Goal: Transaction & Acquisition: Purchase product/service

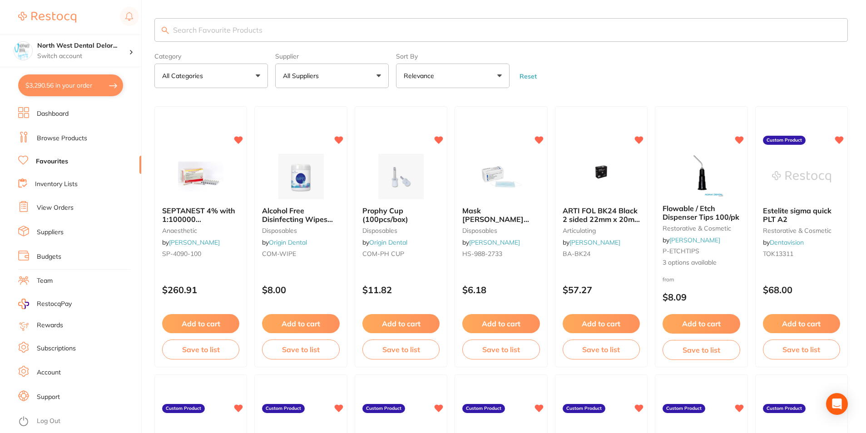
click at [97, 64] on div "North West Dental Delor... Switch account" at bounding box center [70, 51] width 141 height 33
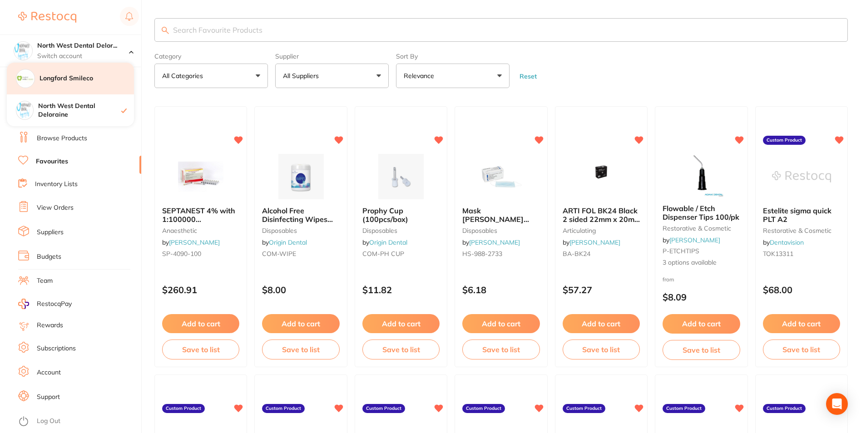
click at [96, 87] on div "Longford Smileco" at bounding box center [70, 79] width 127 height 32
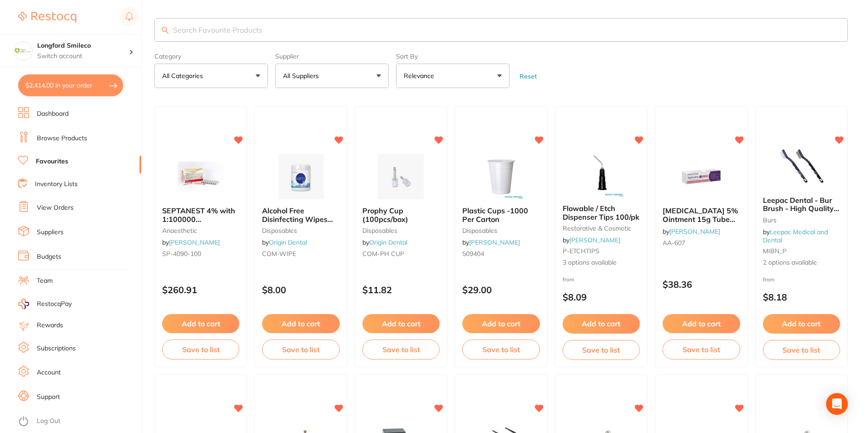
click at [101, 90] on button "$2,414.00 in your order" at bounding box center [70, 85] width 105 height 22
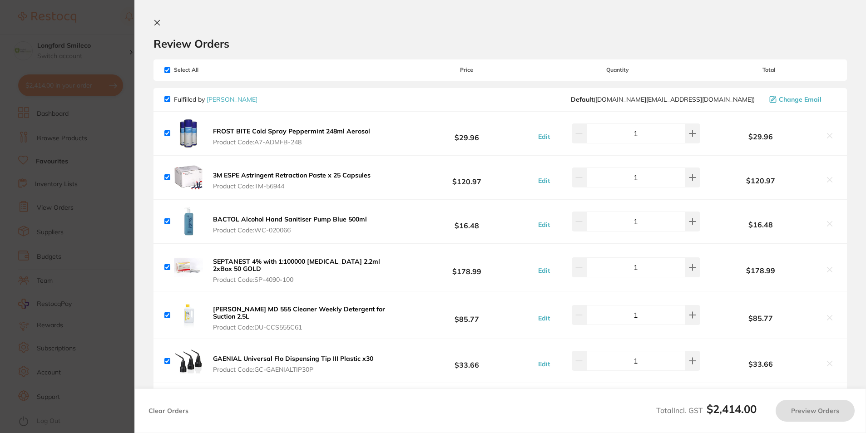
checkbox input "true"
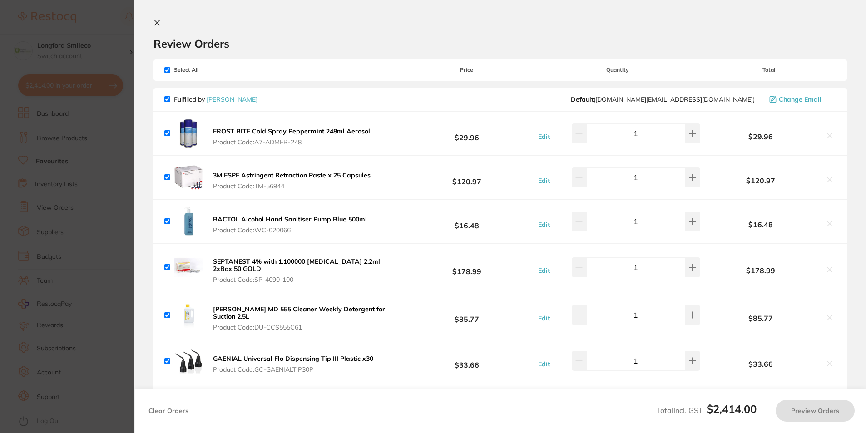
checkbox input "true"
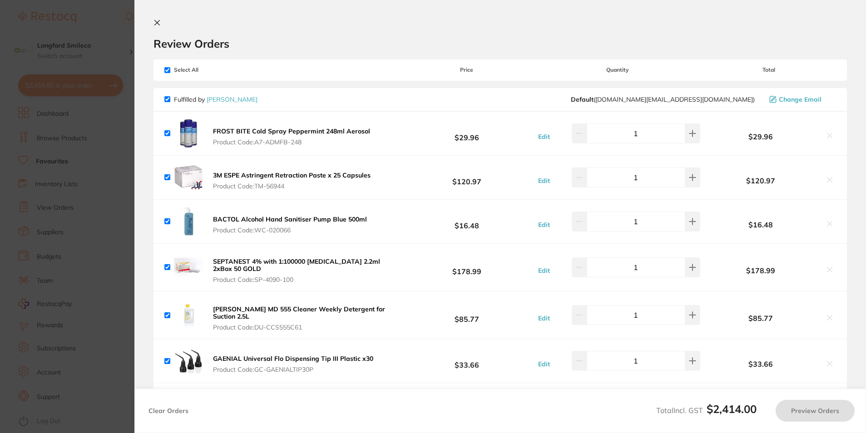
checkbox input "true"
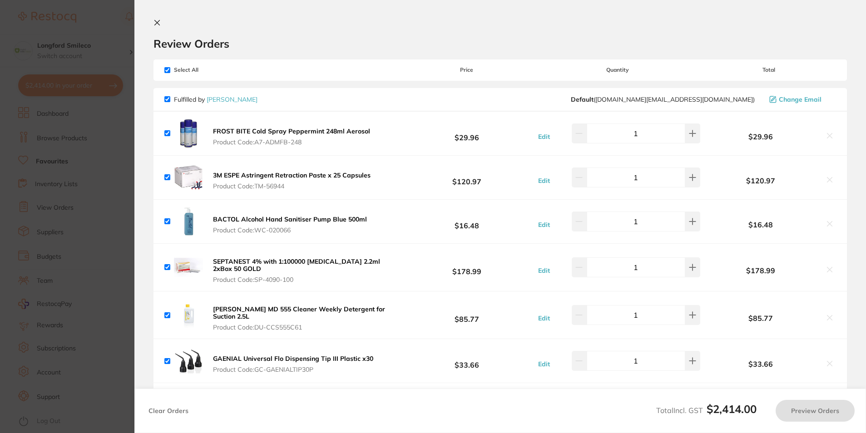
checkbox input "true"
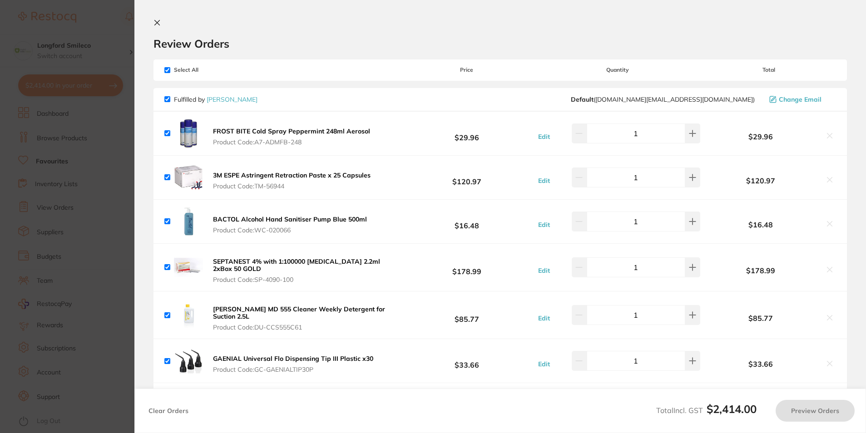
checkbox input "true"
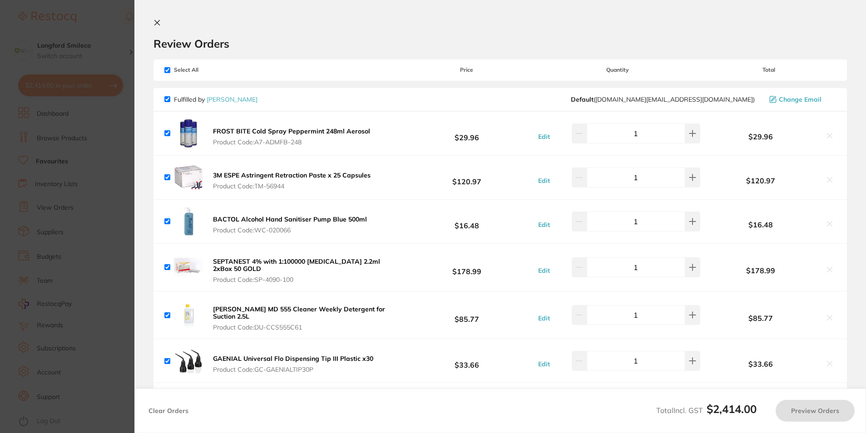
checkbox input "true"
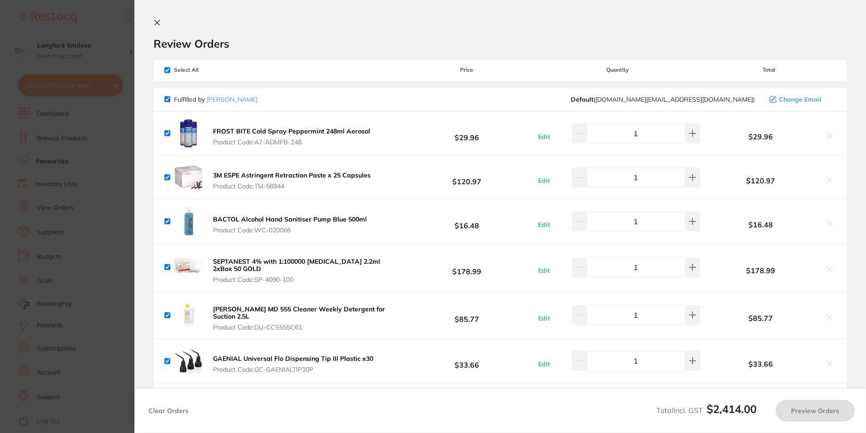
checkbox input "true"
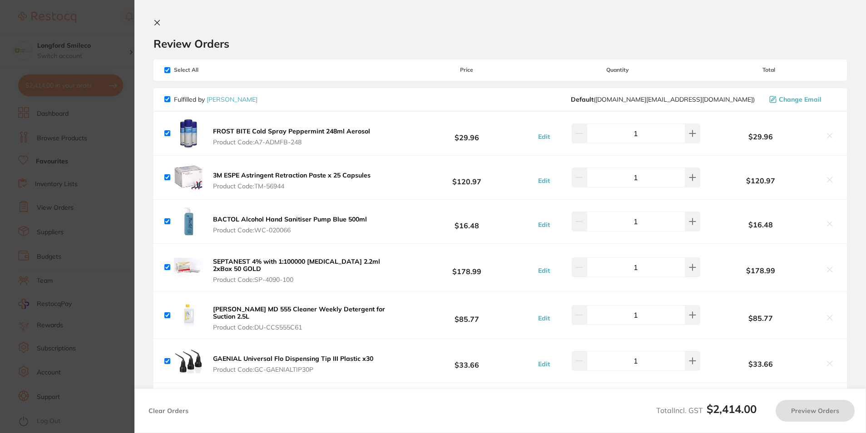
checkbox input "true"
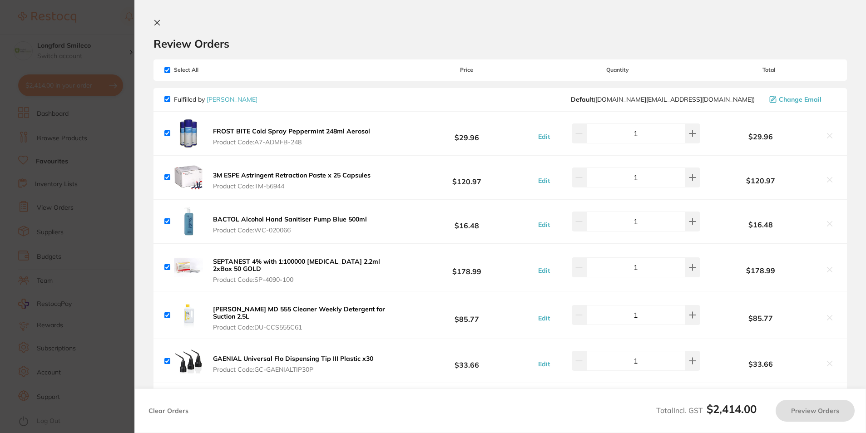
checkbox input "true"
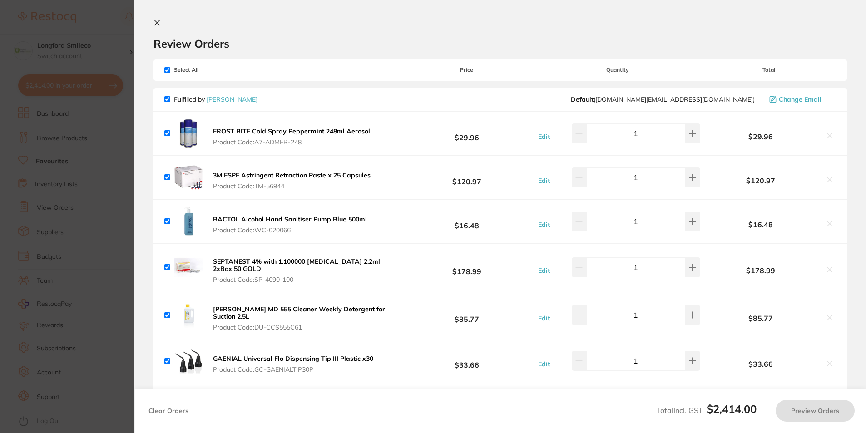
checkbox input "true"
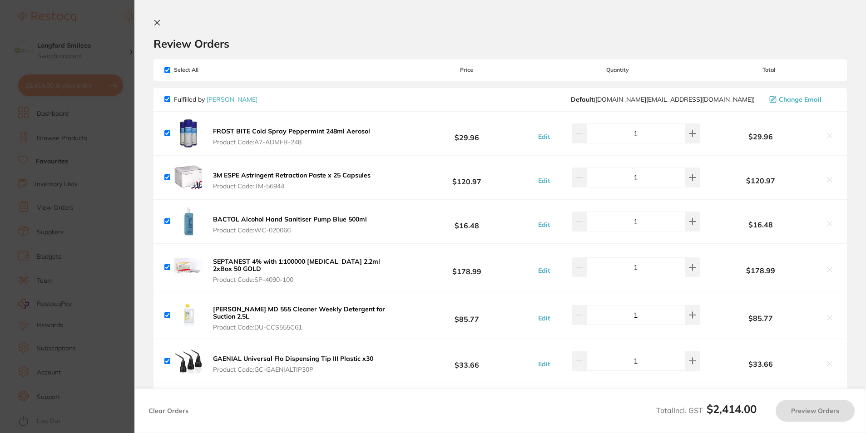
checkbox input "true"
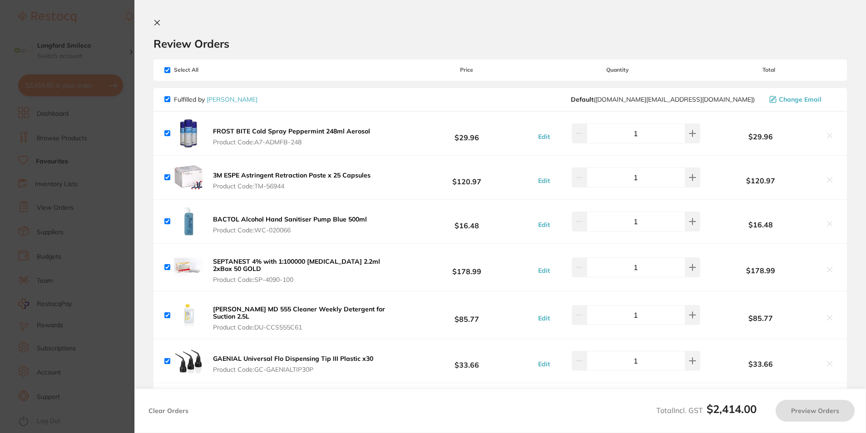
checkbox input "true"
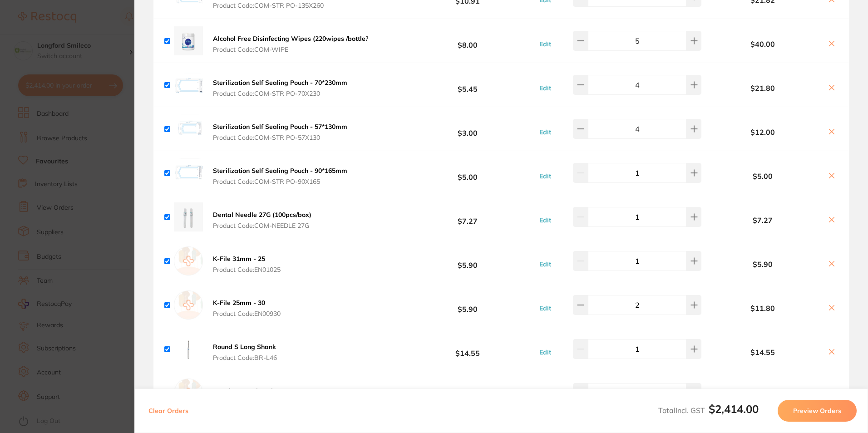
scroll to position [1453, 0]
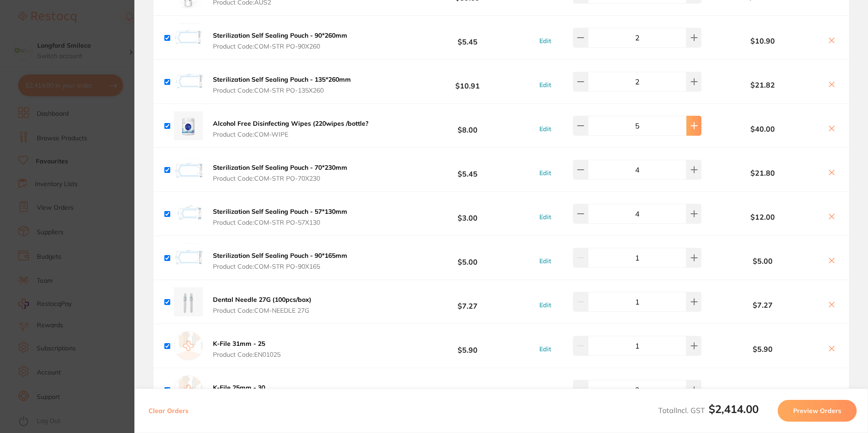
click at [687, 121] on button at bounding box center [694, 126] width 15 height 20
type input "6"
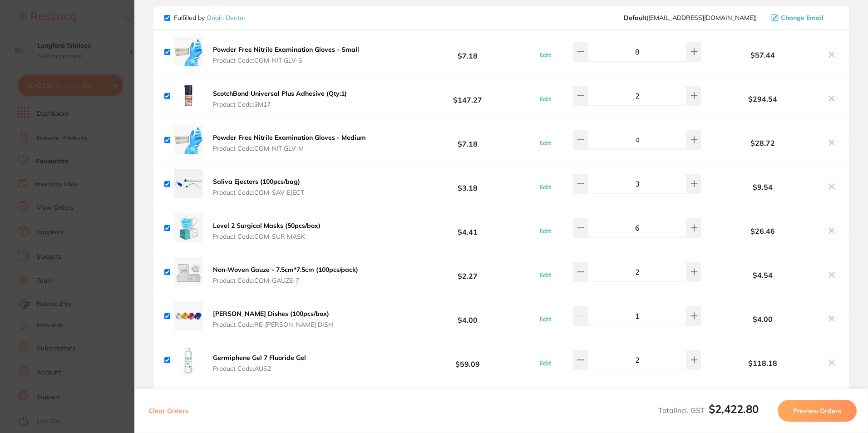
scroll to position [1043, 0]
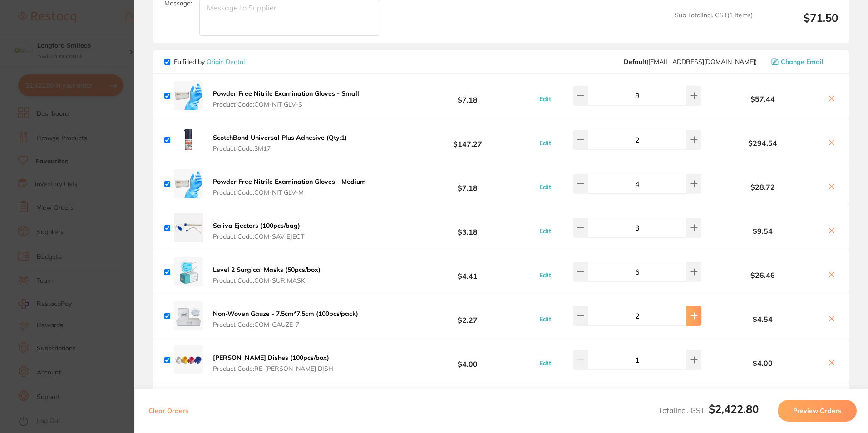
click at [687, 311] on button at bounding box center [694, 316] width 15 height 20
type input "3"
drag, startPoint x: 40, startPoint y: 223, endPoint x: 56, endPoint y: 177, distance: 49.3
click at [38, 223] on section "Update RRP Set your pre negotiated price for this item. Item Agreed RRP (excl. …" at bounding box center [434, 216] width 868 height 433
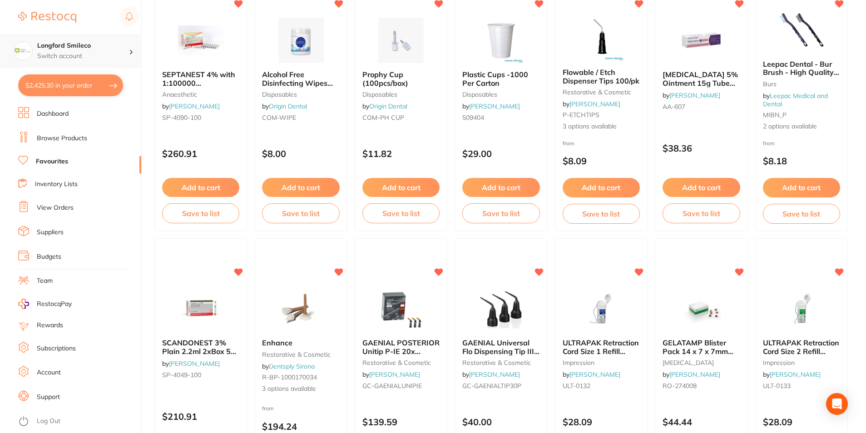
click at [94, 46] on h4 "Longford Smileco" at bounding box center [83, 45] width 92 height 9
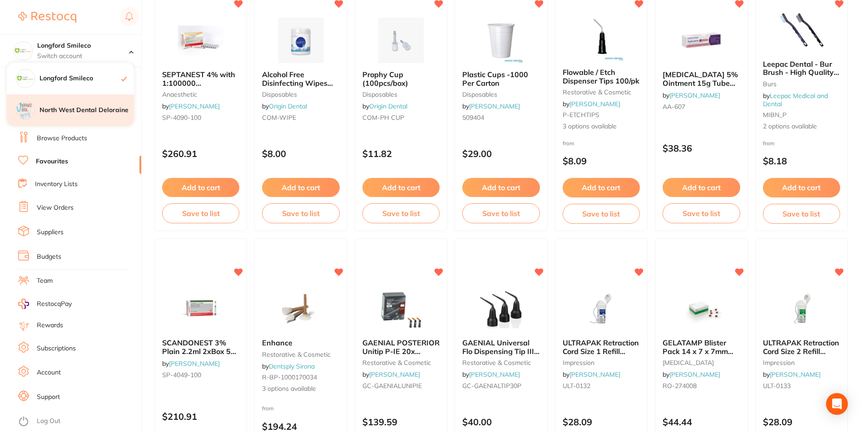
click at [77, 110] on h4 "North West Dental Deloraine" at bounding box center [87, 110] width 94 height 9
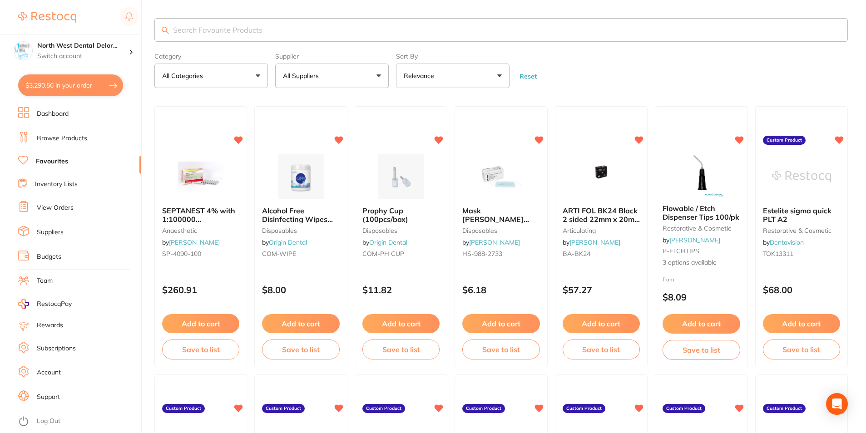
click at [97, 87] on button "$3,290.56 in your order" at bounding box center [70, 85] width 105 height 22
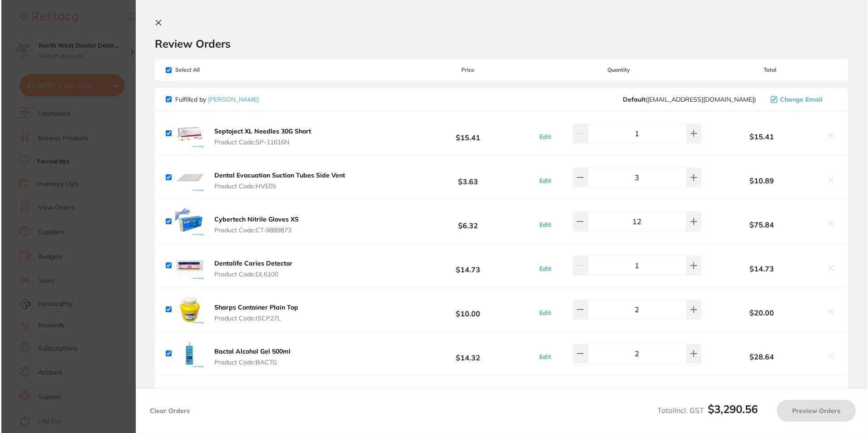
checkbox input "true"
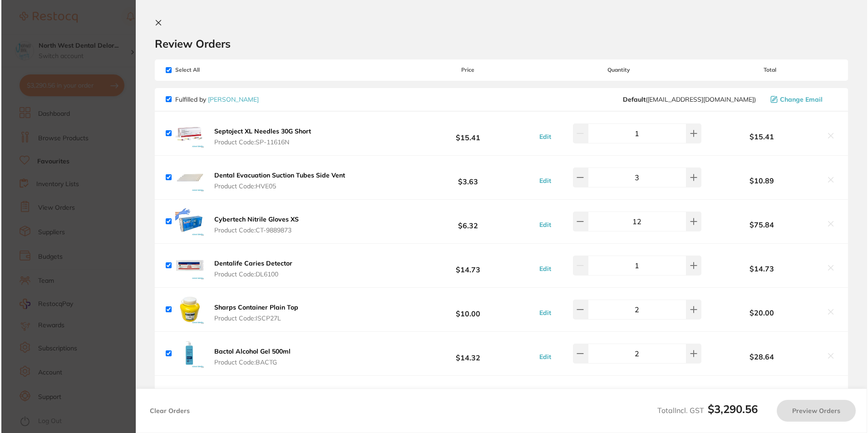
checkbox input "true"
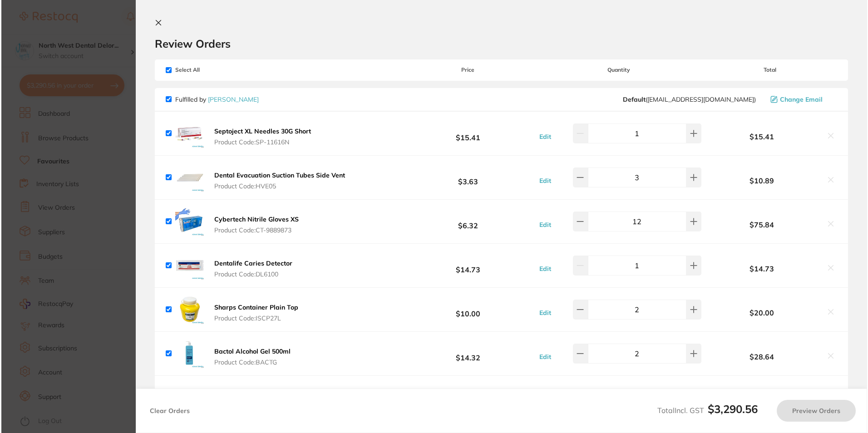
checkbox input "true"
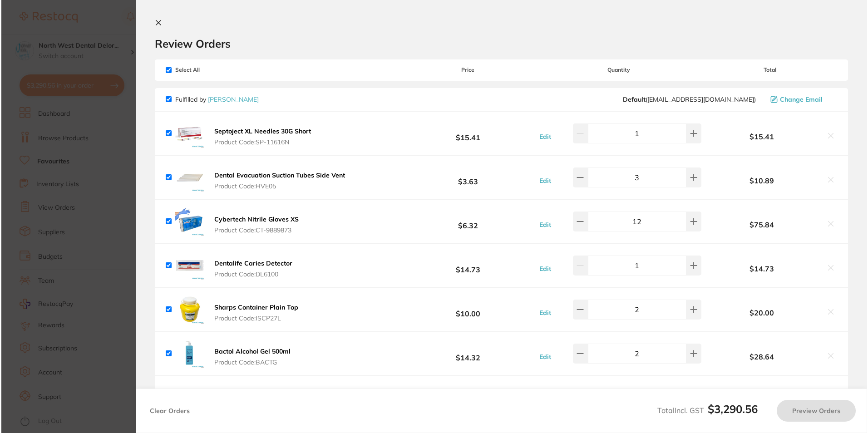
checkbox input "true"
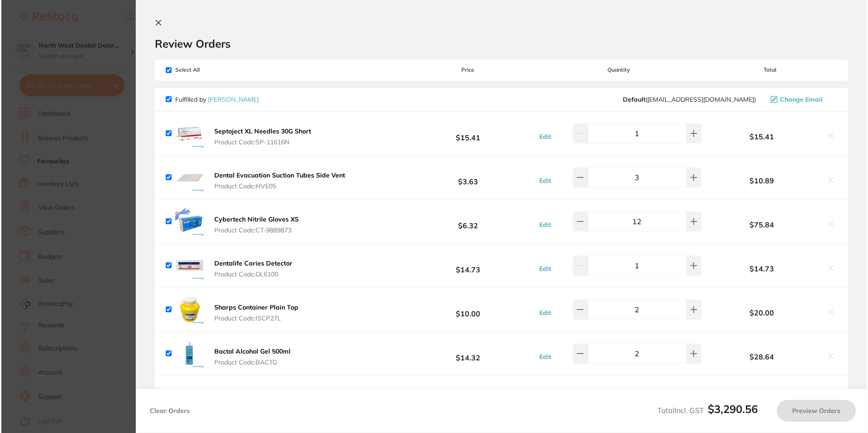
checkbox input "true"
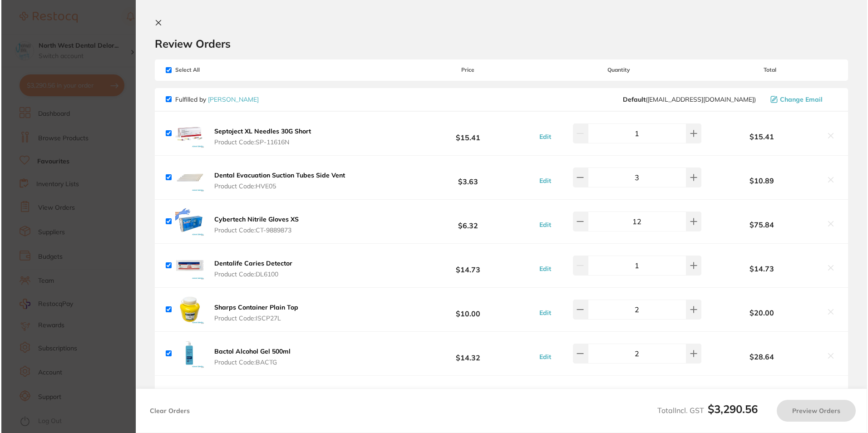
checkbox input "true"
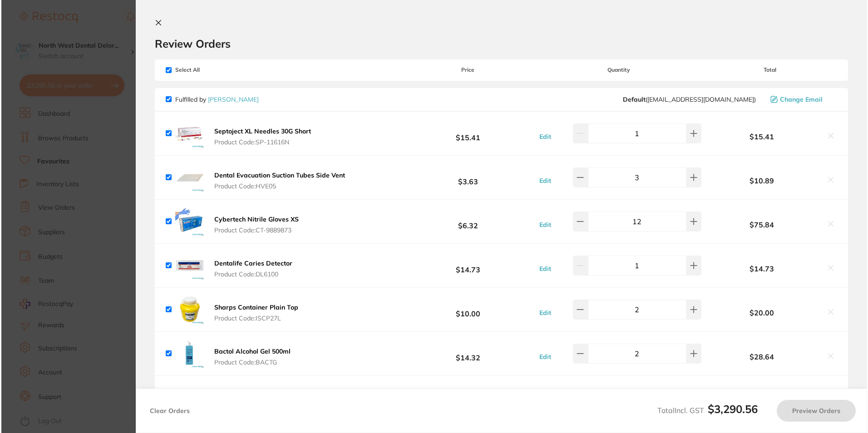
checkbox input "true"
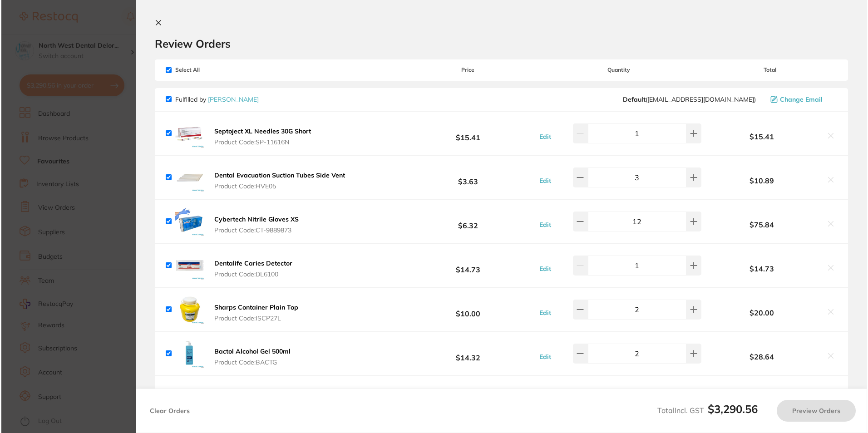
checkbox input "true"
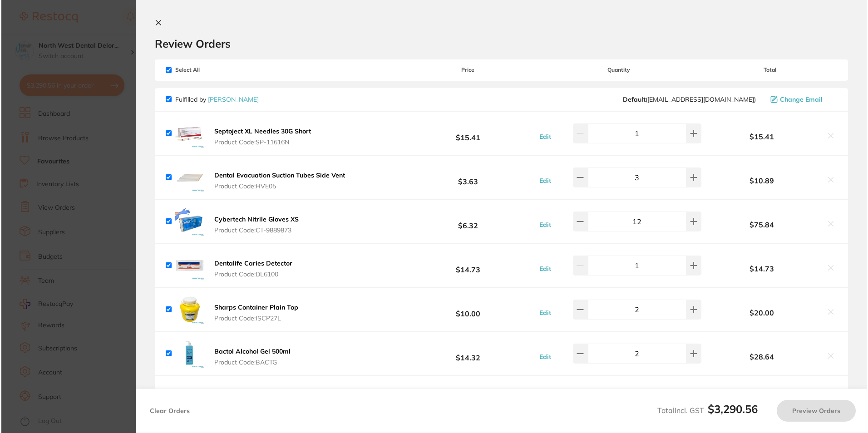
checkbox input "true"
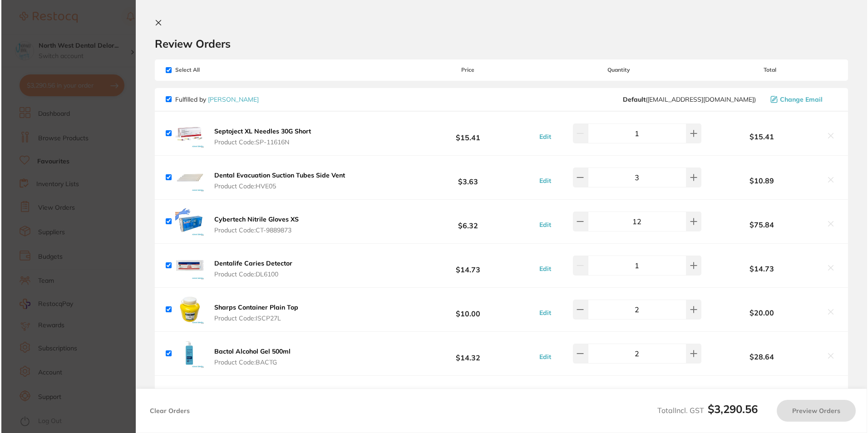
checkbox input "true"
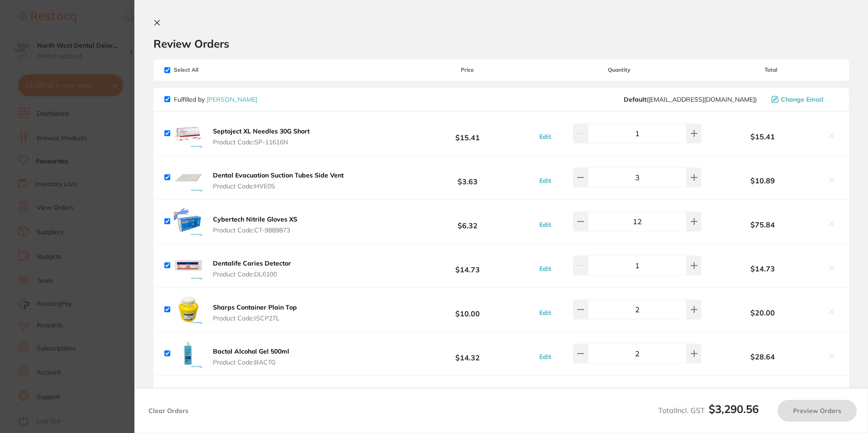
checkbox input "true"
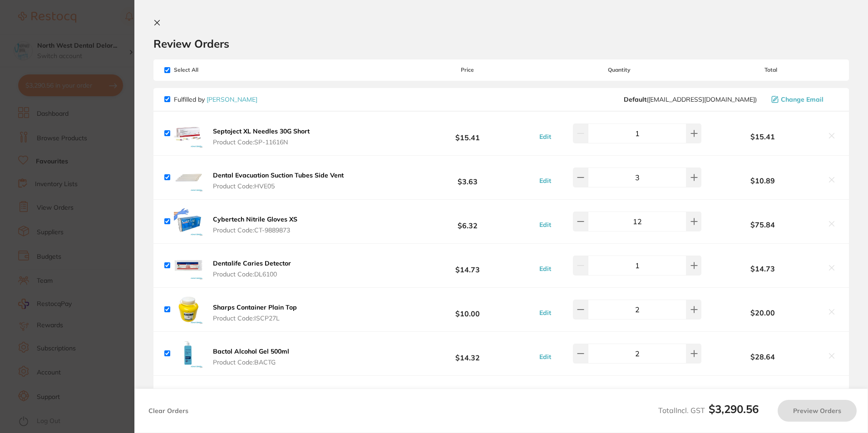
checkbox input "true"
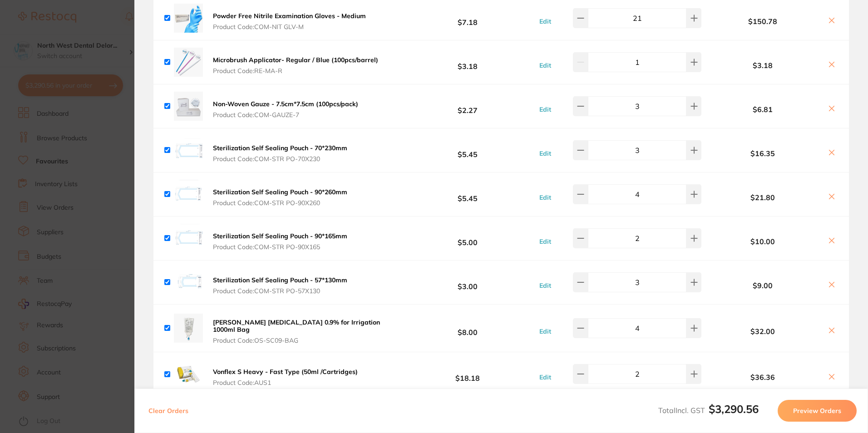
scroll to position [2900, 0]
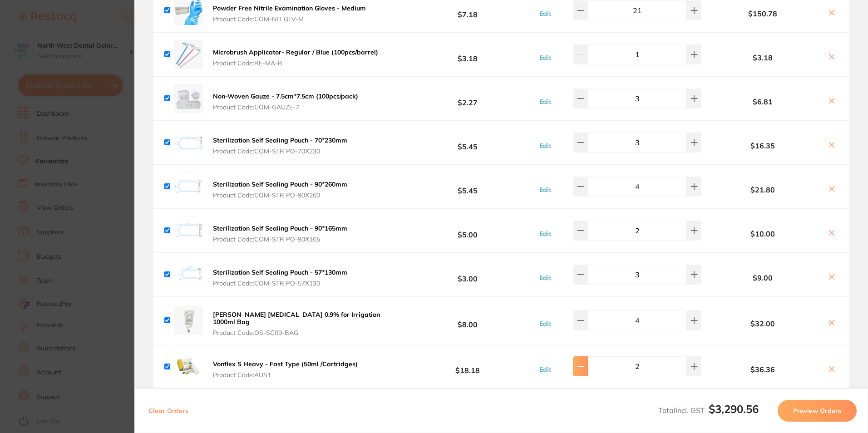
click at [582, 357] on button at bounding box center [580, 367] width 15 height 20
type input "1"
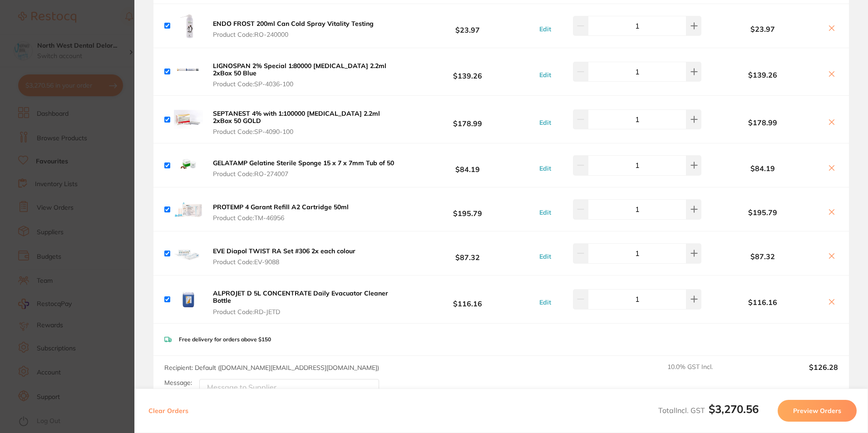
scroll to position [1726, 0]
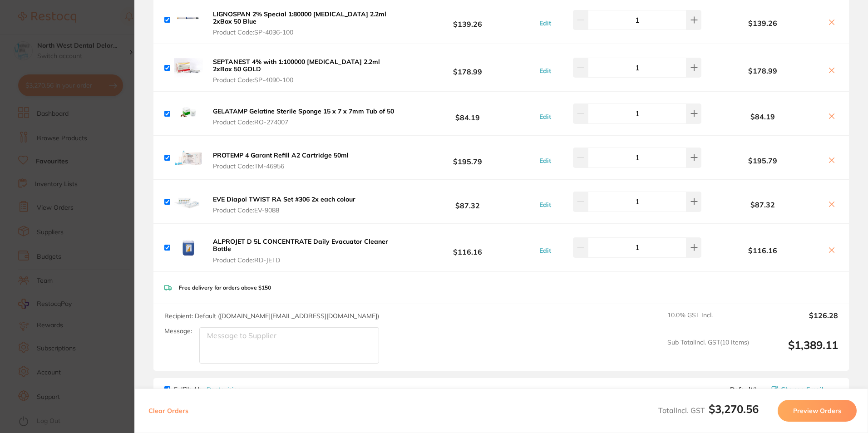
click at [181, 233] on img at bounding box center [188, 247] width 29 height 29
click at [258, 238] on button "ALPROJET D 5L CONCENTRATE Daily Evacuator Cleaner Bottle Product Code: RD-JETD" at bounding box center [305, 251] width 190 height 26
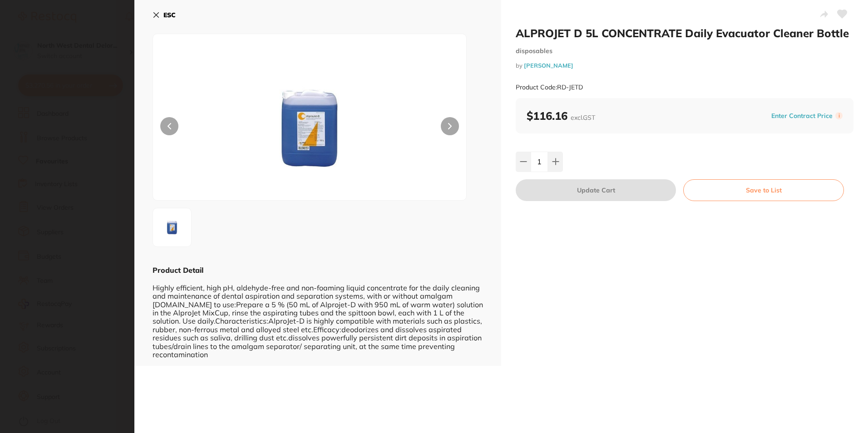
click at [442, 129] on button at bounding box center [450, 126] width 18 height 18
click at [159, 12] on icon at bounding box center [156, 14] width 7 height 7
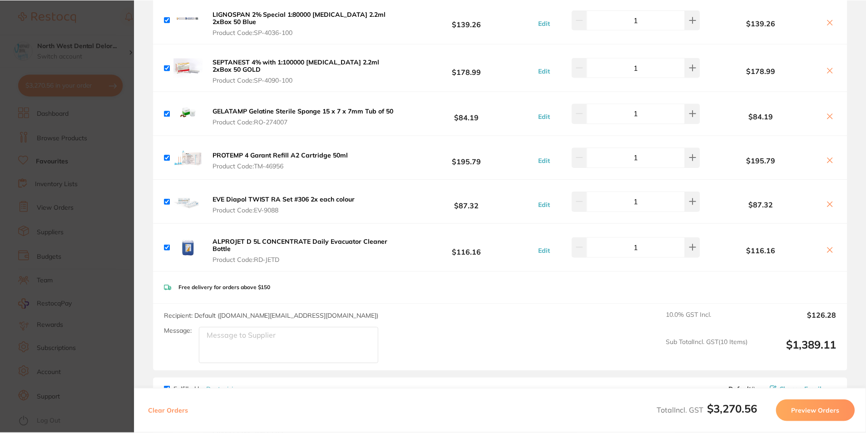
scroll to position [136, 0]
click at [114, 41] on section "Update RRP Set your pre negotiated price for this item. Item Agreed RRP (excl. …" at bounding box center [433, 216] width 866 height 433
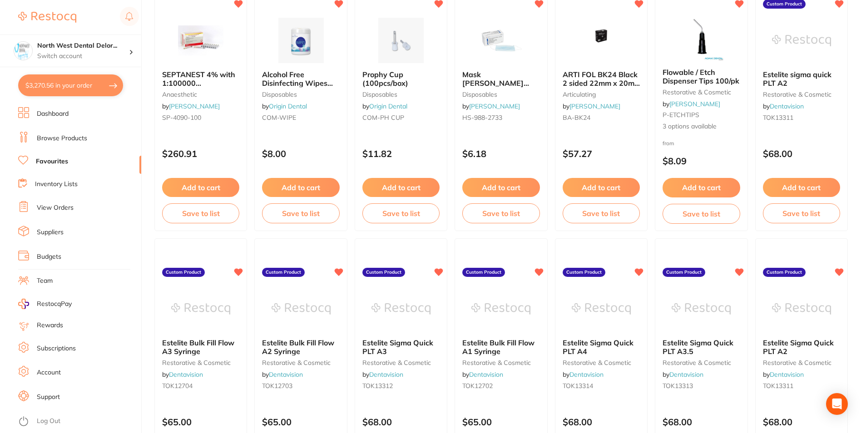
click at [52, 140] on link "Browse Products" at bounding box center [62, 138] width 50 height 9
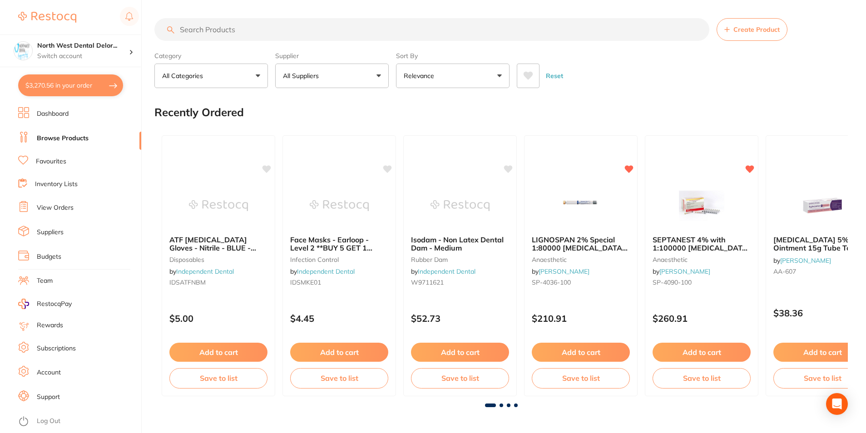
click at [502, 405] on span at bounding box center [502, 406] width 4 height 4
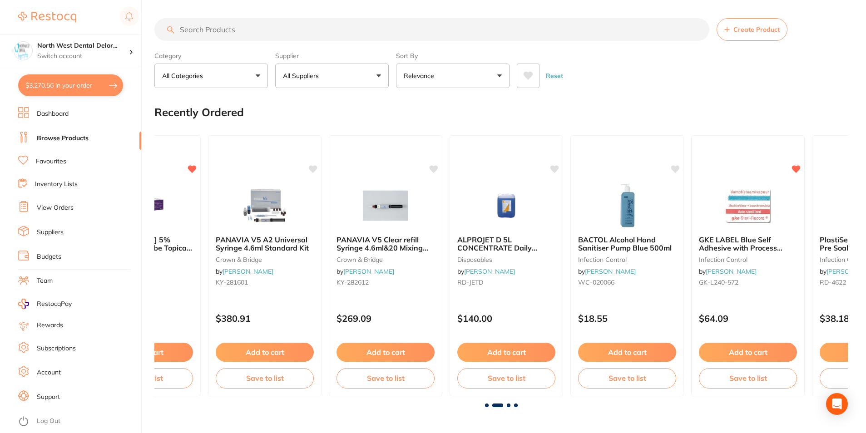
scroll to position [0, 693]
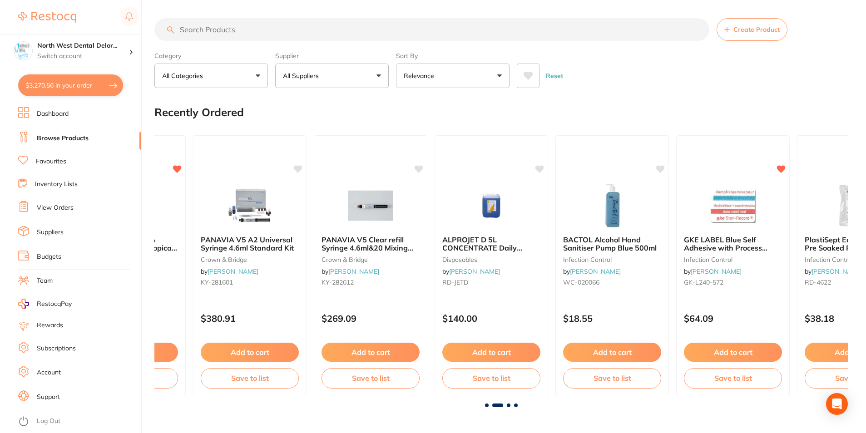
click at [507, 406] on span at bounding box center [509, 406] width 4 height 4
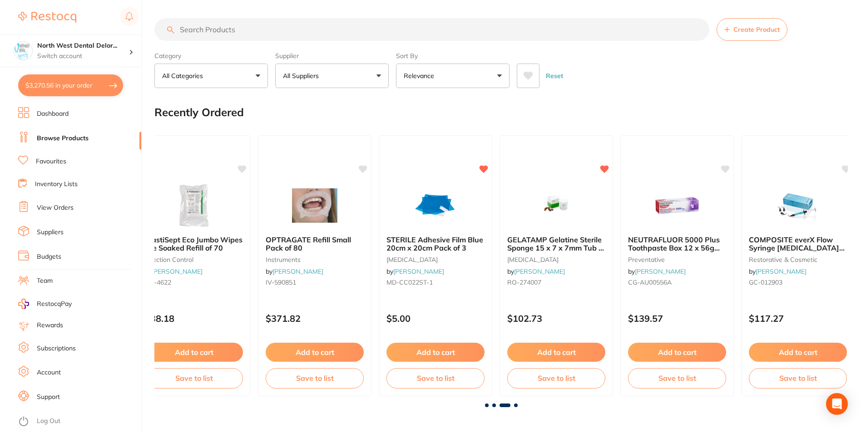
scroll to position [0, 1387]
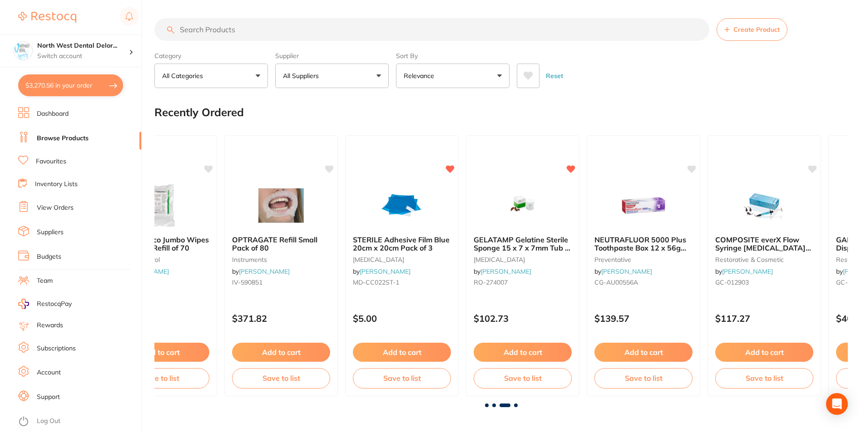
click at [517, 406] on span at bounding box center [516, 406] width 4 height 4
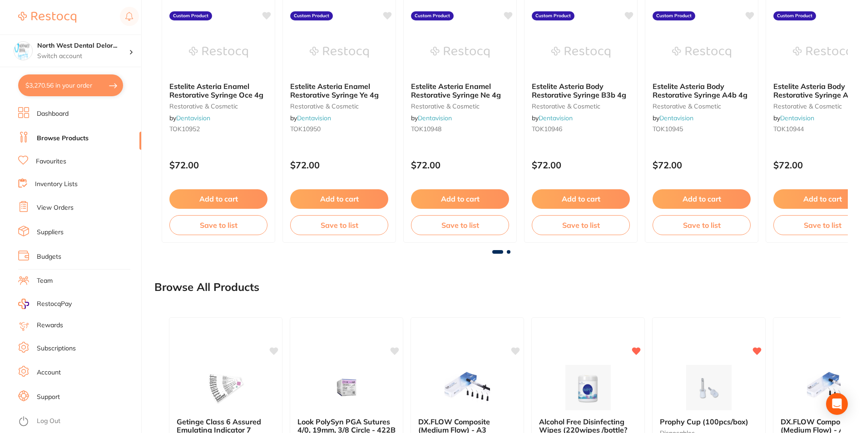
scroll to position [674, 0]
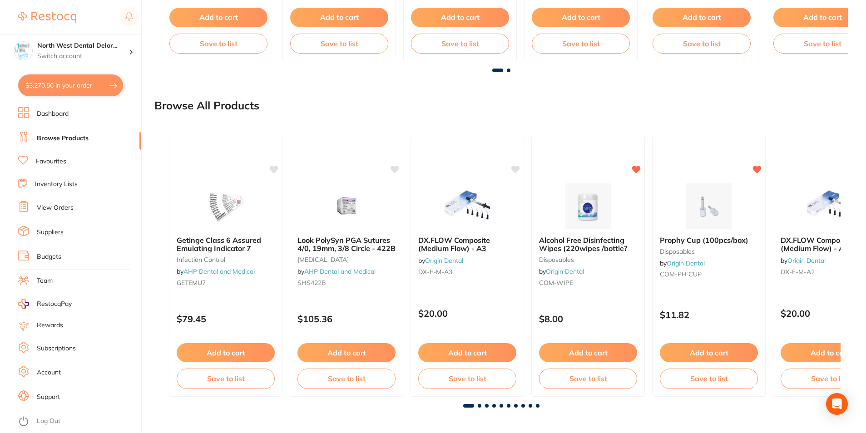
click at [480, 405] on span at bounding box center [480, 406] width 4 height 4
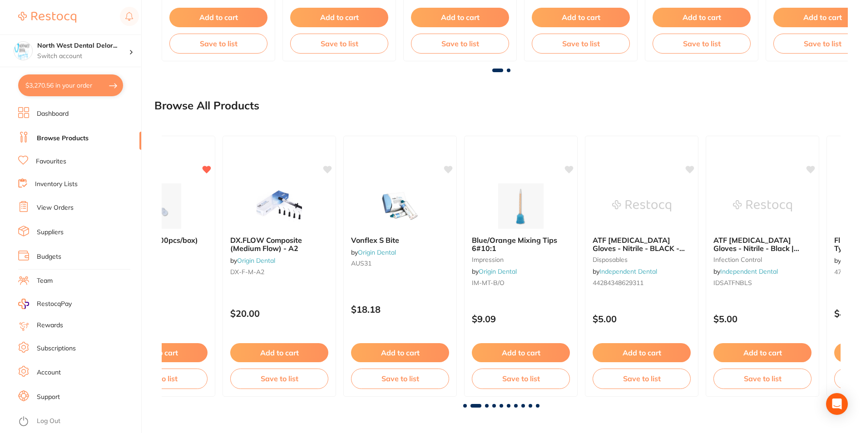
scroll to position [0, 679]
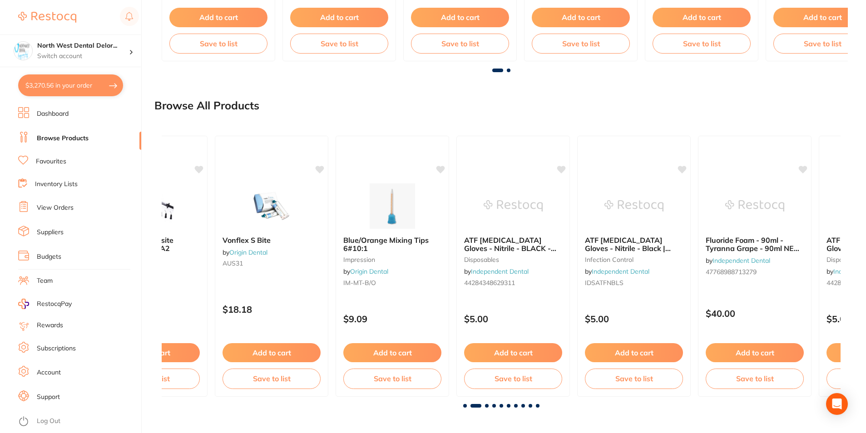
click at [486, 404] on span at bounding box center [487, 406] width 4 height 4
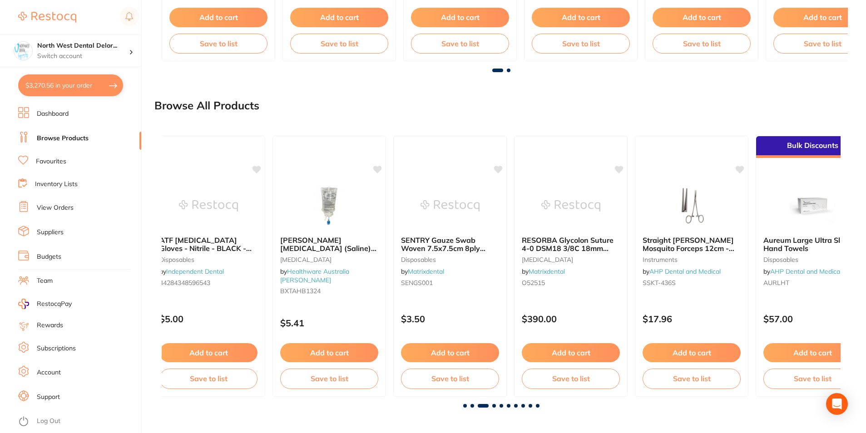
scroll to position [0, 1358]
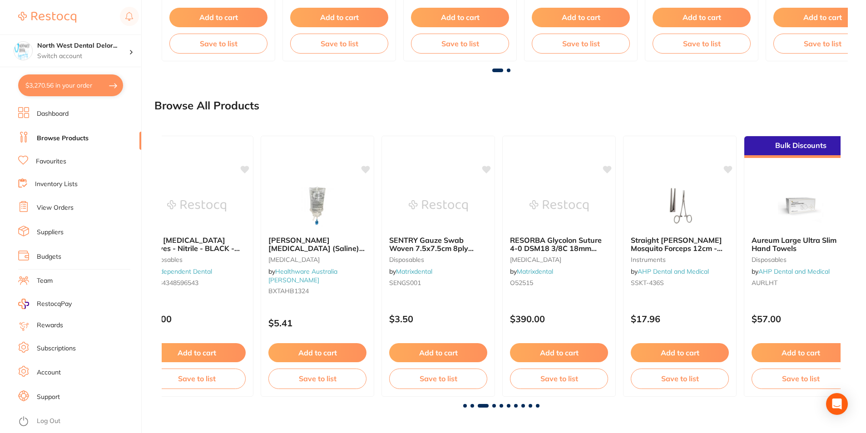
click at [492, 406] on span at bounding box center [494, 406] width 4 height 4
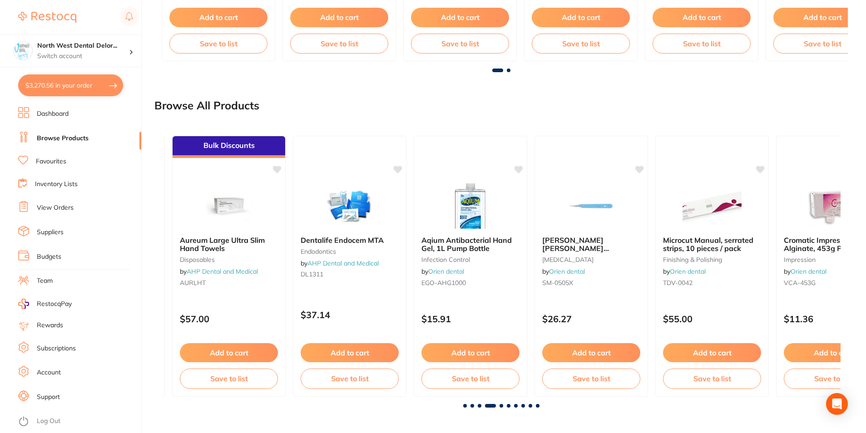
scroll to position [0, 2037]
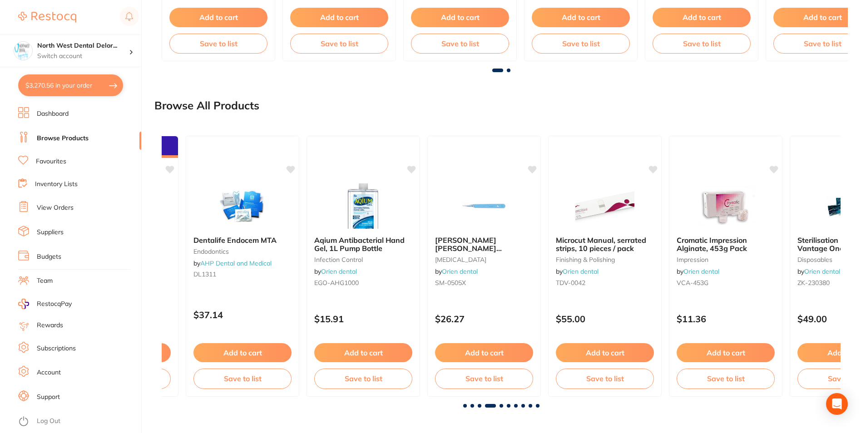
click at [501, 407] on span at bounding box center [502, 406] width 4 height 4
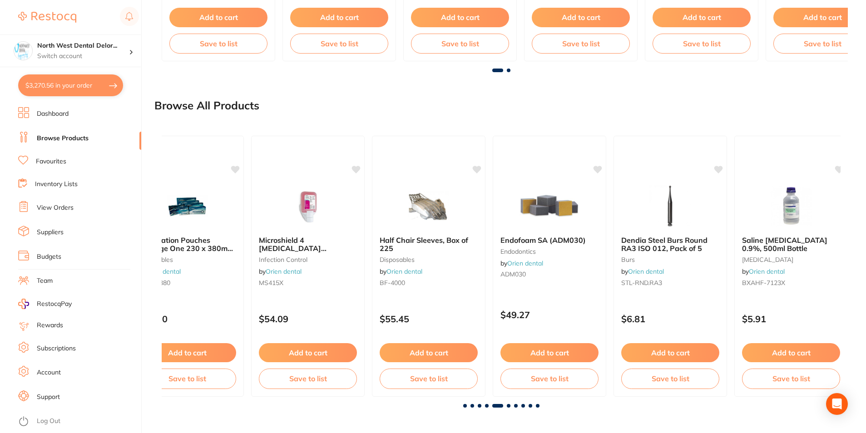
scroll to position [0, 2716]
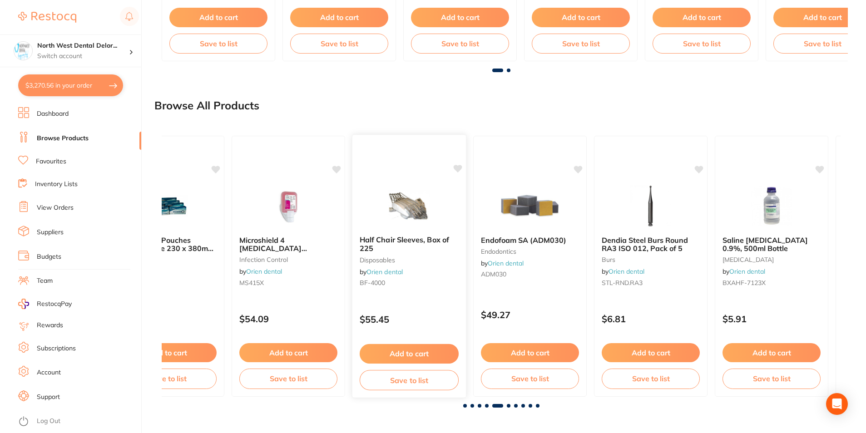
click at [441, 224] on div at bounding box center [409, 206] width 114 height 46
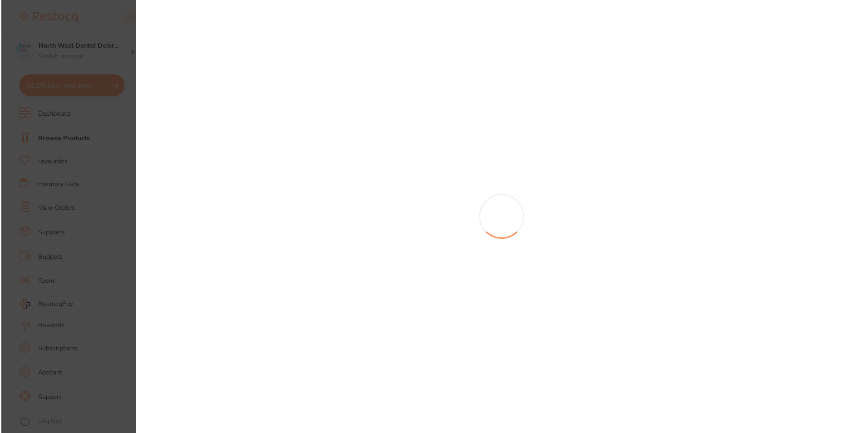
scroll to position [0, 1728]
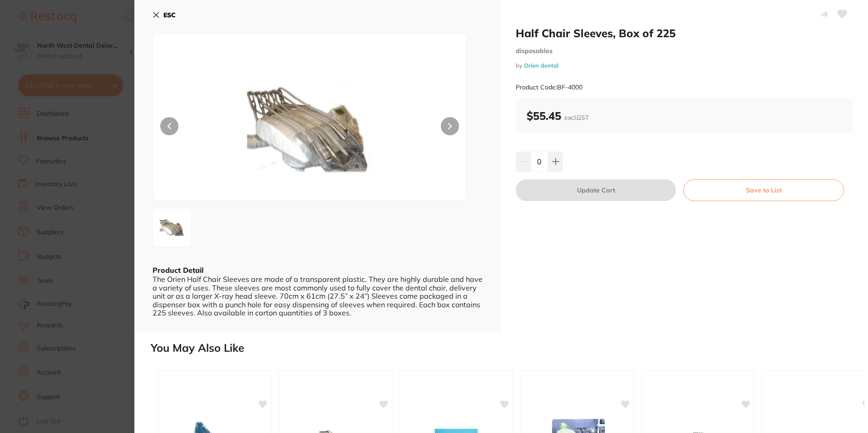
click at [452, 124] on button at bounding box center [450, 126] width 18 height 18
click at [158, 14] on icon at bounding box center [156, 14] width 7 height 7
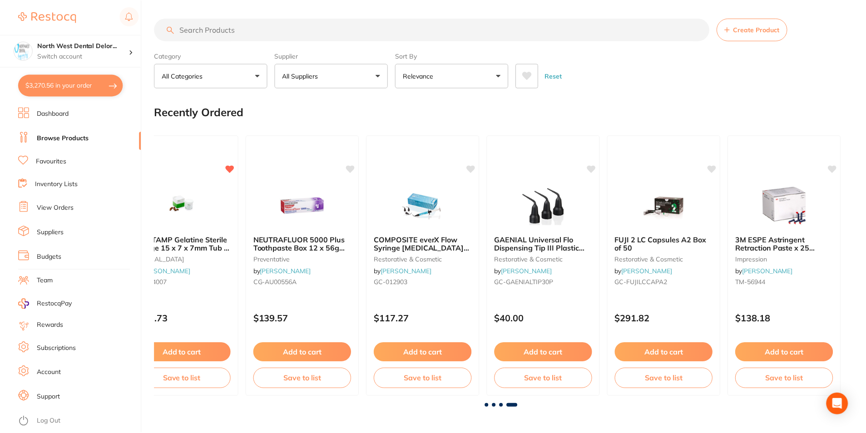
scroll to position [674, 0]
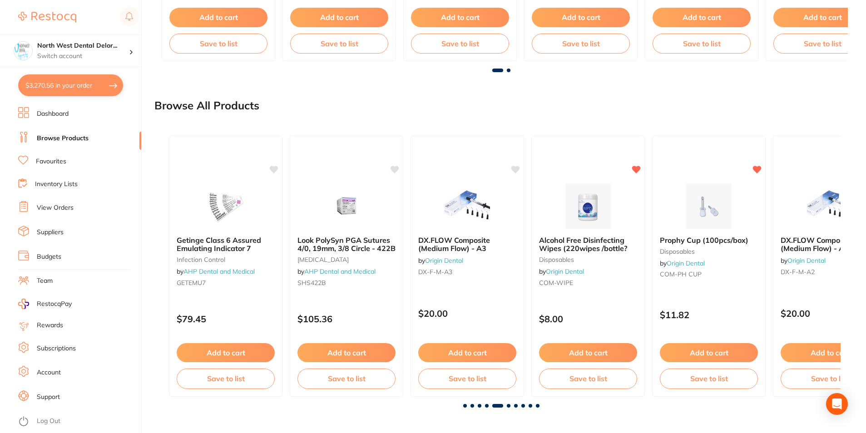
click at [510, 406] on span at bounding box center [509, 406] width 4 height 4
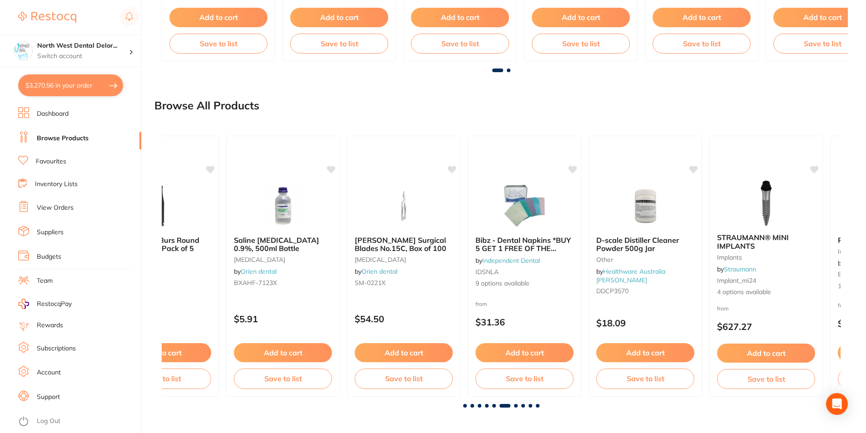
scroll to position [0, 3395]
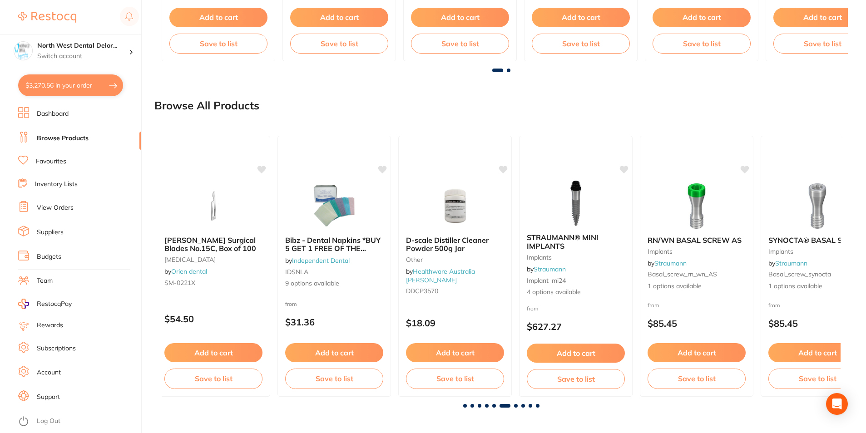
click at [515, 406] on span at bounding box center [516, 406] width 4 height 4
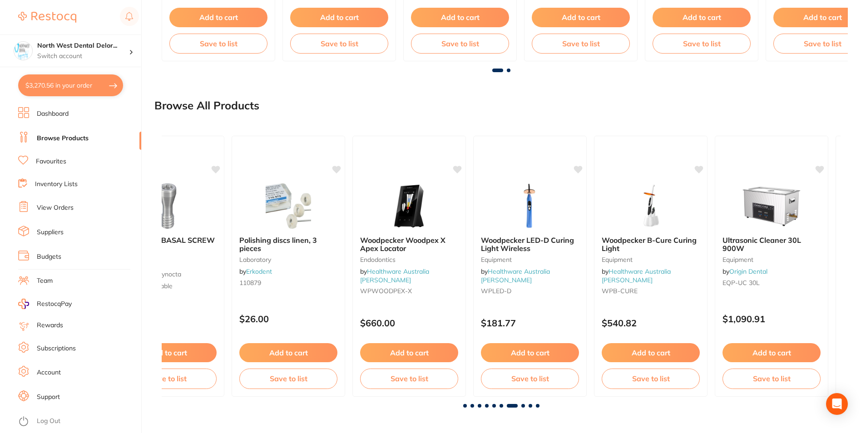
scroll to position [0, 4074]
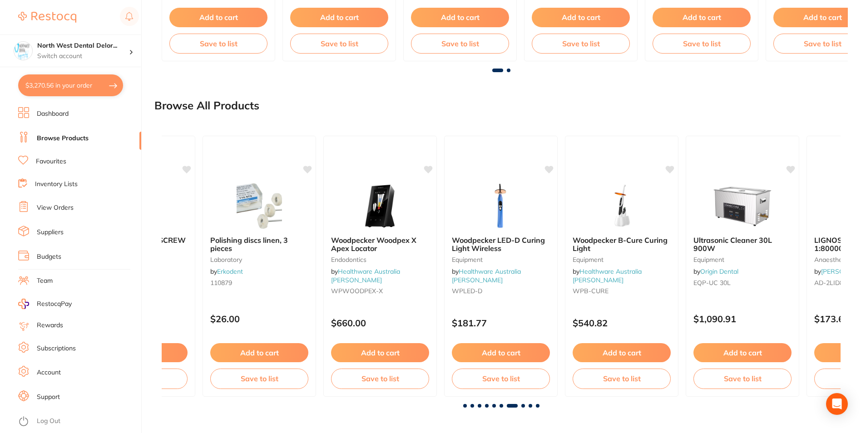
click at [522, 404] on span at bounding box center [523, 406] width 4 height 4
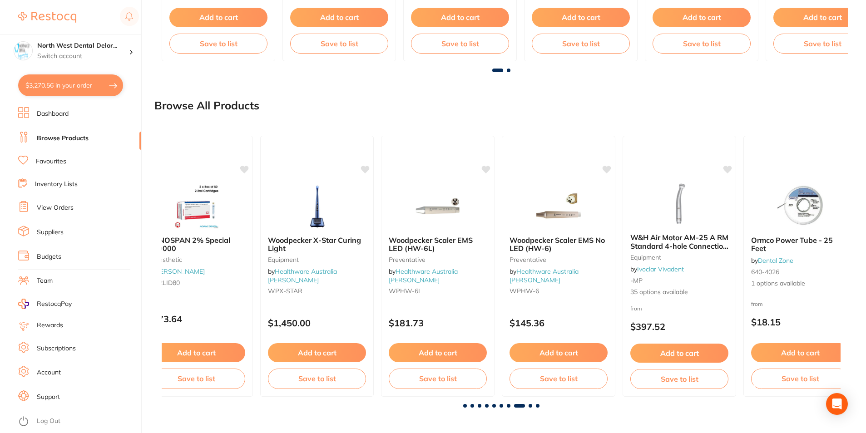
scroll to position [0, 4753]
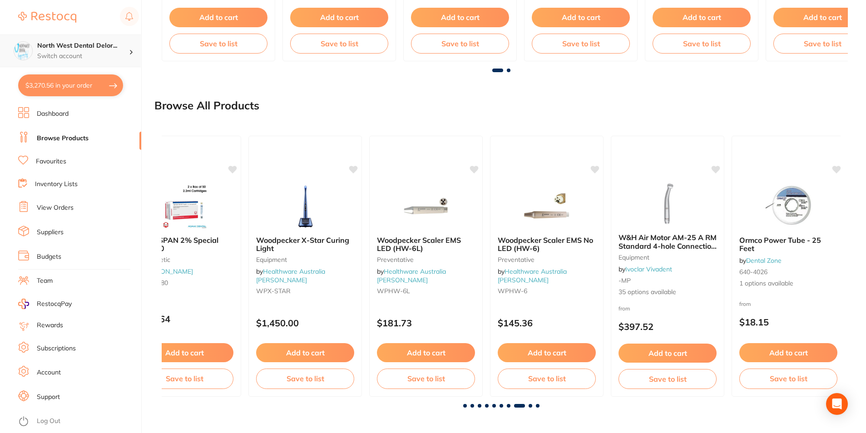
click at [92, 52] on p "Switch account" at bounding box center [83, 56] width 92 height 9
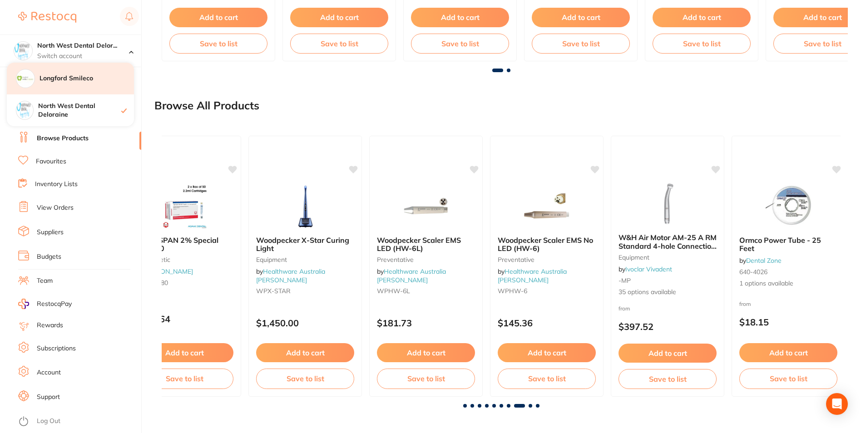
click at [79, 81] on h4 "Longford Smileco" at bounding box center [87, 78] width 94 height 9
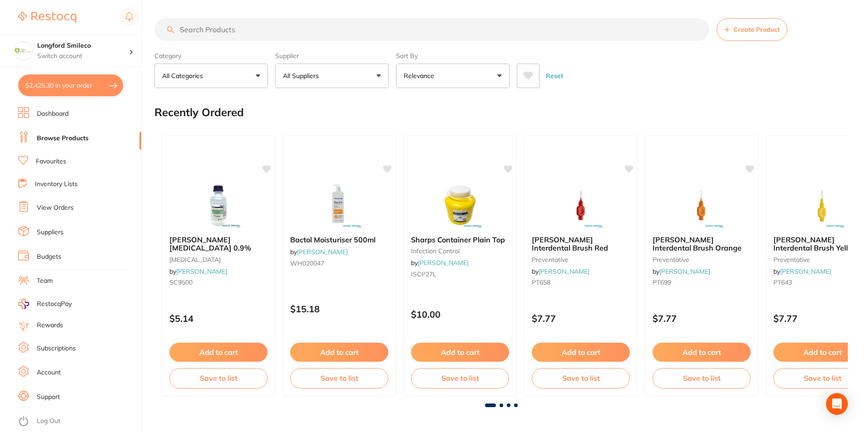
click at [262, 29] on input "search" at bounding box center [431, 29] width 555 height 23
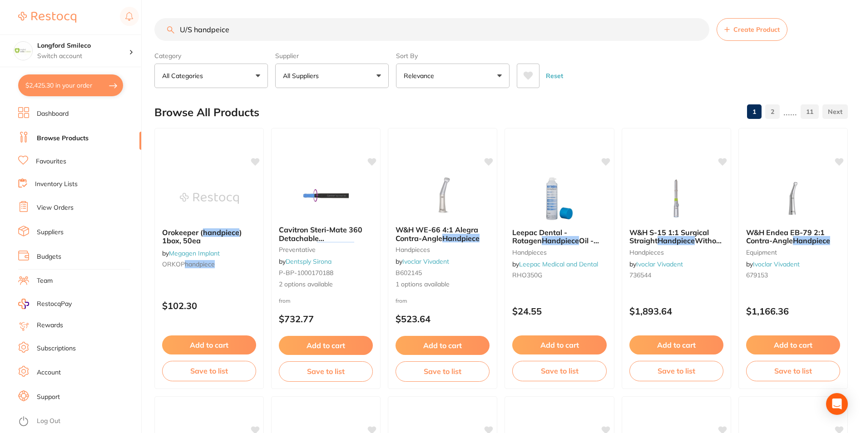
drag, startPoint x: 224, startPoint y: 23, endPoint x: 191, endPoint y: 23, distance: 32.7
click at [191, 23] on input "U/S handpeice" at bounding box center [431, 29] width 555 height 23
type input "U"
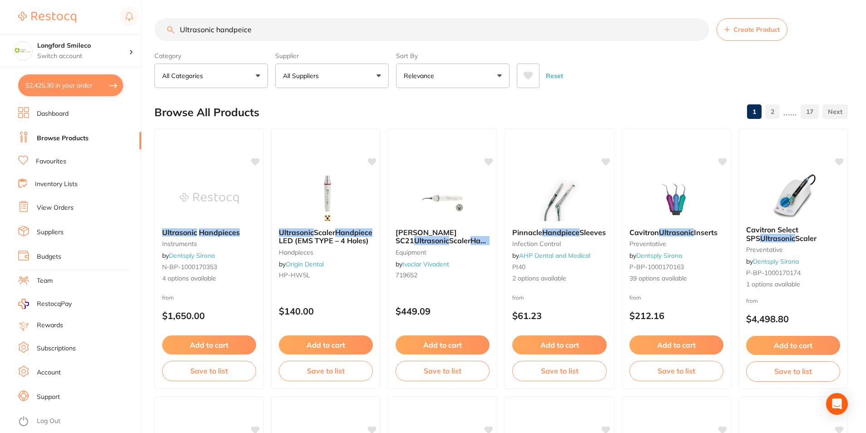
type input "Ultrasonic handpeice"
click at [340, 188] on img at bounding box center [326, 198] width 59 height 45
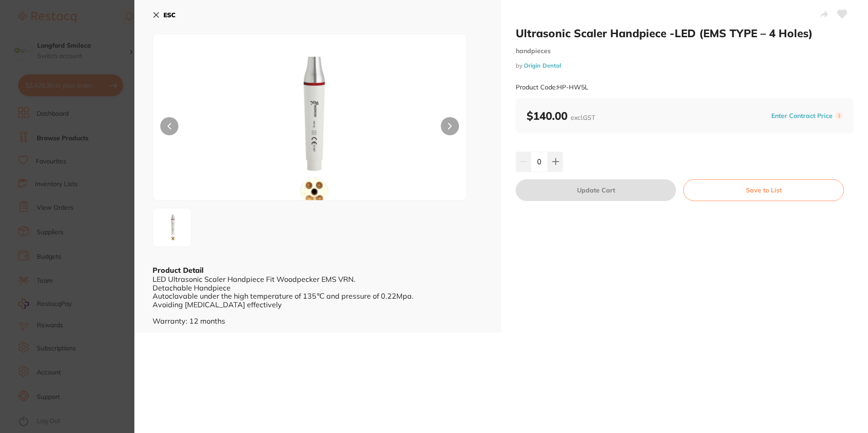
click at [448, 125] on icon at bounding box center [450, 126] width 4 height 6
click at [158, 17] on icon at bounding box center [156, 15] width 5 height 5
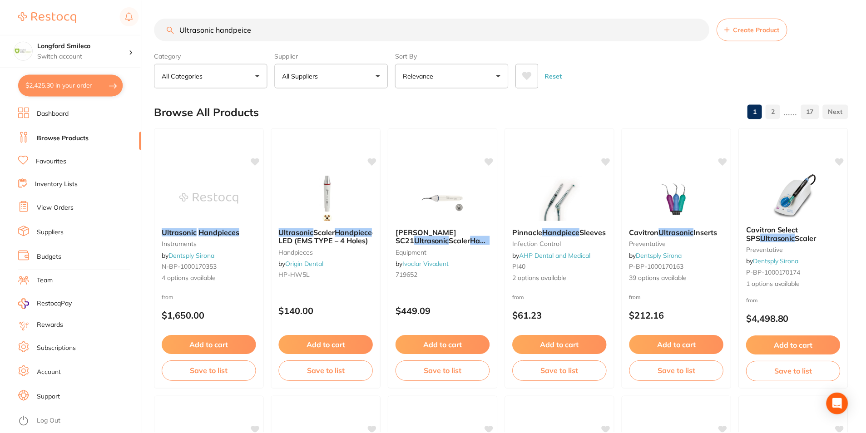
scroll to position [0, 0]
click at [80, 54] on p "Switch account" at bounding box center [83, 56] width 92 height 9
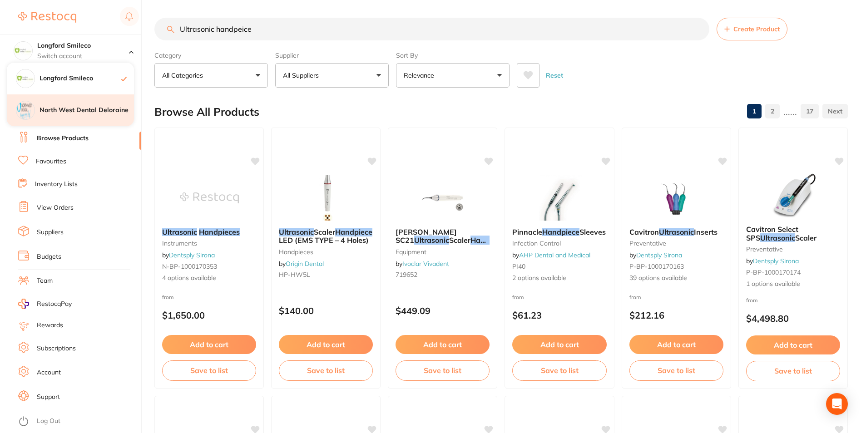
click at [95, 115] on div "North West Dental Deloraine" at bounding box center [70, 110] width 127 height 32
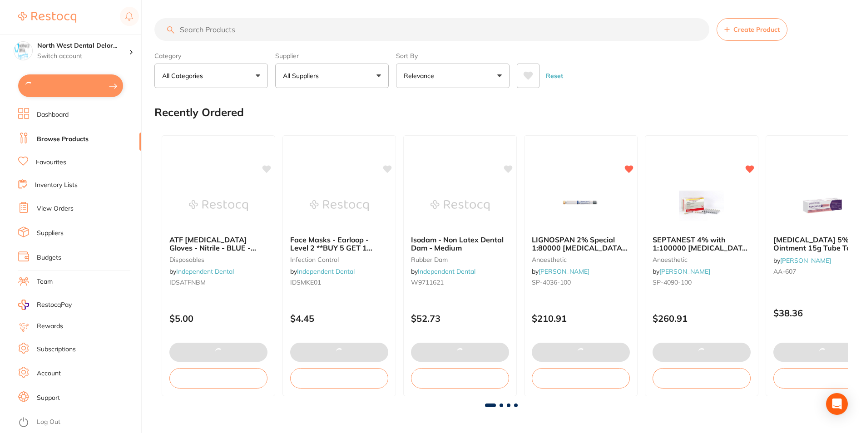
click at [213, 30] on input "search" at bounding box center [431, 29] width 555 height 23
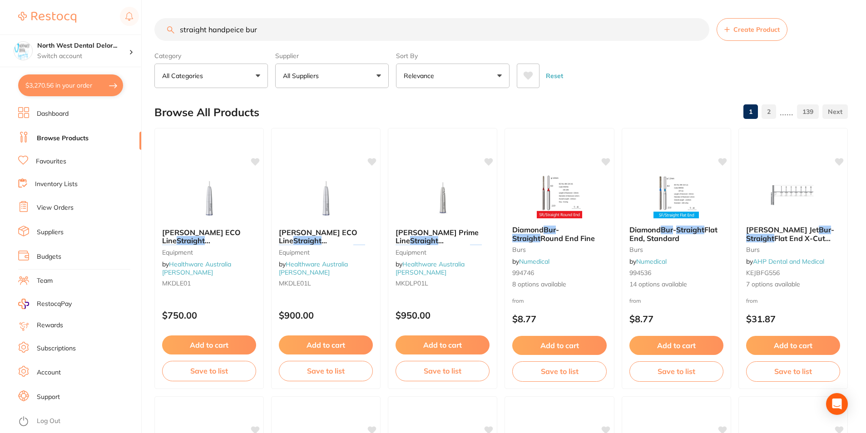
click at [245, 32] on input "straight handpeice bur" at bounding box center [431, 29] width 555 height 23
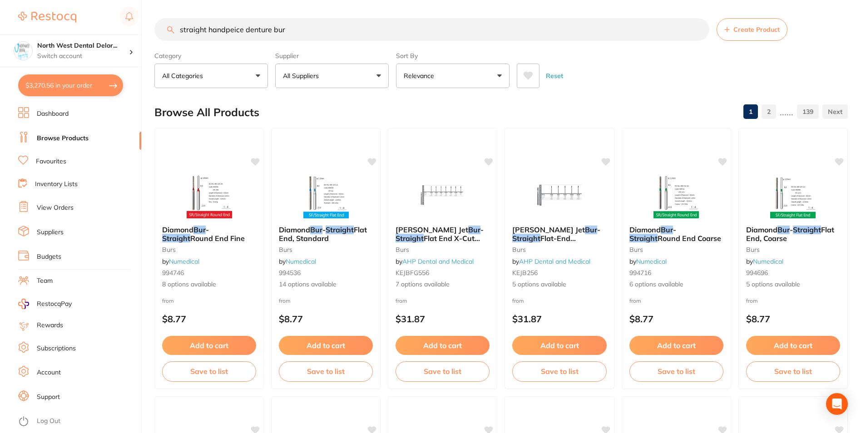
drag, startPoint x: 282, startPoint y: 24, endPoint x: 222, endPoint y: 15, distance: 61.5
drag, startPoint x: 242, startPoint y: 34, endPoint x: 198, endPoint y: 25, distance: 45.3
click at [198, 25] on input "straight handpeice denture bur" at bounding box center [431, 29] width 555 height 23
type input "denture bur"
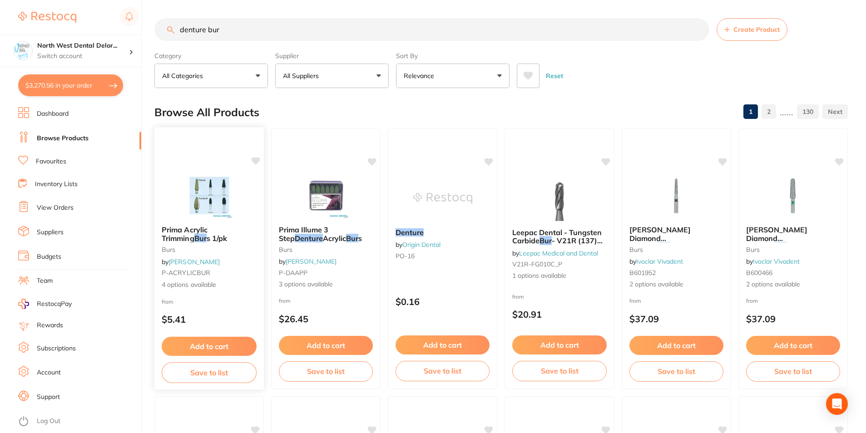
click at [225, 193] on img at bounding box center [208, 196] width 59 height 46
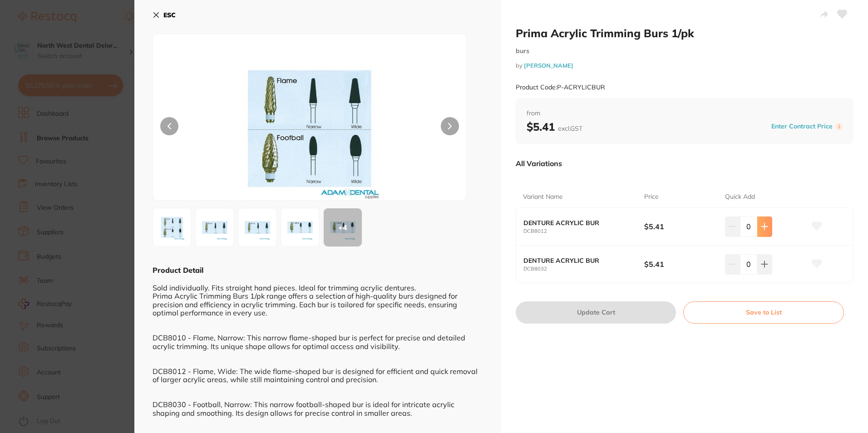
click at [765, 224] on icon at bounding box center [764, 226] width 7 height 7
type input "1"
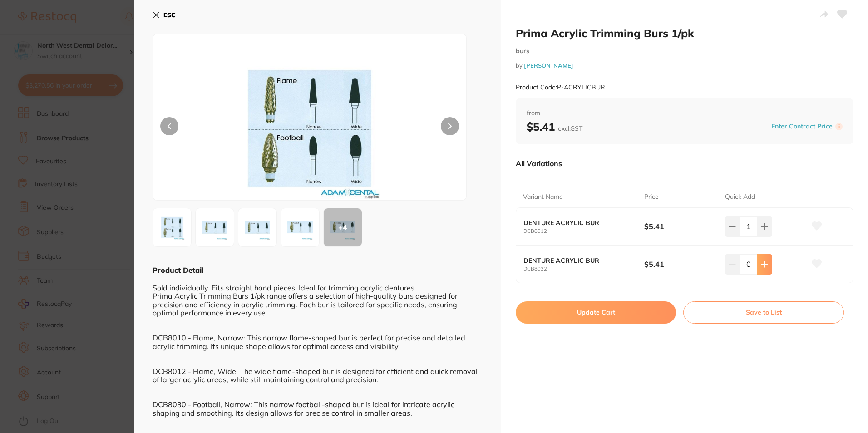
click at [758, 268] on button at bounding box center [765, 264] width 15 height 20
type input "1"
click at [296, 232] on img at bounding box center [300, 227] width 33 height 33
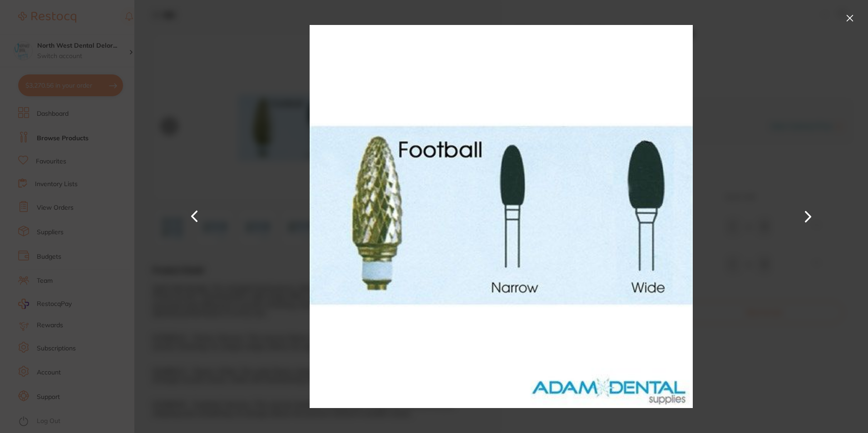
click at [846, 17] on button at bounding box center [850, 18] width 15 height 15
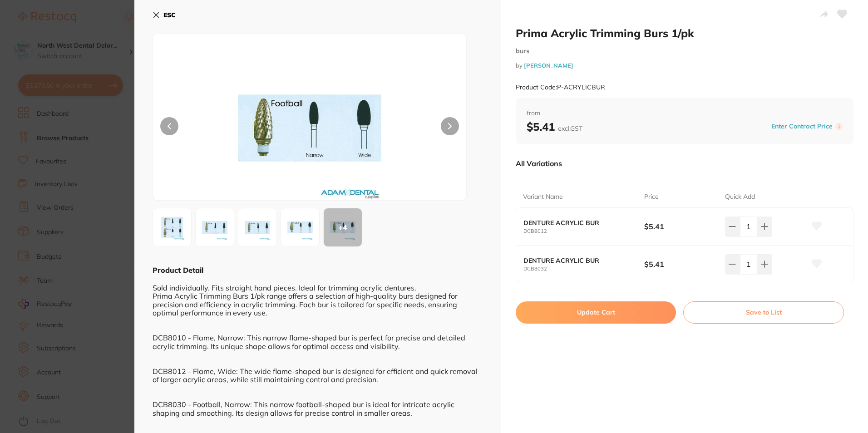
click at [627, 317] on button "Update Cart" at bounding box center [596, 313] width 160 height 22
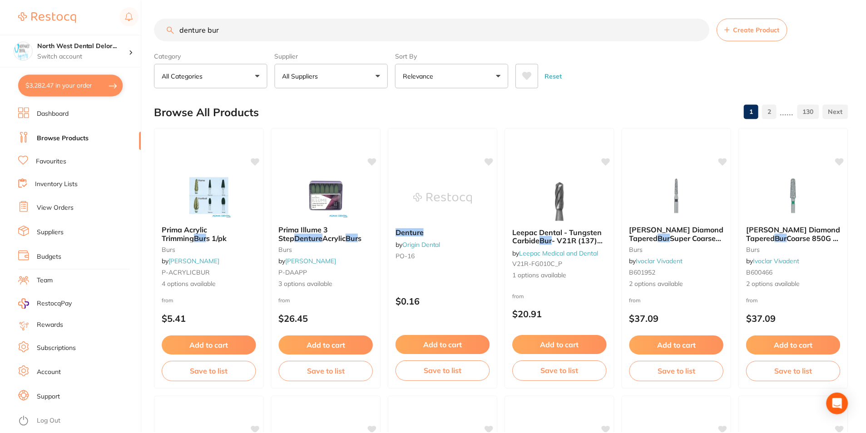
scroll to position [1, 0]
click at [83, 83] on button "$3,282.47 in your order" at bounding box center [70, 85] width 105 height 22
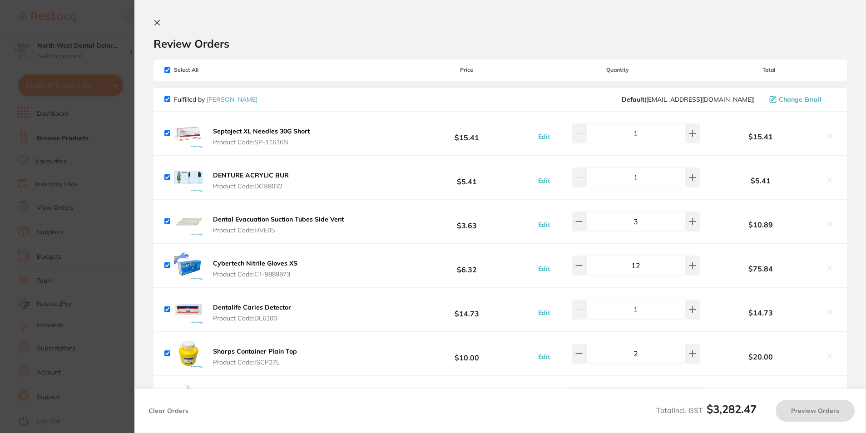
checkbox input "true"
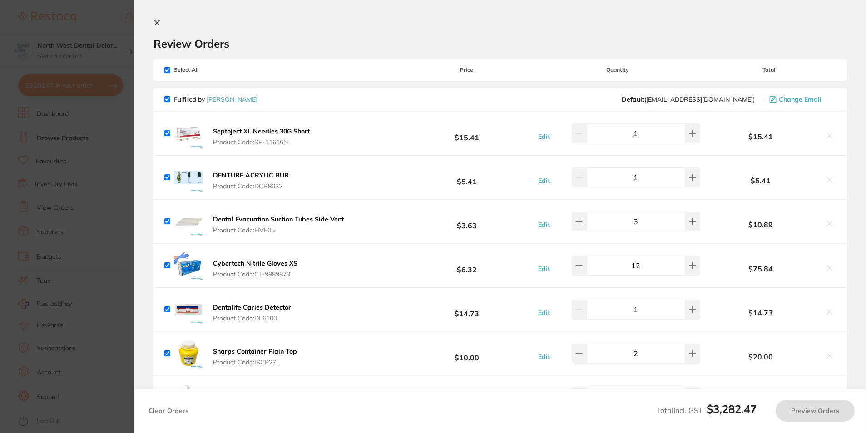
checkbox input "true"
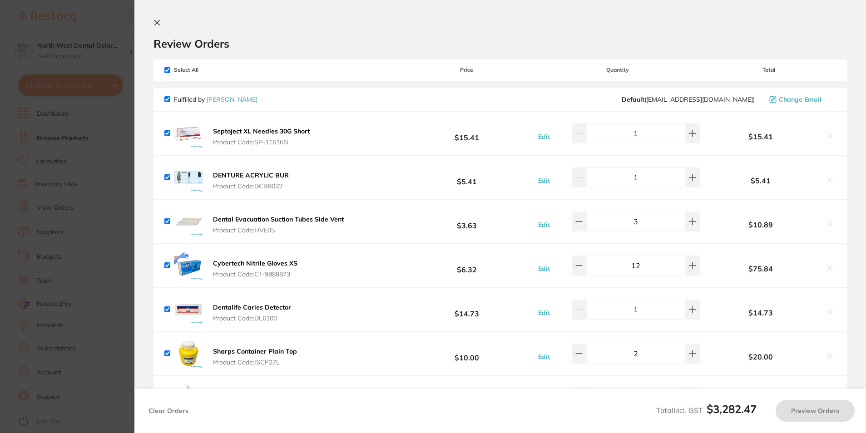
checkbox input "true"
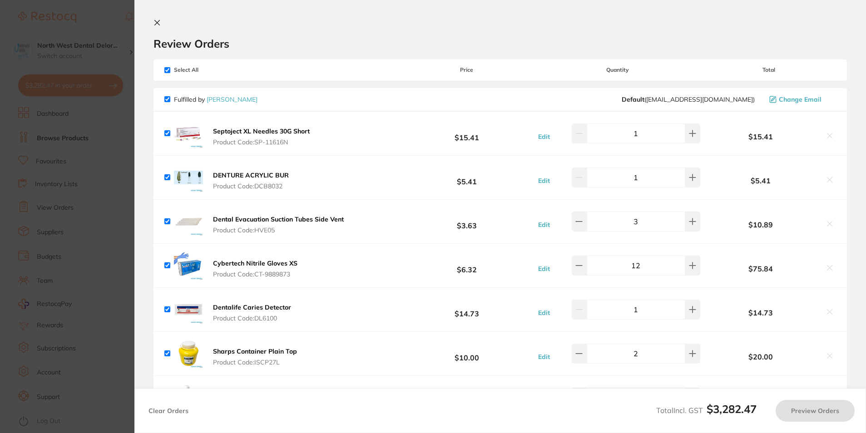
checkbox input "true"
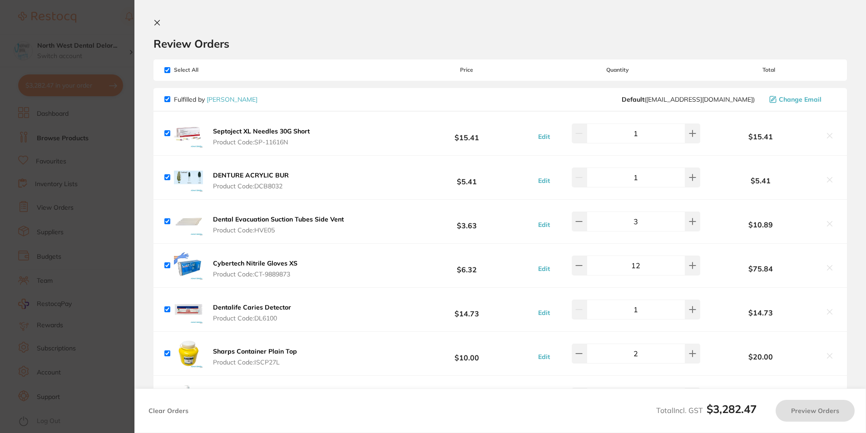
checkbox input "true"
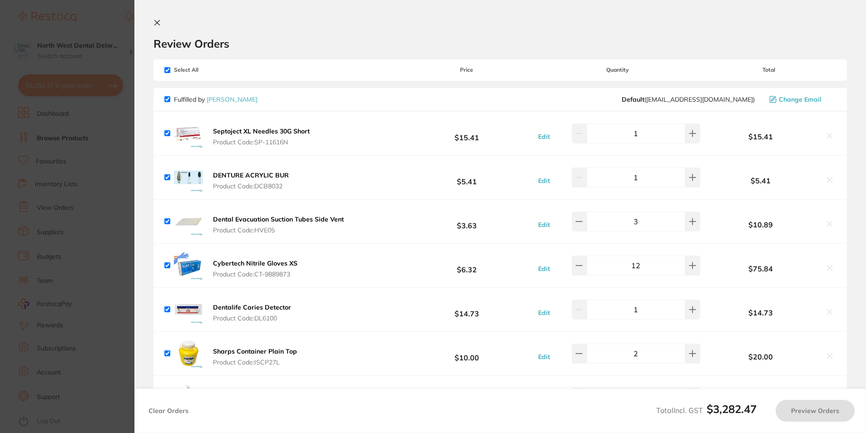
checkbox input "true"
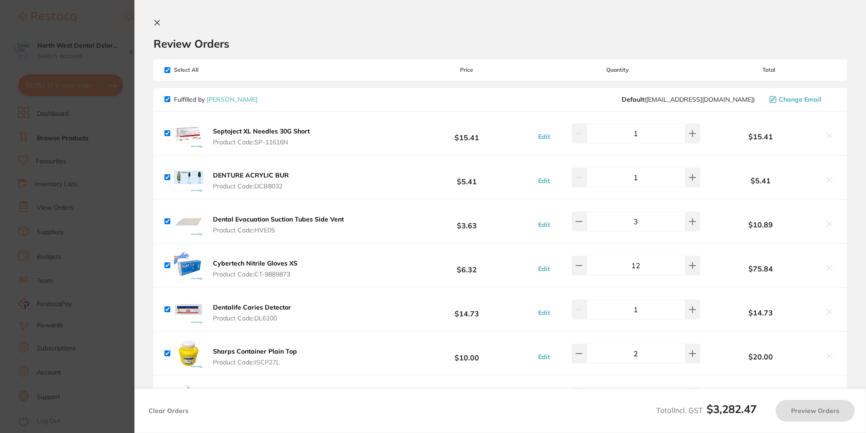
checkbox input "true"
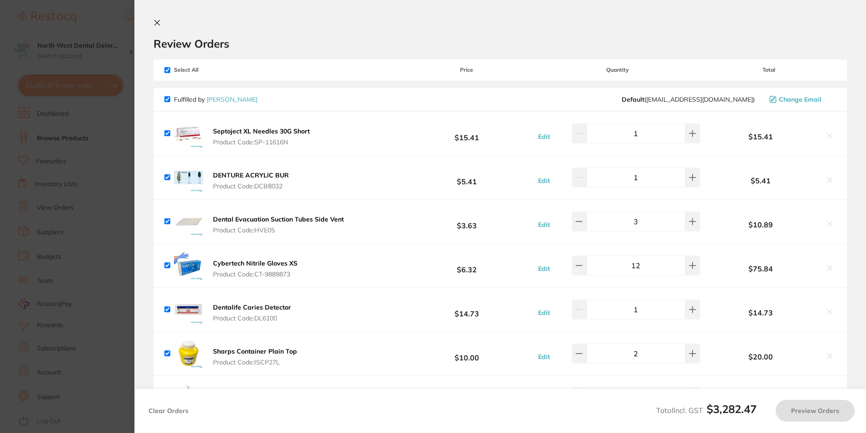
checkbox input "true"
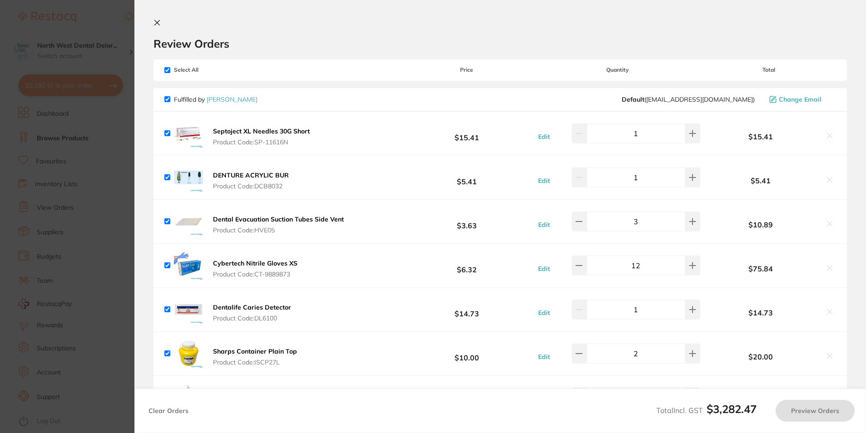
checkbox input "true"
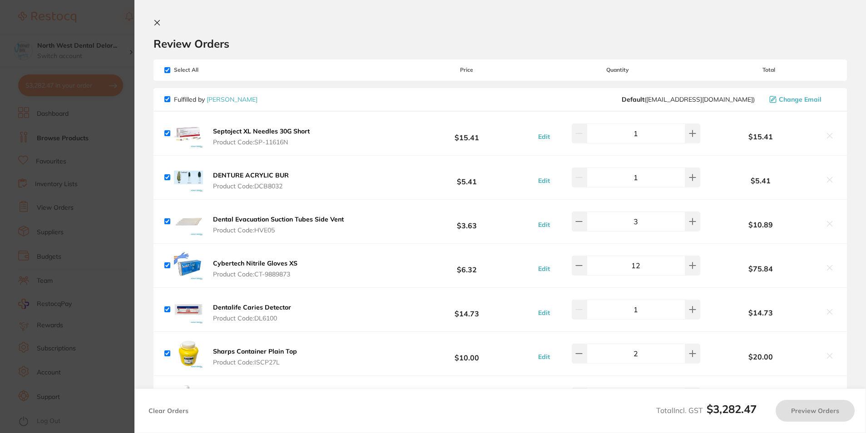
checkbox input "true"
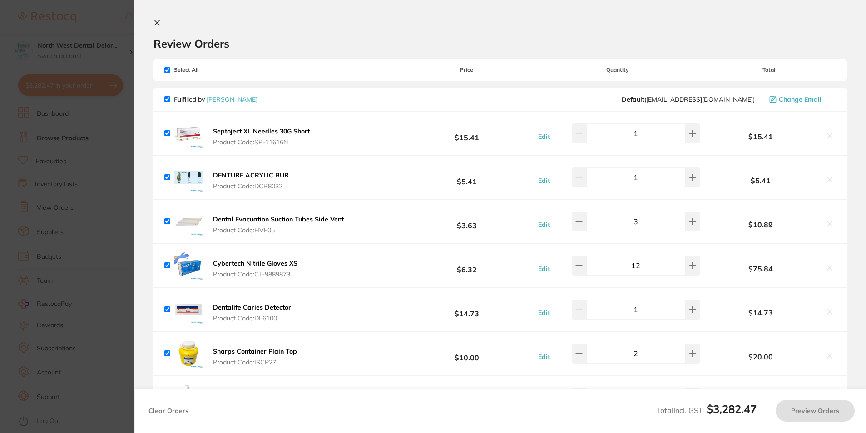
checkbox input "true"
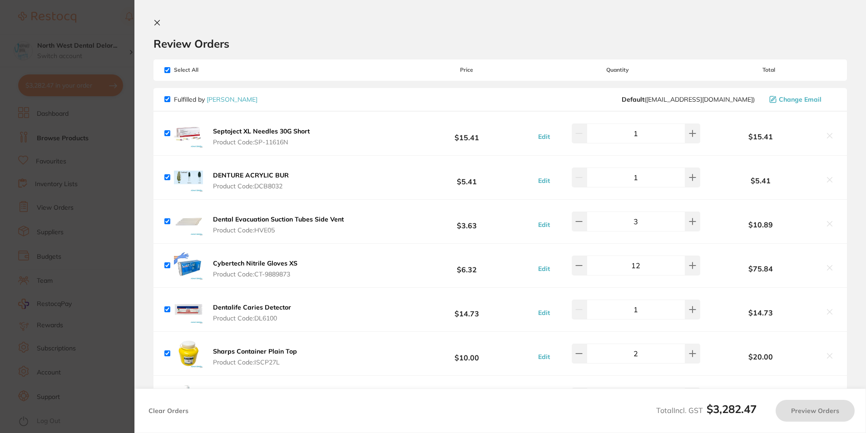
checkbox input "true"
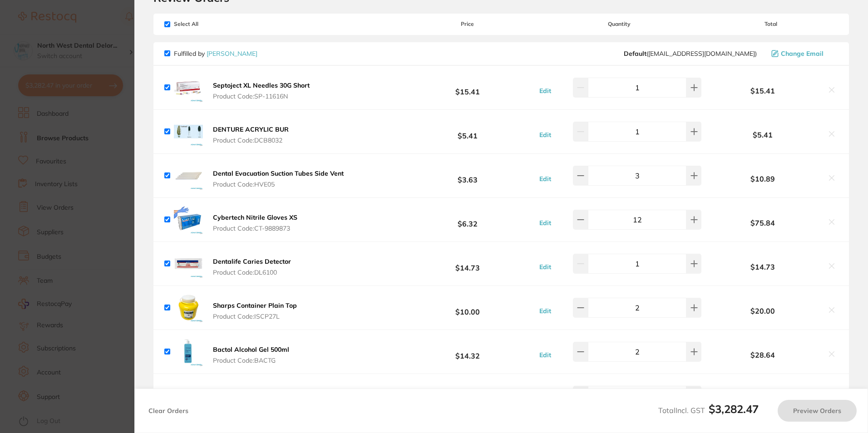
scroll to position [45, 0]
click at [63, 134] on section "Update RRP Set your pre negotiated price for this item. Item Agreed RRP (excl. …" at bounding box center [434, 216] width 868 height 433
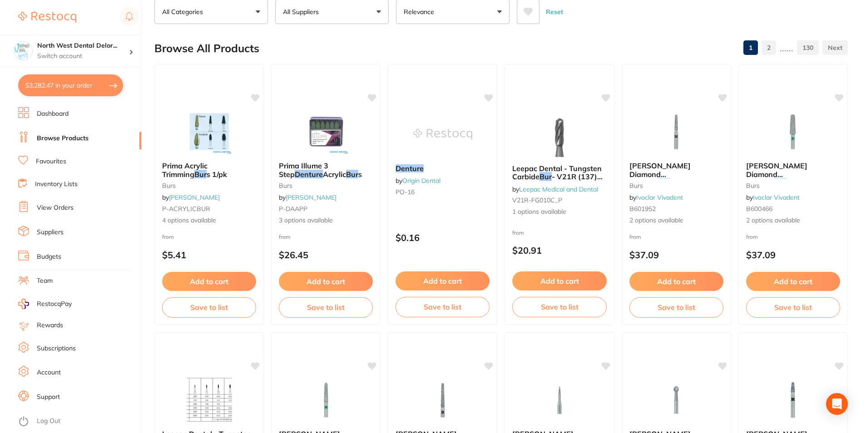
scroll to position [0, 0]
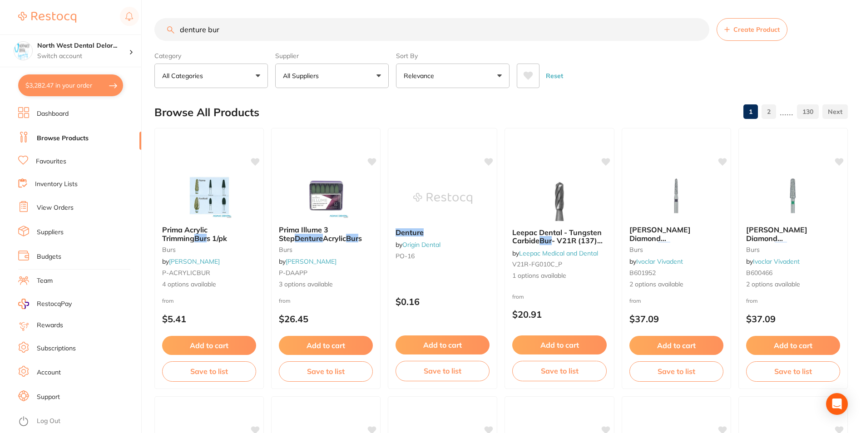
drag, startPoint x: 223, startPoint y: 35, endPoint x: 179, endPoint y: 29, distance: 45.0
click at [179, 29] on input "denture bur" at bounding box center [431, 29] width 555 height 23
click at [55, 112] on link "Dashboard" at bounding box center [53, 113] width 32 height 9
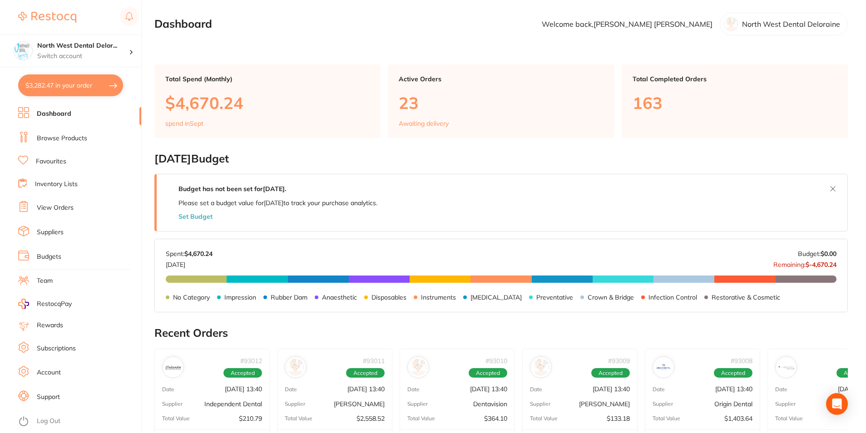
click at [57, 141] on link "Browse Products" at bounding box center [62, 138] width 50 height 9
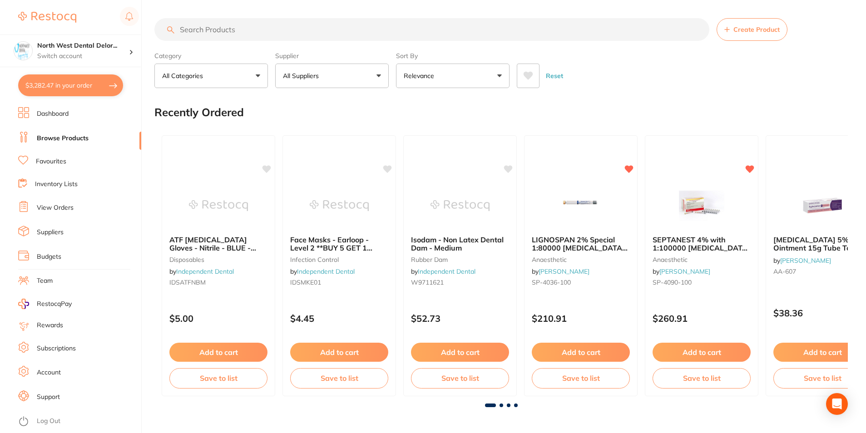
click at [213, 35] on input "search" at bounding box center [431, 29] width 555 height 23
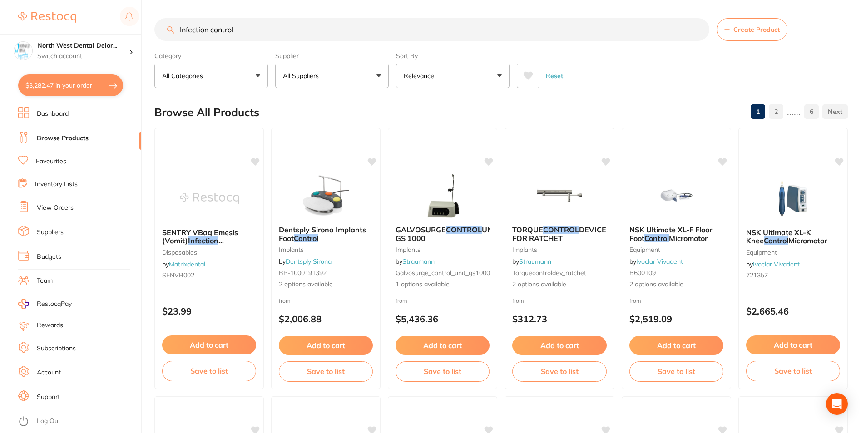
type input "Infection control"
click at [490, 80] on button "Relevance" at bounding box center [453, 76] width 114 height 25
click at [232, 81] on button "All Categories" at bounding box center [211, 76] width 114 height 25
type input "infec"
click at [212, 152] on p "infection control" at bounding box center [192, 151] width 54 height 8
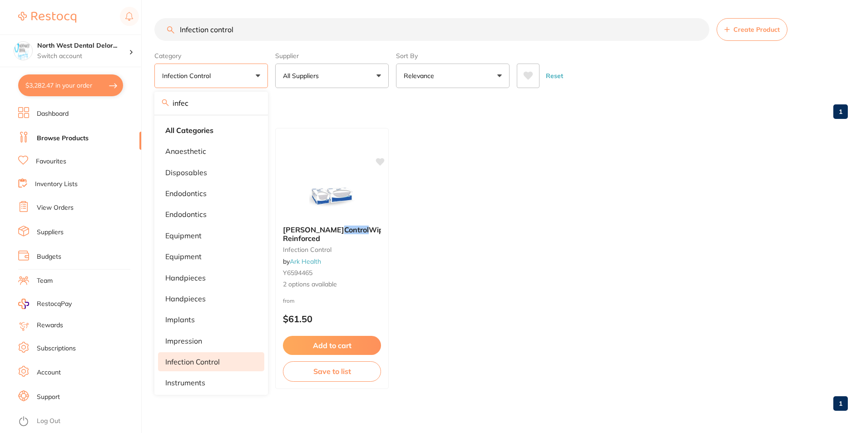
click at [322, 104] on div "Browse All Products 1" at bounding box center [500, 112] width 693 height 30
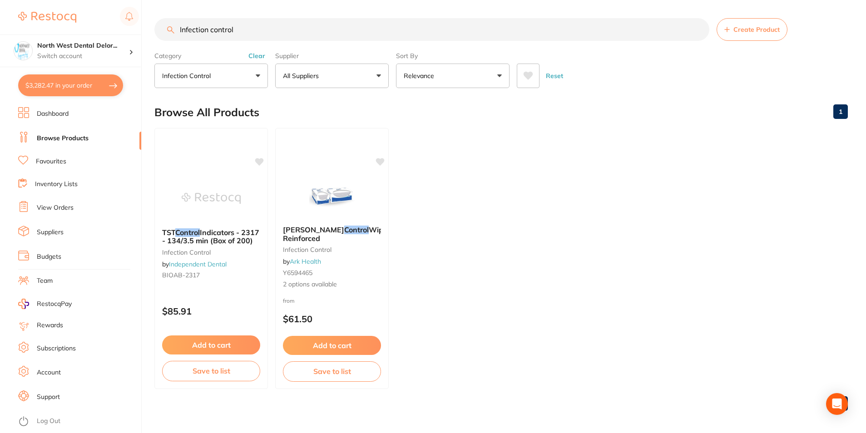
scroll to position [0, 0]
drag, startPoint x: 236, startPoint y: 30, endPoint x: 178, endPoint y: 41, distance: 59.1
click at [178, 41] on input "Infection control" at bounding box center [431, 29] width 555 height 23
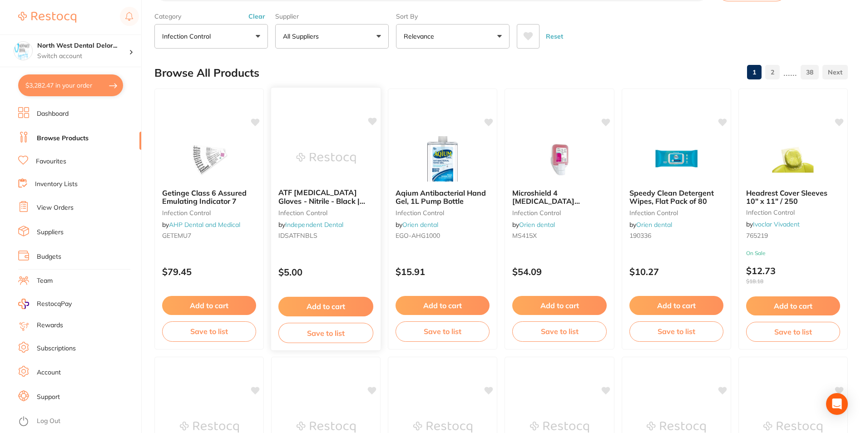
scroll to position [0, 0]
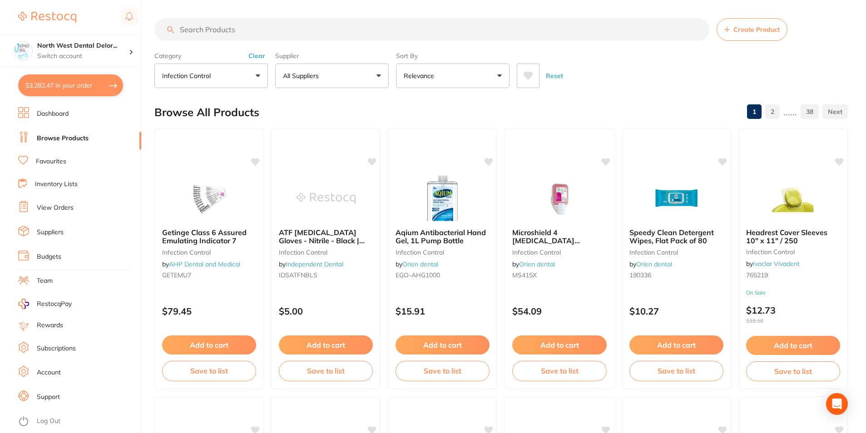
click at [354, 79] on button "All Suppliers" at bounding box center [332, 76] width 114 height 25
type input "orig"
click at [293, 162] on div at bounding box center [293, 154] width 15 height 15
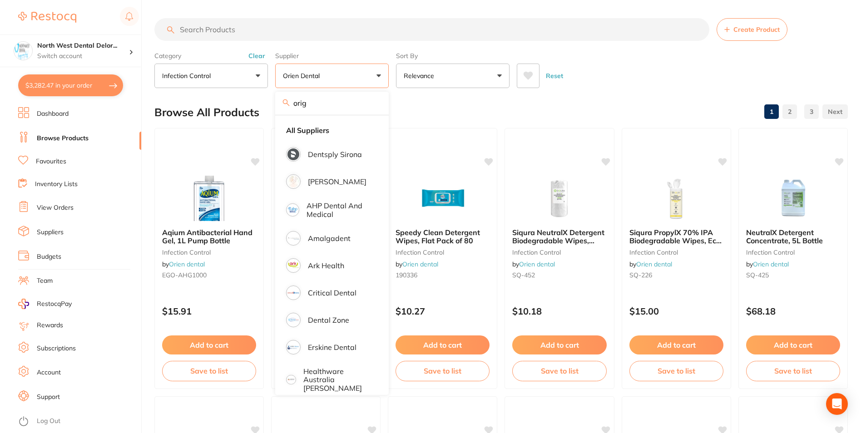
click at [439, 121] on div "Browse All Products 1 2 3" at bounding box center [500, 112] width 693 height 30
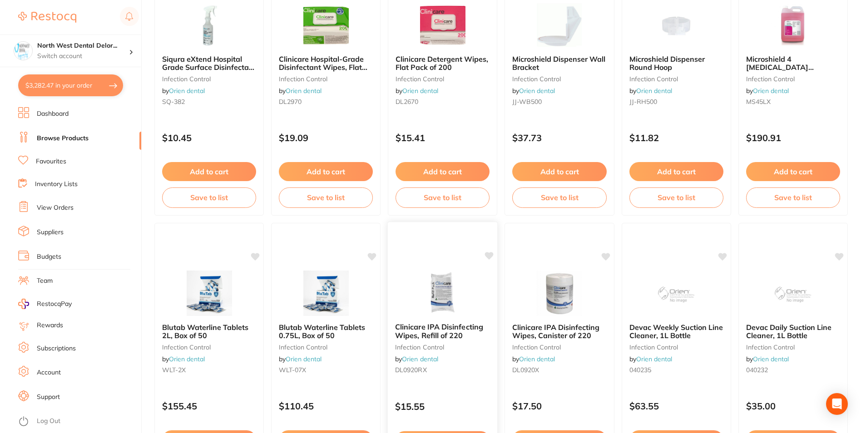
scroll to position [1635, 0]
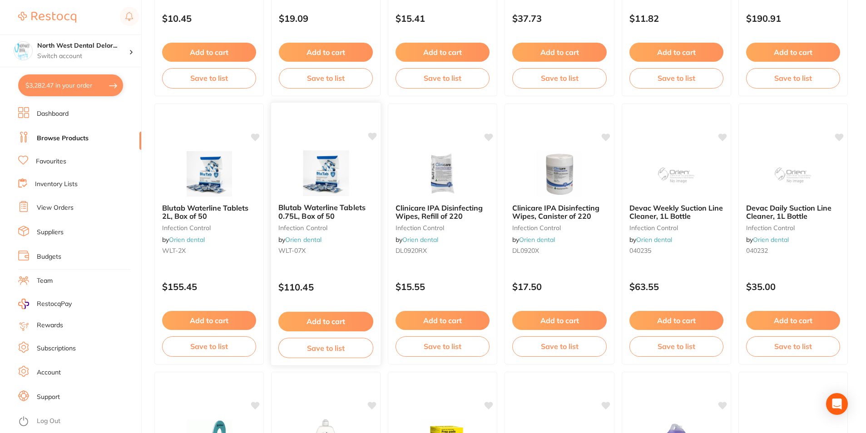
click at [348, 180] on img at bounding box center [325, 173] width 59 height 46
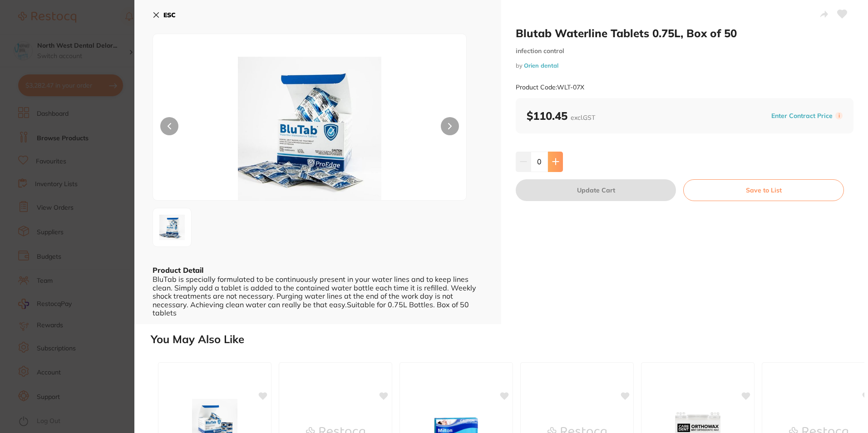
click at [548, 171] on button at bounding box center [555, 162] width 15 height 20
type input "1"
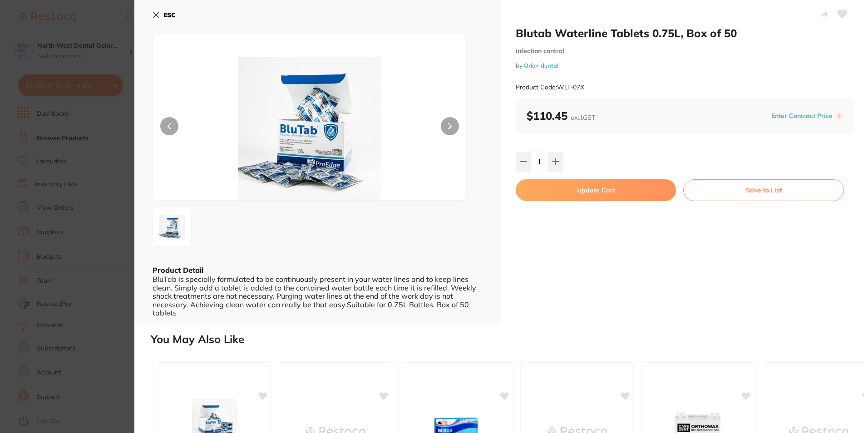
click at [552, 186] on button "Update Cart" at bounding box center [596, 190] width 160 height 22
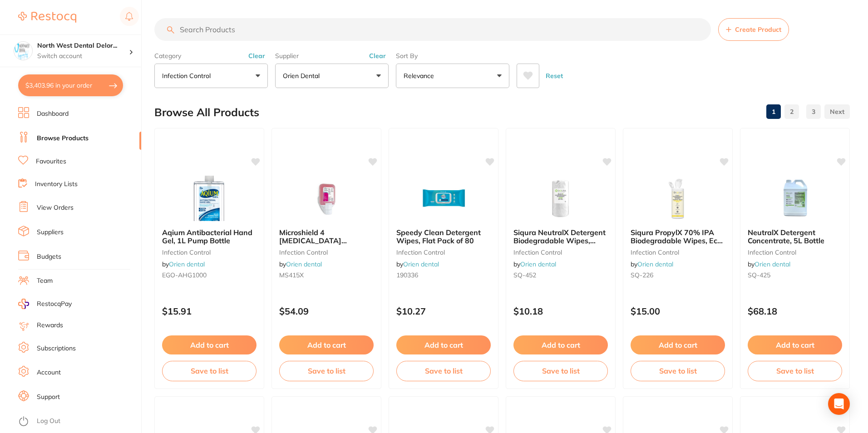
checkbox input "false"
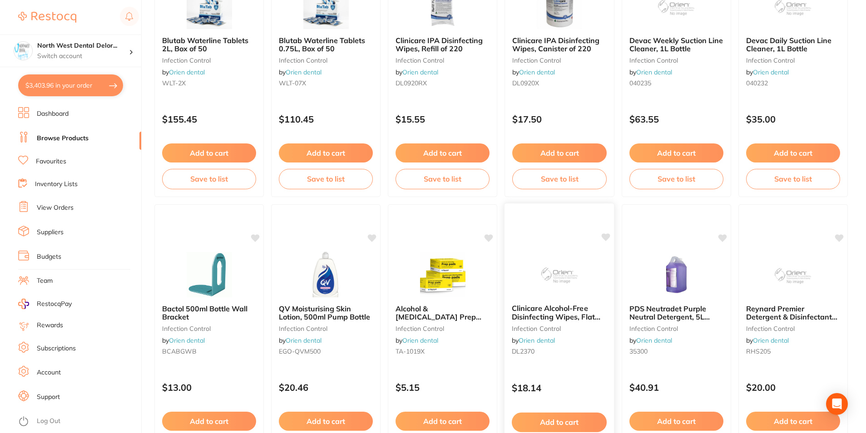
scroll to position [1680, 0]
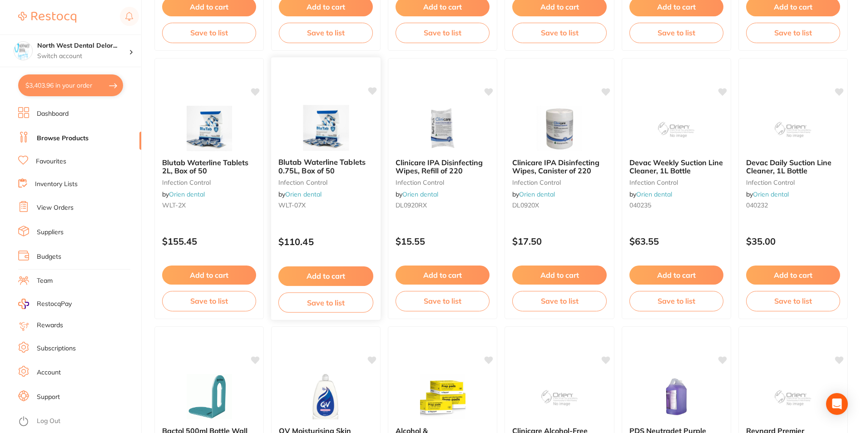
click at [310, 279] on button "Add to cart" at bounding box center [325, 277] width 95 height 20
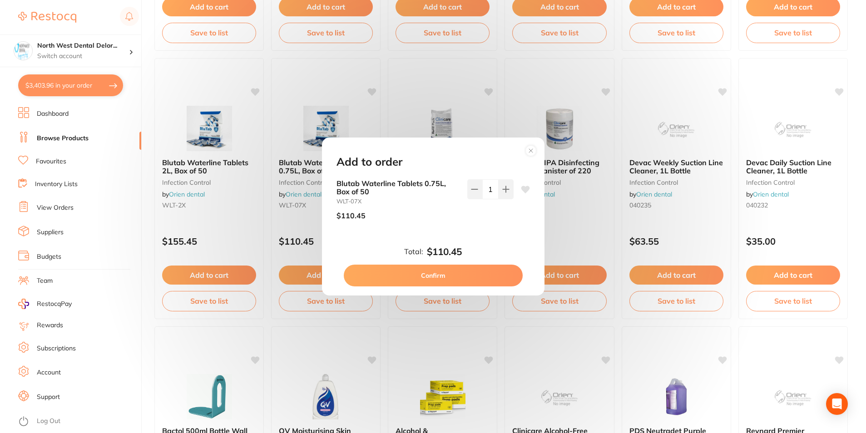
click at [524, 152] on icon at bounding box center [531, 151] width 15 height 15
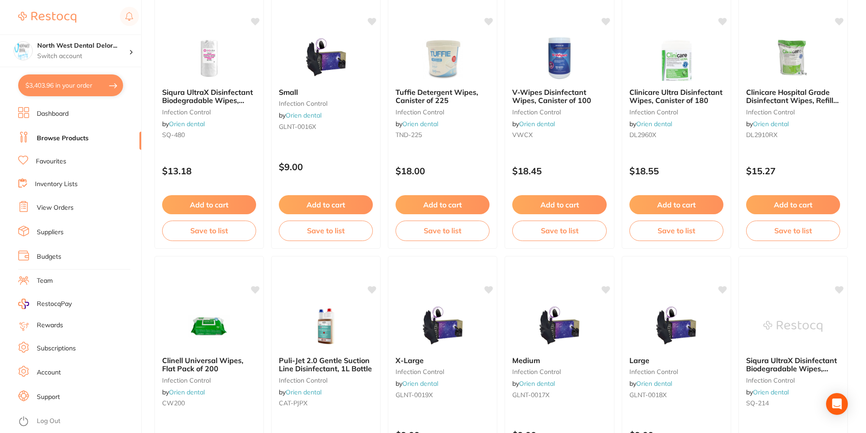
scroll to position [0, 0]
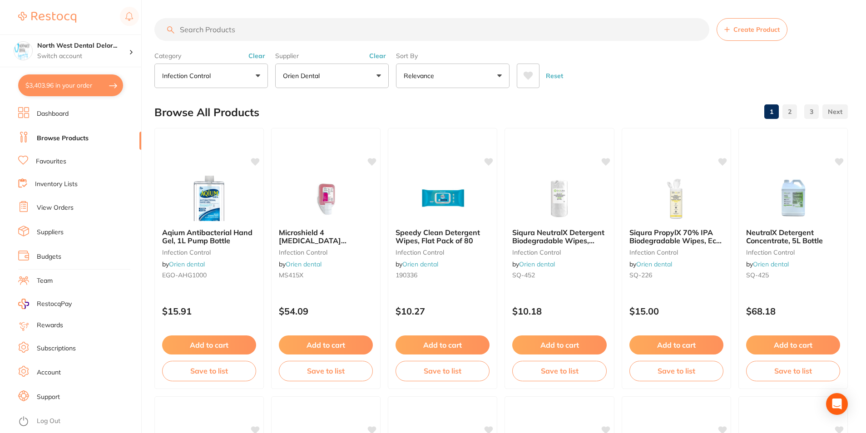
click at [318, 79] on p "Orien dental" at bounding box center [303, 75] width 40 height 9
click at [362, 72] on button "All Suppliers" at bounding box center [332, 76] width 114 height 25
click at [363, 73] on button "All Suppliers" at bounding box center [332, 76] width 114 height 25
type input "o"
type input "orig"
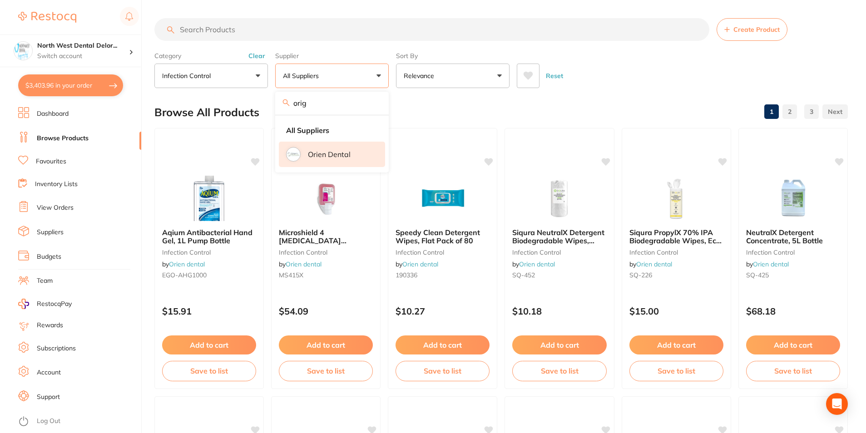
click at [463, 107] on div "Browse All Products 1 2 3" at bounding box center [500, 112] width 693 height 30
click at [255, 33] on input "search" at bounding box center [431, 29] width 555 height 23
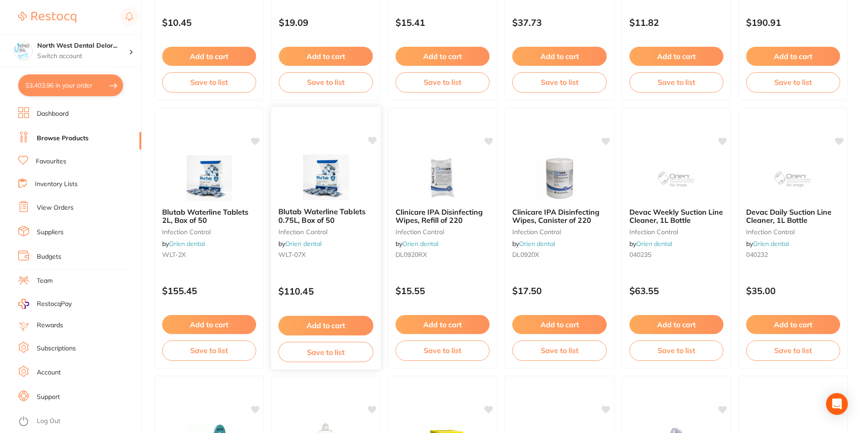
scroll to position [1635, 0]
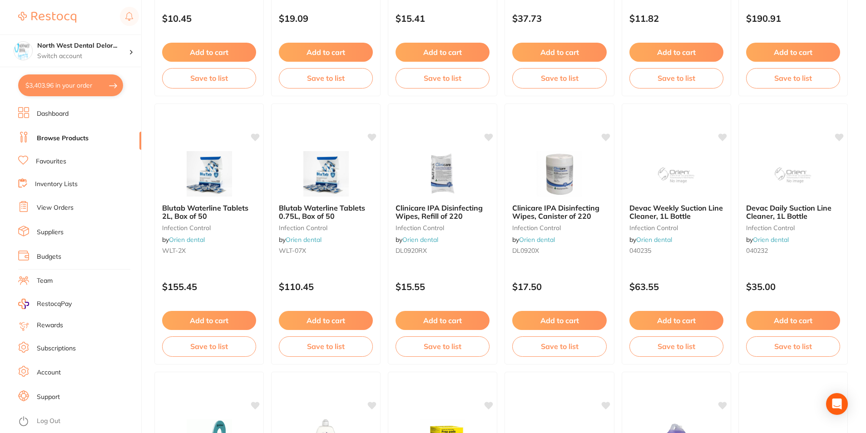
click at [284, 211] on span "Blutab Waterline Tablets 0.75L, Box of 50" at bounding box center [322, 211] width 86 height 17
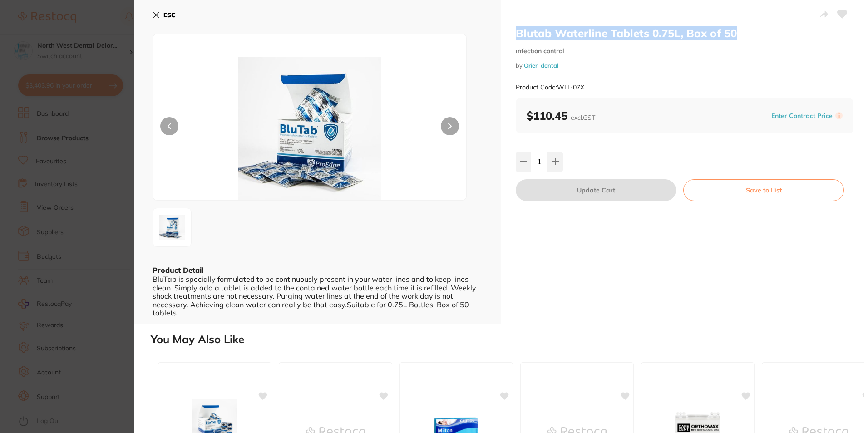
drag, startPoint x: 514, startPoint y: 33, endPoint x: 740, endPoint y: 32, distance: 226.2
click at [740, 32] on div "Blutab Waterline Tablets 0.75L, Box of 50 infection control by Orien dental Pro…" at bounding box center [684, 162] width 367 height 324
copy h2 "Blutab Waterline Tablets 0.75L, Box of 50"
click at [158, 19] on button "ESC" at bounding box center [164, 14] width 23 height 15
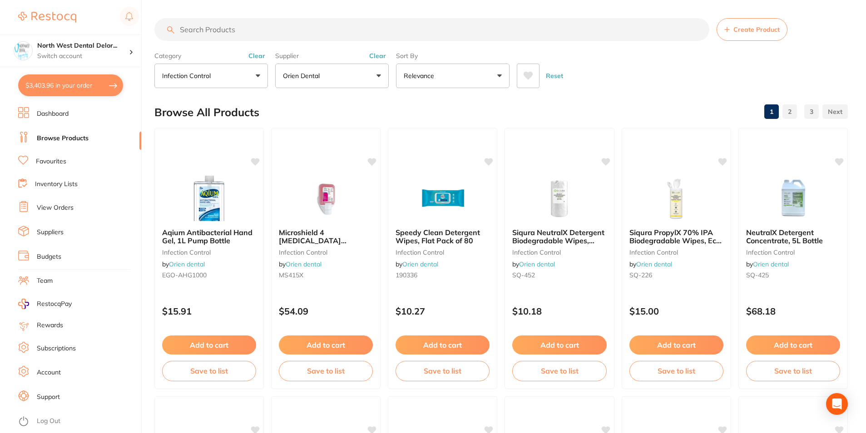
click at [377, 59] on button "Clear" at bounding box center [377, 56] width 22 height 8
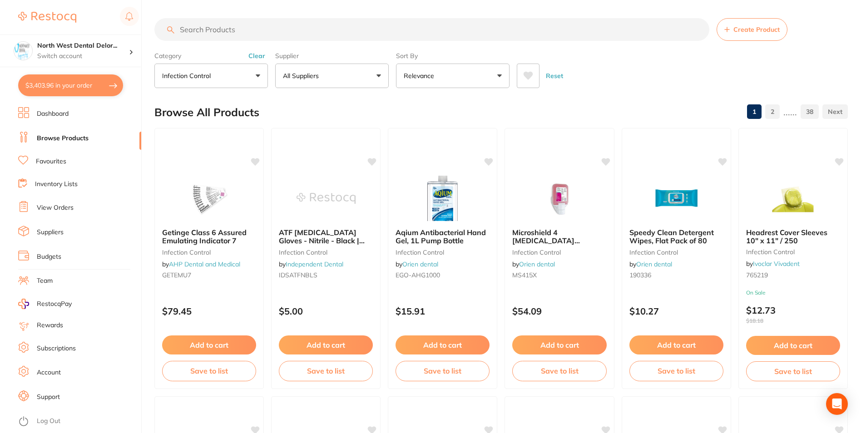
click at [327, 30] on input "search" at bounding box center [431, 29] width 555 height 23
paste input "Blutab Waterline Tablets 0.75L, Box of 50"
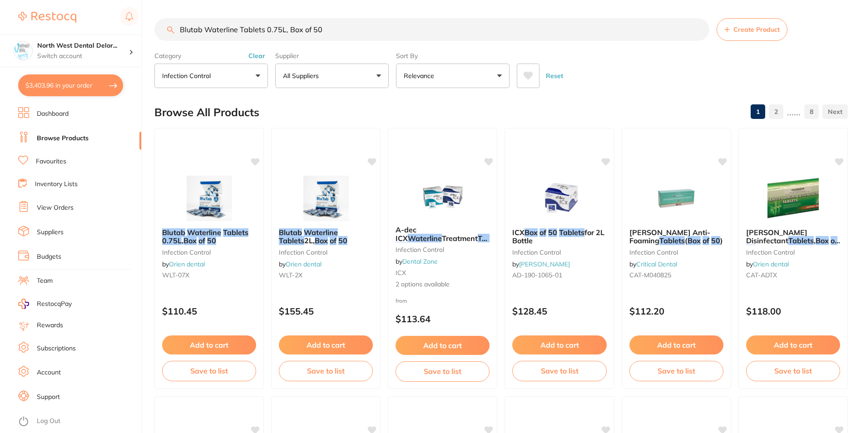
type input "Blutab Waterline Tablets 0.75L, Box of 50"
click at [325, 66] on button "All Suppliers" at bounding box center [332, 76] width 114 height 25
type input "orig"
click at [419, 99] on div "Browse All Products 1 2 ...... 8" at bounding box center [500, 112] width 693 height 30
click at [221, 201] on img at bounding box center [208, 198] width 59 height 46
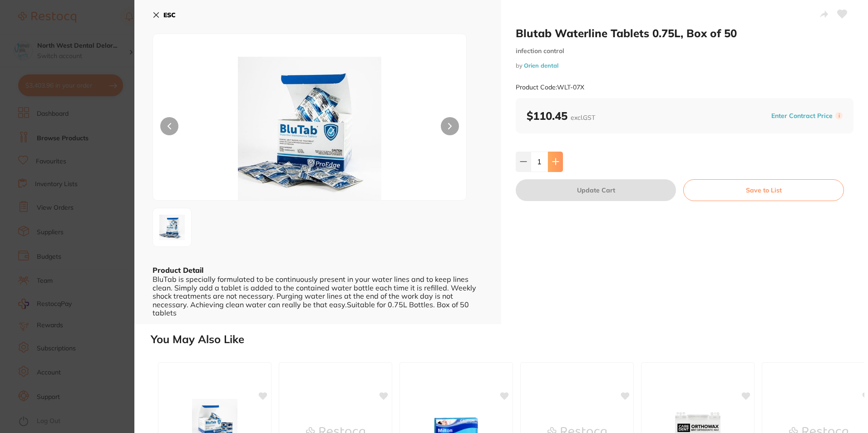
click at [555, 161] on icon at bounding box center [556, 162] width 6 height 6
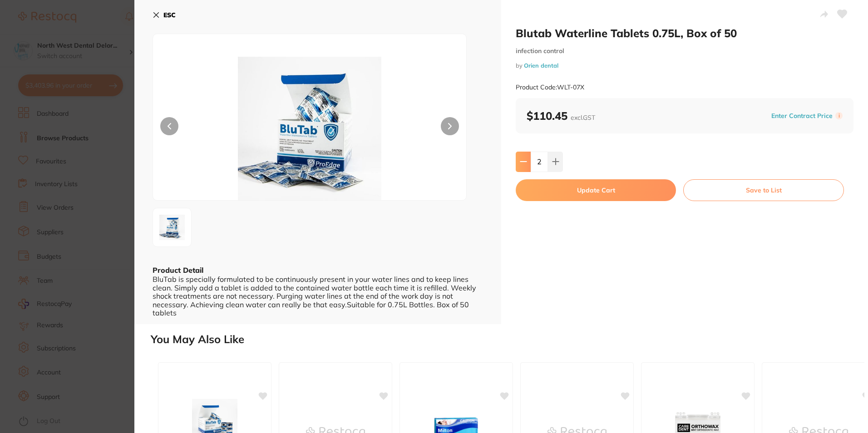
click at [528, 167] on button at bounding box center [523, 162] width 15 height 20
type input "1"
click at [545, 187] on button "Update Cart" at bounding box center [596, 190] width 160 height 22
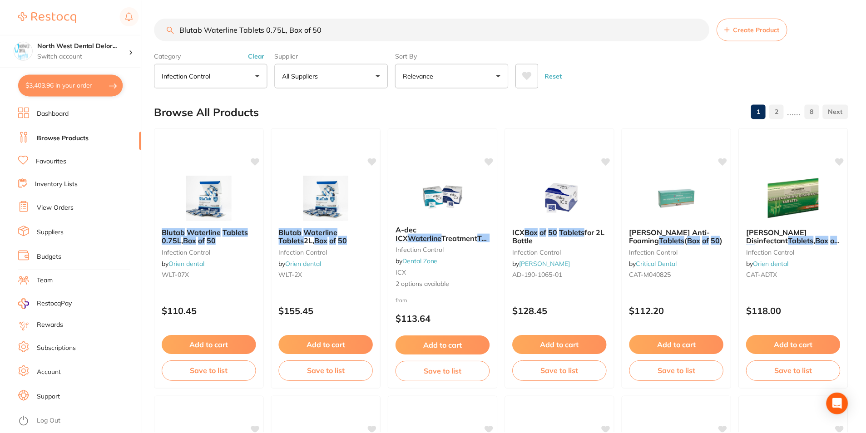
scroll to position [1, 0]
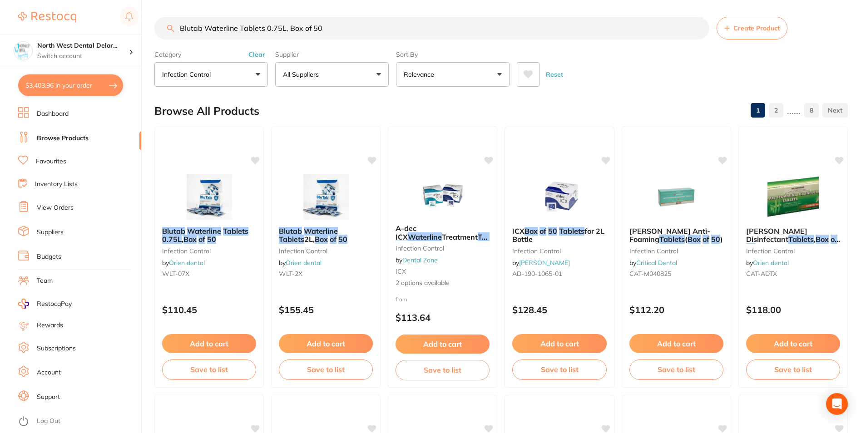
click at [114, 83] on button "$3,403.96 in your order" at bounding box center [70, 85] width 105 height 22
checkbox input "true"
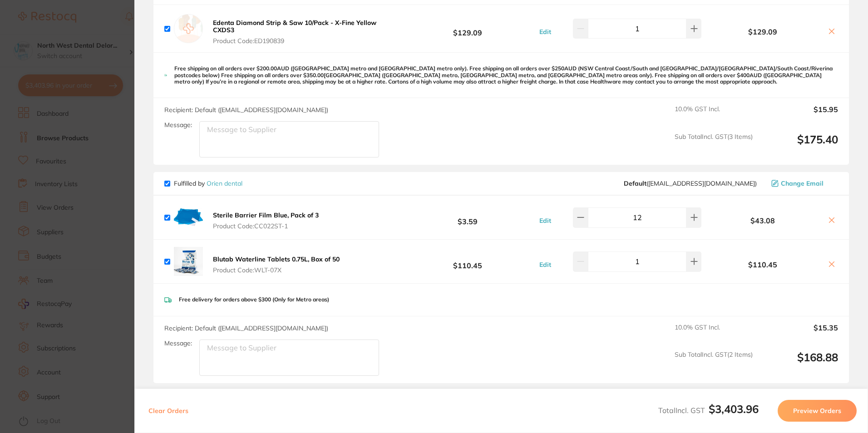
scroll to position [1090, 0]
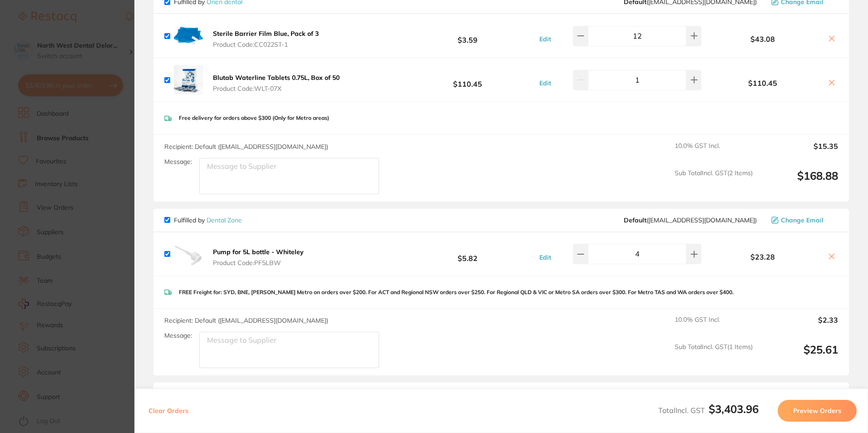
click at [109, 139] on section "Update RRP Set your pre negotiated price for this item. Item Agreed RRP (excl. …" at bounding box center [434, 216] width 868 height 433
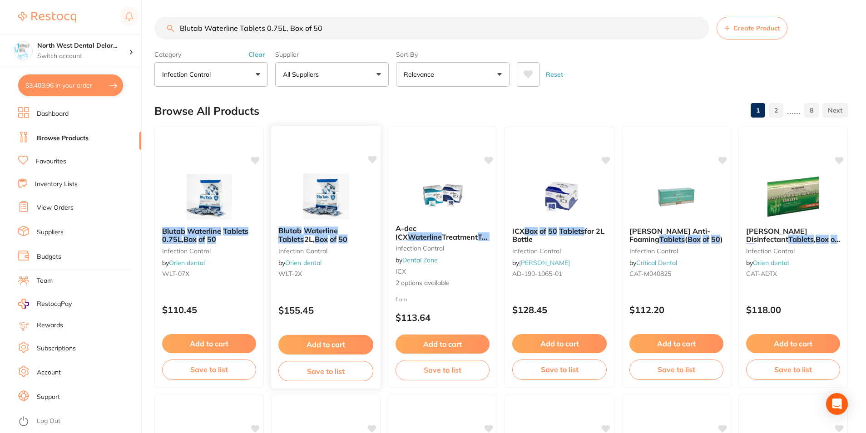
scroll to position [0, 0]
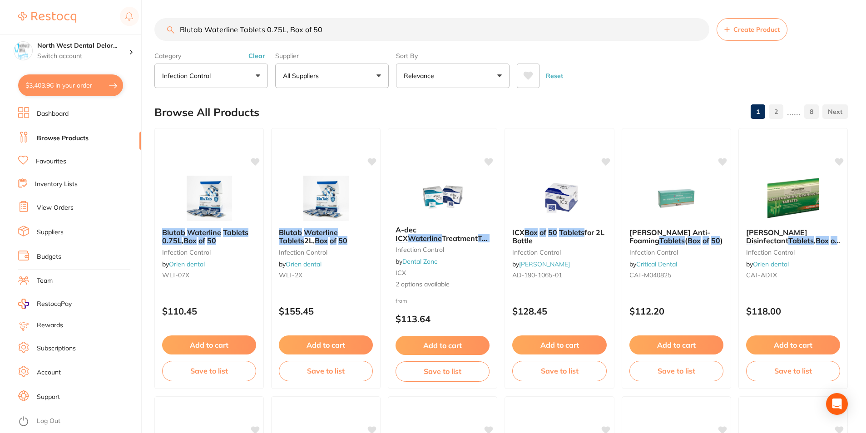
click at [320, 80] on p "All Suppliers" at bounding box center [303, 75] width 40 height 9
type input "origen"
click at [421, 97] on div "Browse All Products 1 2 ...... 8" at bounding box center [500, 112] width 693 height 30
click at [258, 58] on button "Clear" at bounding box center [257, 56] width 22 height 8
click at [244, 71] on button "All Categories" at bounding box center [211, 76] width 114 height 25
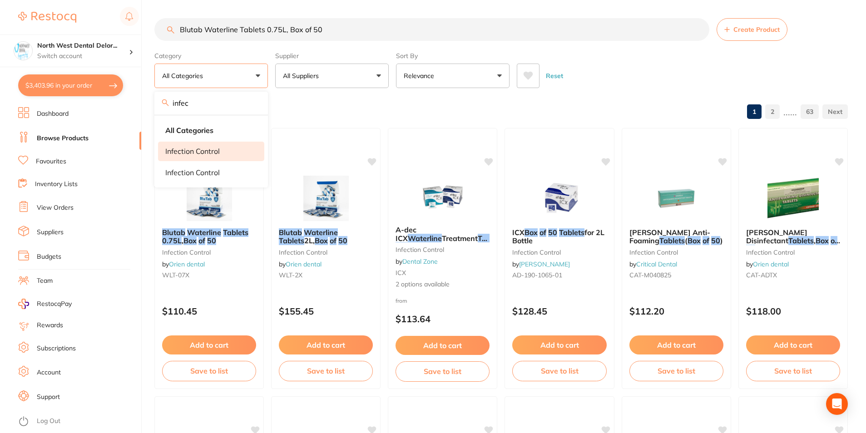
type input "infec"
click at [188, 151] on p "infection control" at bounding box center [192, 151] width 54 height 8
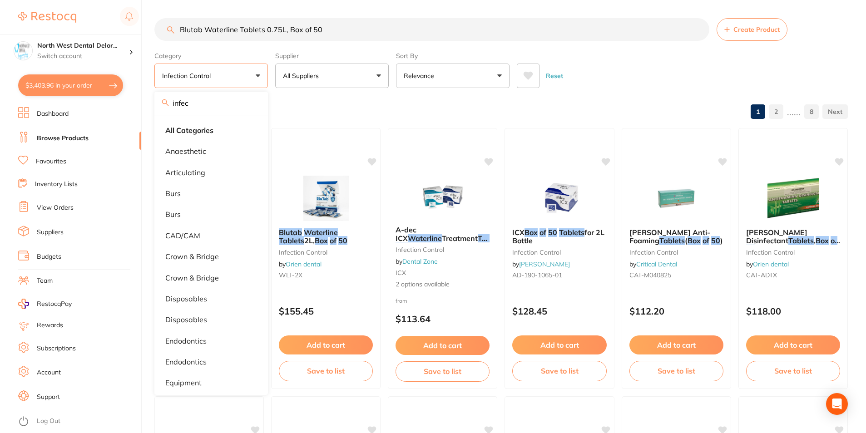
click at [360, 106] on div "Browse All Products 1 2 ...... 8" at bounding box center [500, 112] width 693 height 30
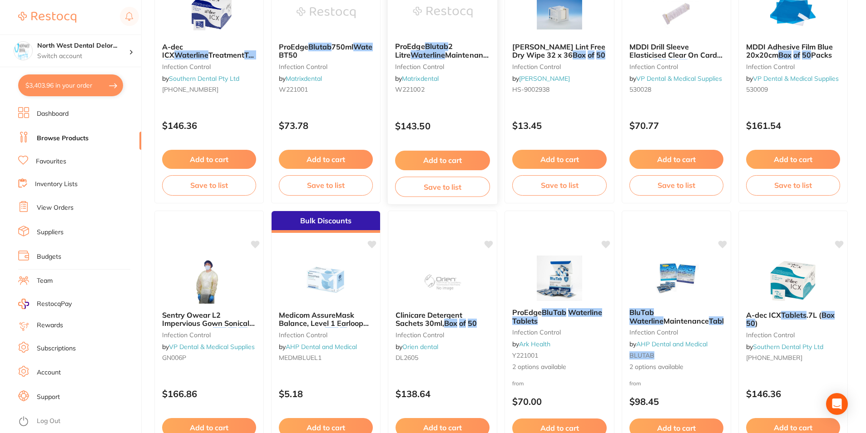
scroll to position [590, 0]
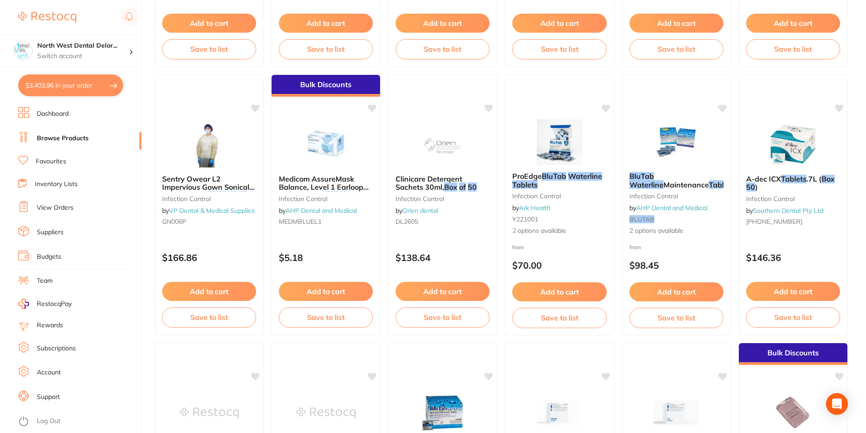
click at [663, 152] on img at bounding box center [676, 141] width 59 height 45
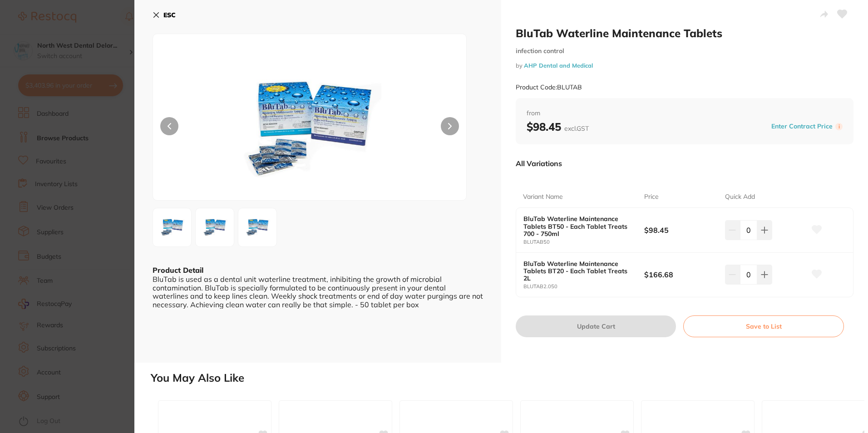
click at [158, 14] on icon at bounding box center [156, 14] width 7 height 7
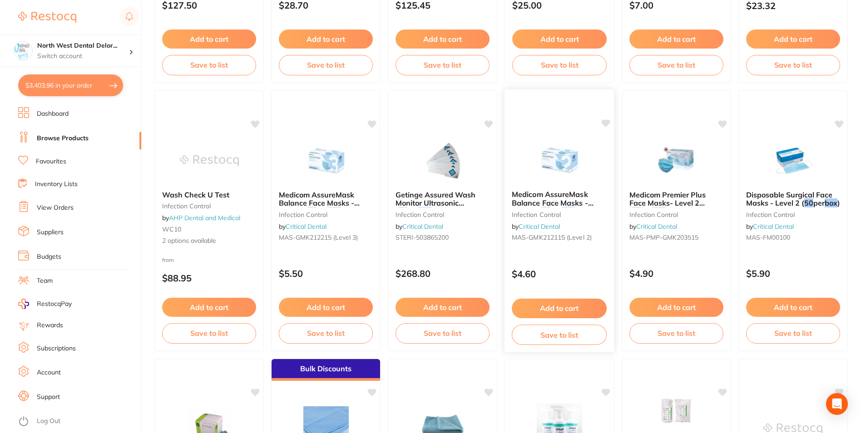
scroll to position [1771, 0]
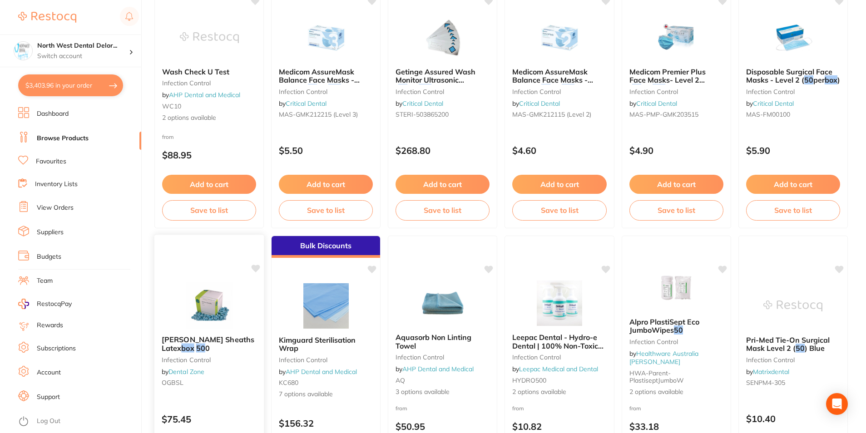
click at [217, 307] on img at bounding box center [208, 305] width 59 height 46
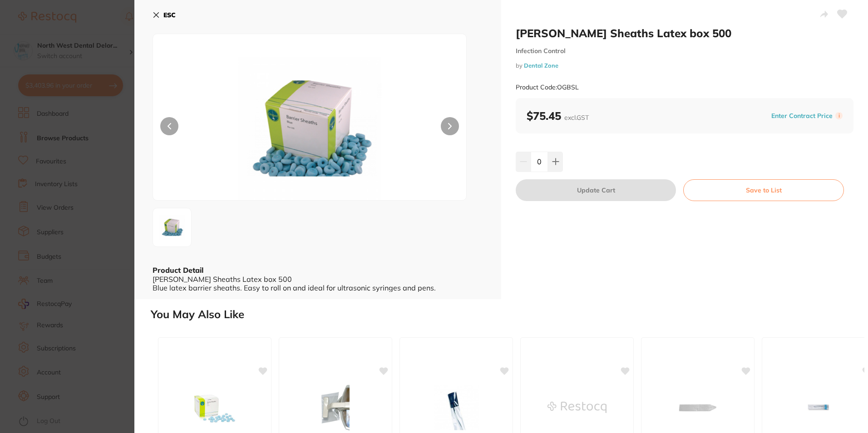
click at [446, 126] on button at bounding box center [450, 126] width 18 height 18
click at [155, 17] on icon at bounding box center [156, 14] width 7 height 7
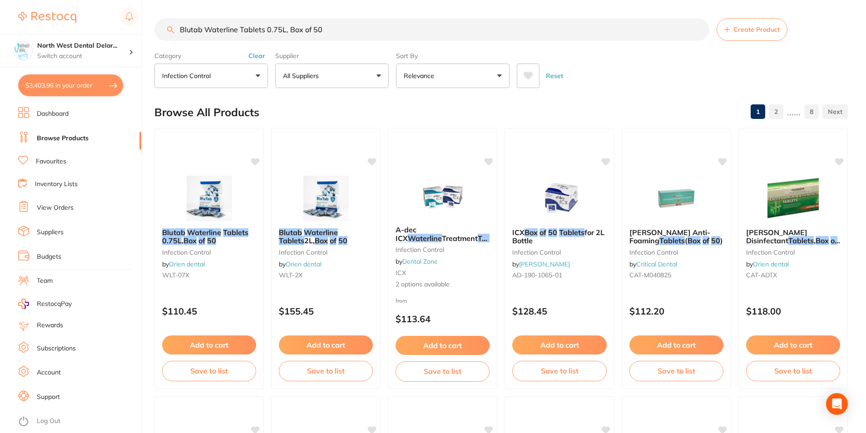
click at [238, 78] on button "infection control" at bounding box center [211, 76] width 114 height 25
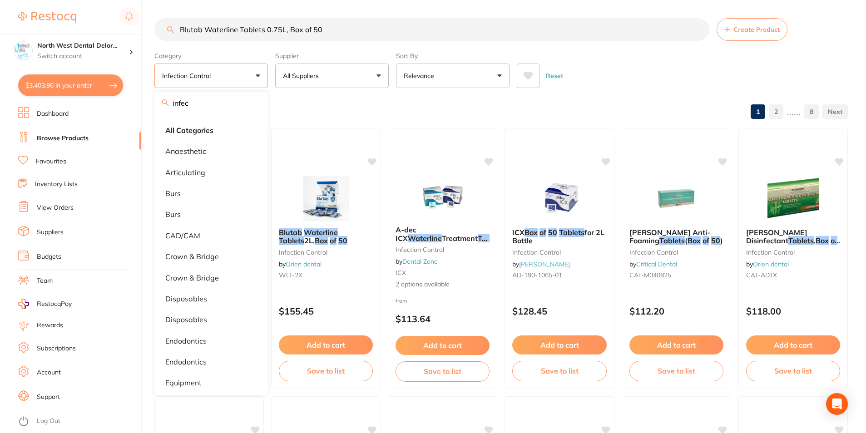
click at [254, 102] on input "infec" at bounding box center [211, 103] width 114 height 23
click at [211, 73] on p "infection control" at bounding box center [188, 75] width 52 height 9
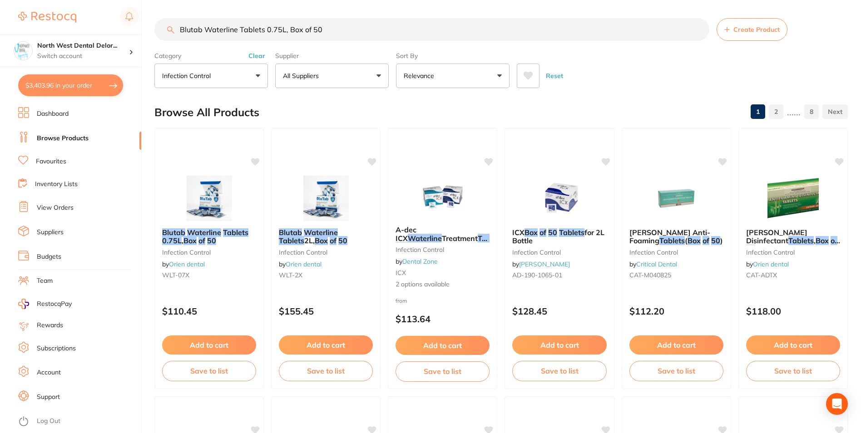
click at [211, 73] on p "infection control" at bounding box center [188, 75] width 52 height 9
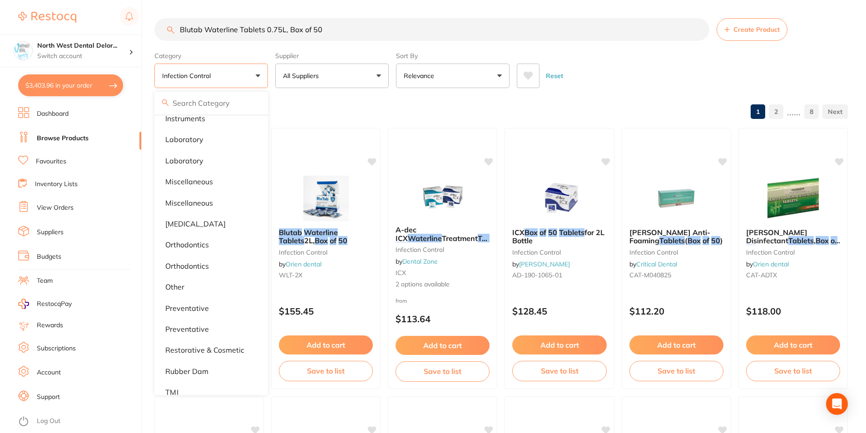
scroll to position [500, 0]
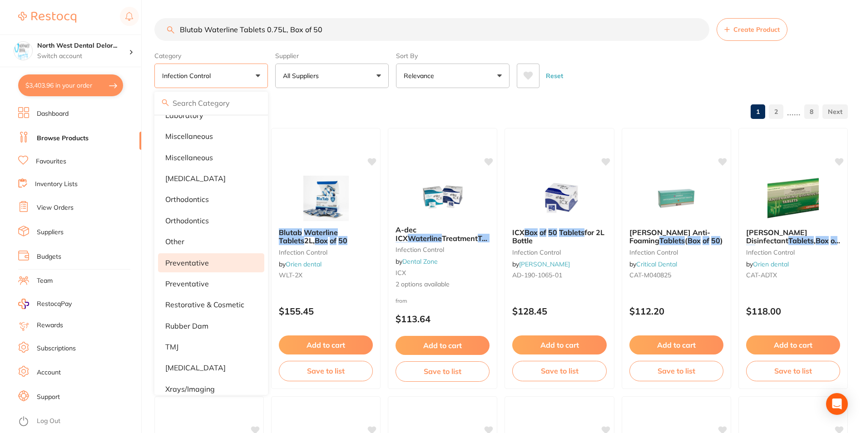
click at [206, 267] on li "preventative" at bounding box center [211, 262] width 106 height 19
click at [613, 78] on div "Reset" at bounding box center [679, 72] width 324 height 32
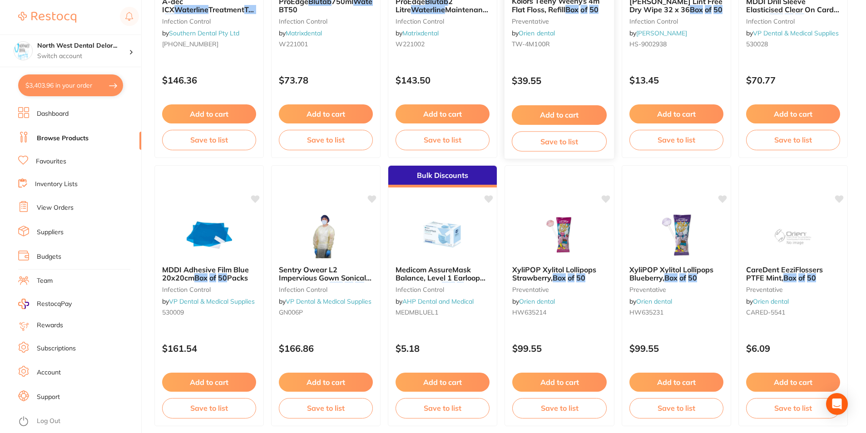
click at [560, 224] on img at bounding box center [559, 235] width 59 height 45
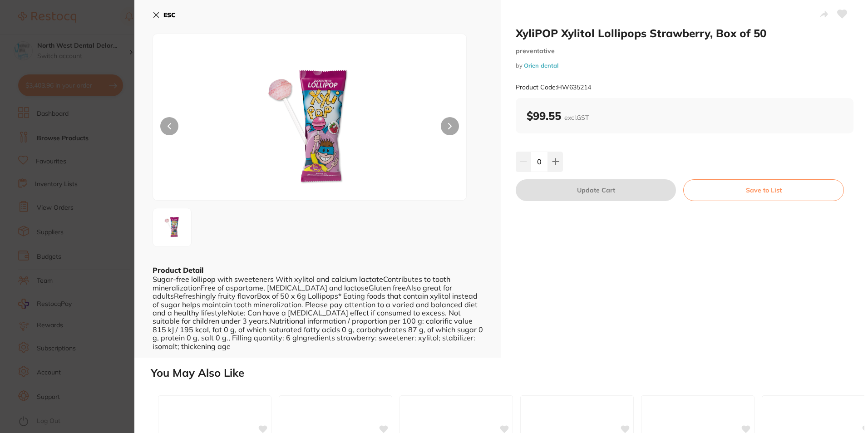
click at [445, 129] on button at bounding box center [450, 126] width 18 height 18
click at [157, 18] on icon at bounding box center [156, 14] width 7 height 7
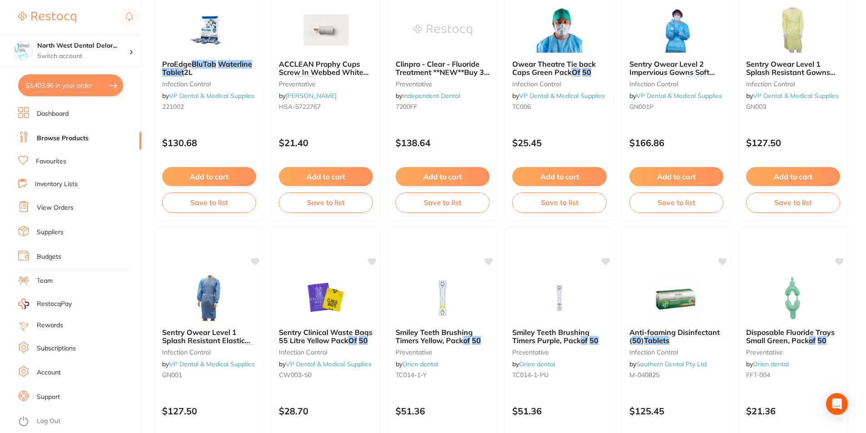
scroll to position [1590, 0]
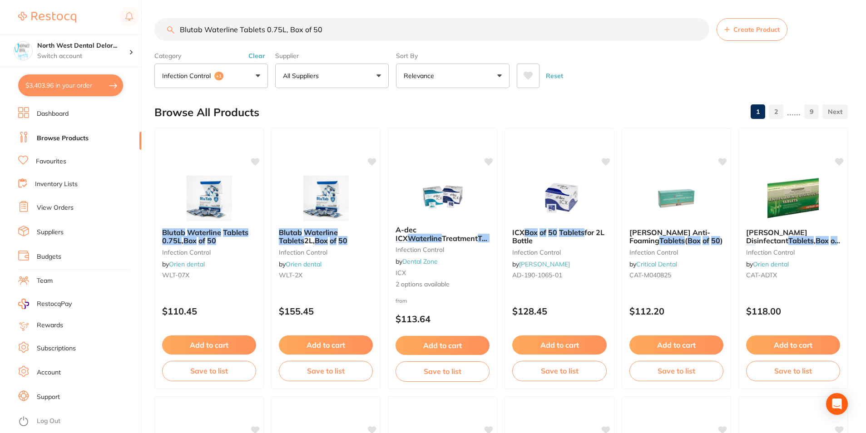
click at [339, 86] on button "All Suppliers" at bounding box center [332, 76] width 114 height 25
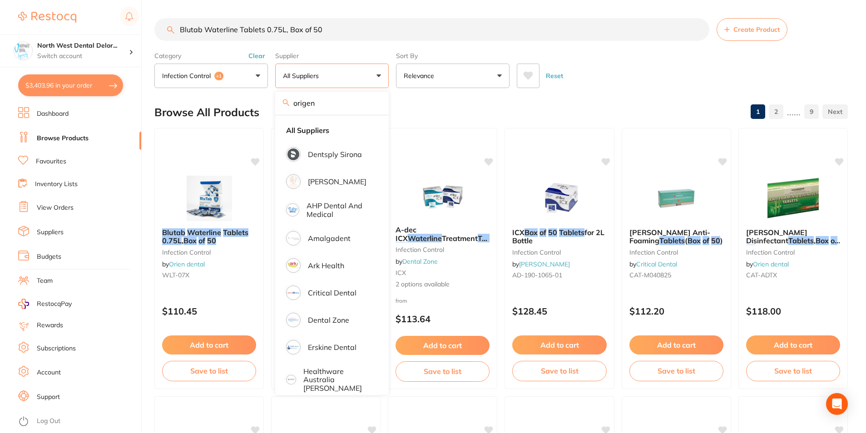
click at [221, 79] on span "+1" at bounding box center [218, 76] width 9 height 9
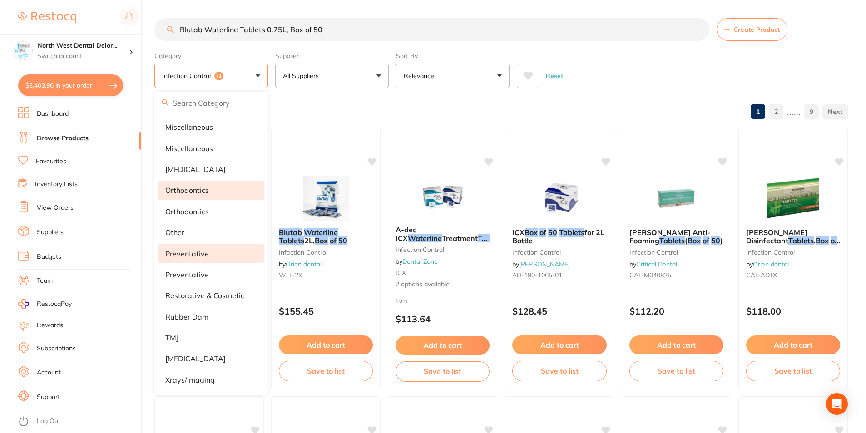
scroll to position [511, 0]
click at [223, 300] on li "restorative & cosmetic" at bounding box center [211, 295] width 106 height 19
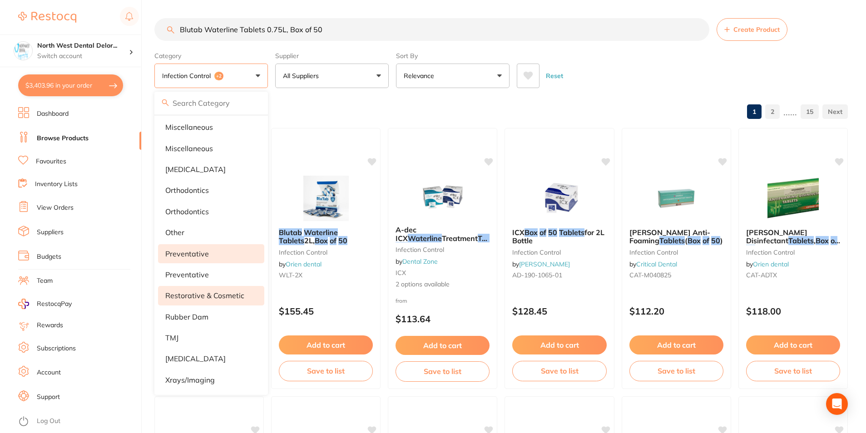
click at [258, 73] on button "infection control +2" at bounding box center [211, 76] width 114 height 25
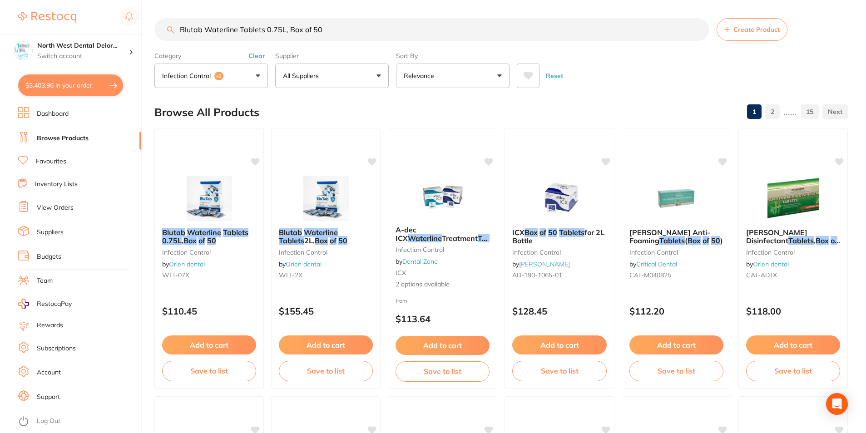
click at [252, 56] on button "Clear" at bounding box center [257, 56] width 22 height 8
click at [247, 75] on button "All Categories" at bounding box center [211, 76] width 114 height 25
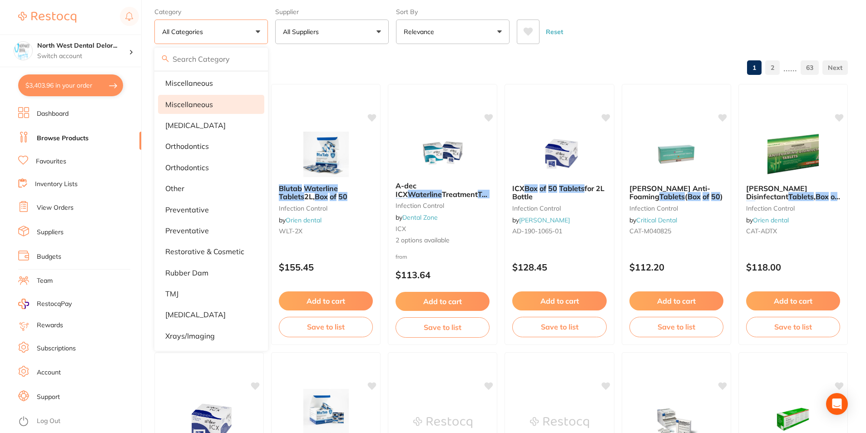
scroll to position [0, 0]
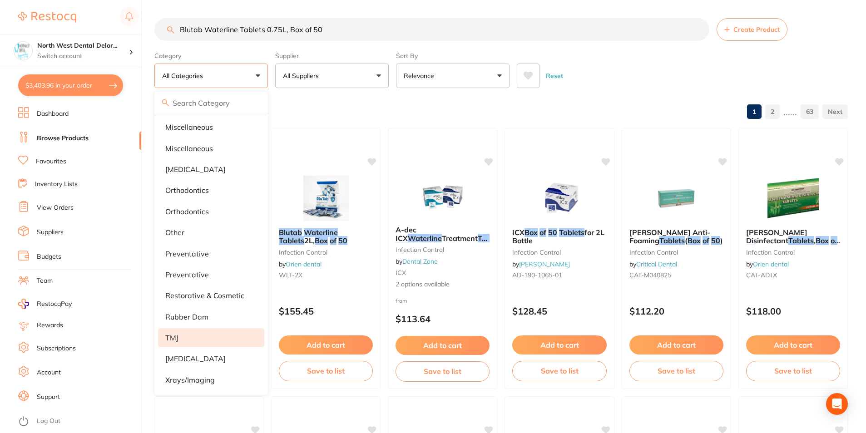
click at [208, 328] on li "TMJ" at bounding box center [211, 337] width 106 height 19
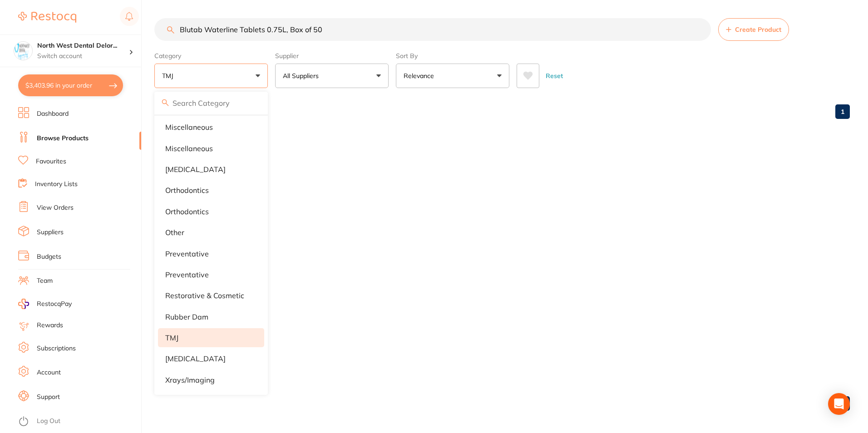
click at [472, 118] on div "Browse All Products 1" at bounding box center [502, 112] width 696 height 30
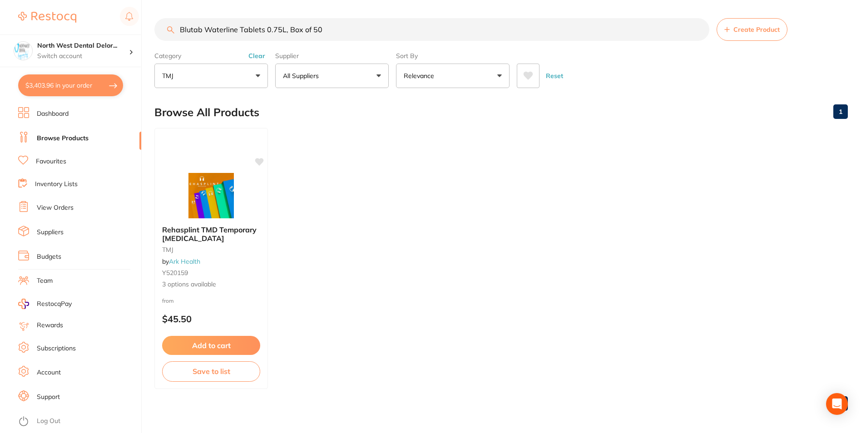
click at [238, 74] on button "TMJ" at bounding box center [211, 76] width 114 height 25
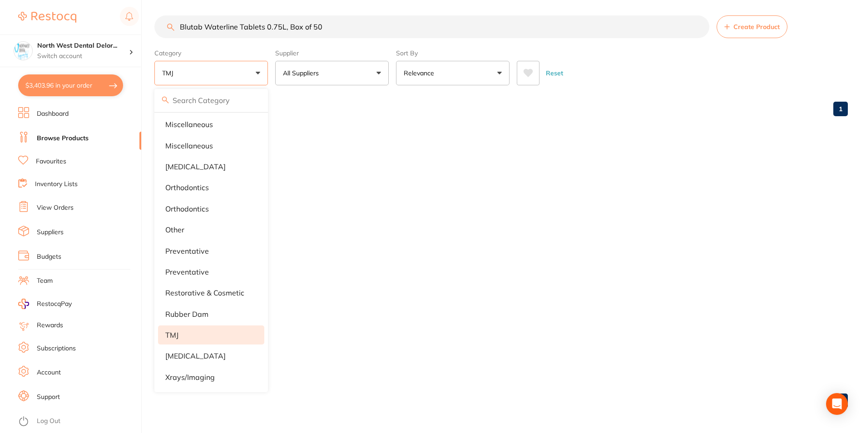
scroll to position [3, 0]
drag, startPoint x: 310, startPoint y: 155, endPoint x: 306, endPoint y: 144, distance: 11.4
click at [310, 155] on ul "Rehasplint TMD Temporary [MEDICAL_DATA] TMJ by Ark Health Y520159 3 options ava…" at bounding box center [500, 255] width 693 height 261
click at [258, 50] on label "Category" at bounding box center [211, 53] width 114 height 8
click at [302, 118] on div "Browse All Products 1" at bounding box center [500, 109] width 693 height 30
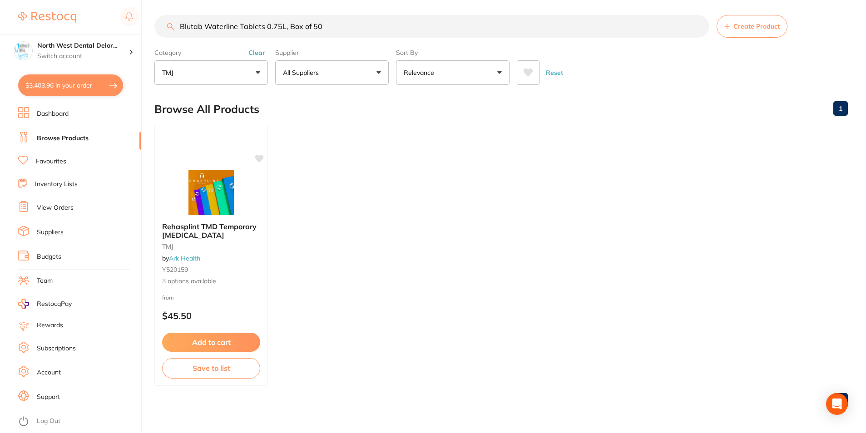
click at [259, 52] on button "Clear" at bounding box center [257, 53] width 22 height 8
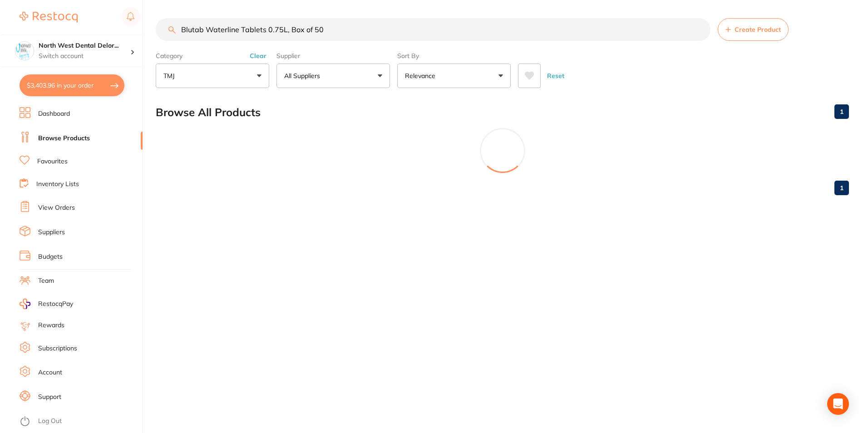
scroll to position [0, 0]
click at [248, 77] on button "TMJ" at bounding box center [211, 76] width 114 height 25
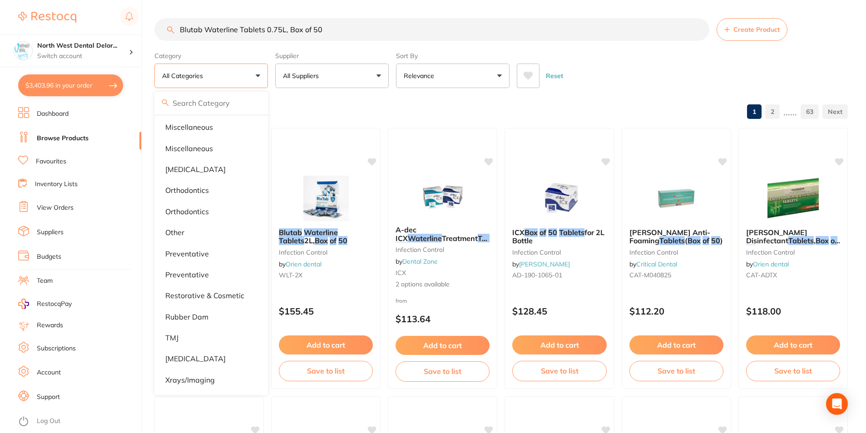
click at [287, 136] on div at bounding box center [326, 140] width 109 height 23
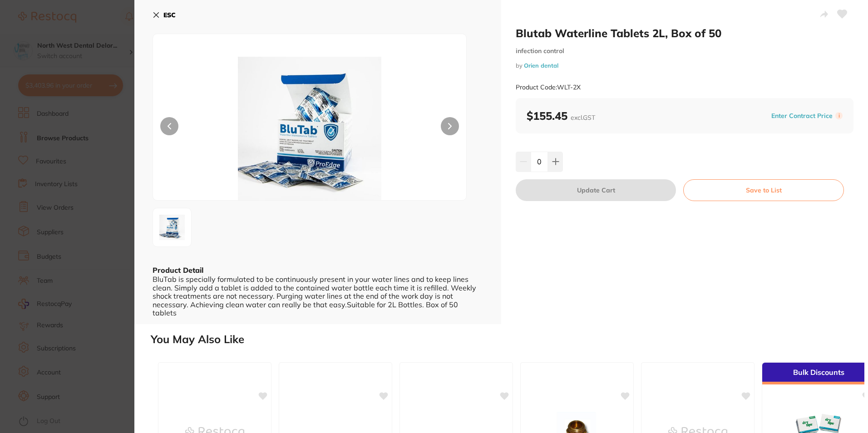
drag, startPoint x: 95, startPoint y: 68, endPoint x: 121, endPoint y: 65, distance: 25.6
click at [95, 68] on section "Blutab Waterline Tablets 2L, Box of 50 infection control by Orien dental Produc…" at bounding box center [434, 216] width 868 height 433
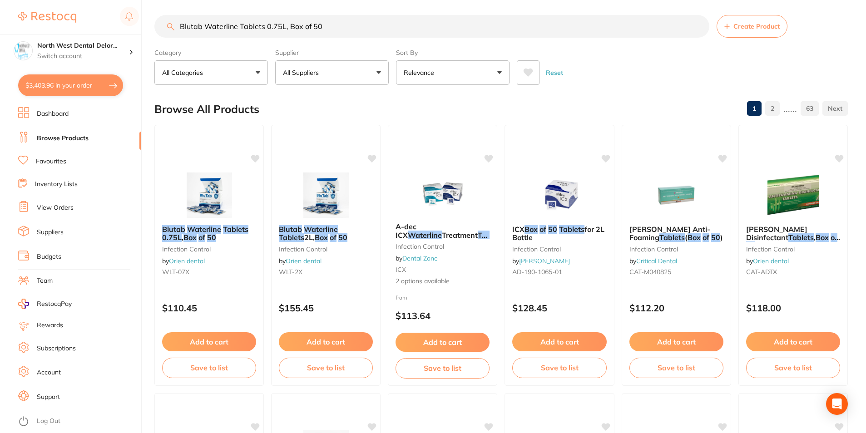
click at [218, 69] on button "All Categories" at bounding box center [211, 72] width 114 height 25
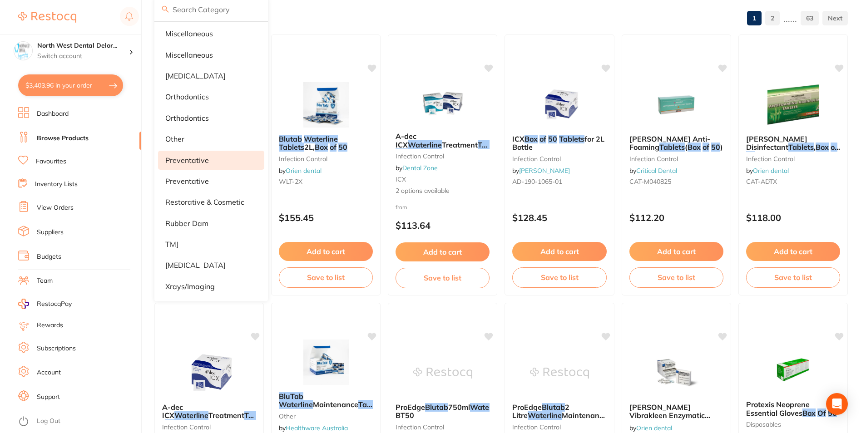
scroll to position [94, 0]
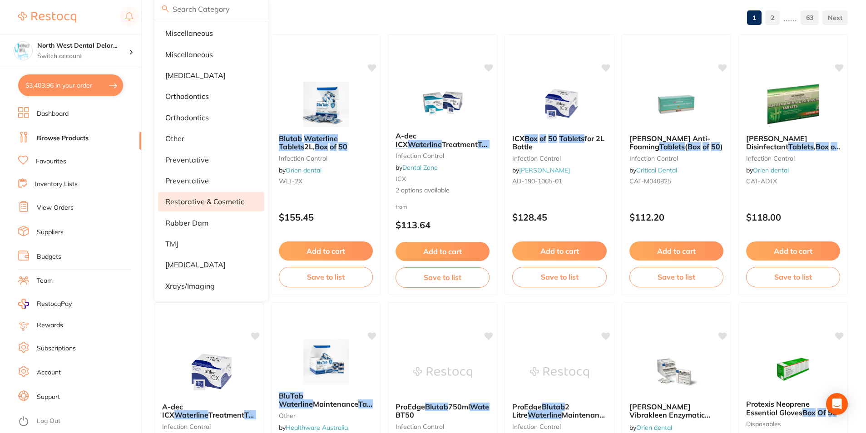
click at [199, 205] on li "restorative & cosmetic" at bounding box center [211, 201] width 106 height 19
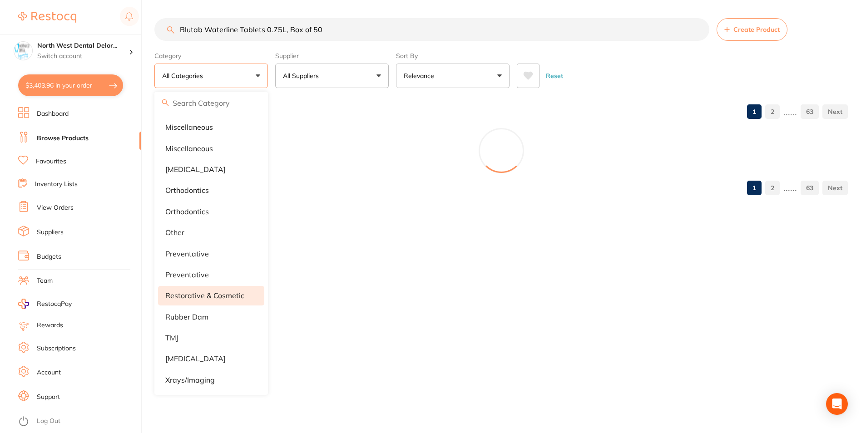
scroll to position [0, 0]
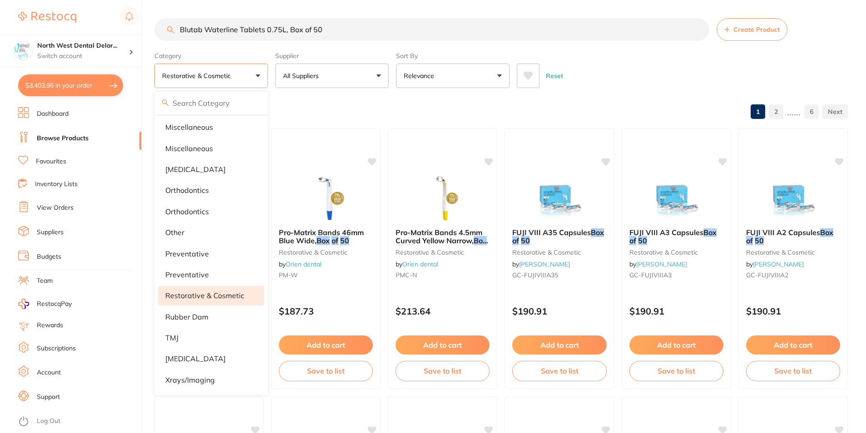
click at [662, 76] on div "Reset" at bounding box center [679, 72] width 324 height 32
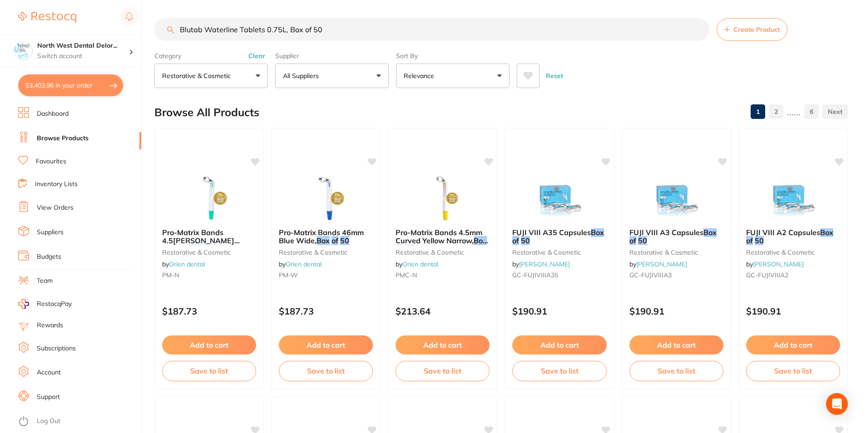
click at [233, 78] on p "restorative & cosmetic" at bounding box center [198, 75] width 72 height 9
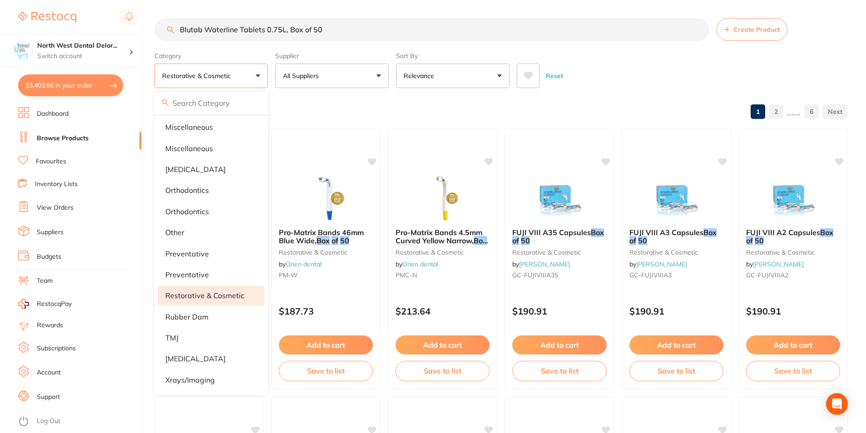
click at [249, 55] on label "Category" at bounding box center [211, 56] width 114 height 8
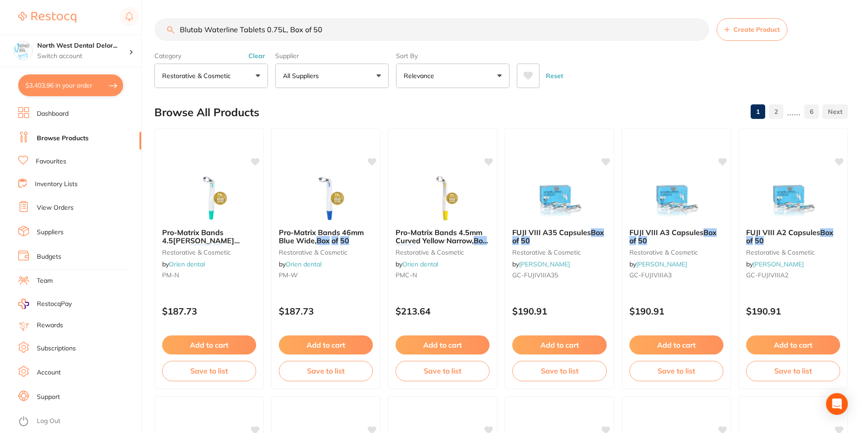
click at [263, 54] on button "Clear" at bounding box center [257, 56] width 22 height 8
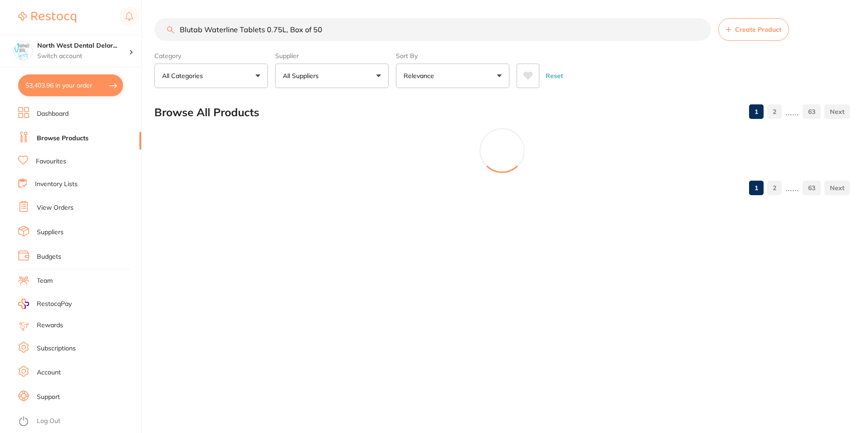
click at [213, 78] on button "All Categories" at bounding box center [211, 76] width 114 height 25
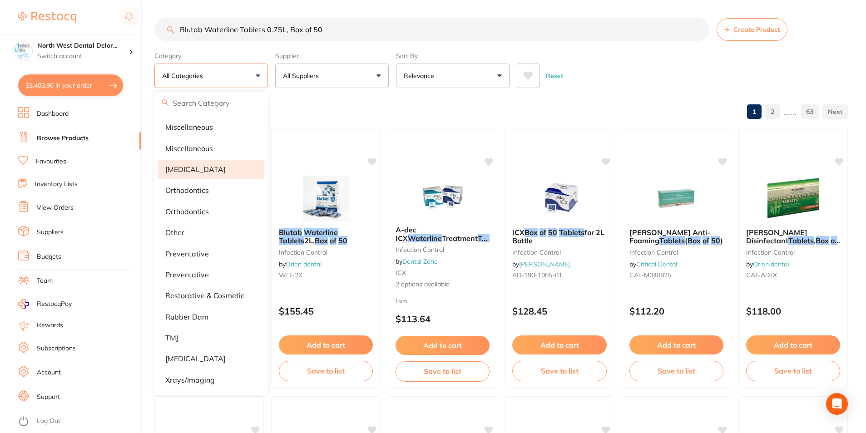
click at [214, 166] on li "[MEDICAL_DATA]" at bounding box center [211, 169] width 106 height 19
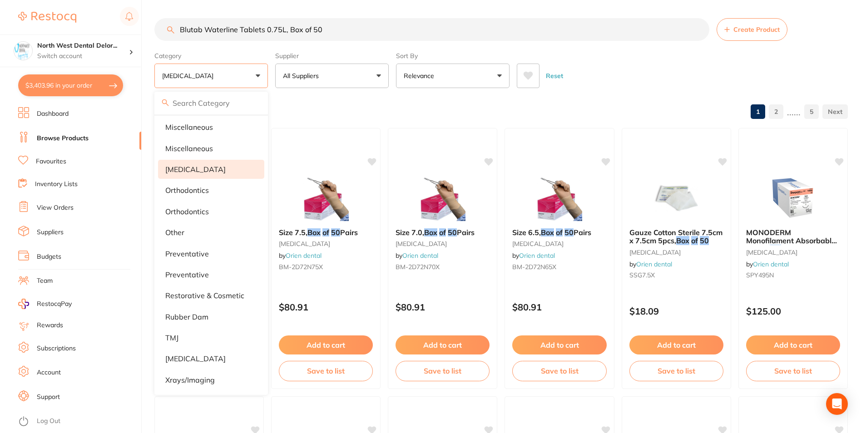
click at [616, 86] on div "Reset" at bounding box center [679, 72] width 324 height 32
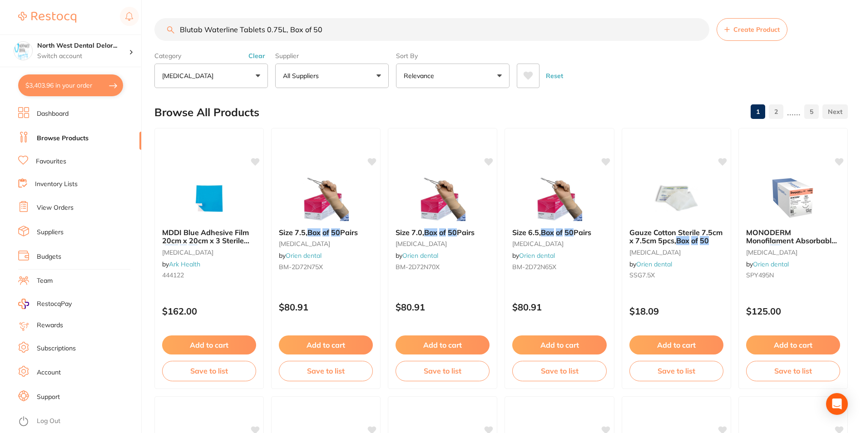
click at [253, 57] on button "Clear" at bounding box center [257, 56] width 22 height 8
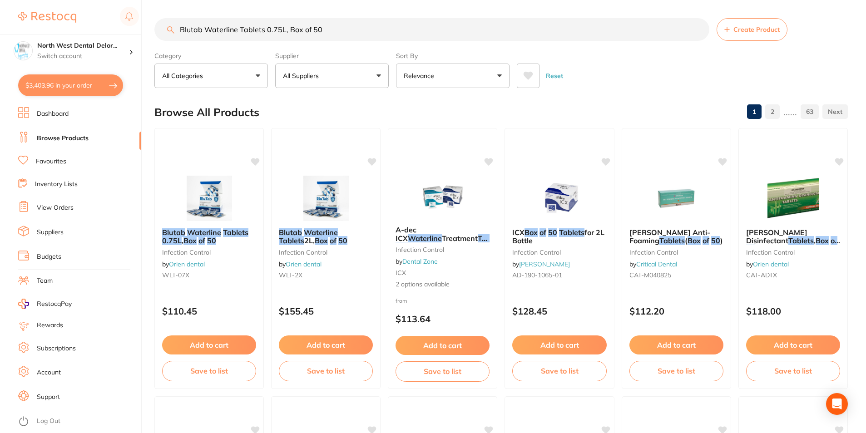
click at [264, 76] on button "All Categories" at bounding box center [211, 76] width 114 height 25
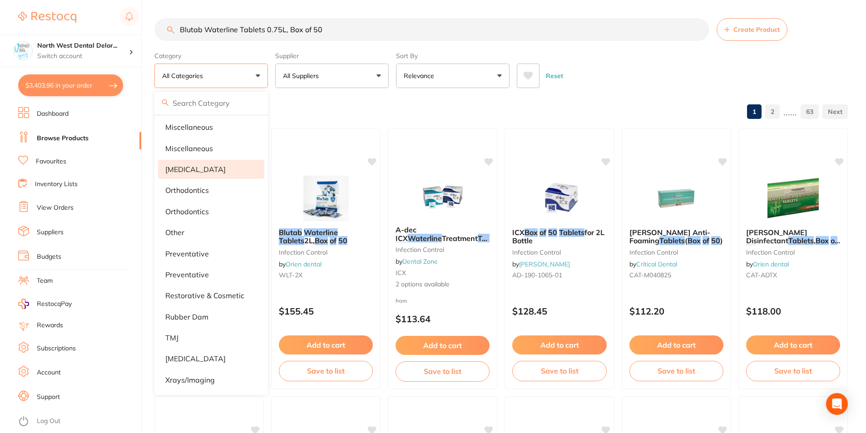
scroll to position [375, 0]
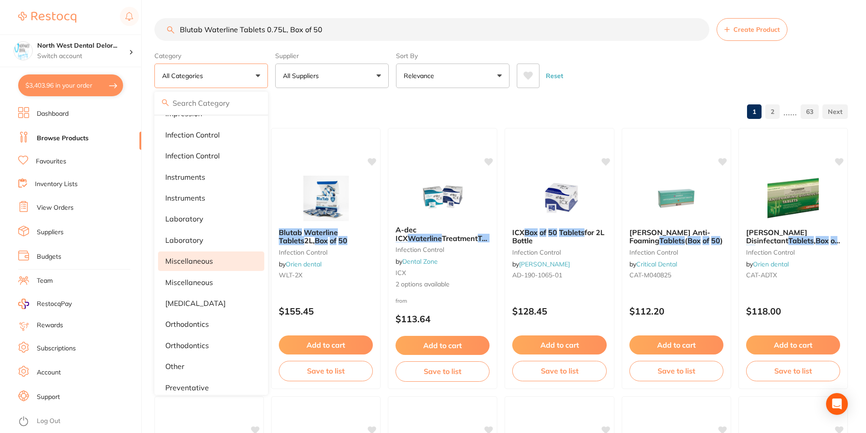
click at [203, 270] on li "miscellaneous" at bounding box center [211, 261] width 106 height 19
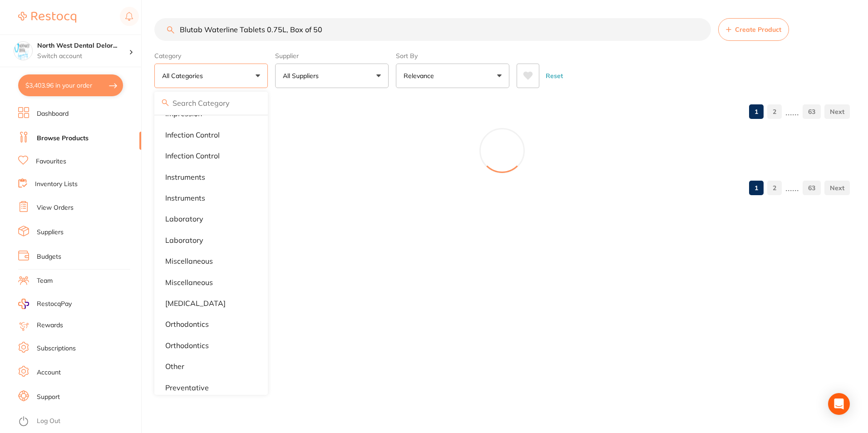
click at [612, 67] on div "Reset" at bounding box center [680, 72] width 326 height 32
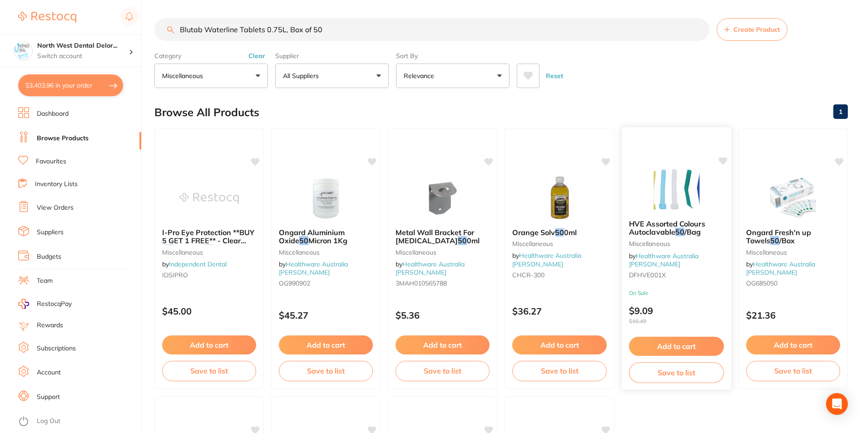
click at [673, 179] on img at bounding box center [676, 189] width 59 height 46
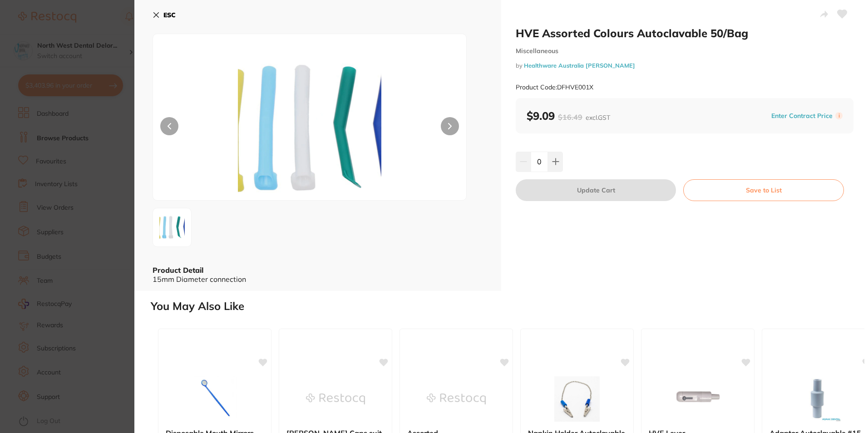
click at [445, 125] on button at bounding box center [450, 126] width 18 height 18
click at [156, 13] on icon at bounding box center [156, 14] width 7 height 7
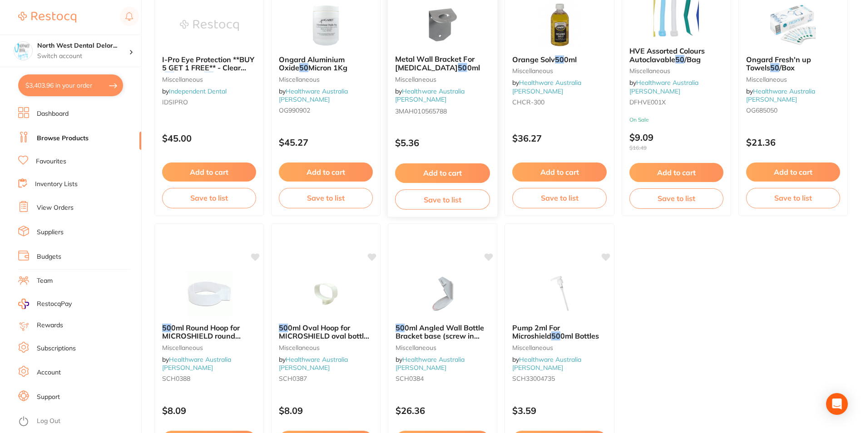
scroll to position [91, 0]
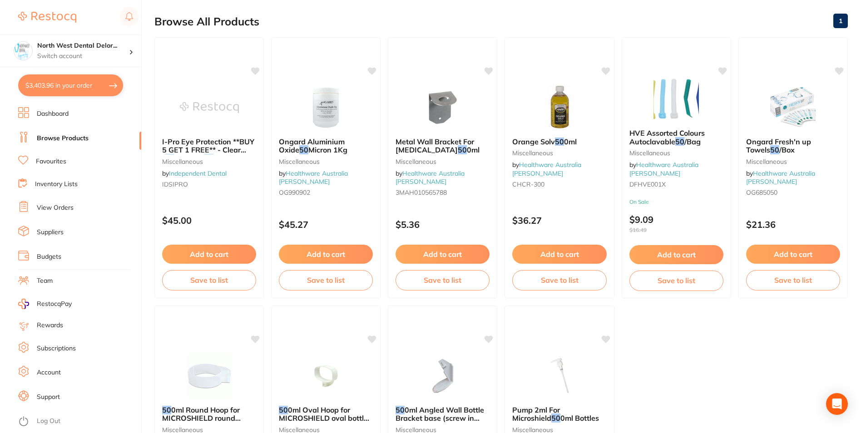
click at [779, 134] on div "Ongard Fresh'n up Towels 50 /Box Miscellaneous by Healthware Australia Ridley O…" at bounding box center [793, 168] width 109 height 77
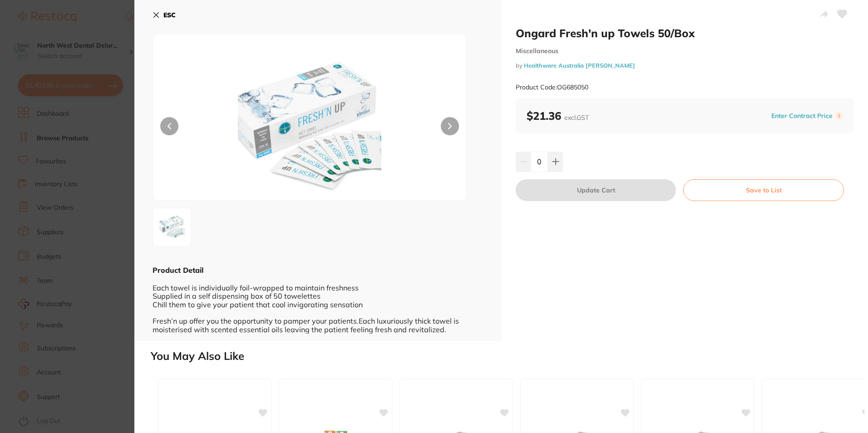
click at [155, 15] on icon at bounding box center [156, 14] width 7 height 7
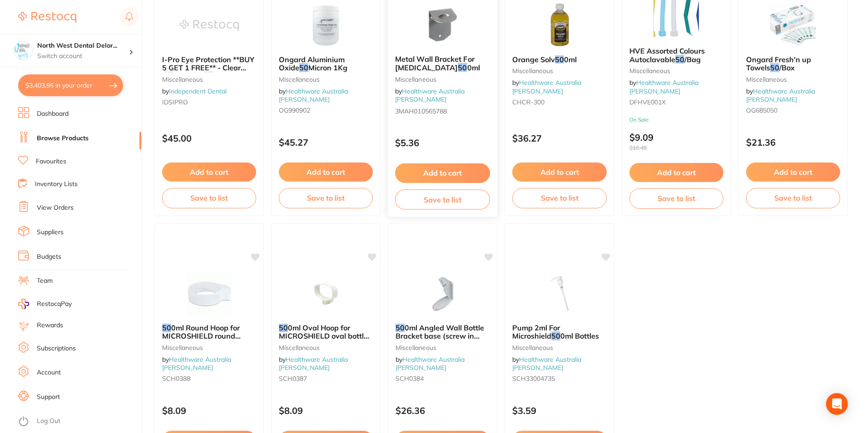
scroll to position [272, 0]
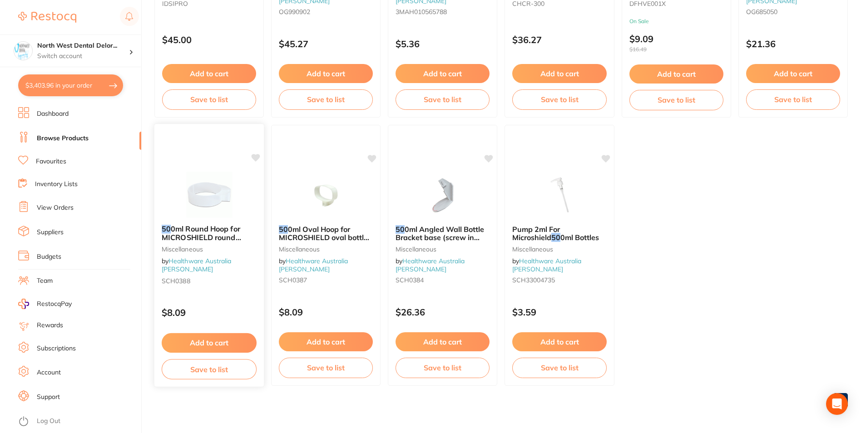
click at [263, 208] on div at bounding box center [209, 195] width 110 height 46
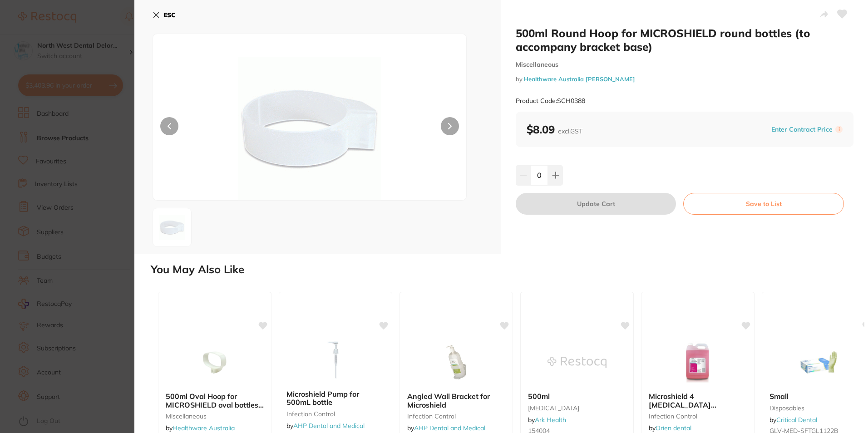
click at [151, 18] on div "ESC" at bounding box center [317, 127] width 367 height 254
click at [163, 13] on button "ESC" at bounding box center [164, 14] width 23 height 15
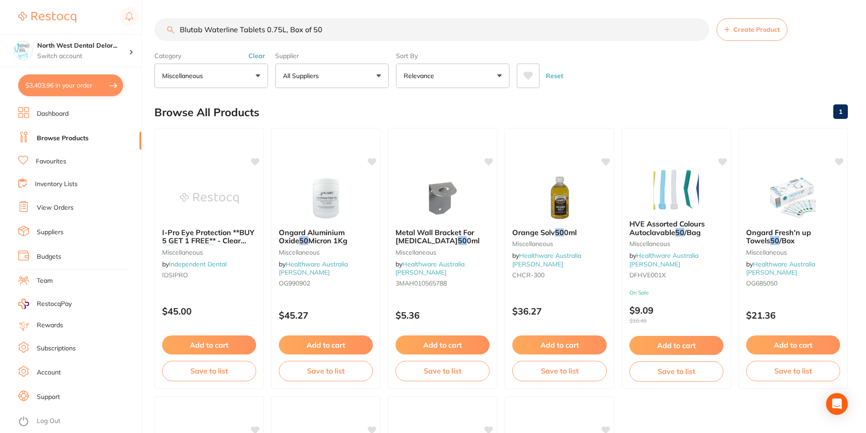
click at [253, 56] on button "Clear" at bounding box center [257, 56] width 22 height 8
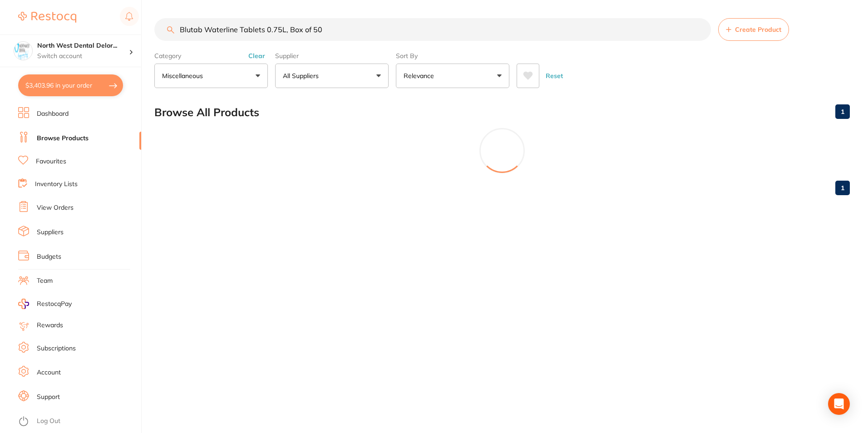
click at [255, 75] on button "miscellaneous" at bounding box center [211, 76] width 114 height 25
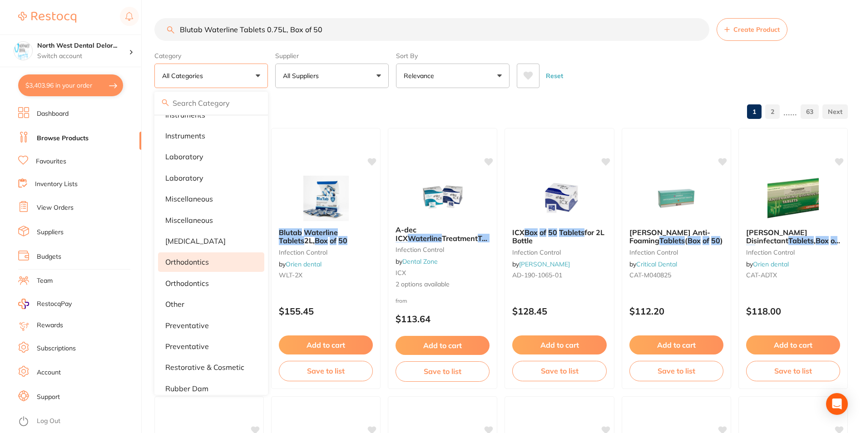
scroll to position [466, 0]
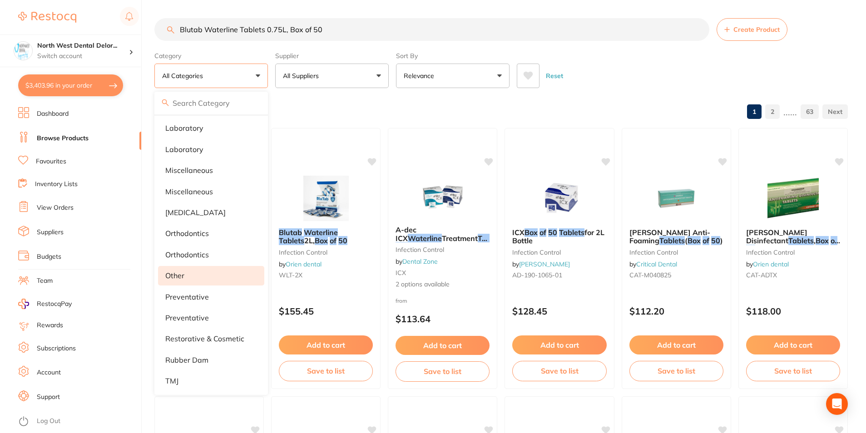
click at [204, 280] on li "other" at bounding box center [211, 275] width 106 height 19
click at [663, 66] on div "Reset" at bounding box center [679, 72] width 324 height 32
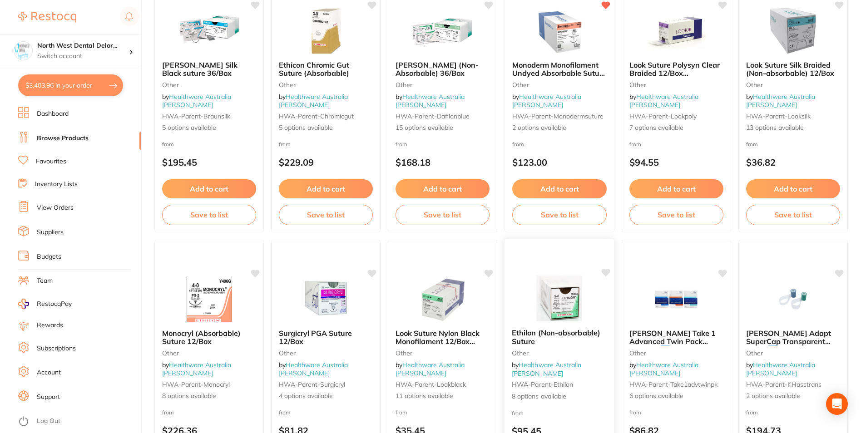
scroll to position [1548, 0]
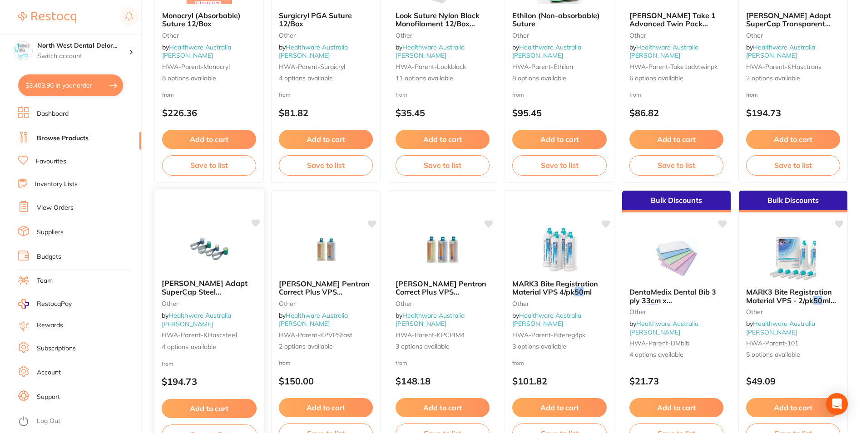
click at [250, 238] on div at bounding box center [209, 249] width 110 height 46
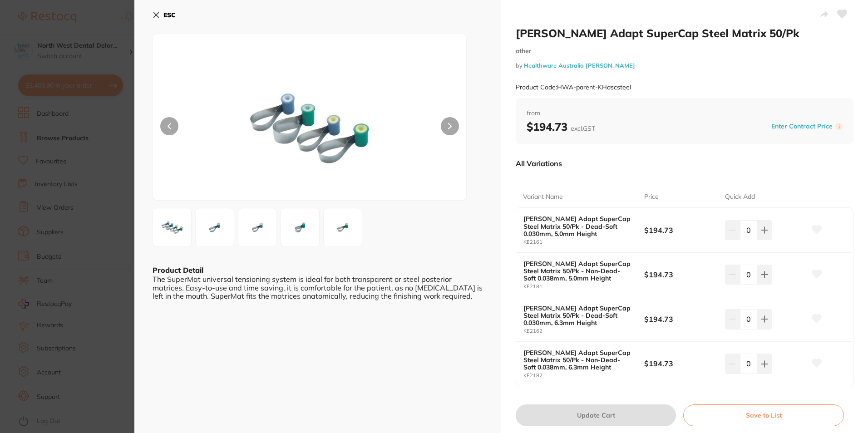
click at [160, 13] on button "ESC" at bounding box center [164, 14] width 23 height 15
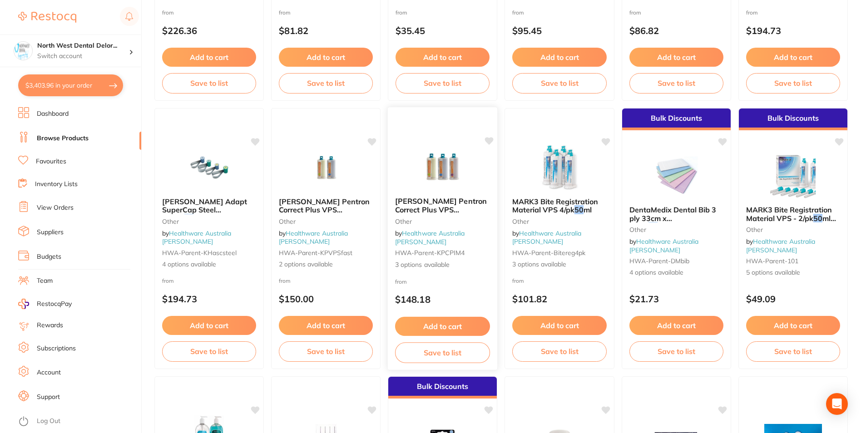
scroll to position [1821, 0]
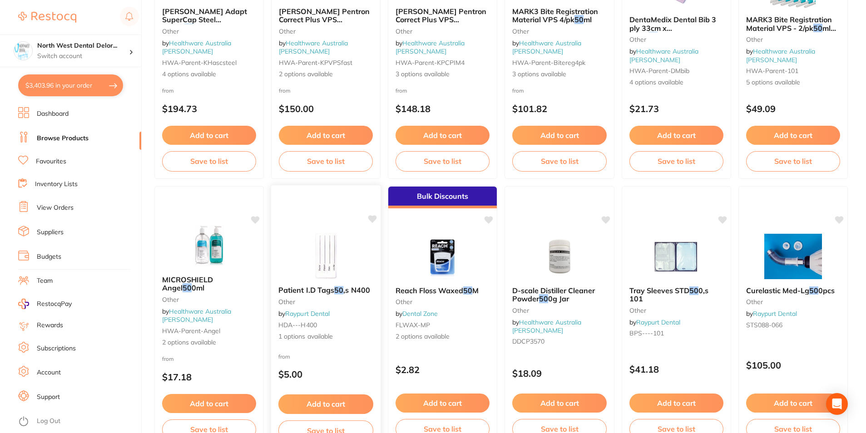
click at [346, 238] on img at bounding box center [325, 256] width 59 height 46
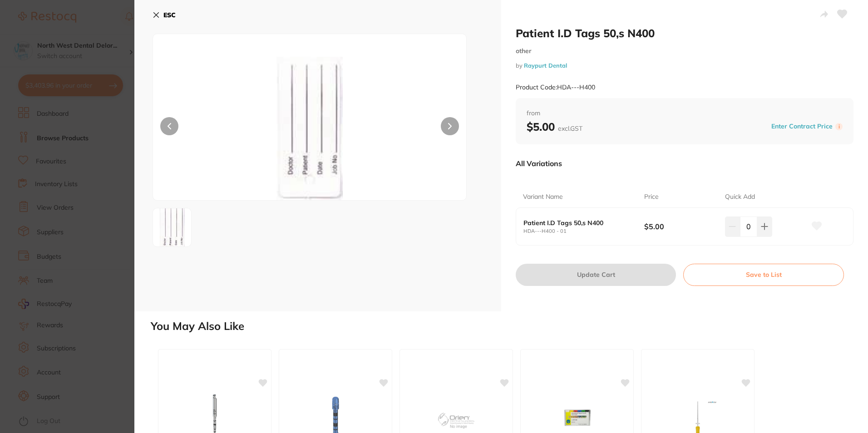
click at [156, 14] on icon at bounding box center [156, 15] width 5 height 5
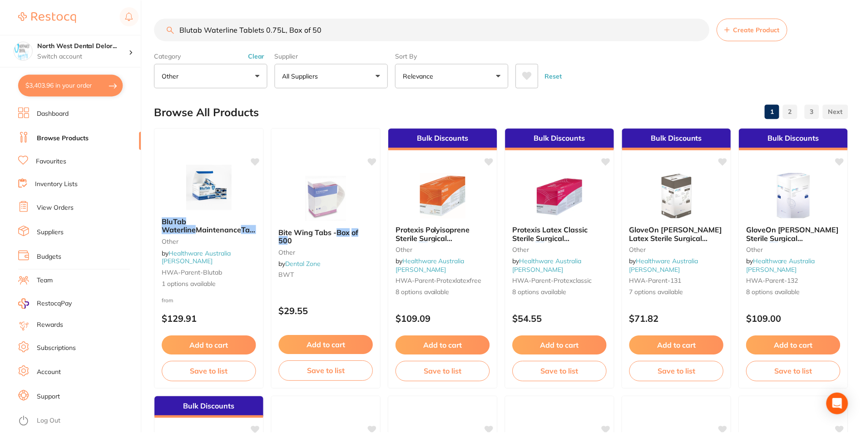
scroll to position [1821, 0]
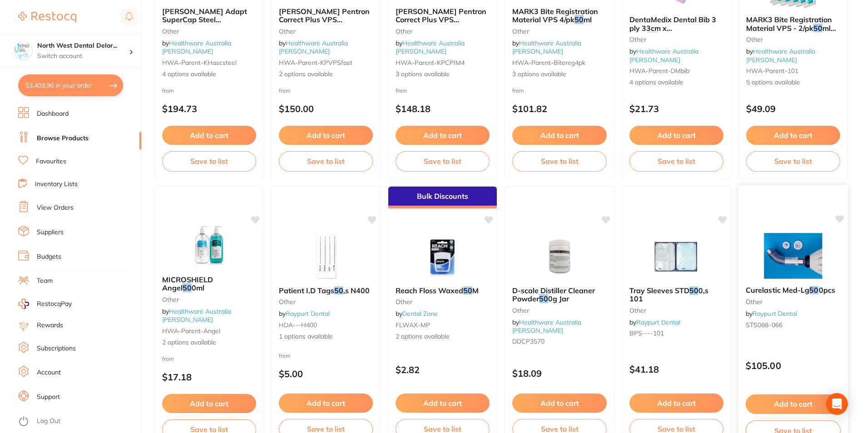
click at [802, 261] on img at bounding box center [792, 256] width 59 height 46
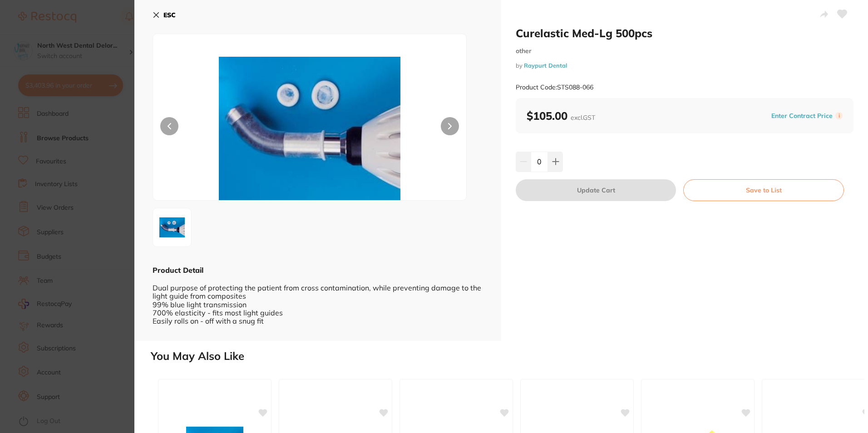
click at [158, 18] on icon at bounding box center [156, 14] width 7 height 7
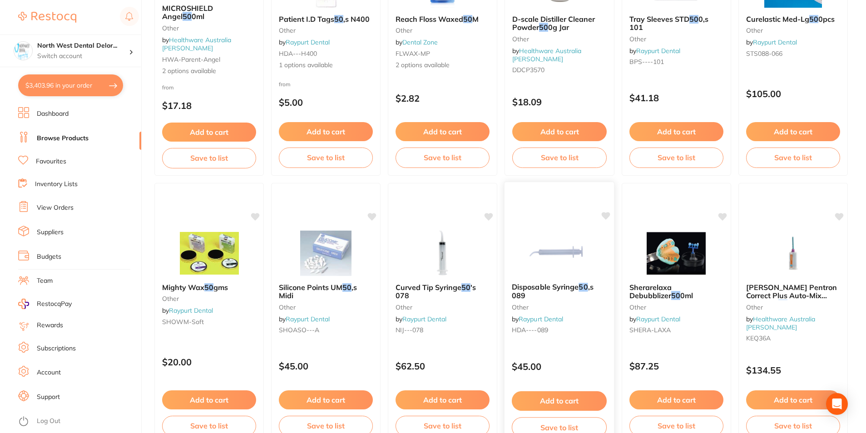
scroll to position [2093, 0]
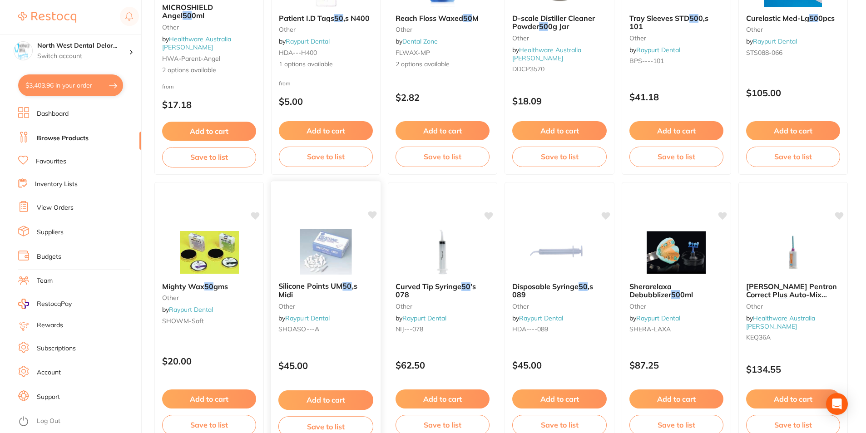
click at [352, 235] on img at bounding box center [325, 252] width 59 height 46
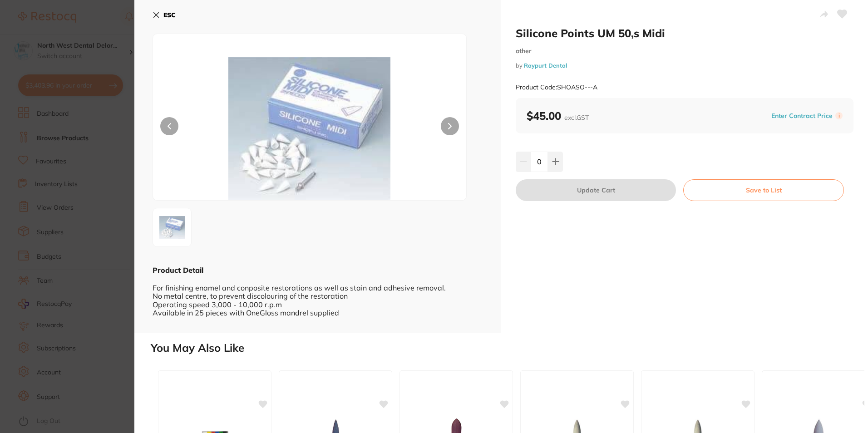
click at [158, 20] on button "ESC" at bounding box center [164, 14] width 23 height 15
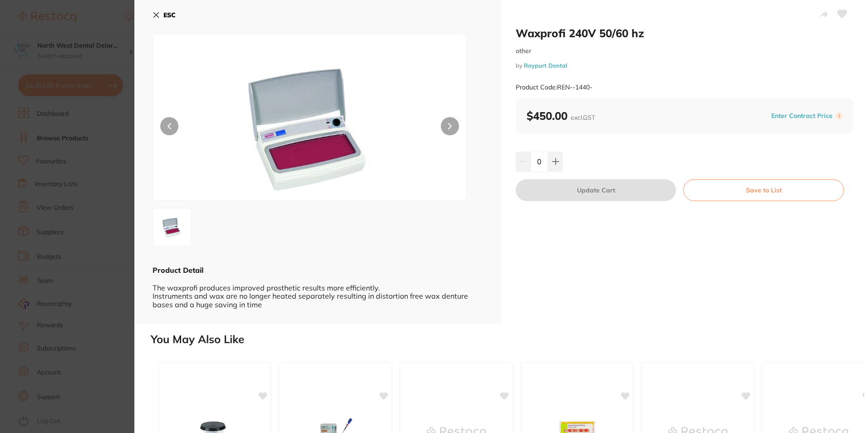
scroll to position [1090, 0]
click at [157, 14] on icon at bounding box center [156, 14] width 7 height 7
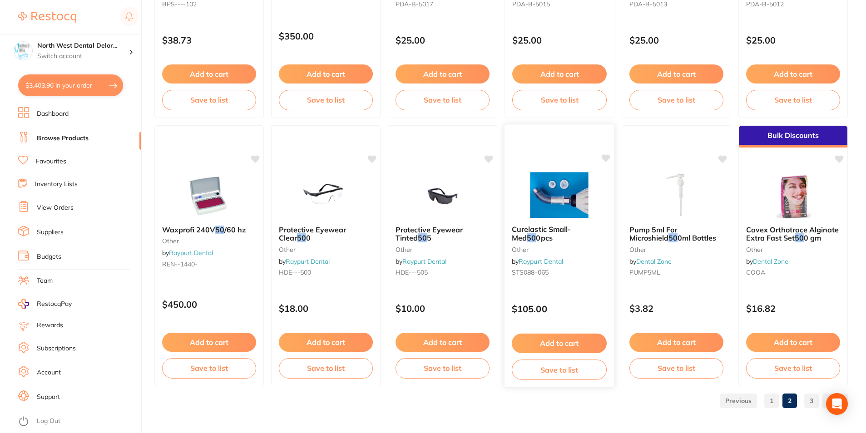
scroll to position [2150, 0]
click at [459, 257] on div "Protective Eyewear Tinted 50 5 other by Raypurt Dental HDE---505" at bounding box center [443, 252] width 110 height 69
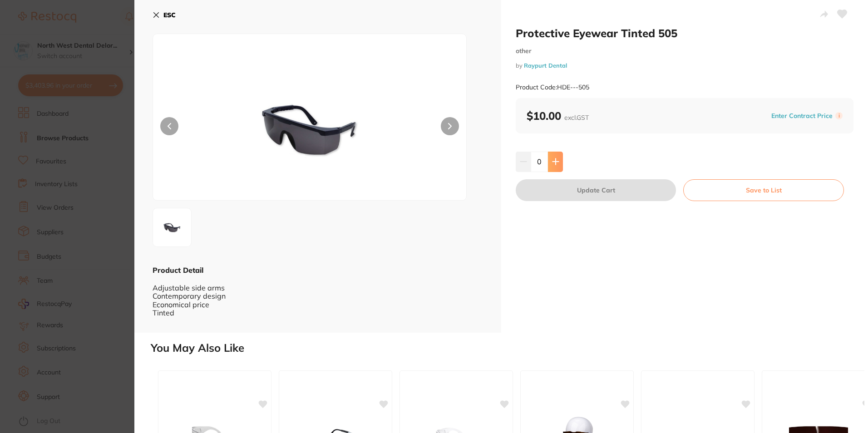
click at [558, 156] on button at bounding box center [555, 162] width 15 height 20
type input "1"
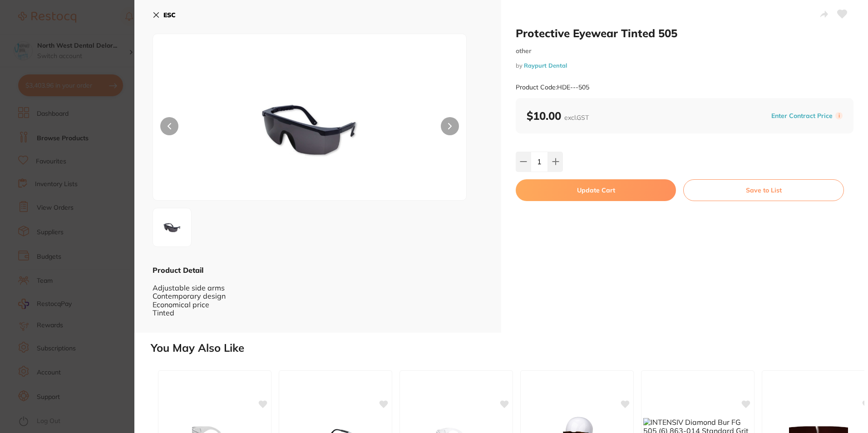
click at [567, 187] on button "Update Cart" at bounding box center [596, 190] width 160 height 22
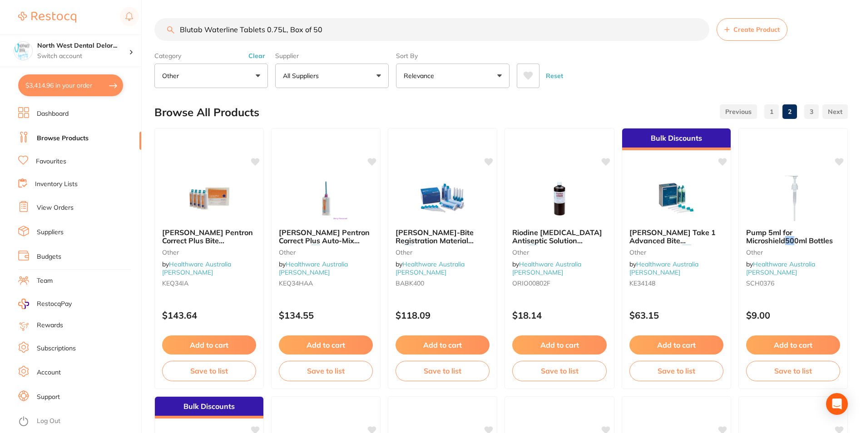
click at [257, 60] on div "Category other All Categories anaesthetic articulating burs Burs CAD/CAM crown …" at bounding box center [211, 68] width 114 height 40
click at [258, 56] on button "Clear" at bounding box center [257, 56] width 22 height 8
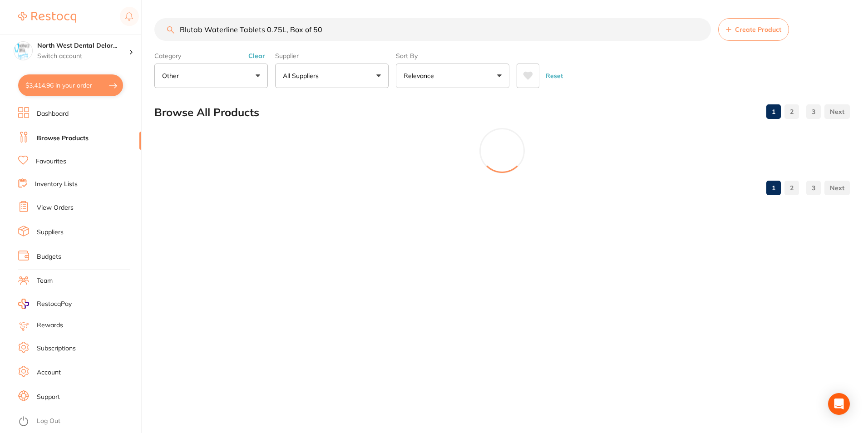
click at [255, 70] on button "other" at bounding box center [211, 76] width 114 height 25
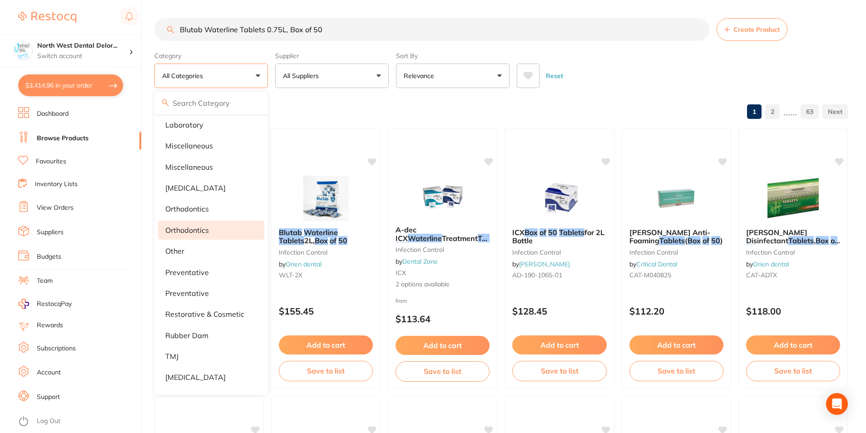
scroll to position [511, 0]
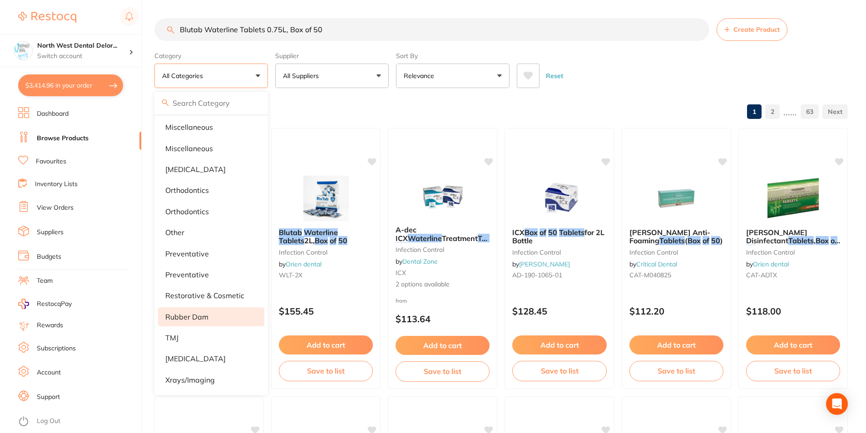
click at [199, 307] on li "rubber dam" at bounding box center [211, 316] width 106 height 19
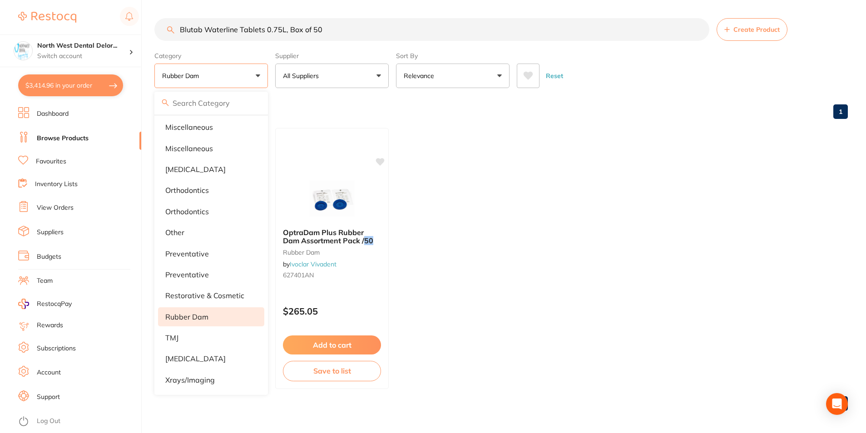
click at [441, 241] on ul "OptraDam Plus Rubber Dam / 50 rubber dam by Ivoclar Vivadent B601137 2 options …" at bounding box center [500, 258] width 693 height 261
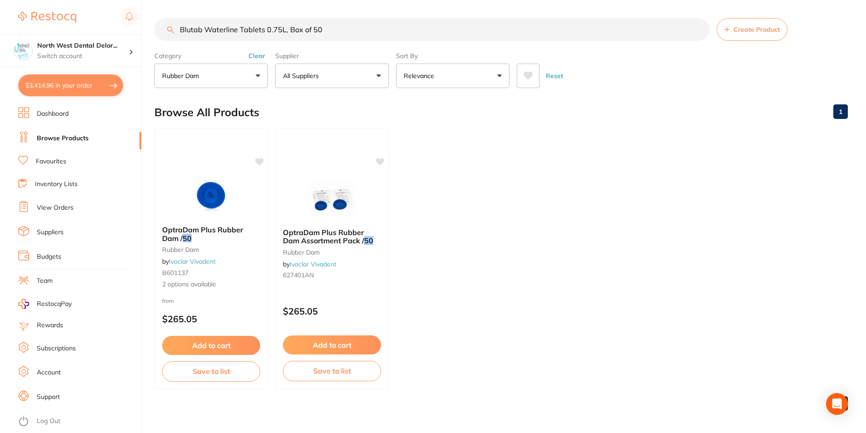
click at [245, 84] on button "rubber dam" at bounding box center [211, 76] width 114 height 25
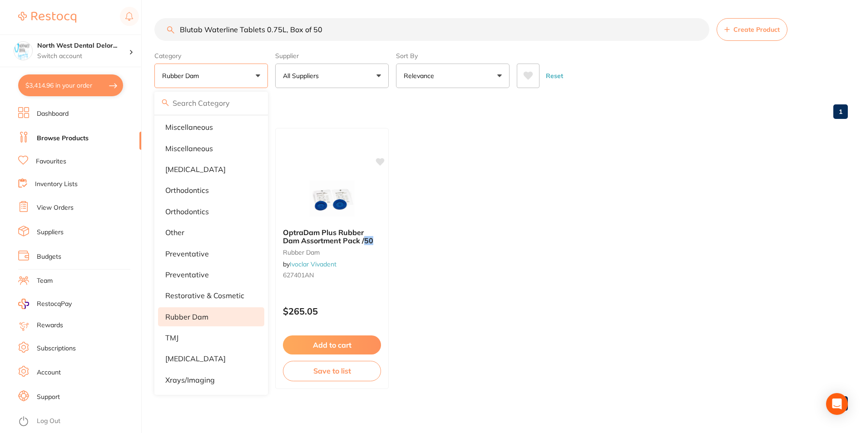
click at [302, 101] on div "Browse All Products 1" at bounding box center [500, 112] width 693 height 30
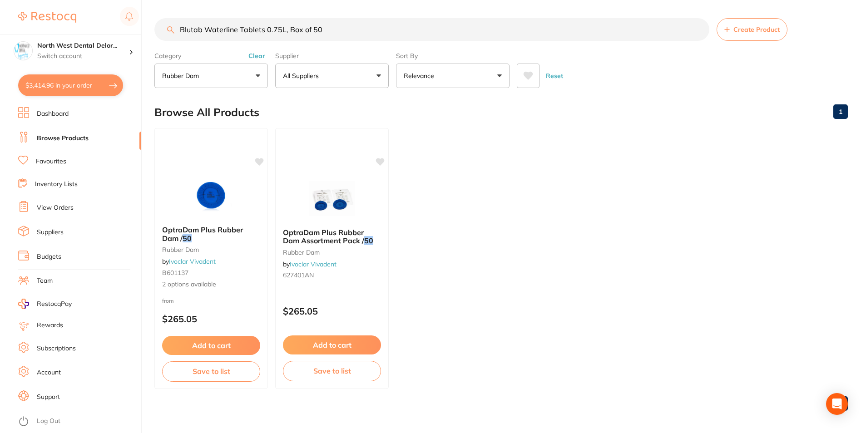
click at [264, 57] on button "Clear" at bounding box center [257, 56] width 22 height 8
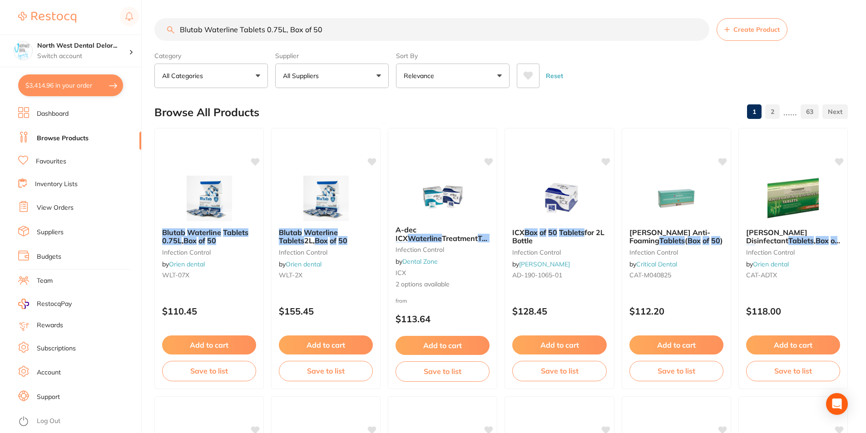
click at [259, 74] on button "All Categories" at bounding box center [211, 76] width 114 height 25
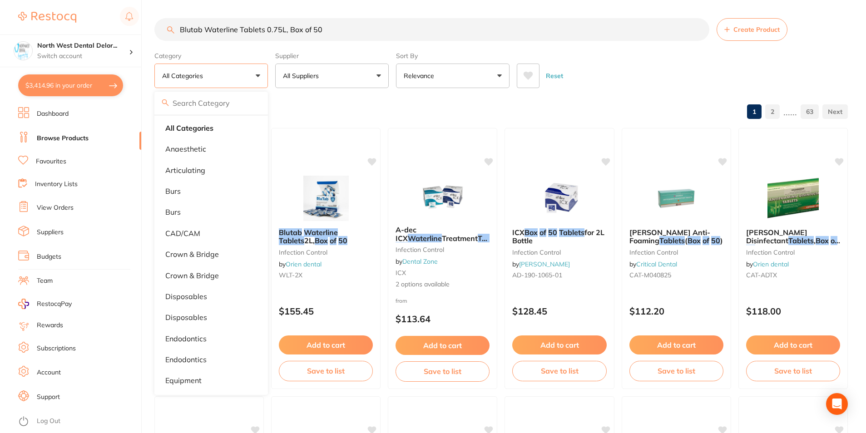
scroll to position [0, 0]
click at [197, 227] on li "CAD/CAM" at bounding box center [211, 235] width 106 height 19
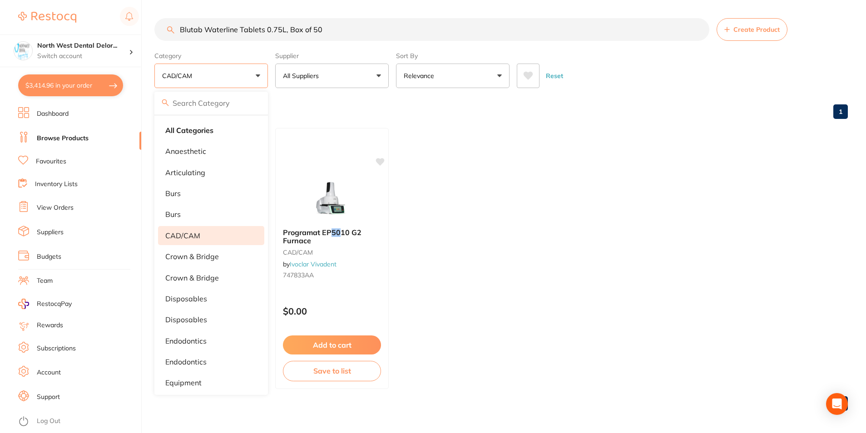
click at [502, 231] on ul "Virtual CADBite Registration Material 2 x 50 ml CAD/CAM by Ivoclar Vivadent B60…" at bounding box center [500, 258] width 693 height 261
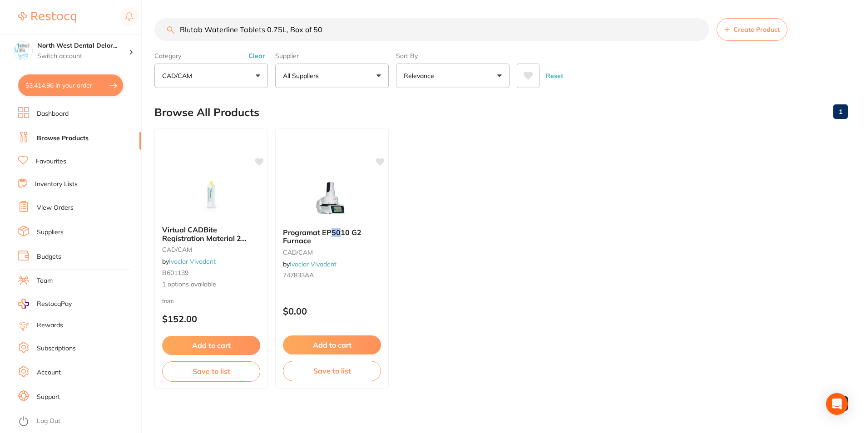
click at [266, 54] on button "Clear" at bounding box center [257, 56] width 22 height 8
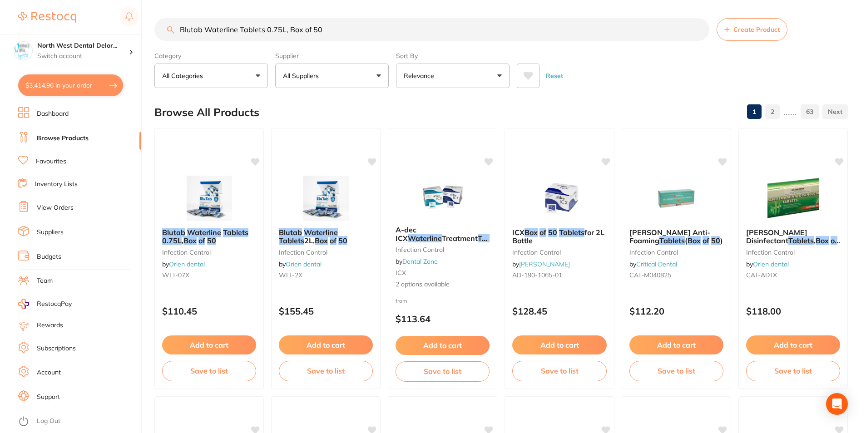
click at [262, 76] on button "All Categories" at bounding box center [211, 76] width 114 height 25
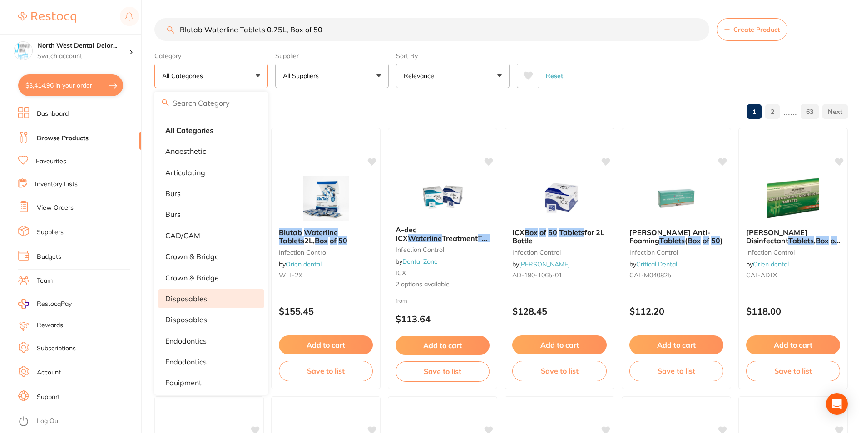
click at [191, 303] on p "disposables" at bounding box center [186, 299] width 42 height 8
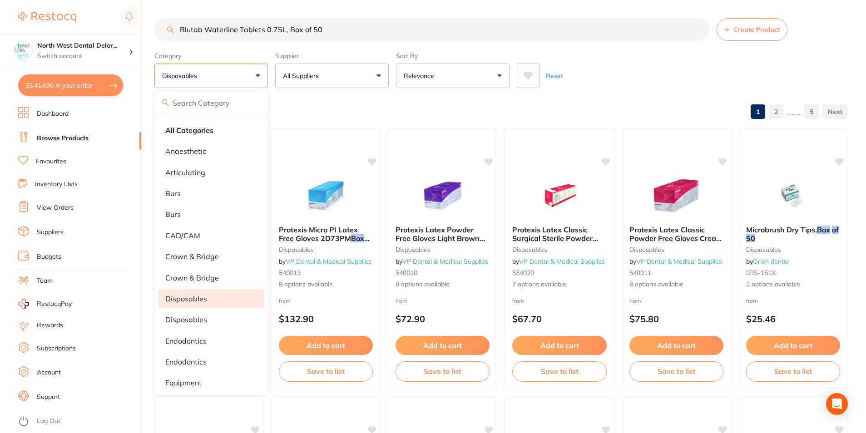
click at [455, 101] on div "Browse All Products 1 2 ...... 5" at bounding box center [500, 112] width 693 height 30
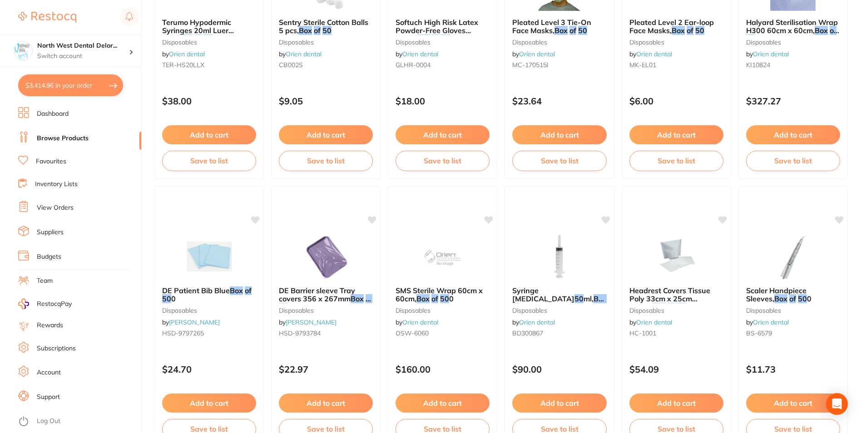
scroll to position [2150, 0]
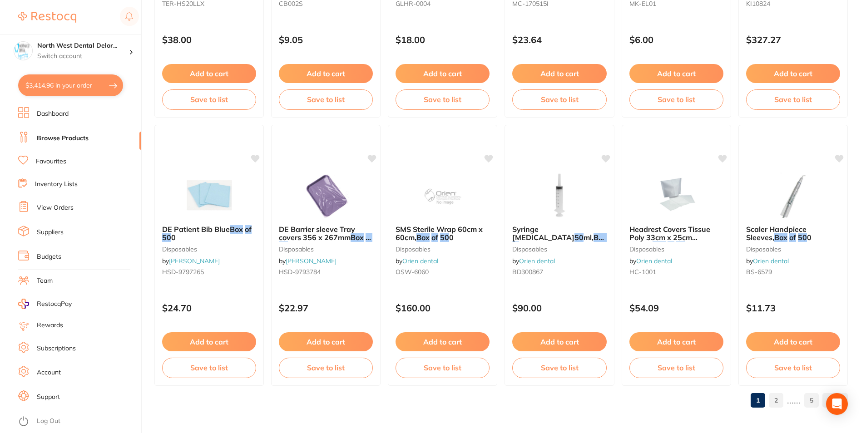
click at [775, 400] on link "2" at bounding box center [776, 400] width 15 height 18
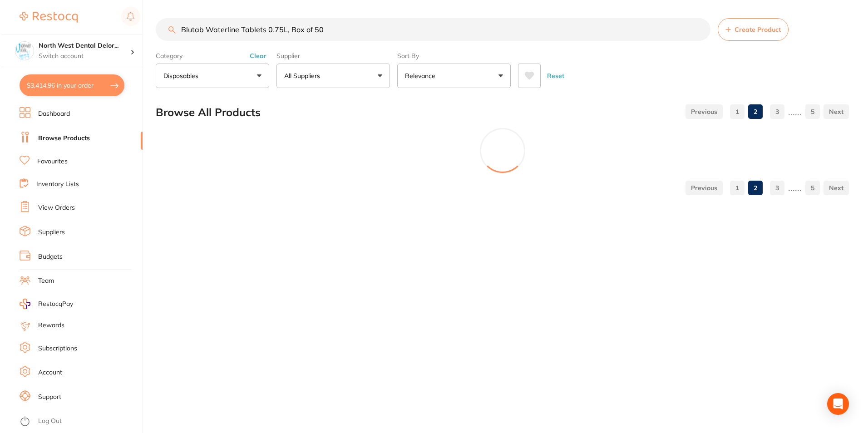
scroll to position [0, 0]
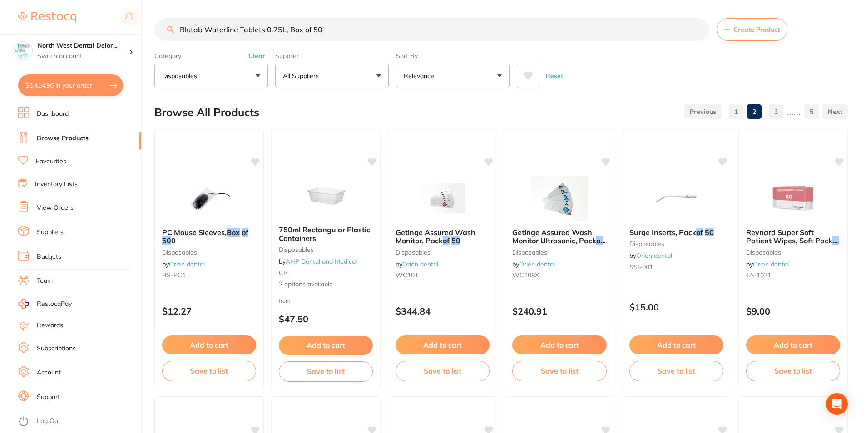
click at [218, 212] on img at bounding box center [209, 198] width 59 height 45
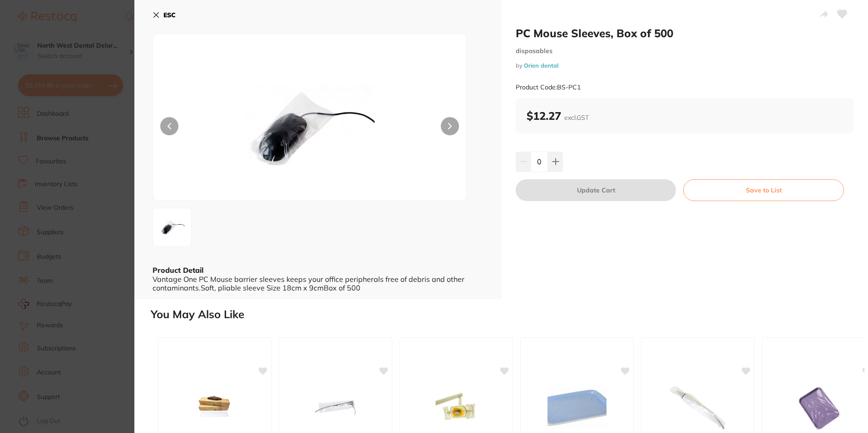
click at [155, 14] on icon at bounding box center [156, 15] width 5 height 5
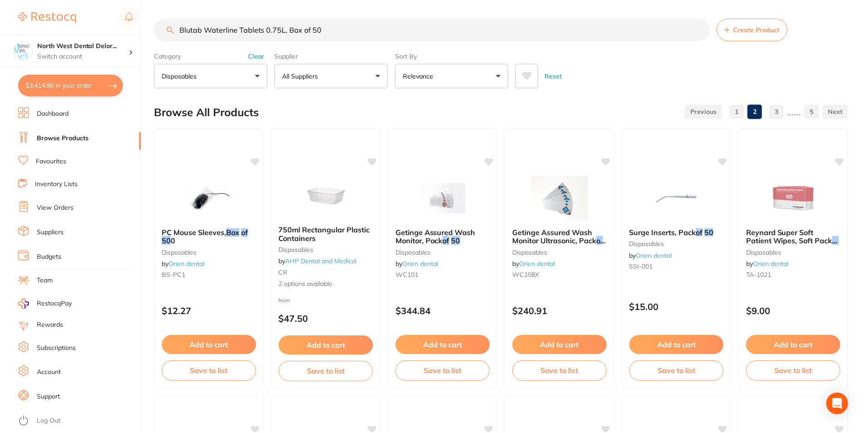
scroll to position [2150, 0]
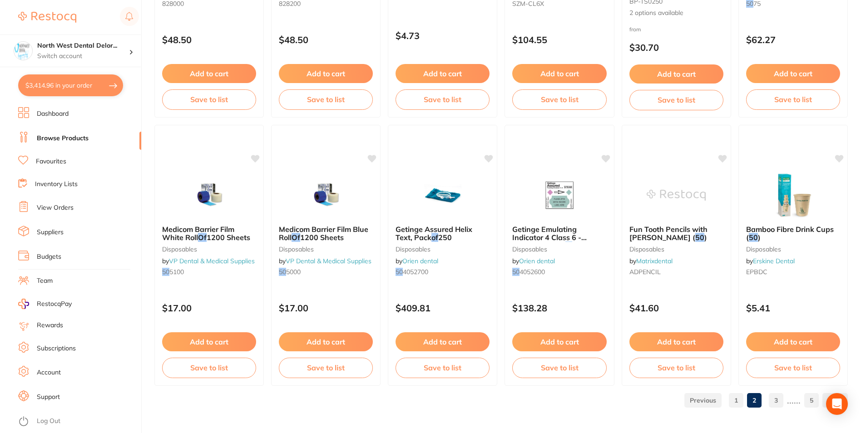
click at [771, 399] on link "3" at bounding box center [776, 400] width 15 height 18
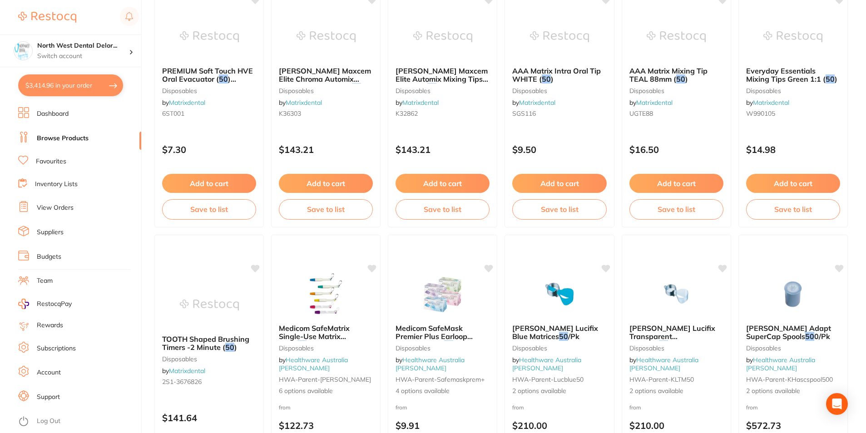
scroll to position [1817, 0]
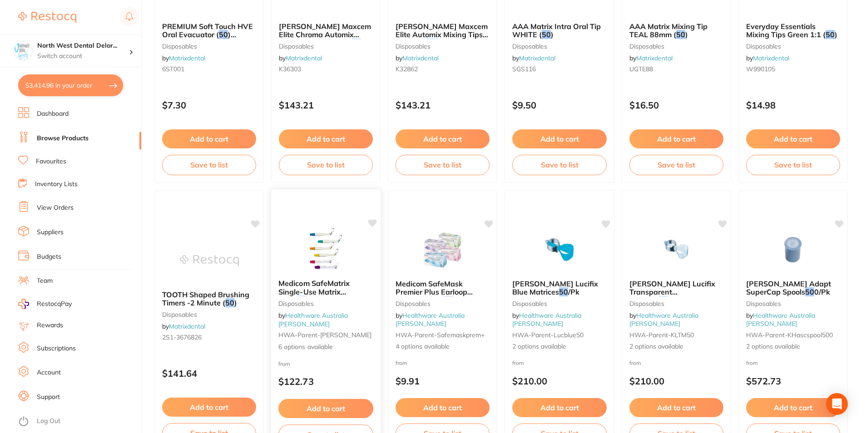
click at [356, 245] on div at bounding box center [326, 249] width 110 height 46
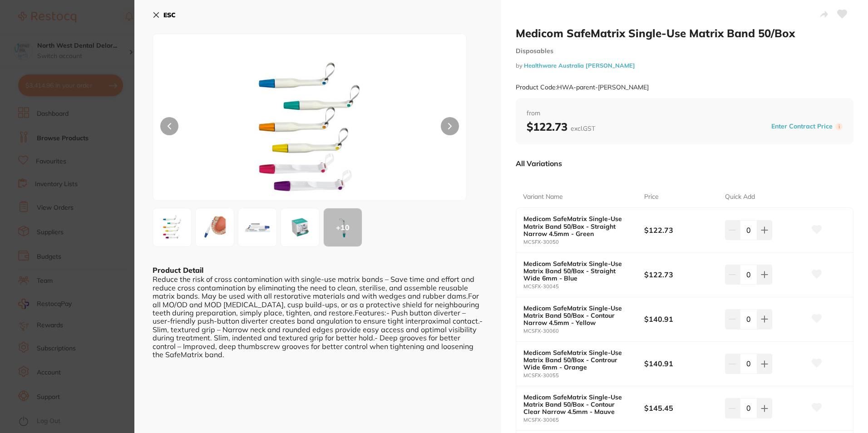
click at [449, 121] on button at bounding box center [450, 126] width 18 height 18
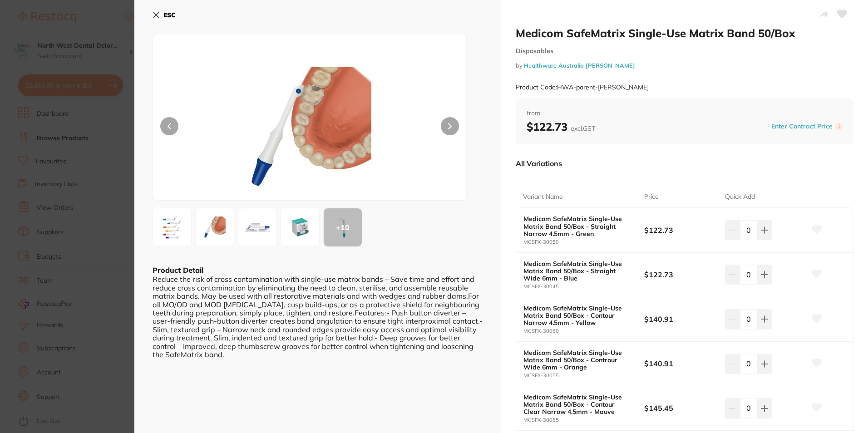
click at [450, 119] on button at bounding box center [450, 126] width 18 height 18
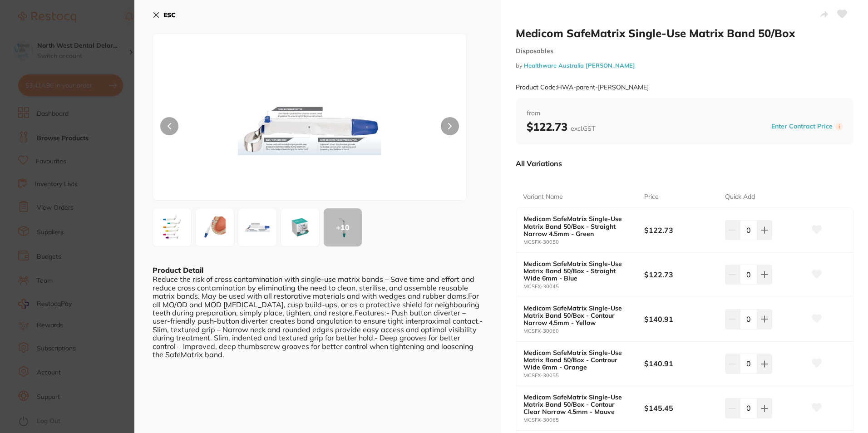
click at [450, 119] on button at bounding box center [450, 126] width 18 height 18
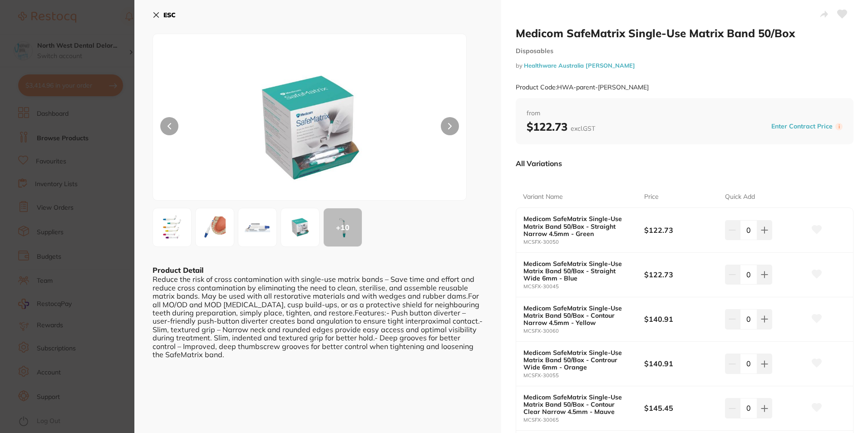
click at [450, 119] on button at bounding box center [450, 126] width 18 height 18
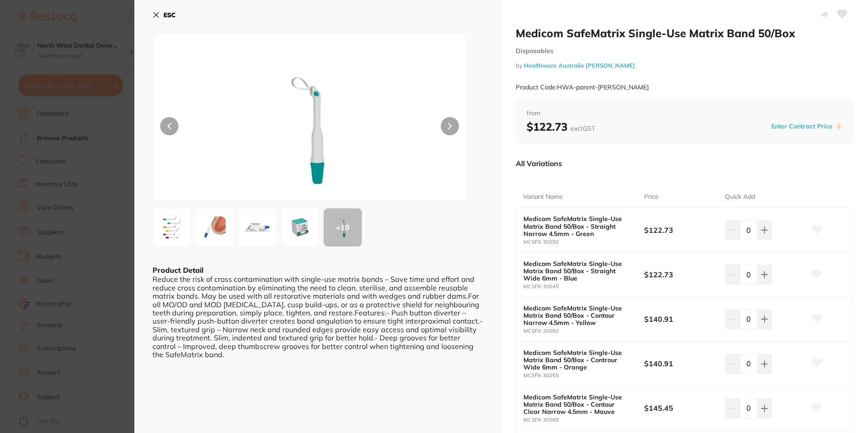
click at [176, 129] on button at bounding box center [169, 126] width 18 height 18
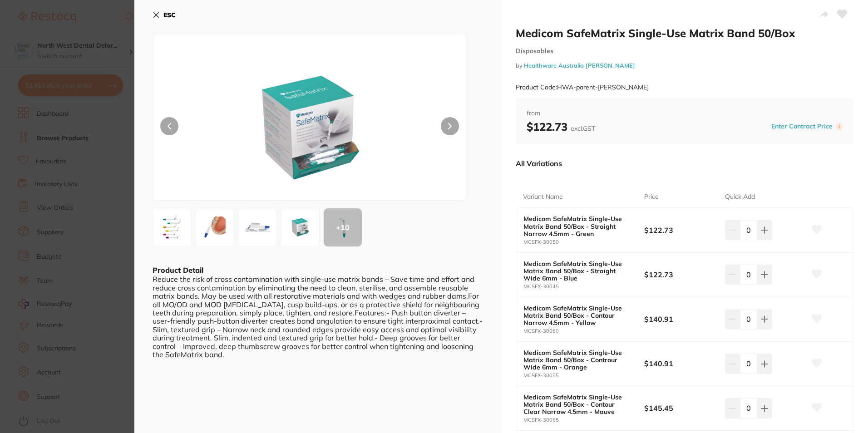
click at [449, 125] on icon at bounding box center [450, 126] width 3 height 5
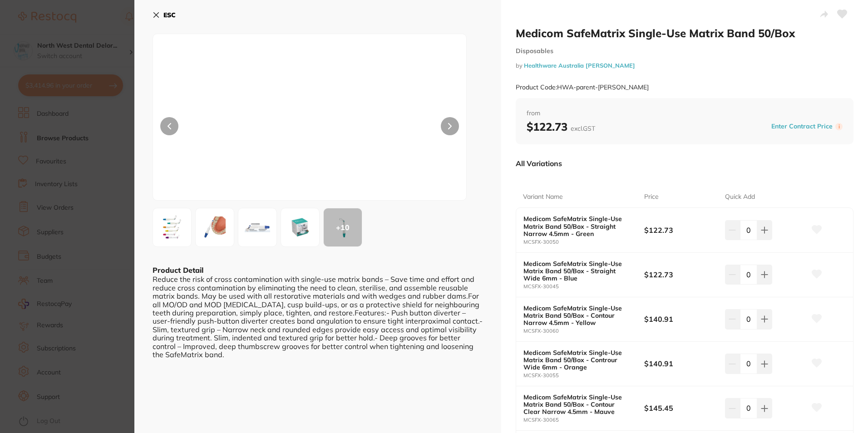
click at [449, 125] on icon at bounding box center [450, 126] width 3 height 5
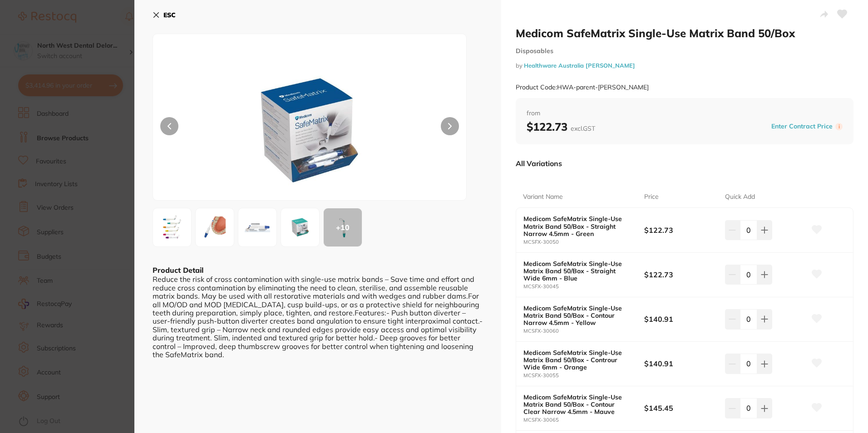
click at [449, 125] on icon at bounding box center [450, 126] width 3 height 5
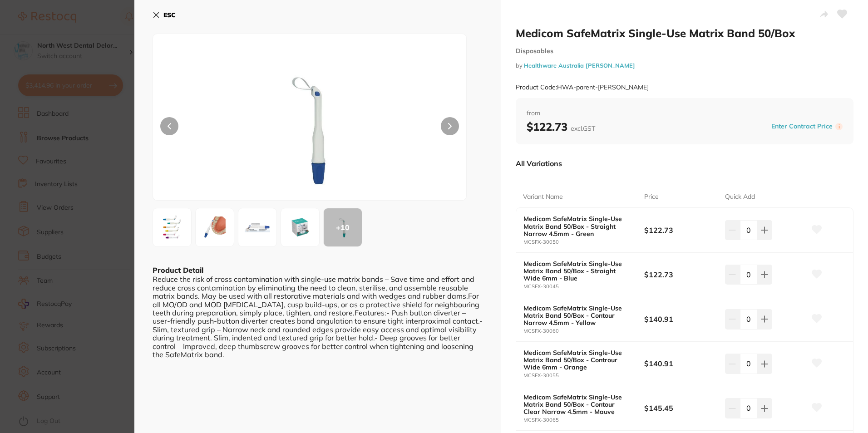
click at [161, 16] on button "ESC" at bounding box center [164, 14] width 23 height 15
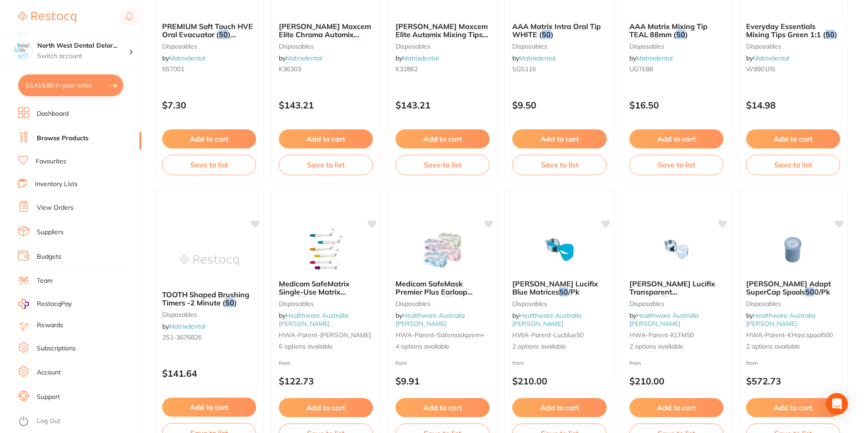
click at [809, 252] on img at bounding box center [792, 249] width 59 height 45
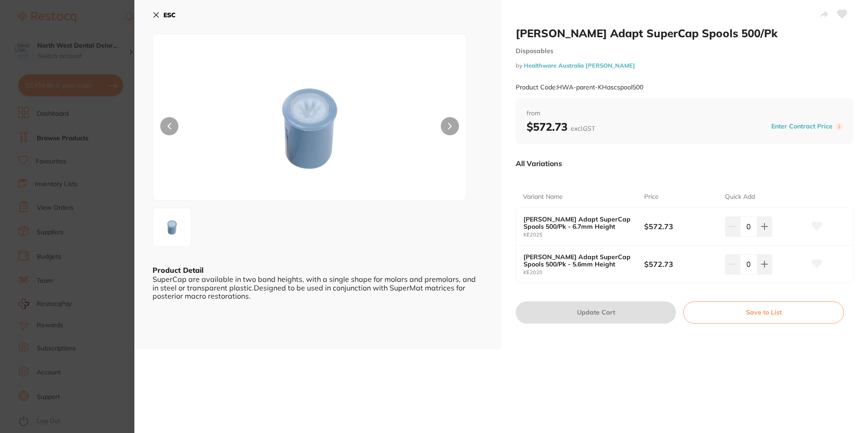
click at [449, 129] on icon at bounding box center [450, 126] width 3 height 5
click at [156, 13] on icon at bounding box center [156, 14] width 7 height 7
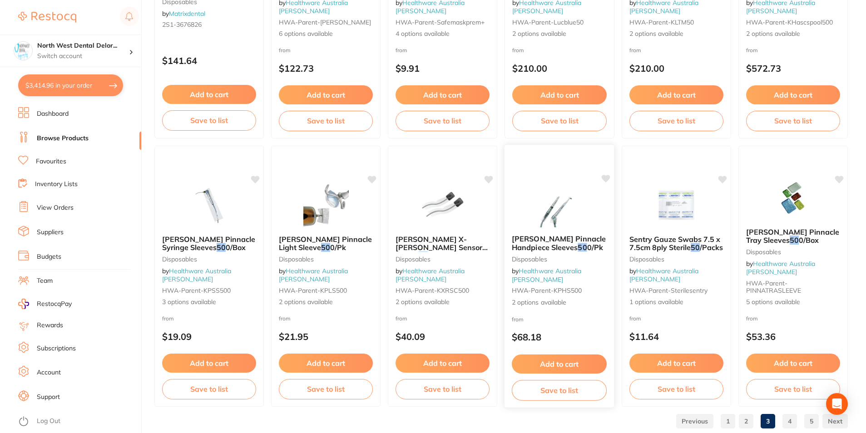
scroll to position [2134, 0]
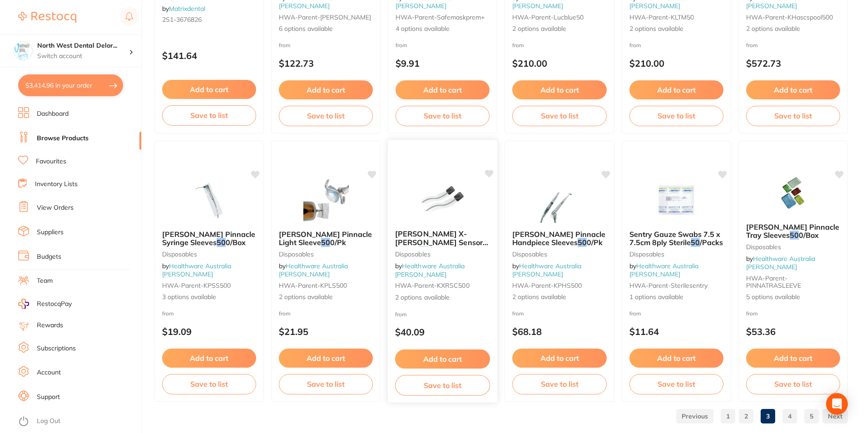
click at [456, 212] on img at bounding box center [442, 200] width 59 height 46
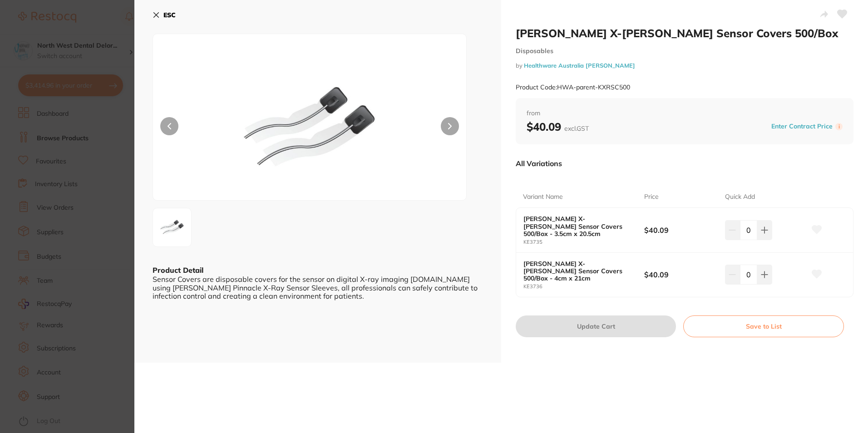
click at [157, 16] on icon at bounding box center [156, 15] width 5 height 5
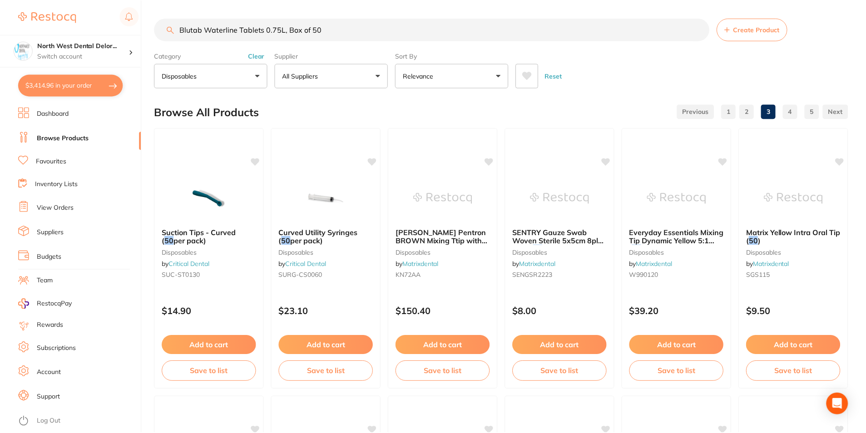
scroll to position [2134, 0]
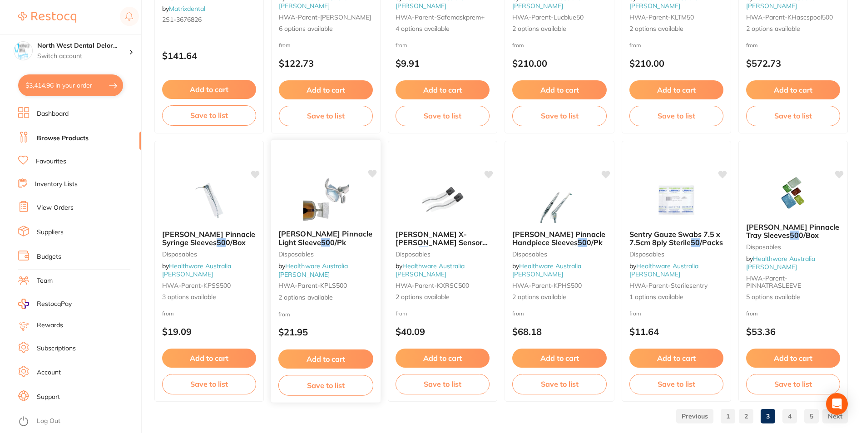
click at [335, 199] on img at bounding box center [325, 200] width 59 height 46
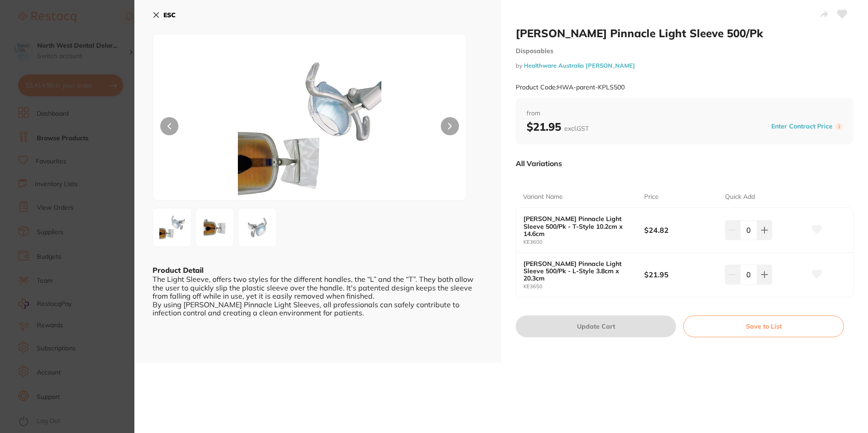
click at [158, 12] on icon at bounding box center [156, 14] width 7 height 7
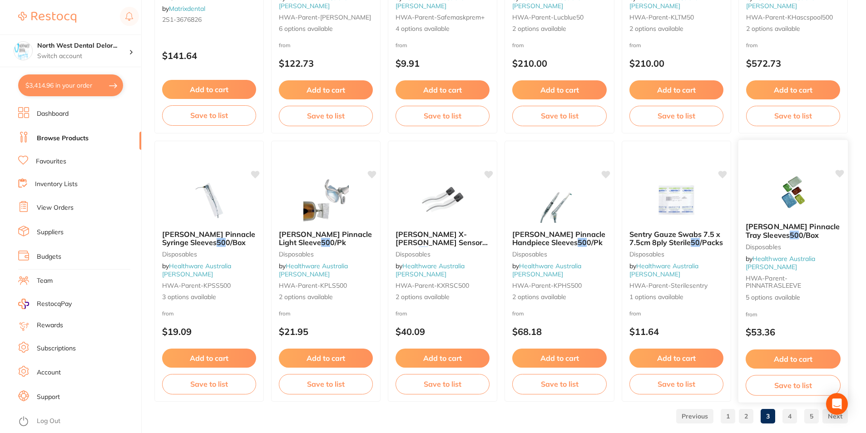
scroll to position [2150, 0]
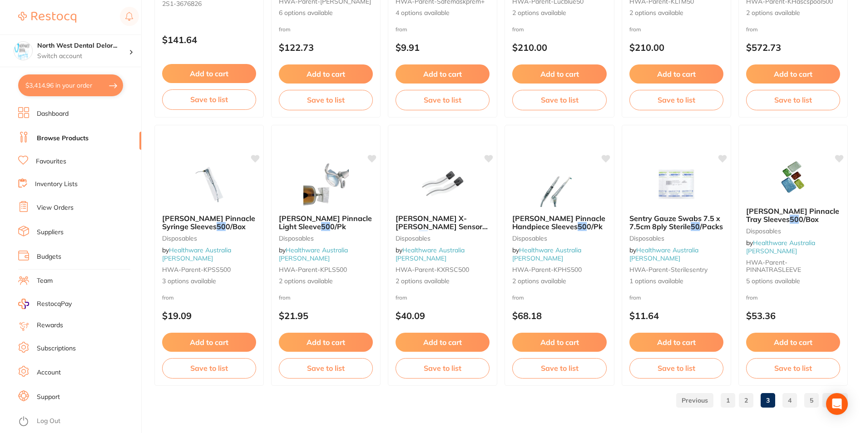
click at [789, 400] on link "4" at bounding box center [789, 400] width 15 height 18
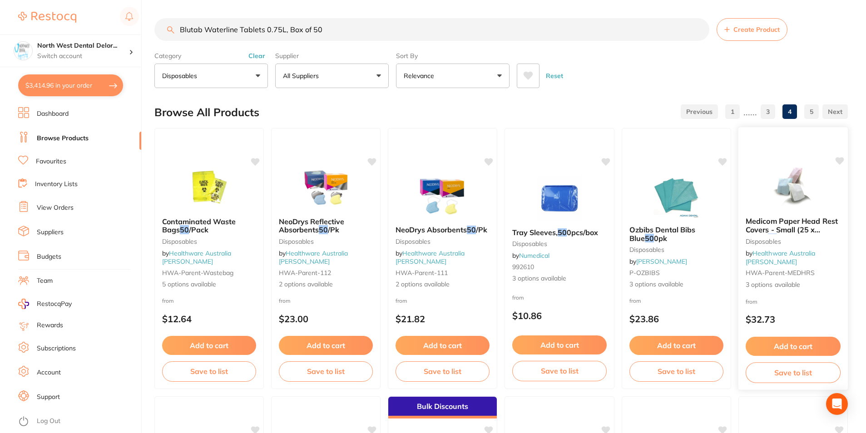
click at [748, 207] on div at bounding box center [793, 187] width 110 height 46
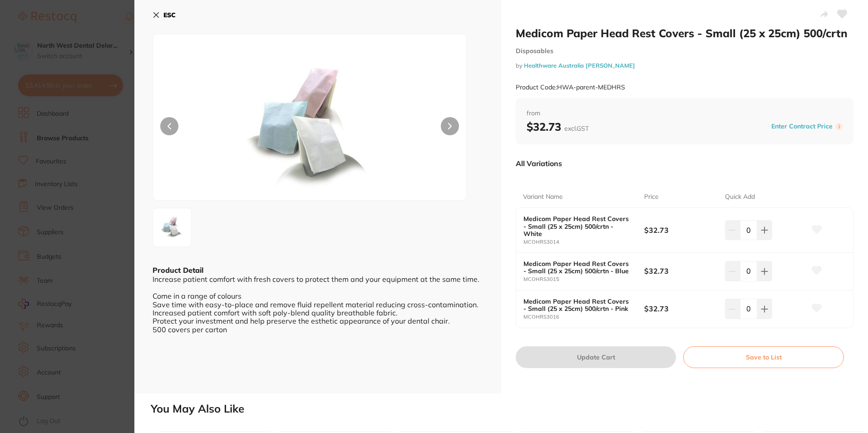
click at [443, 134] on div at bounding box center [310, 117] width 314 height 167
click at [444, 127] on button at bounding box center [450, 126] width 18 height 18
click at [161, 18] on button "ESC" at bounding box center [164, 14] width 23 height 15
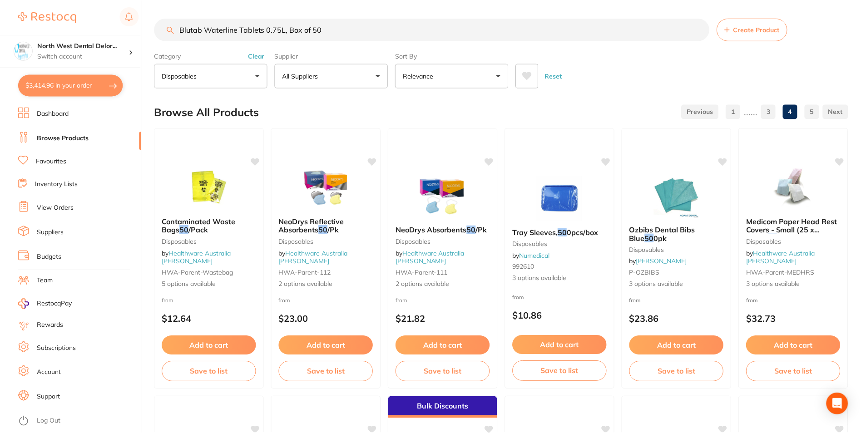
scroll to position [2150, 0]
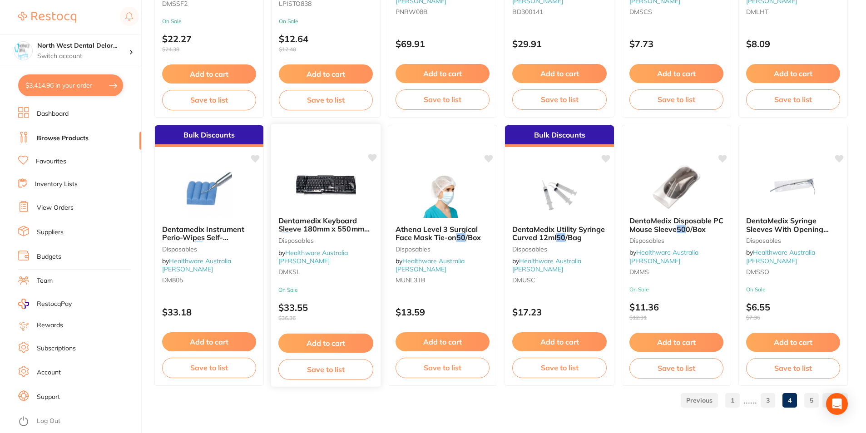
click at [322, 194] on img at bounding box center [325, 186] width 59 height 46
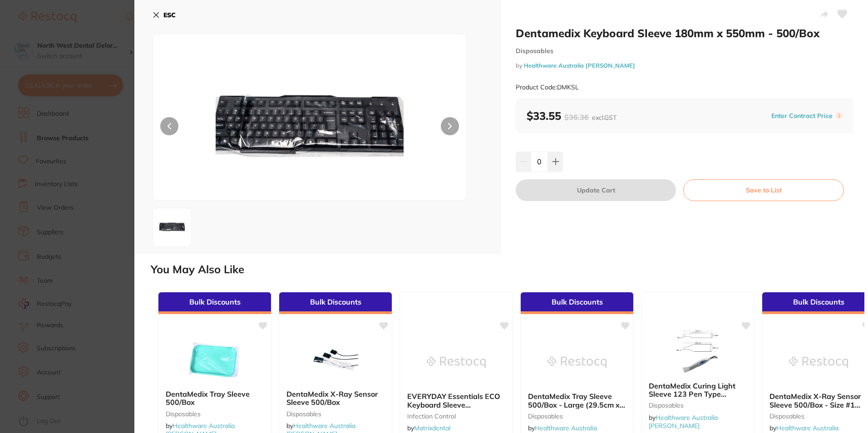
click at [443, 129] on button at bounding box center [450, 126] width 18 height 18
click at [154, 18] on icon at bounding box center [156, 15] width 5 height 5
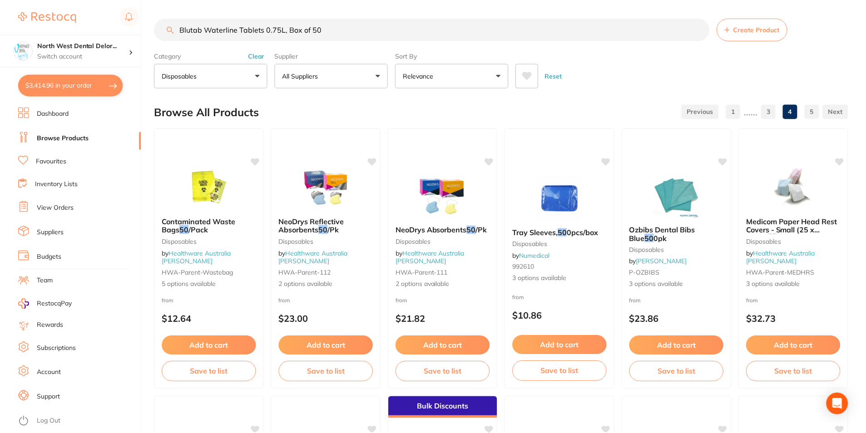
scroll to position [2150, 0]
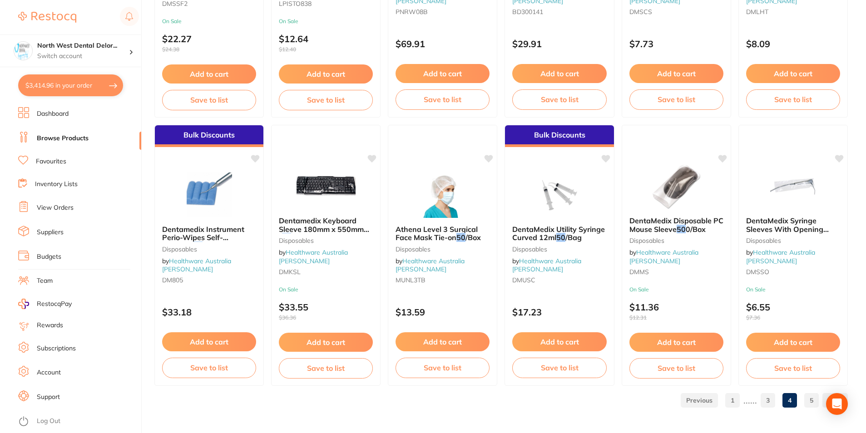
click at [808, 394] on link "5" at bounding box center [811, 400] width 15 height 18
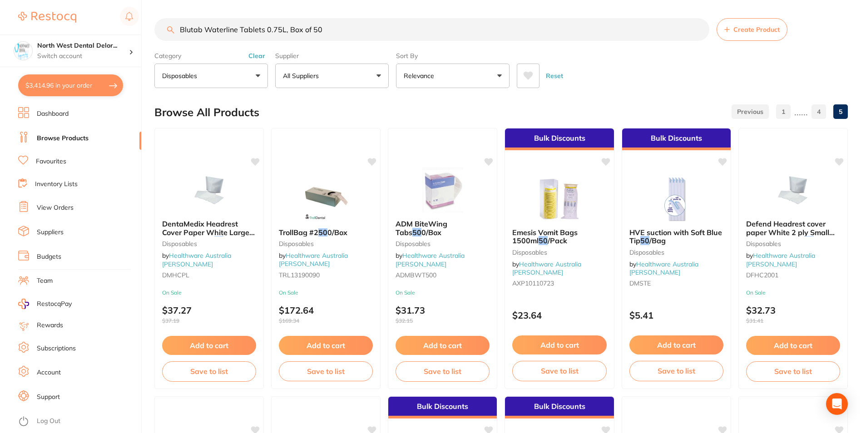
drag, startPoint x: 248, startPoint y: 227, endPoint x: 238, endPoint y: 222, distance: 11.2
click at [248, 228] on div "DentaMedix Headrest Cover Paper White Large 25.4cm x 33cm 50 0/CTN Disposables …" at bounding box center [209, 251] width 109 height 77
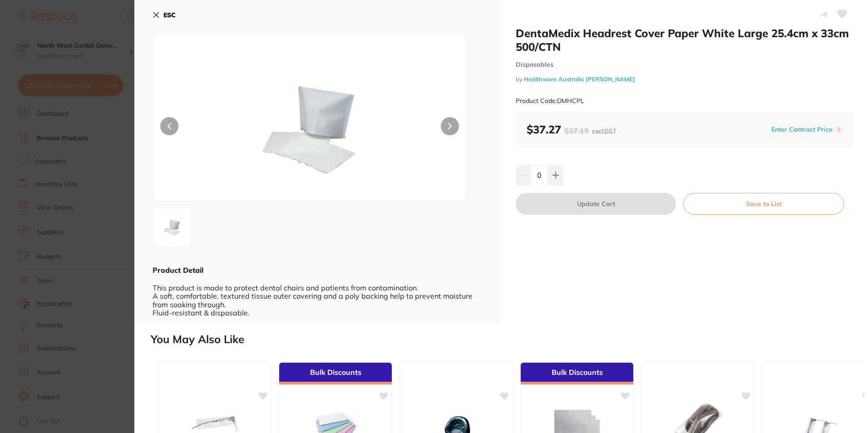
click at [153, 16] on icon at bounding box center [156, 14] width 7 height 7
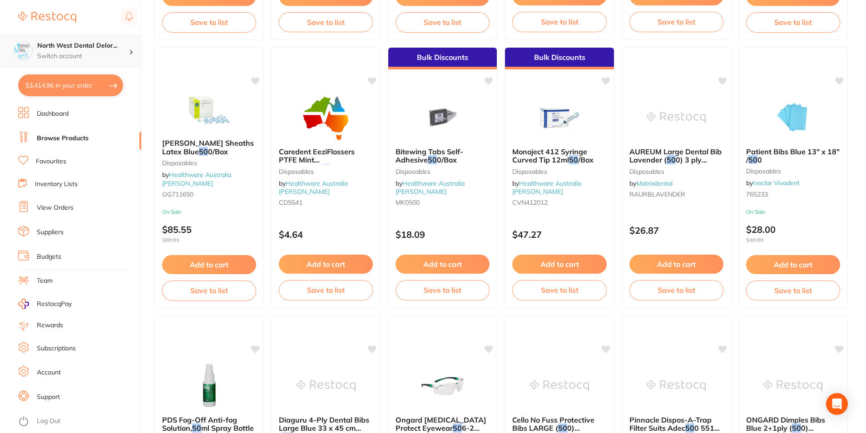
scroll to position [251, 0]
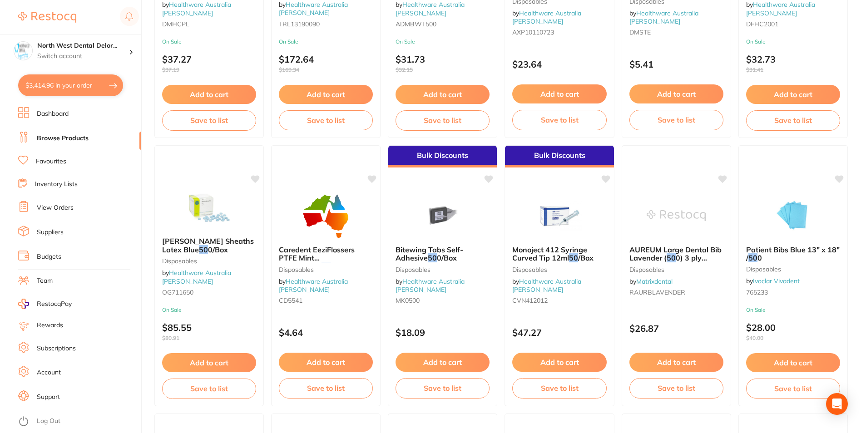
click at [75, 91] on button "$3,414.96 in your order" at bounding box center [70, 85] width 105 height 22
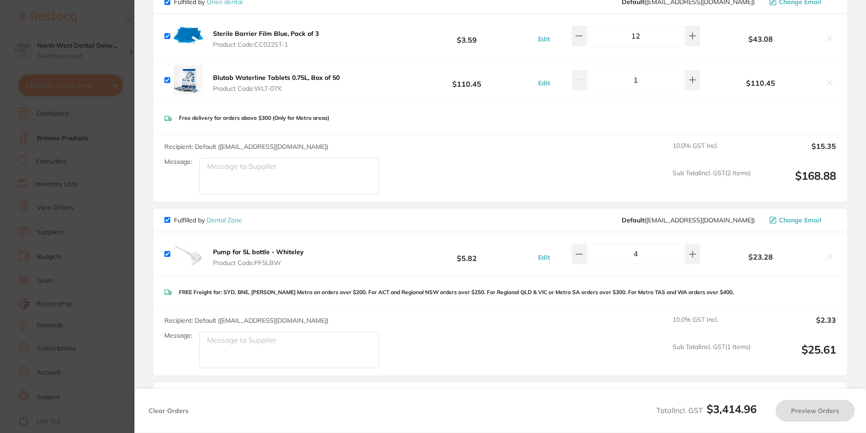
checkbox input "true"
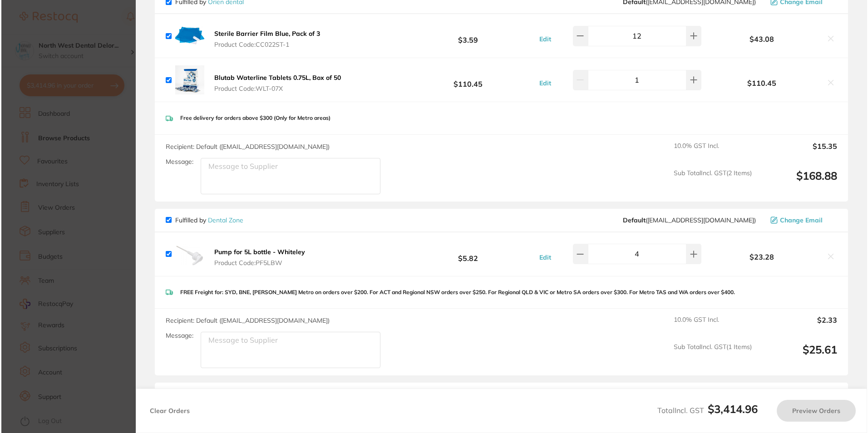
scroll to position [0, 0]
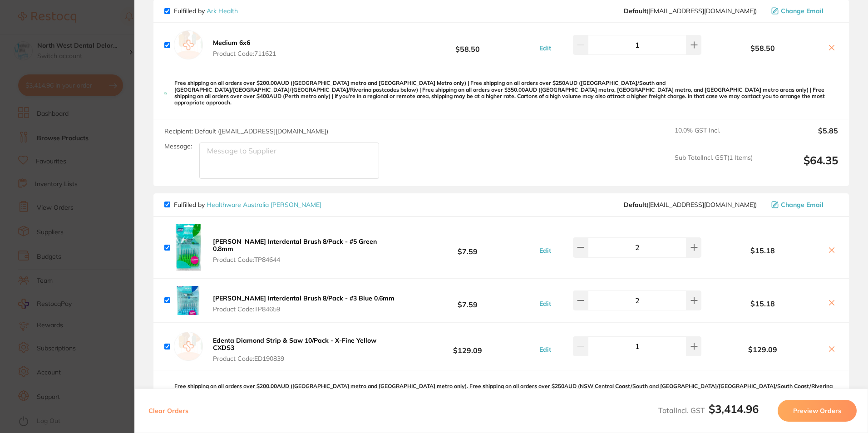
scroll to position [409, 0]
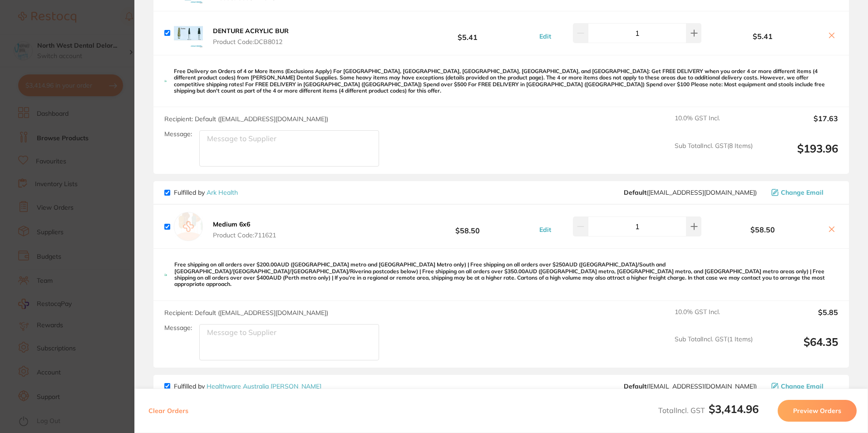
click at [235, 220] on b "Medium 6x6" at bounding box center [231, 224] width 37 height 8
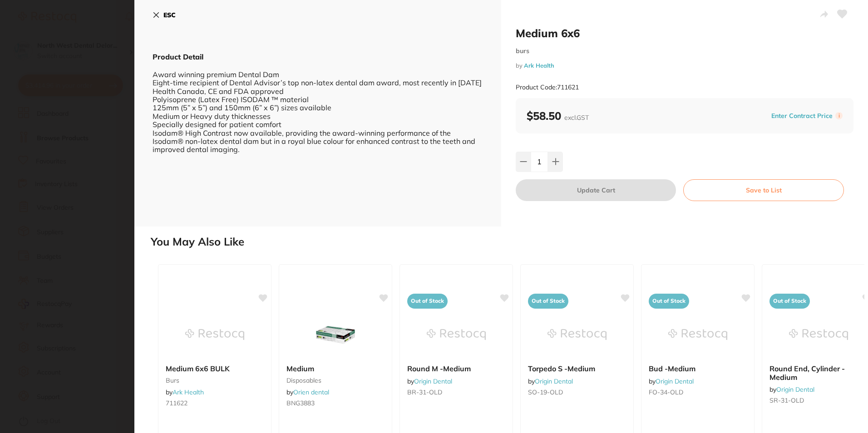
click at [154, 15] on icon at bounding box center [156, 14] width 7 height 7
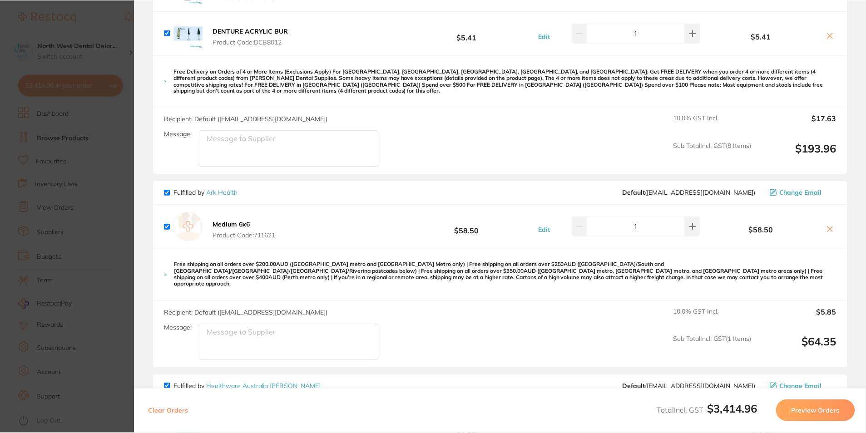
scroll to position [251, 0]
click at [830, 226] on icon at bounding box center [829, 229] width 7 height 7
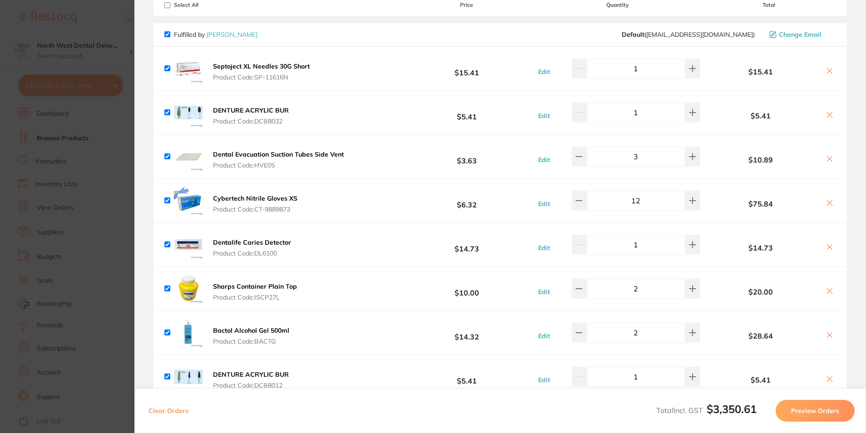
scroll to position [0, 0]
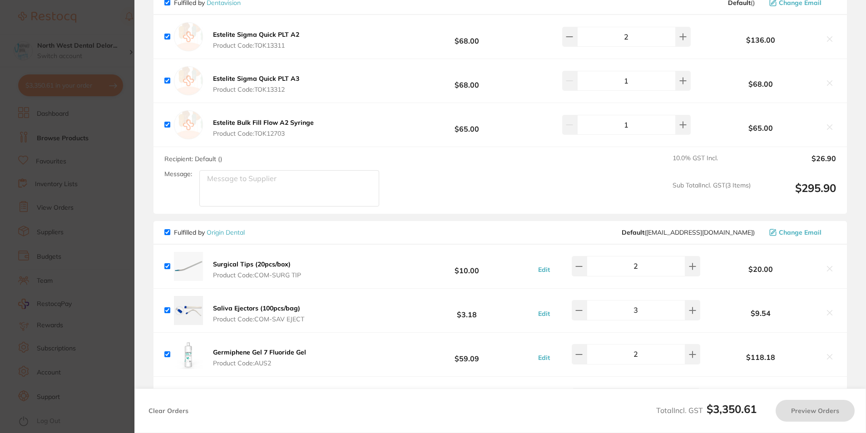
checkbox input "true"
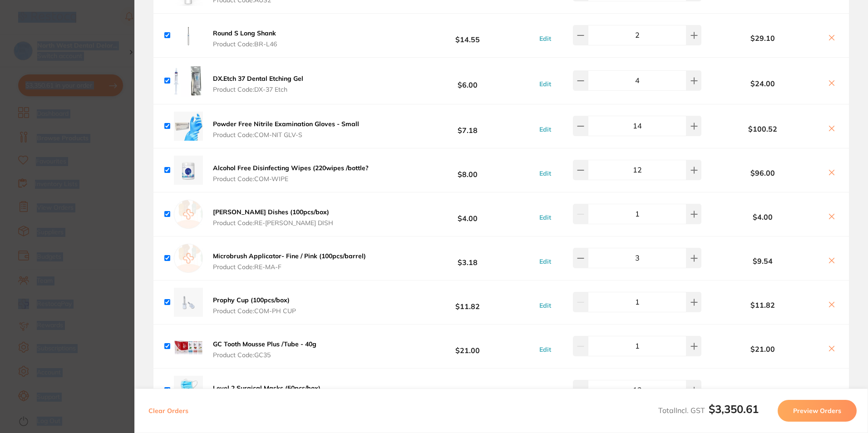
drag, startPoint x: -2, startPoint y: 181, endPoint x: 71, endPoint y: 168, distance: 74.2
click at [56, 184] on section "Update RRP Set your pre negotiated price for this item. Item Agreed RRP (excl. …" at bounding box center [434, 216] width 868 height 433
click at [71, 168] on ul "Dashboard Browse Products Favourites Inventory Lists View Orders Suppliers Budg…" at bounding box center [79, 270] width 123 height 326
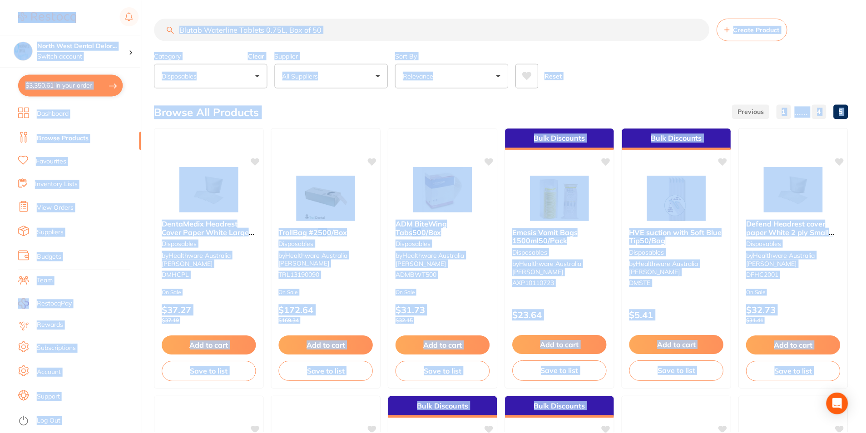
scroll to position [251, 0]
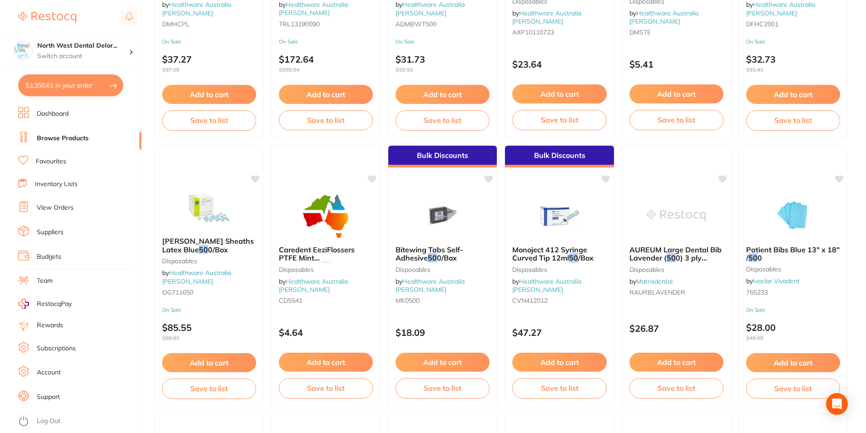
click at [57, 162] on link "Favourites" at bounding box center [51, 161] width 30 height 9
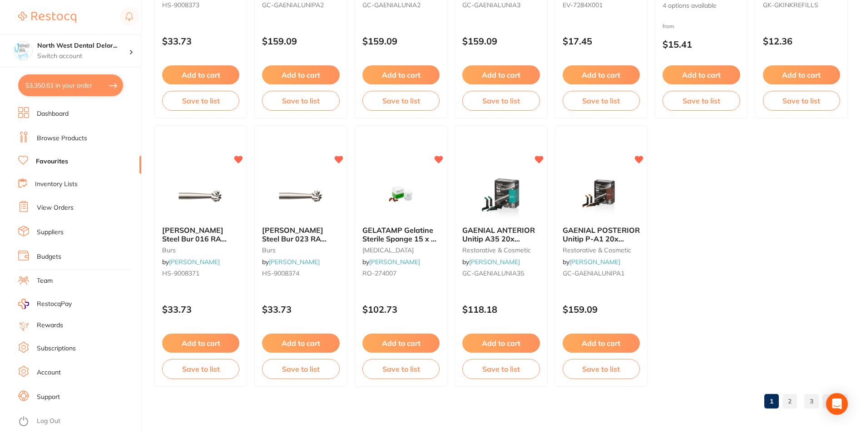
scroll to position [1860, 0]
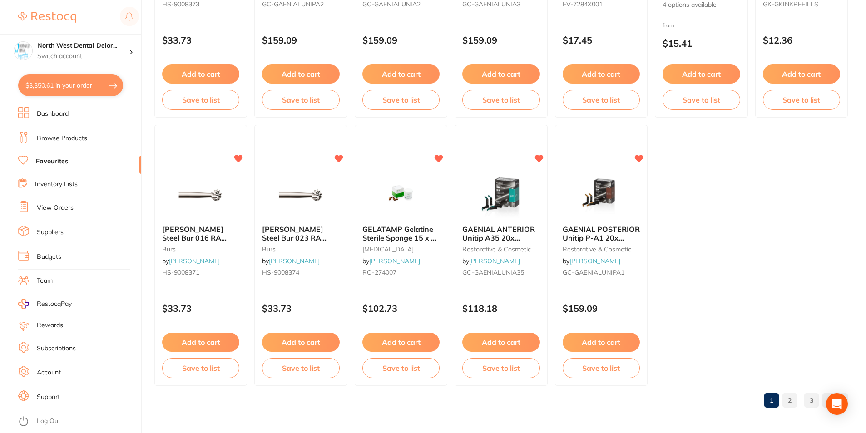
click at [796, 402] on link "2" at bounding box center [789, 400] width 15 height 18
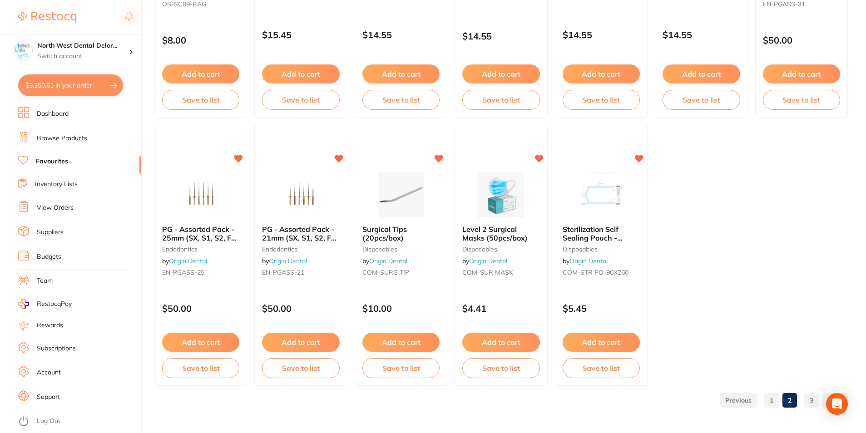
click at [811, 398] on link "3" at bounding box center [811, 400] width 15 height 18
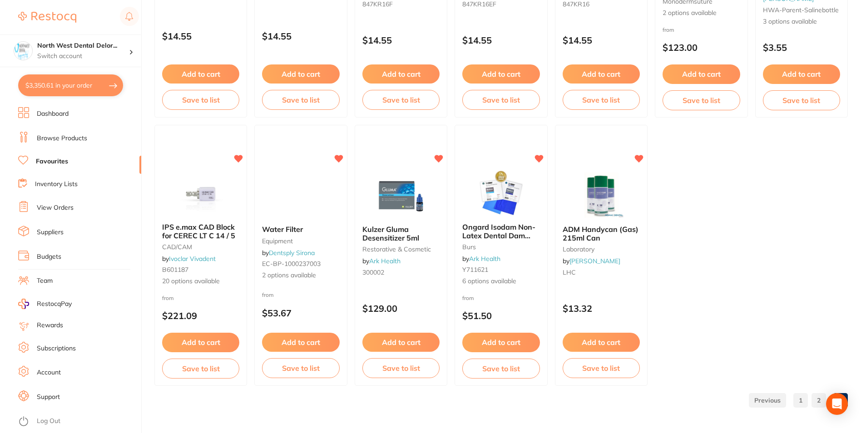
scroll to position [787, 0]
click at [518, 208] on img at bounding box center [500, 192] width 59 height 46
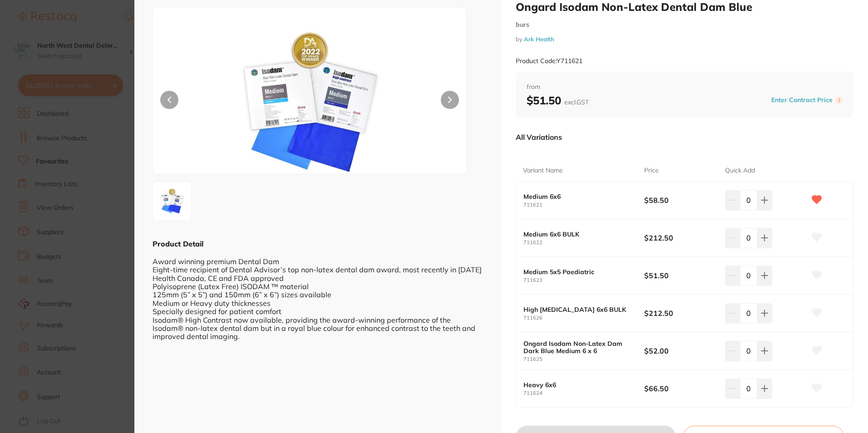
scroll to position [45, 0]
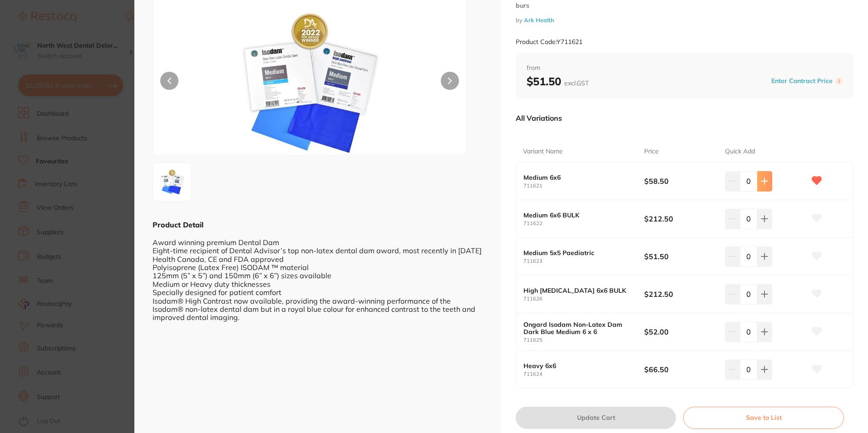
click at [763, 187] on button at bounding box center [765, 181] width 15 height 20
type input "1"
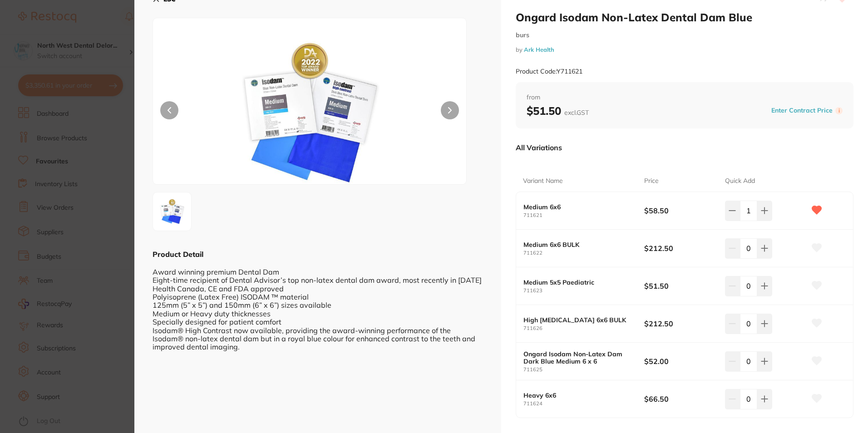
scroll to position [0, 0]
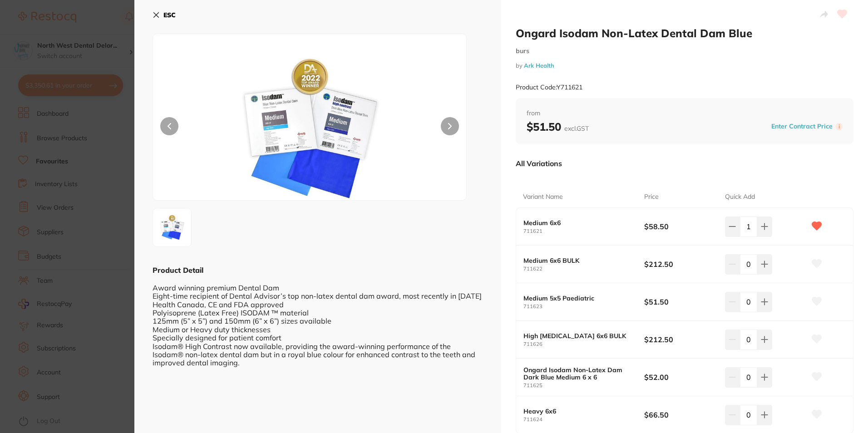
click at [444, 125] on button at bounding box center [450, 126] width 18 height 18
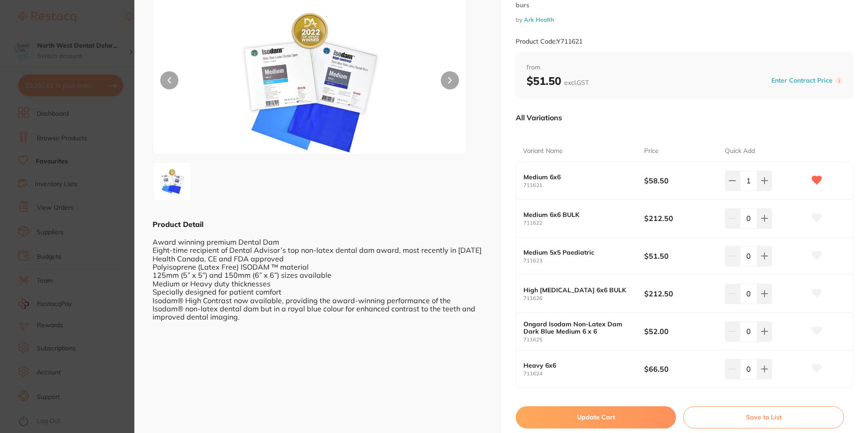
scroll to position [45, 0]
click at [535, 411] on button "Update Cart" at bounding box center [596, 418] width 160 height 22
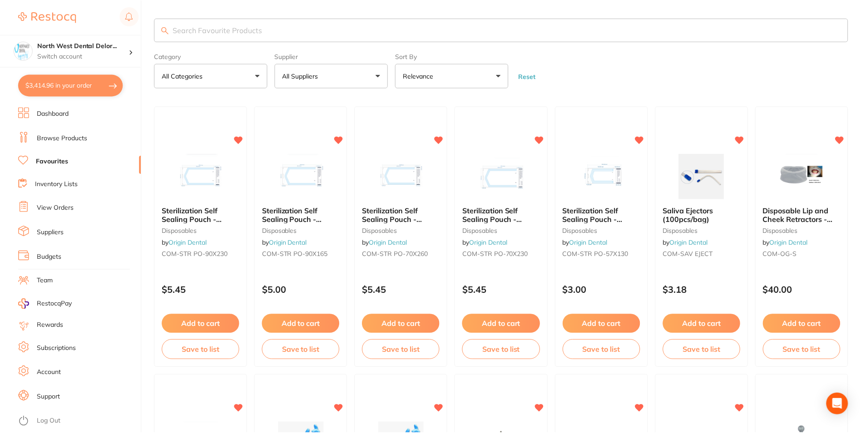
scroll to position [787, 0]
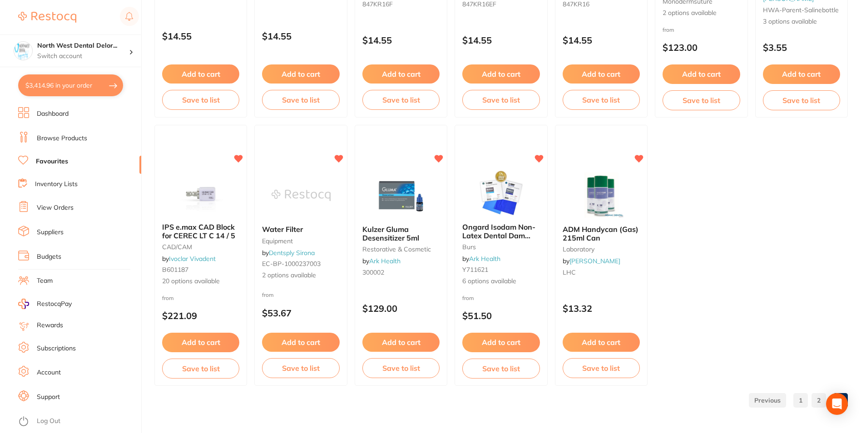
click at [97, 88] on button "$3,414.96 in your order" at bounding box center [70, 85] width 105 height 22
checkbox input "true"
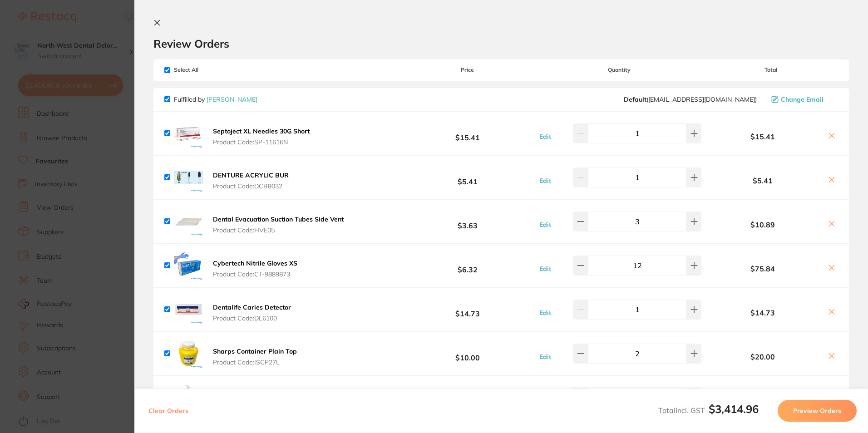
click at [161, 17] on section "Review Orders Your orders are being processed and we will notify you once we ha…" at bounding box center [501, 216] width 734 height 433
click at [161, 19] on button at bounding box center [159, 23] width 11 height 9
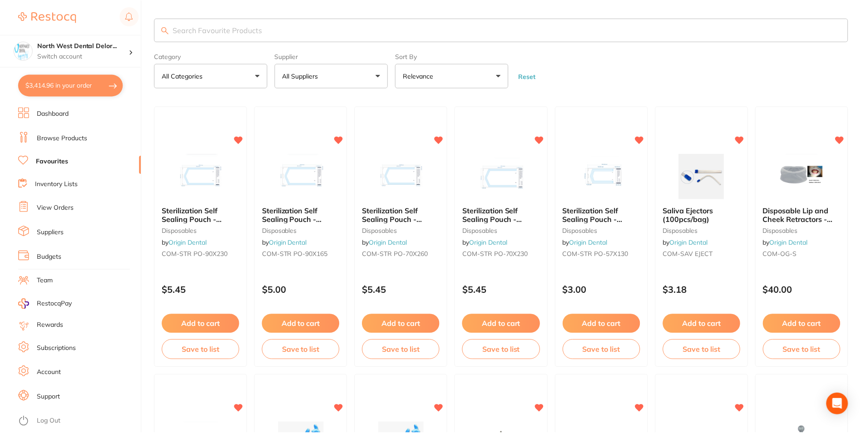
scroll to position [787, 0]
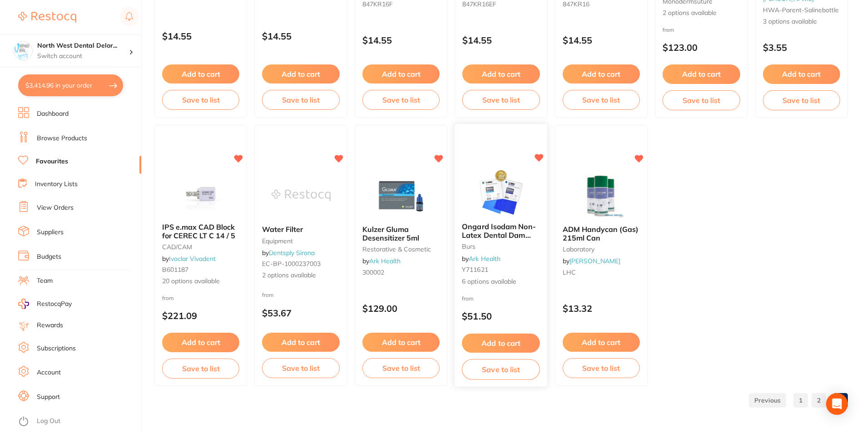
click at [510, 336] on button "Add to cart" at bounding box center [501, 344] width 78 height 20
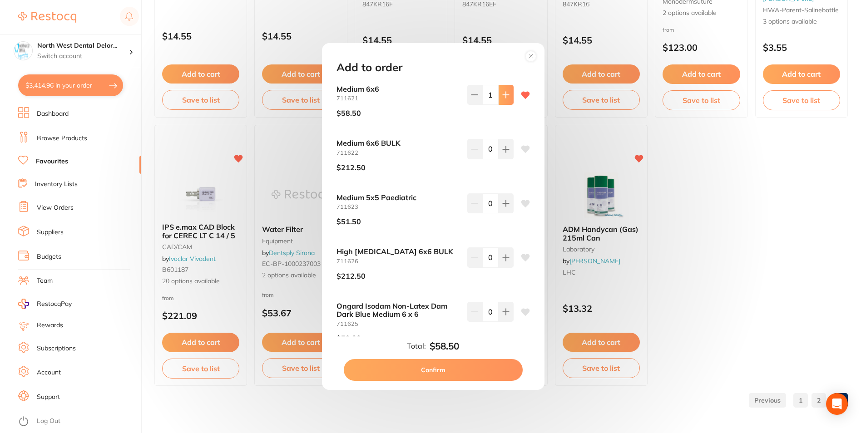
click at [503, 99] on icon at bounding box center [505, 94] width 7 height 7
click at [476, 94] on button at bounding box center [474, 95] width 15 height 20
type input "1"
click at [431, 366] on button "Confirm" at bounding box center [433, 370] width 179 height 22
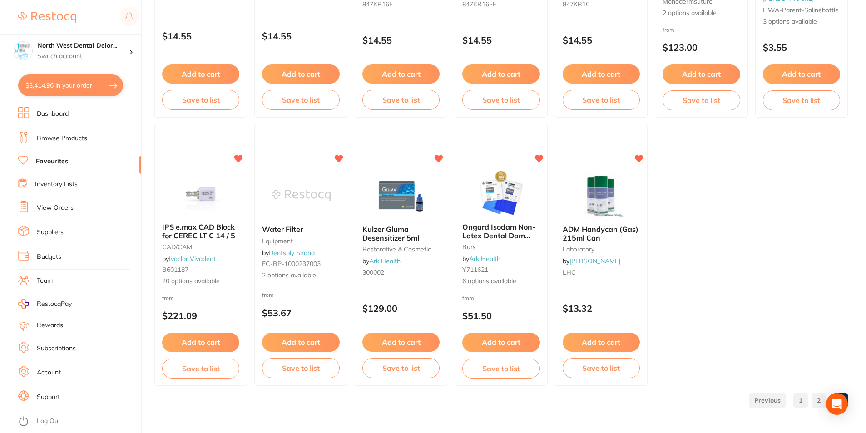
click at [69, 84] on button "$3,414.96 in your order" at bounding box center [70, 85] width 105 height 22
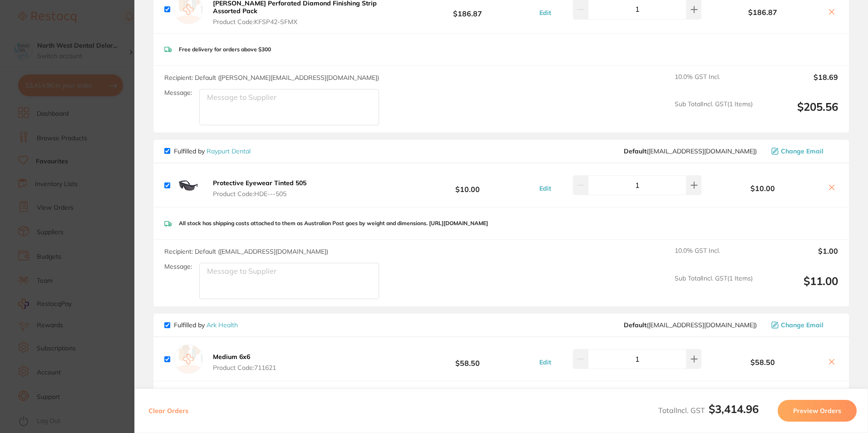
scroll to position [1408, 0]
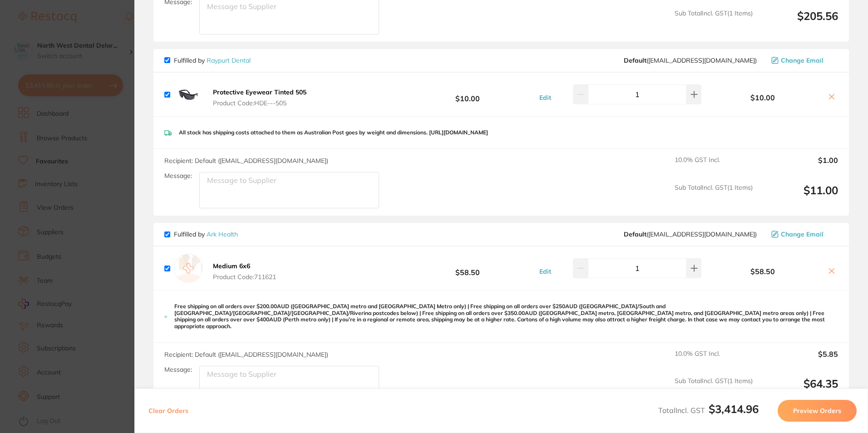
drag, startPoint x: 82, startPoint y: 217, endPoint x: 124, endPoint y: 6, distance: 215.0
click at [81, 216] on section "Update RRP Set your pre negotiated price for this item. Item Agreed RRP (excl. …" at bounding box center [434, 216] width 868 height 433
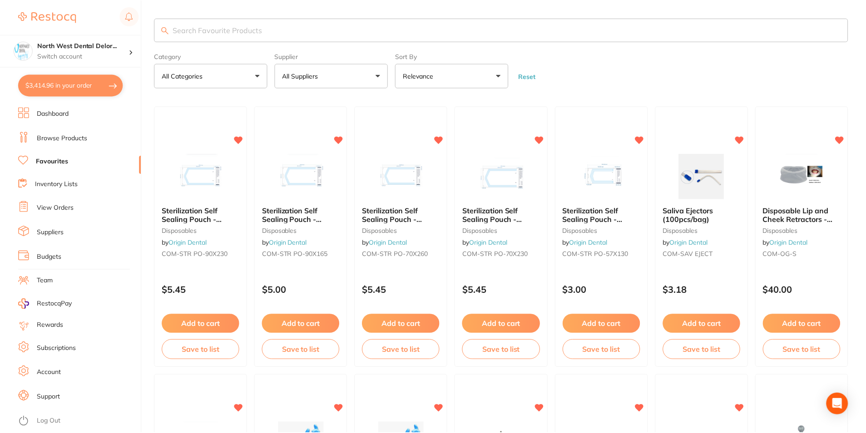
scroll to position [787, 0]
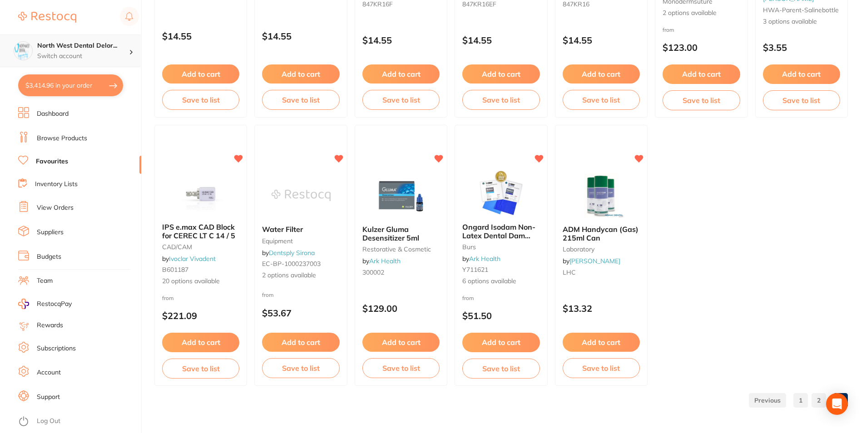
click at [76, 37] on div "North West Dental Delor... Switch account" at bounding box center [70, 51] width 141 height 33
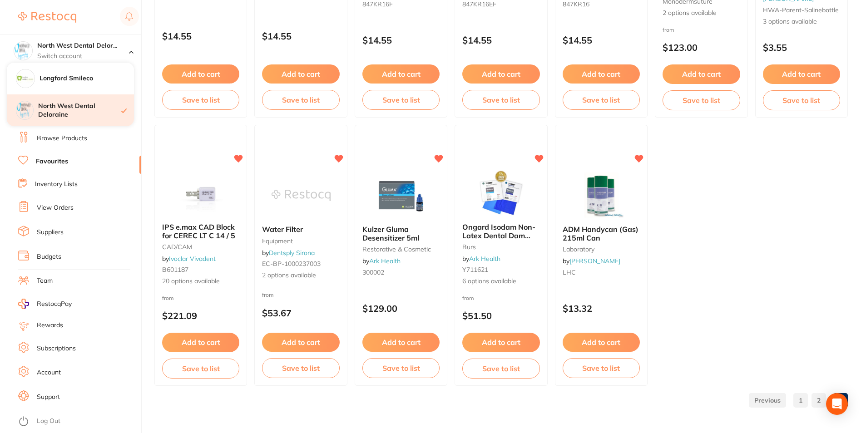
click at [101, 104] on h4 "North West Dental Deloraine" at bounding box center [79, 111] width 83 height 18
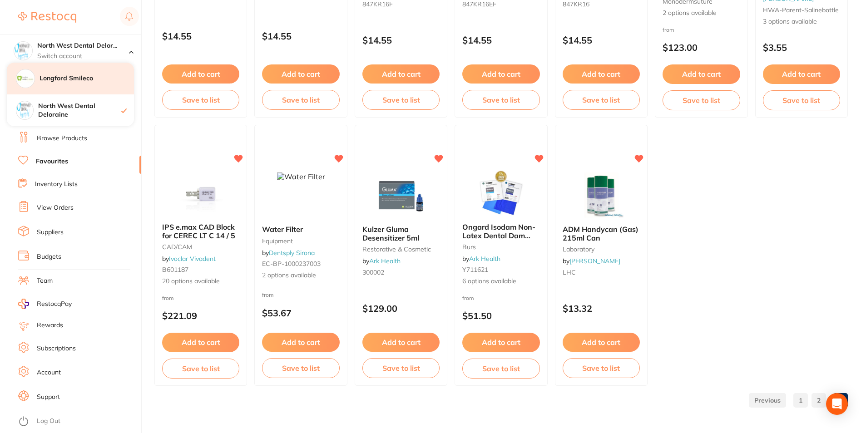
click at [96, 71] on div "Longford Smileco" at bounding box center [70, 79] width 127 height 32
click at [100, 71] on div "Longford Smileco" at bounding box center [70, 79] width 127 height 32
click at [62, 88] on div "Longford Smileco" at bounding box center [70, 79] width 127 height 32
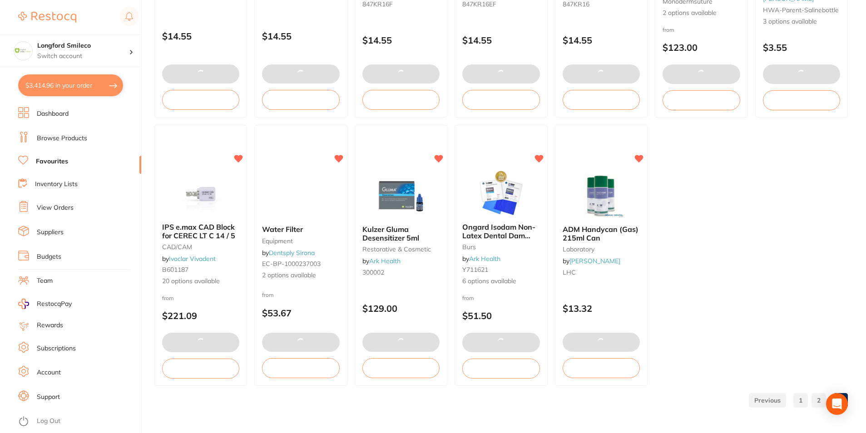
scroll to position [514, 0]
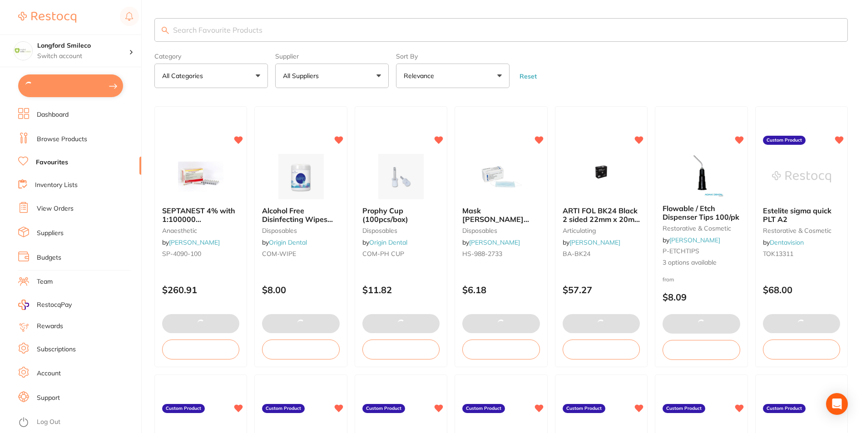
click at [233, 33] on input "search" at bounding box center [500, 30] width 693 height 24
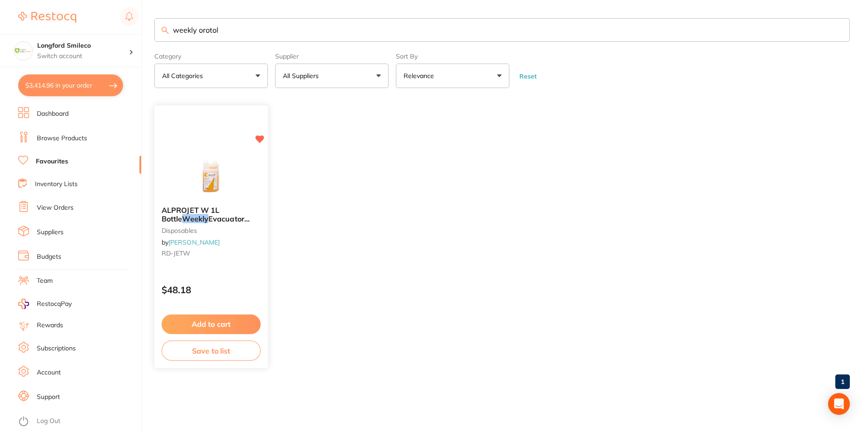
click at [214, 190] on img at bounding box center [210, 177] width 59 height 46
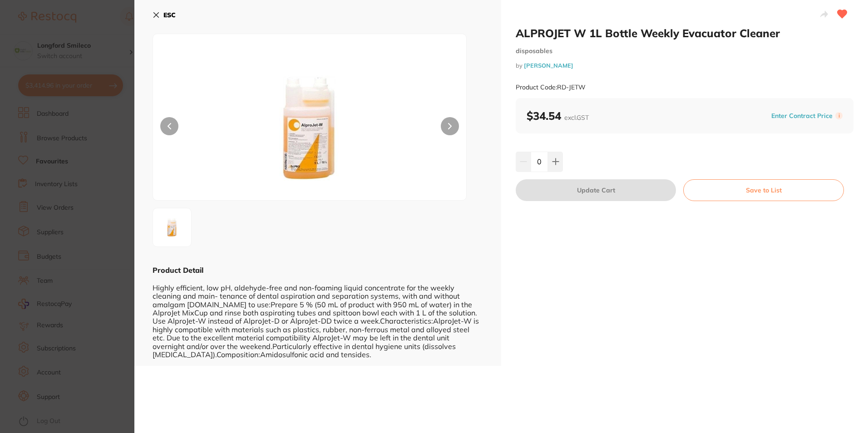
click at [153, 19] on button "ESC" at bounding box center [164, 14] width 23 height 15
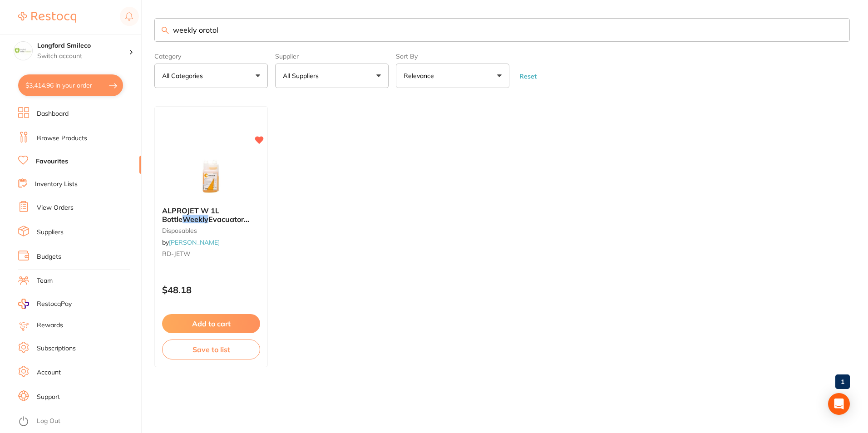
scroll to position [0, 0]
drag, startPoint x: 239, startPoint y: 27, endPoint x: 197, endPoint y: 37, distance: 43.5
click at [197, 37] on input "weekly orotol" at bounding box center [502, 30] width 696 height 24
type input "w"
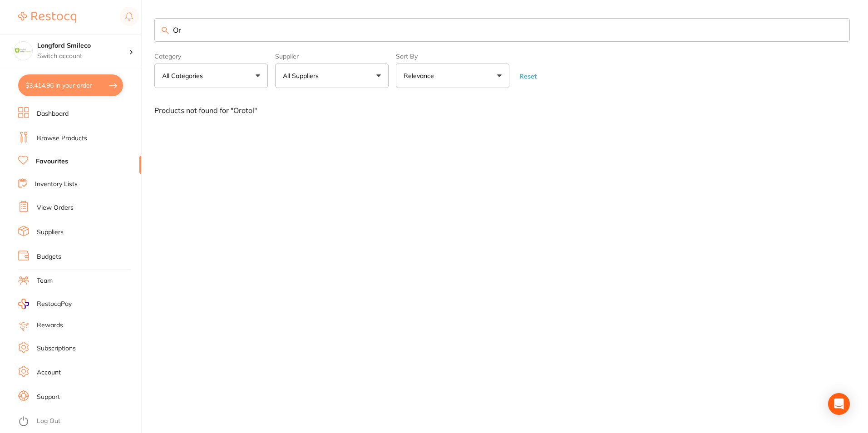
type input "O"
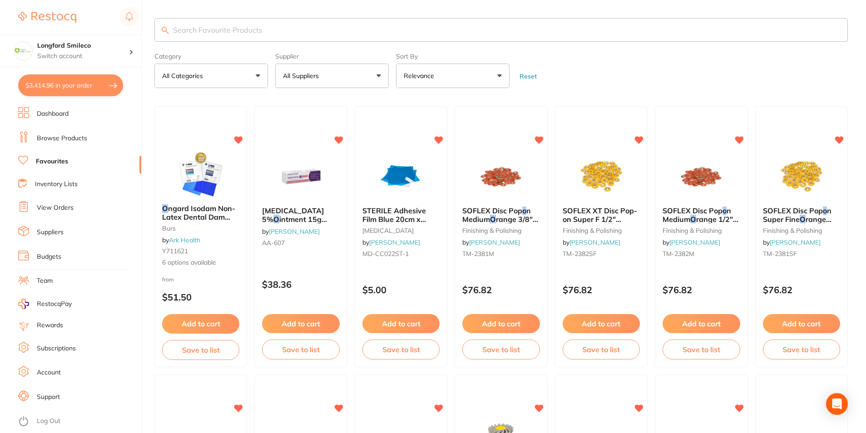
click at [46, 164] on link "Favourites" at bounding box center [52, 161] width 32 height 9
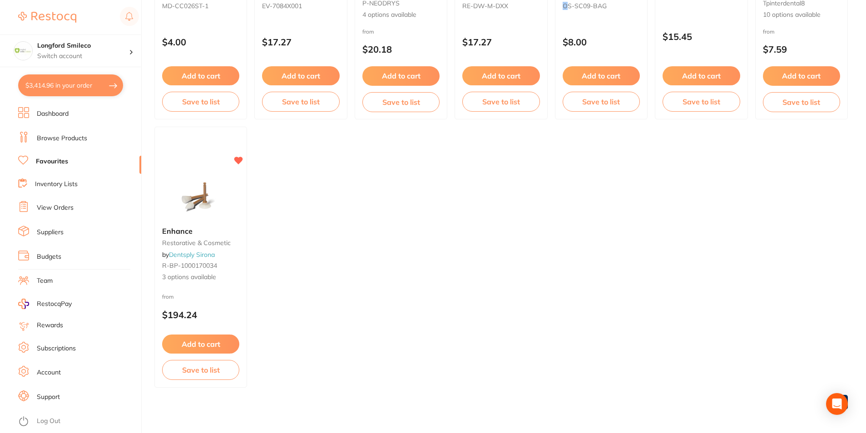
scroll to position [787, 0]
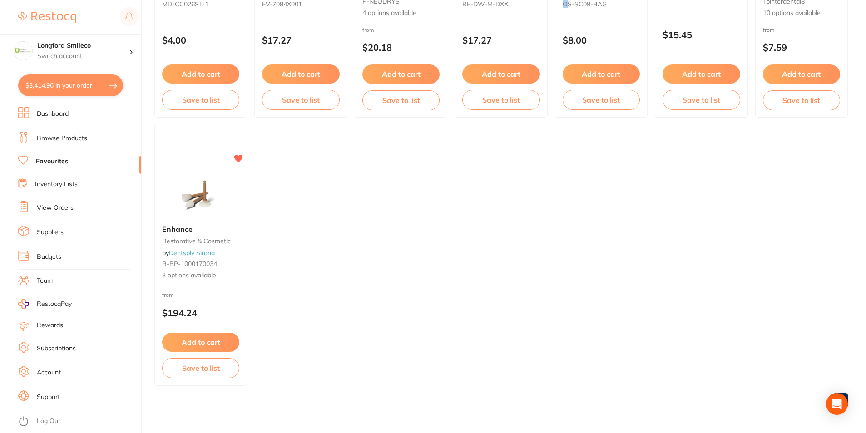
click at [58, 141] on link "Browse Products" at bounding box center [62, 138] width 50 height 9
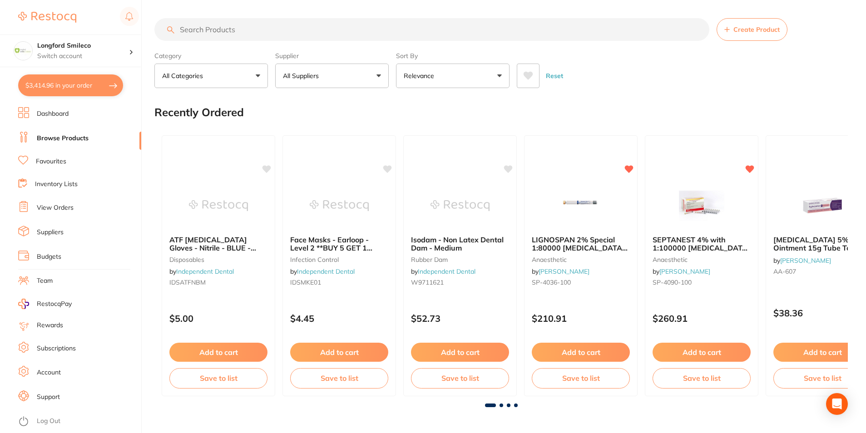
click at [230, 32] on input "search" at bounding box center [431, 29] width 555 height 23
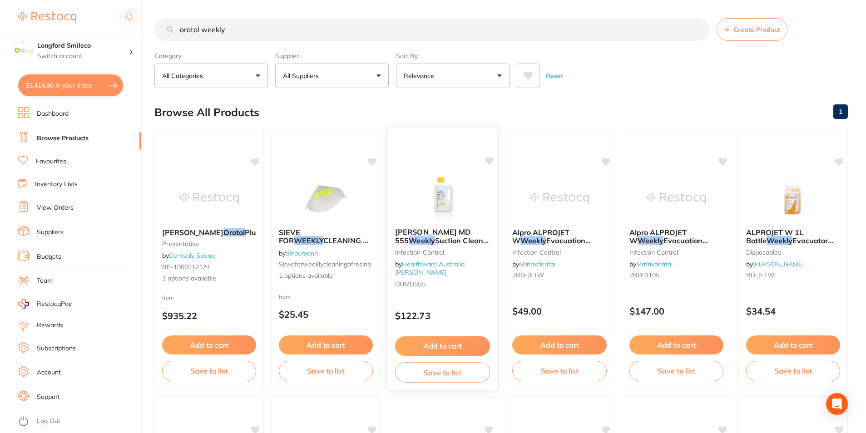
type input "orotol weekly"
click at [447, 218] on img at bounding box center [442, 198] width 59 height 46
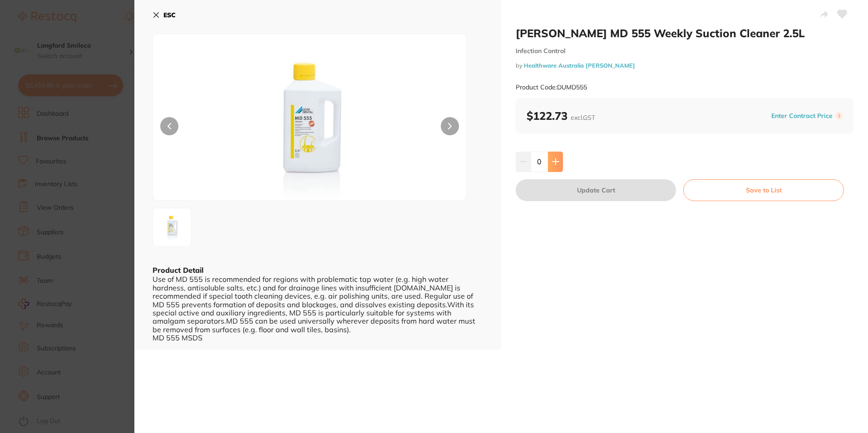
click at [555, 168] on button at bounding box center [555, 162] width 15 height 20
type input "1"
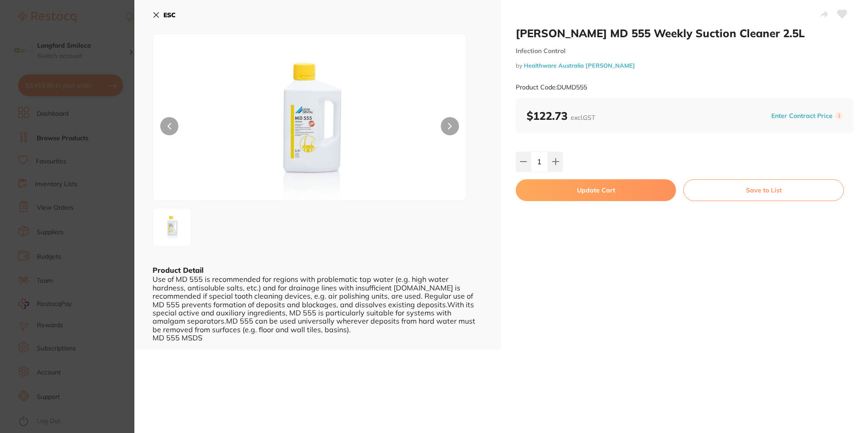
click at [556, 185] on button "Update Cart" at bounding box center [596, 190] width 160 height 22
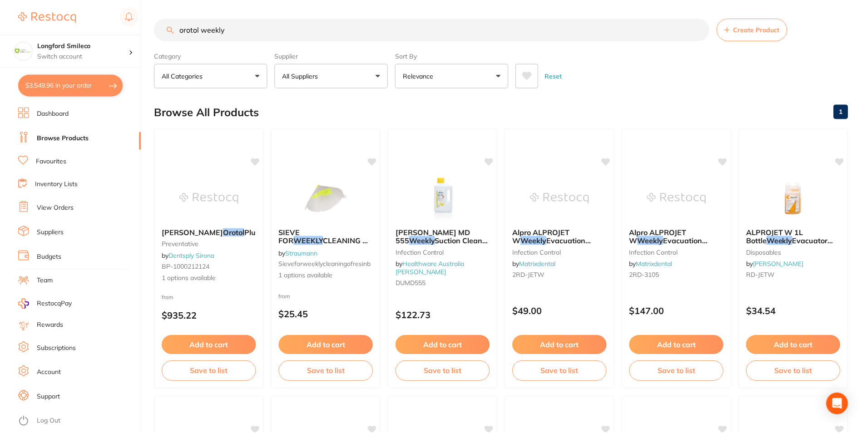
scroll to position [11, 0]
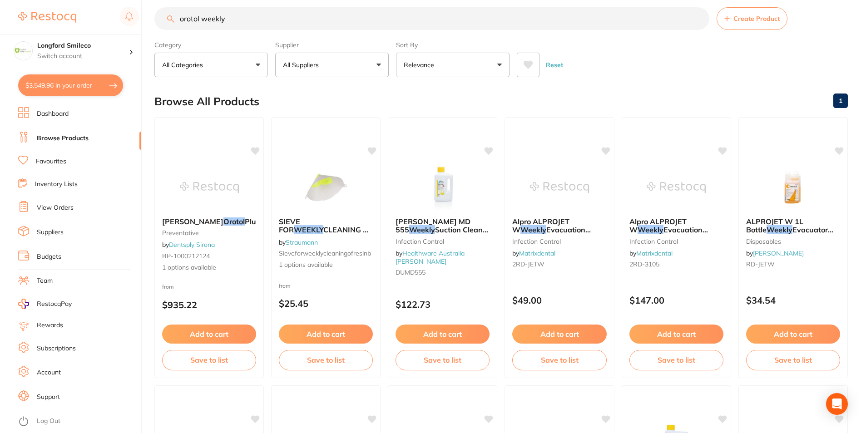
click at [80, 92] on button "$3,549.96 in your order" at bounding box center [70, 85] width 105 height 22
checkbox input "true"
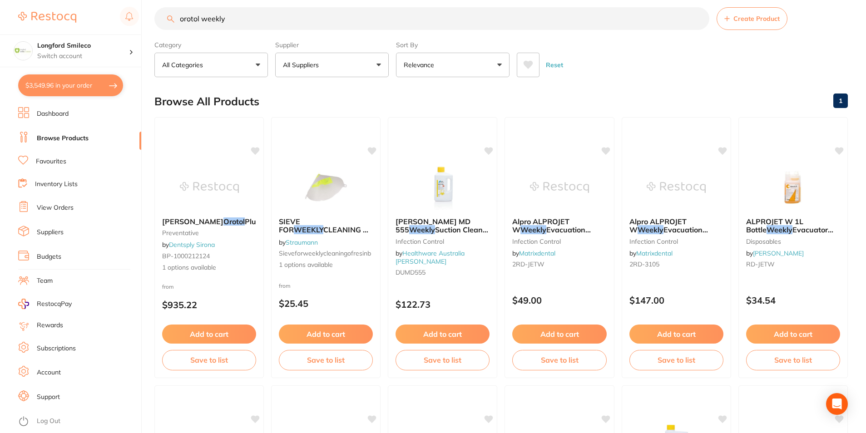
checkbox input "true"
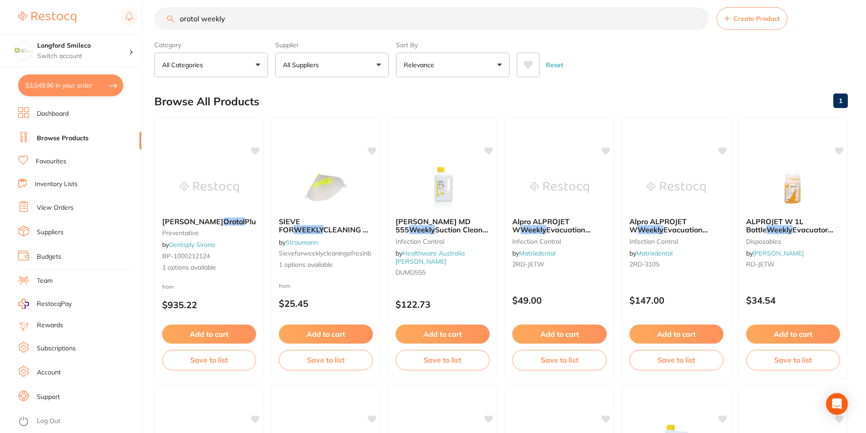
checkbox input "true"
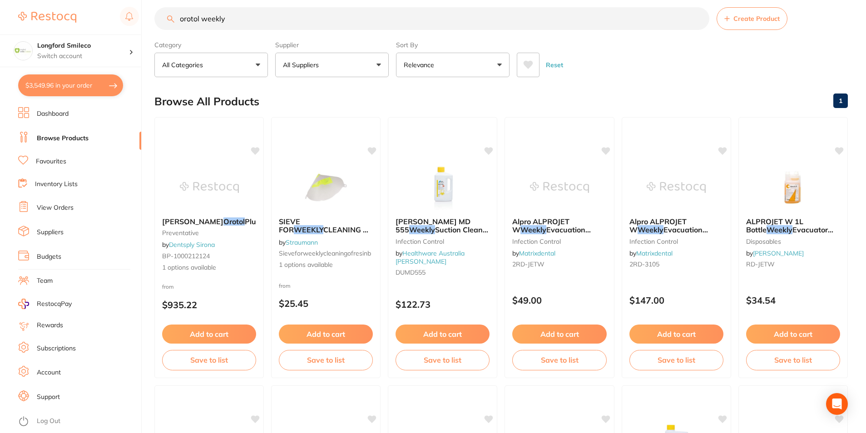
checkbox input "true"
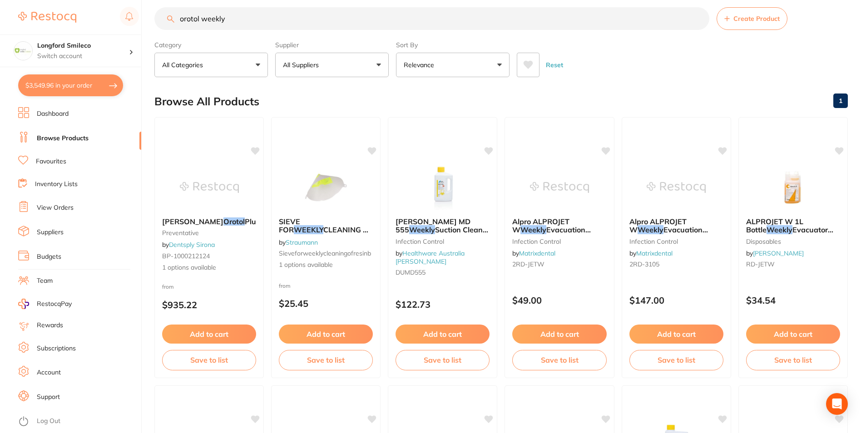
checkbox input "true"
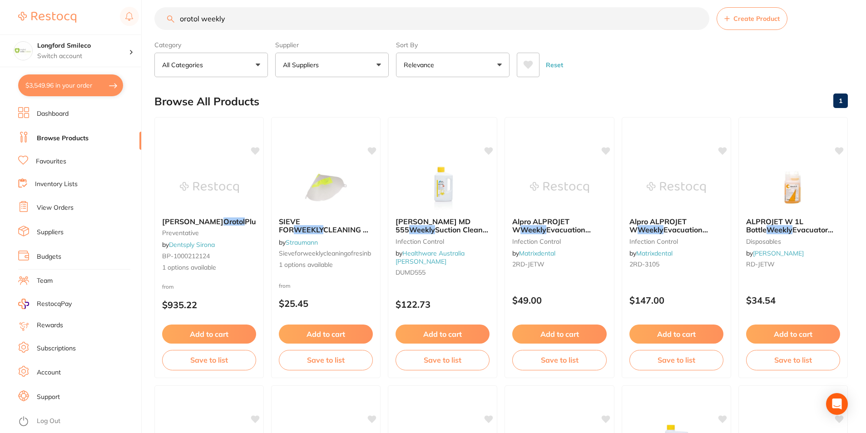
checkbox input "true"
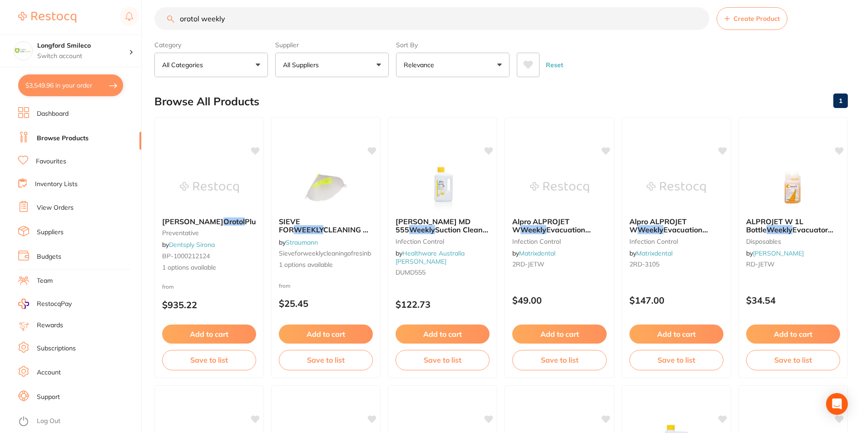
checkbox input "true"
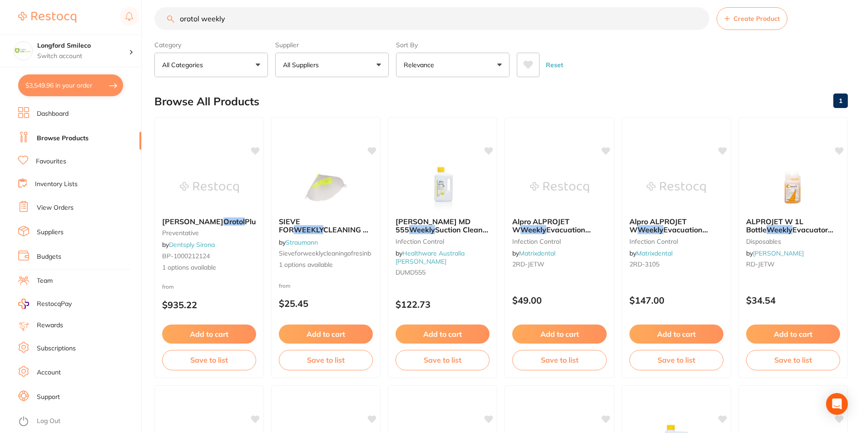
checkbox input "true"
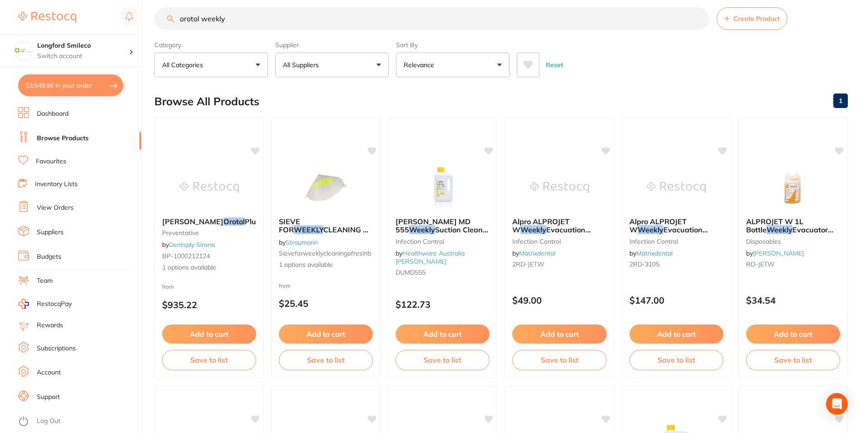
checkbox input "true"
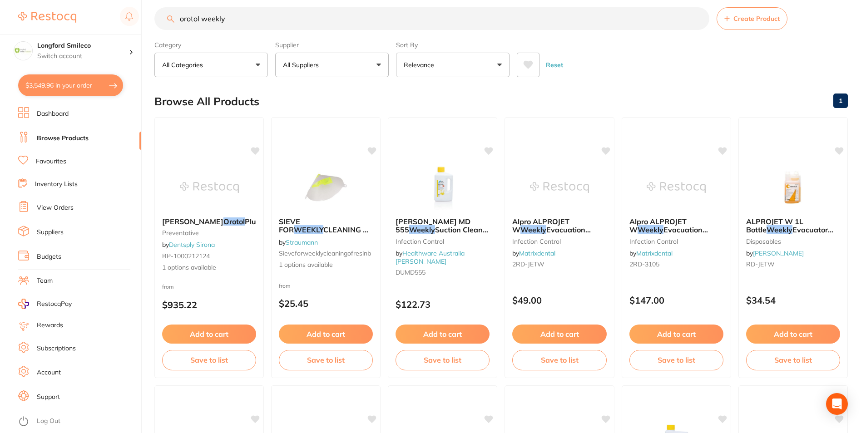
checkbox input "true"
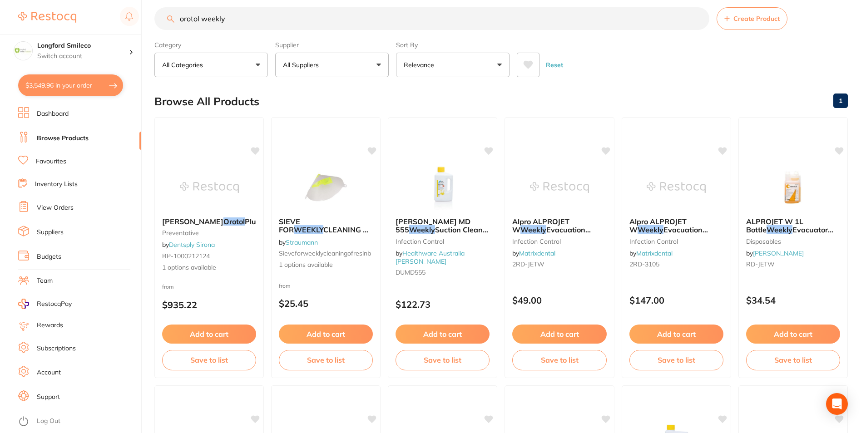
checkbox input "true"
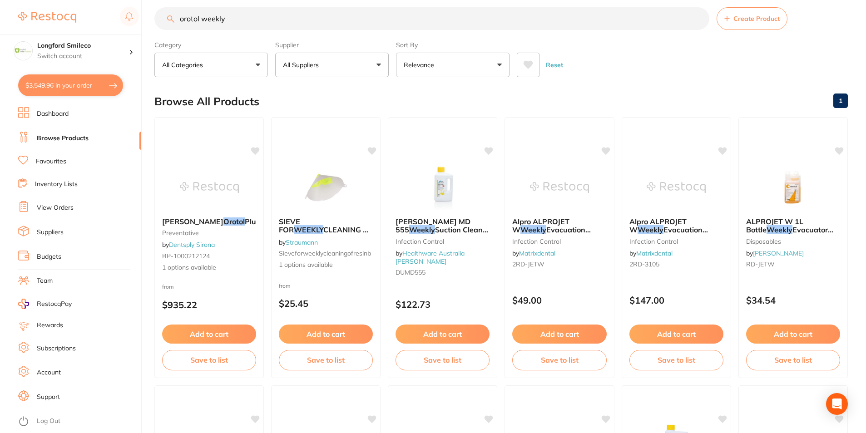
checkbox input "true"
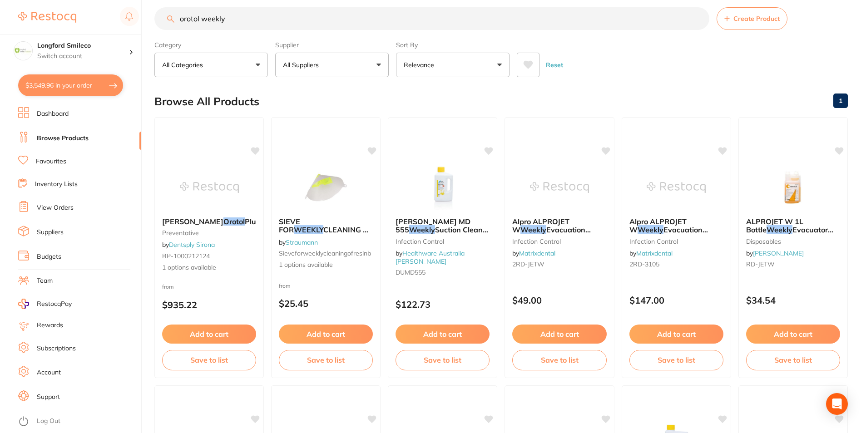
checkbox input "true"
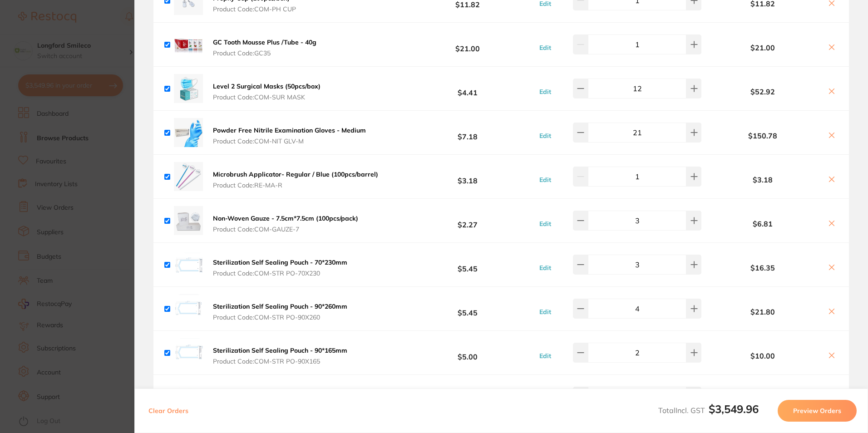
scroll to position [3134, 0]
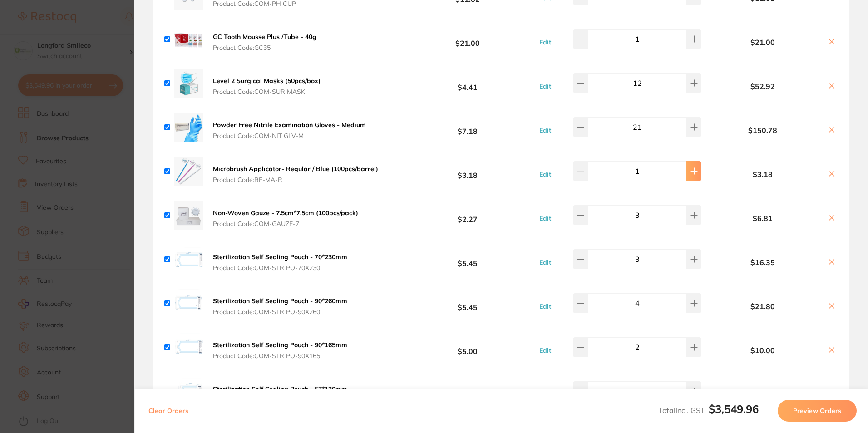
click at [691, 168] on icon at bounding box center [694, 171] width 7 height 7
type input "4"
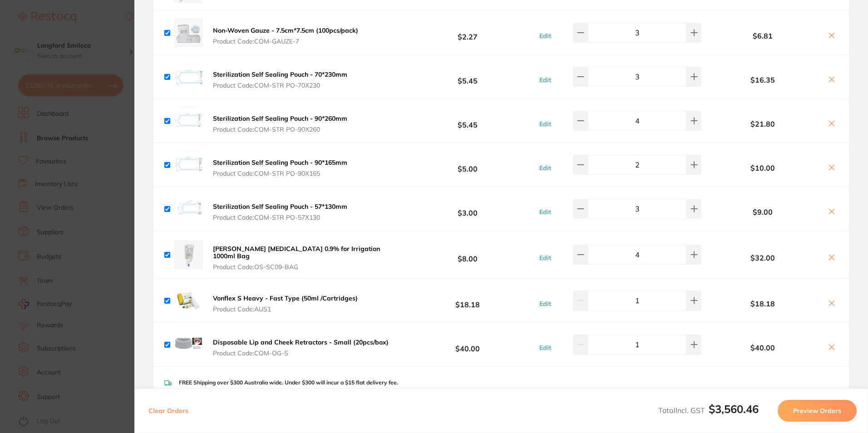
scroll to position [3205, 0]
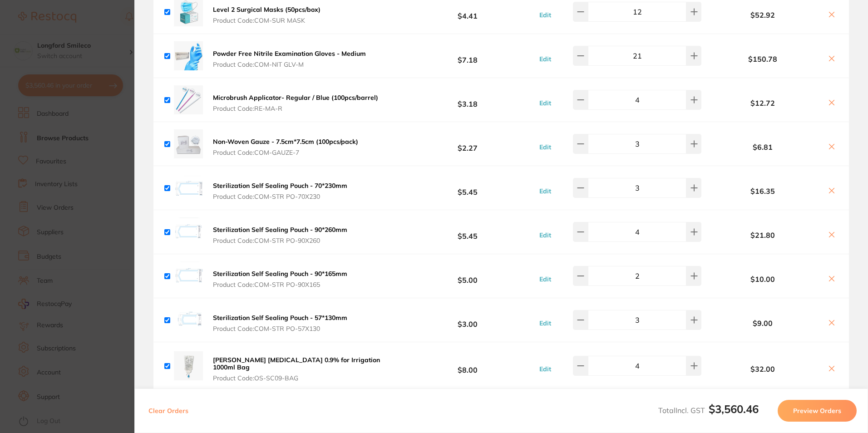
click at [276, 94] on b "Microbrush Applicator- Regular / Blue (100pcs/barrel)" at bounding box center [295, 98] width 165 height 8
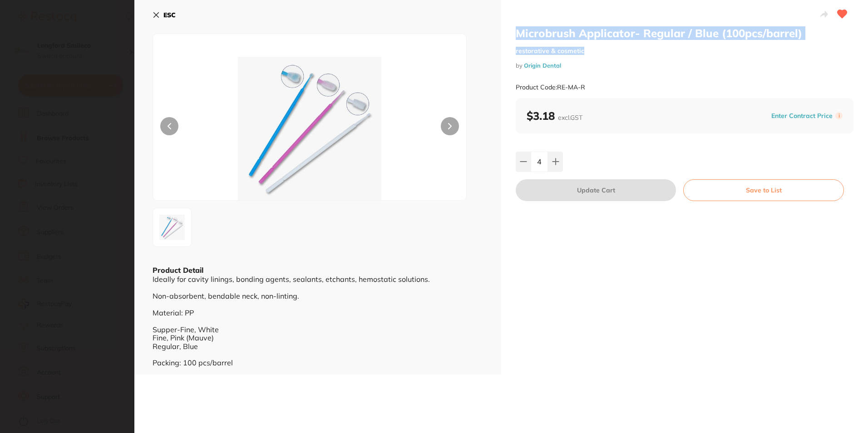
drag, startPoint x: 513, startPoint y: 35, endPoint x: 603, endPoint y: 44, distance: 90.3
click at [605, 44] on div "Microbrush Applicator- Regular / Blue (100pcs/barrel) restorative & cosmetic by…" at bounding box center [684, 187] width 367 height 375
drag, startPoint x: 603, startPoint y: 44, endPoint x: 523, endPoint y: 43, distance: 80.4
click at [547, 45] on div "Microbrush Applicator- Regular / Blue (100pcs/barrel) restorative & cosmetic by…" at bounding box center [685, 62] width 338 height 72
drag, startPoint x: 513, startPoint y: 38, endPoint x: 809, endPoint y: 37, distance: 296.1
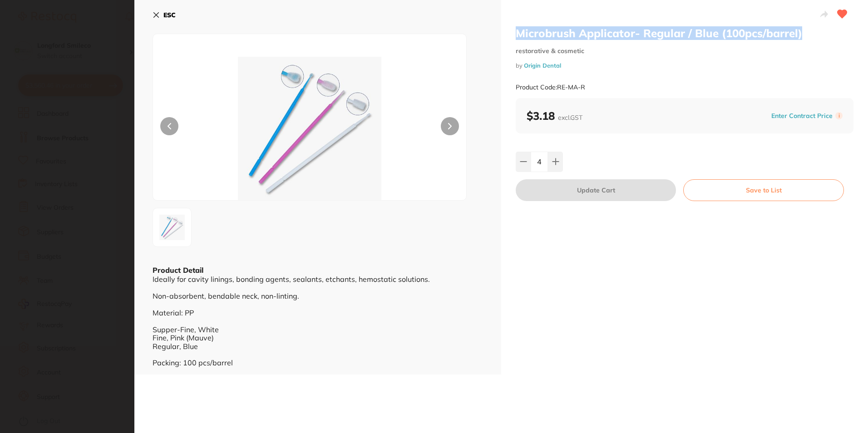
click at [809, 37] on div "Microbrush Applicator- Regular / Blue (100pcs/barrel) restorative & cosmetic by…" at bounding box center [684, 187] width 367 height 375
click at [153, 15] on icon at bounding box center [156, 14] width 7 height 7
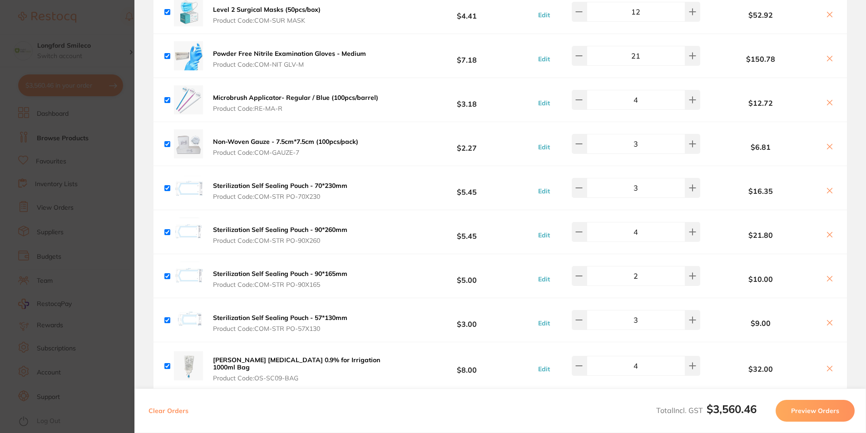
click at [86, 58] on section "Update RRP Set your pre negotiated price for this item. Item Agreed RRP (excl. …" at bounding box center [433, 216] width 866 height 433
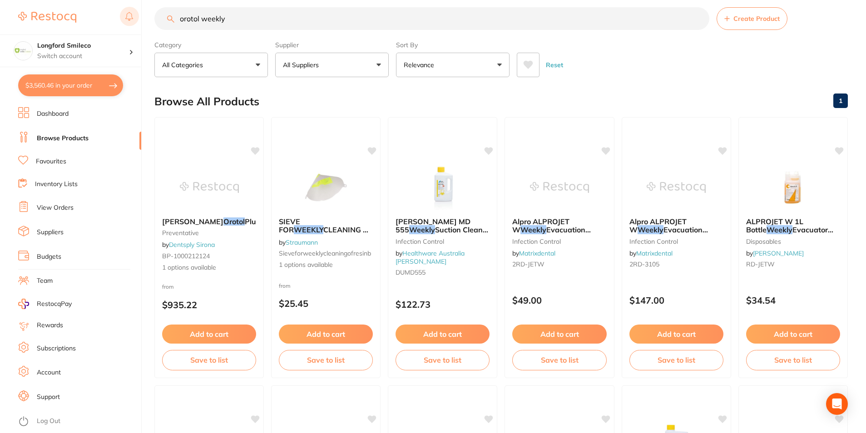
drag, startPoint x: 221, startPoint y: 17, endPoint x: 134, endPoint y: 25, distance: 87.6
click at [134, 25] on div "$3,560.46 Longford Smileco Switch account Longford Smileco North West Dental De…" at bounding box center [433, 205] width 866 height 433
paste input "Microbrush Applicator- Regular / Blue (100pcs/barrel)"
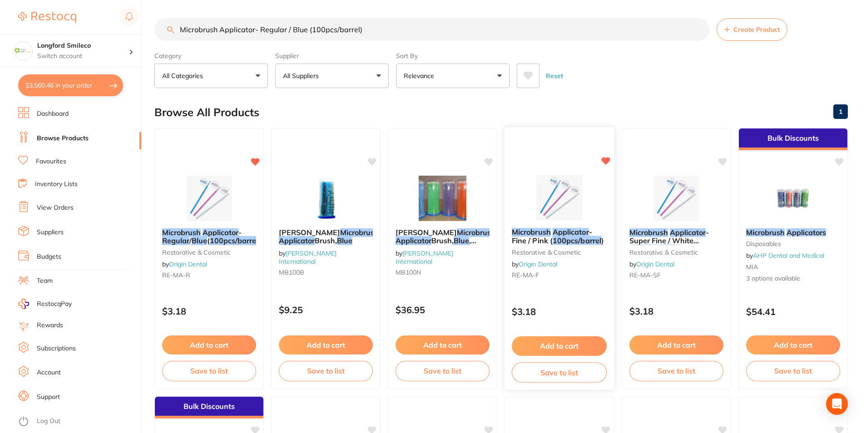
type input "Microbrush Applicator- Regular / Blue (100pcs/barrel)"
click at [564, 203] on img at bounding box center [559, 198] width 59 height 46
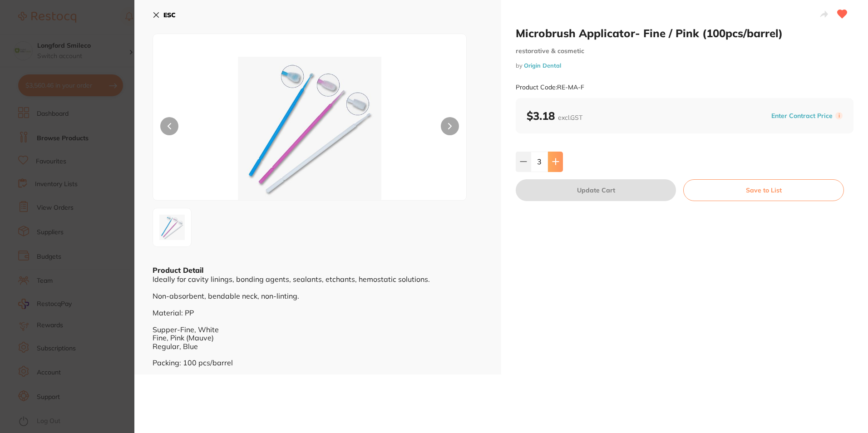
click at [556, 169] on button at bounding box center [555, 162] width 15 height 20
type input "4"
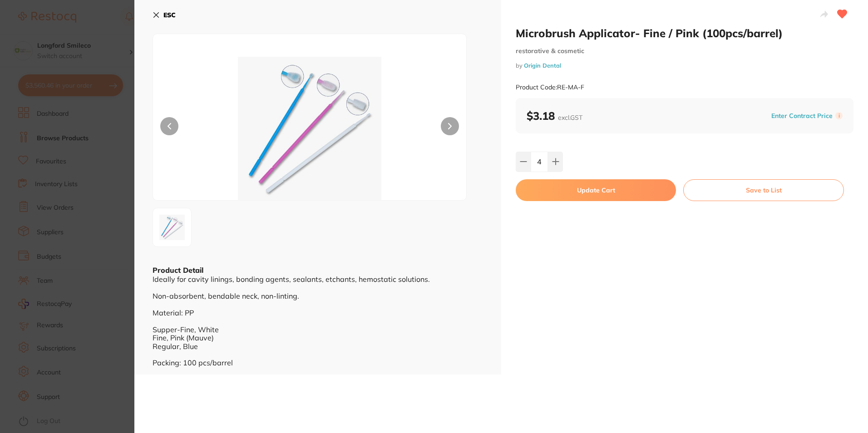
click at [552, 185] on button "Update Cart" at bounding box center [596, 190] width 160 height 22
type input "4"
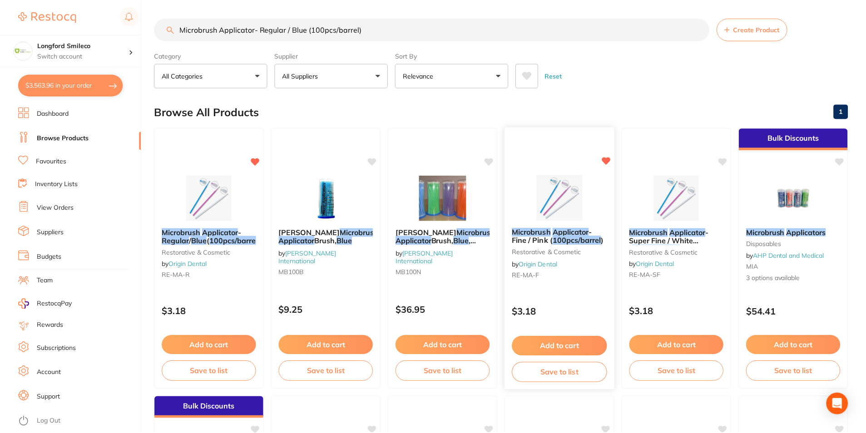
scroll to position [11, 0]
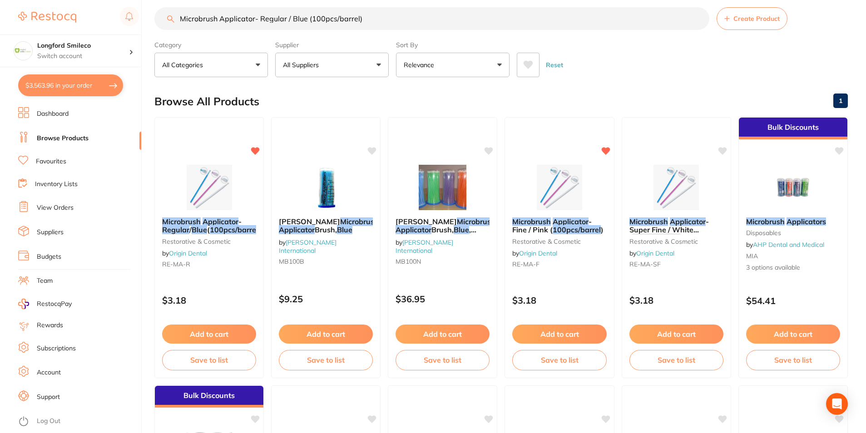
click at [74, 75] on button "$3,563.96 in your order" at bounding box center [70, 85] width 105 height 22
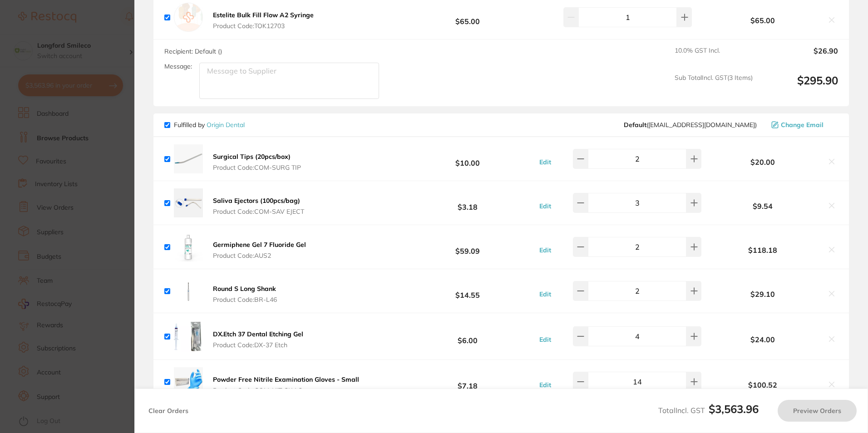
scroll to position [2478, 0]
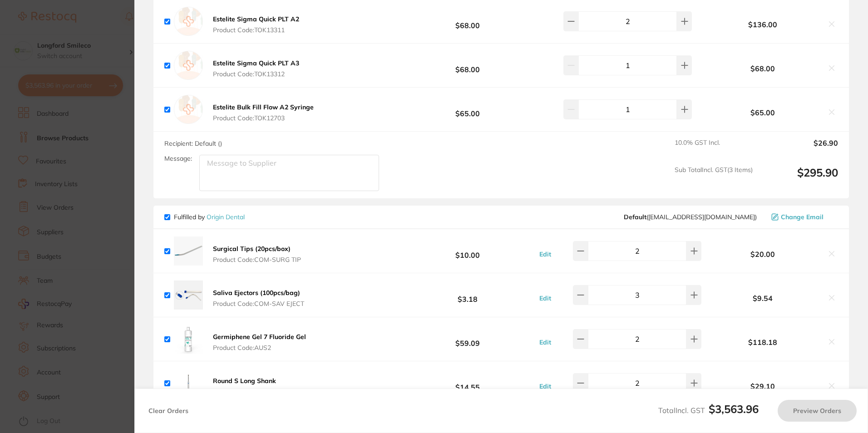
click at [21, 221] on section "Update RRP Set your pre negotiated price for this item. Item Agreed RRP (excl. …" at bounding box center [434, 216] width 868 height 433
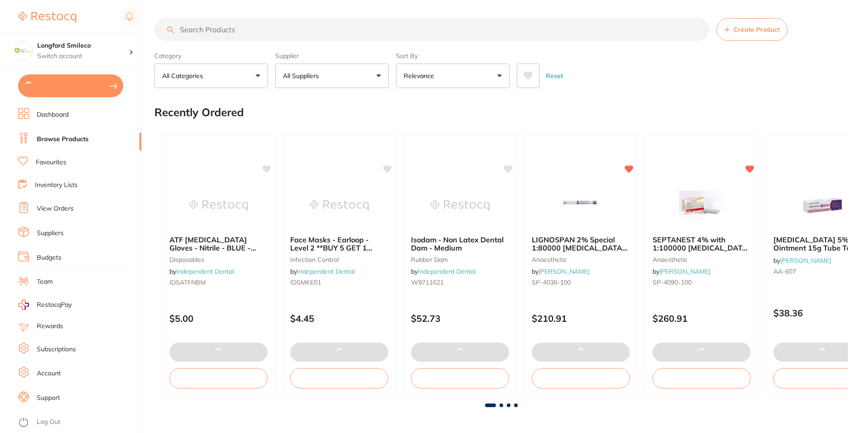
click at [233, 32] on input "search" at bounding box center [431, 29] width 555 height 23
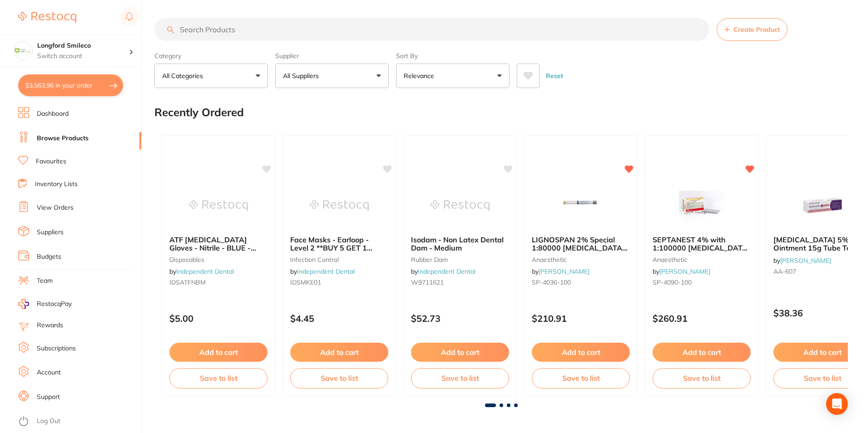
paste input "Microbrush Applicator- Regular / Blue (100pcs/barrel)"
type input "Microbrush Applicator- Regular / Blue (100pcs/barrel)"
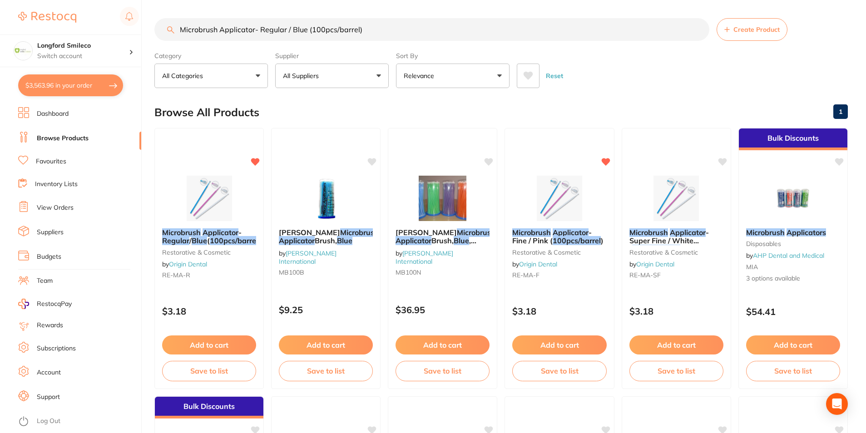
click at [559, 339] on button "Add to cart" at bounding box center [559, 345] width 94 height 19
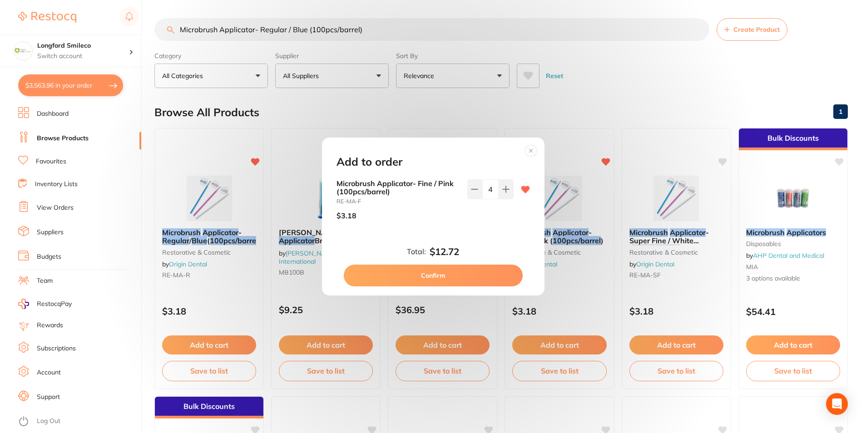
click at [442, 272] on button "Confirm" at bounding box center [433, 276] width 179 height 22
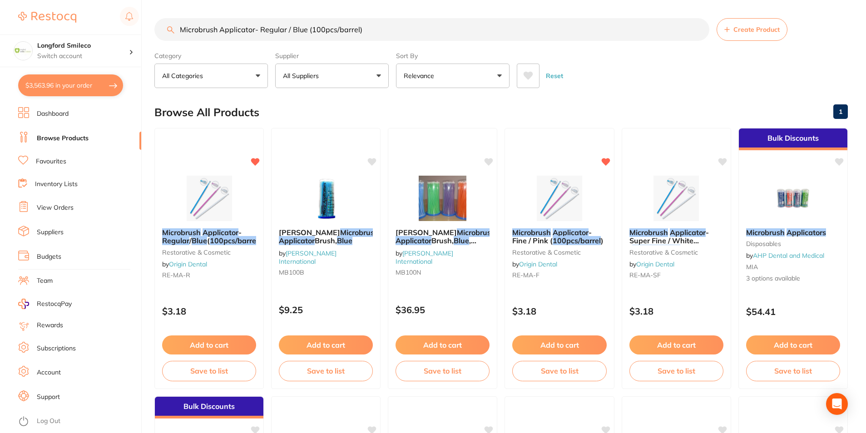
click at [70, 84] on button "$3,563.96 in your order" at bounding box center [70, 85] width 105 height 22
checkbox input "true"
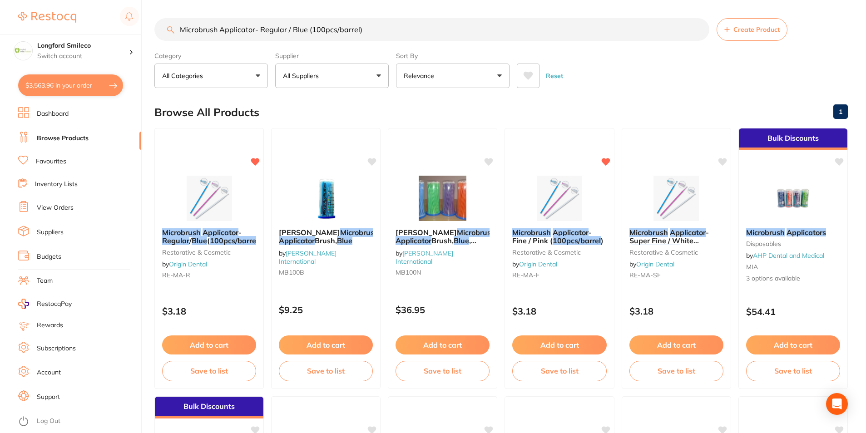
checkbox input "true"
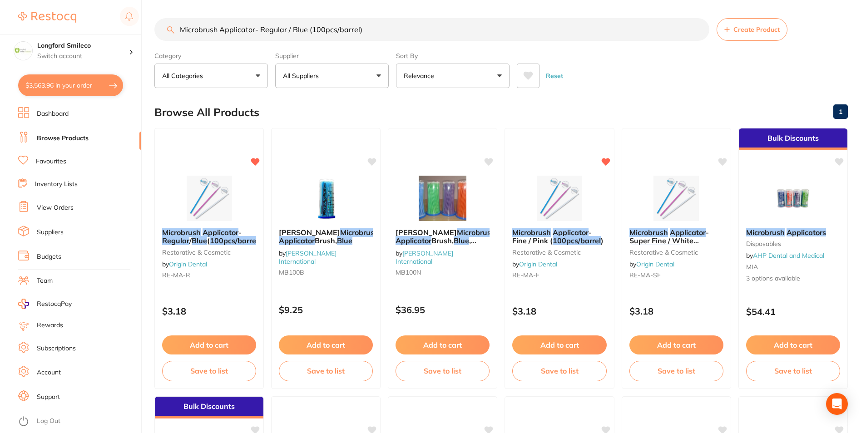
checkbox input "true"
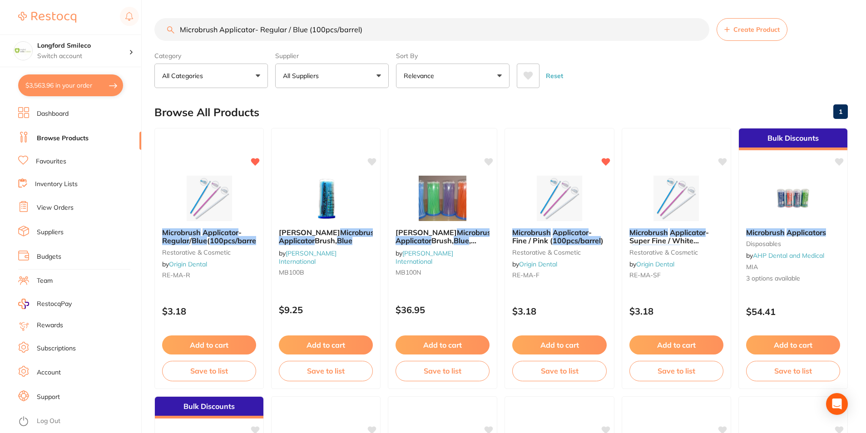
checkbox input "true"
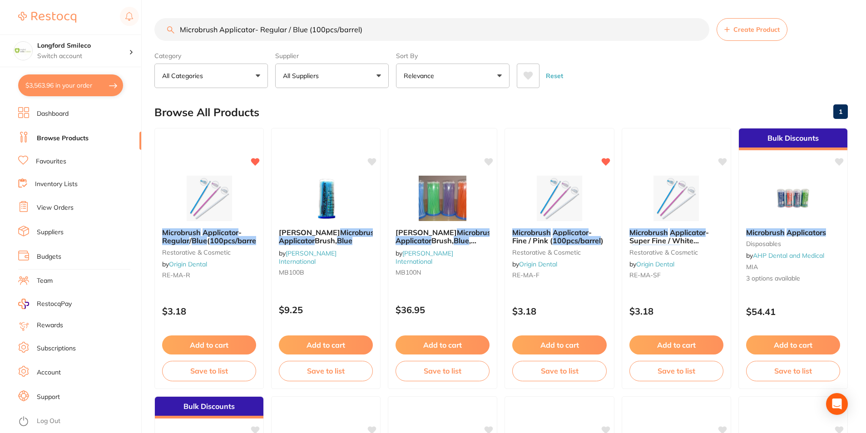
checkbox input "true"
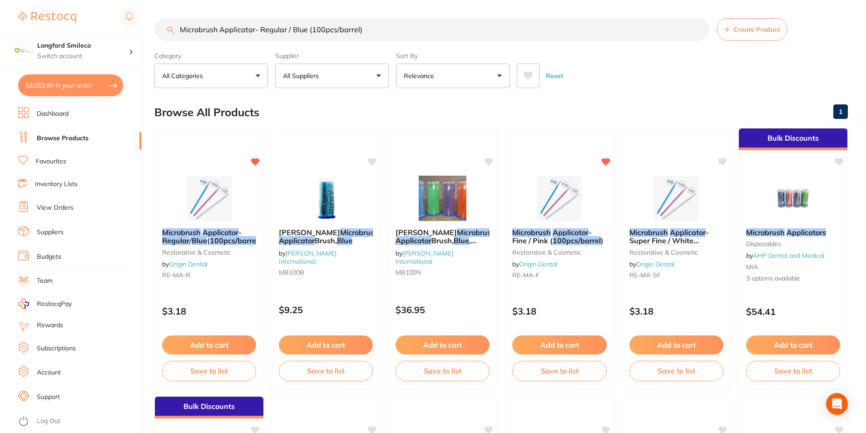
checkbox input "true"
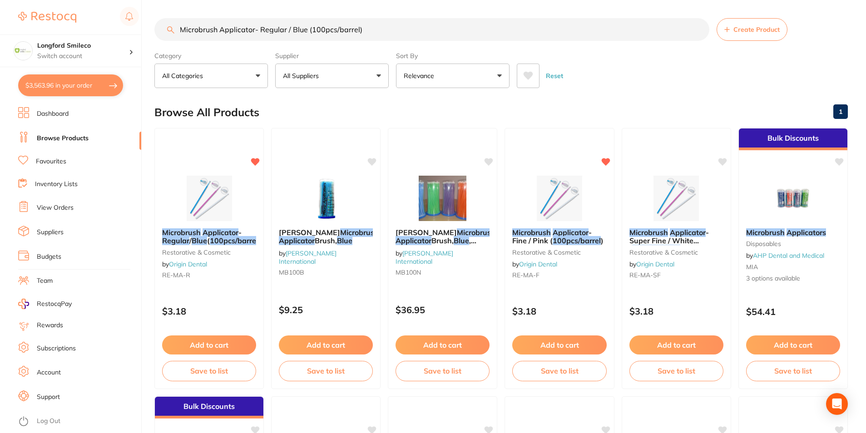
checkbox input "true"
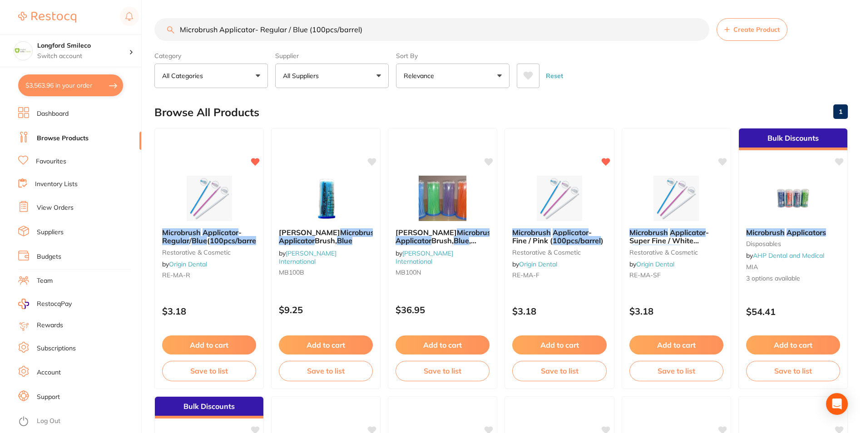
checkbox input "true"
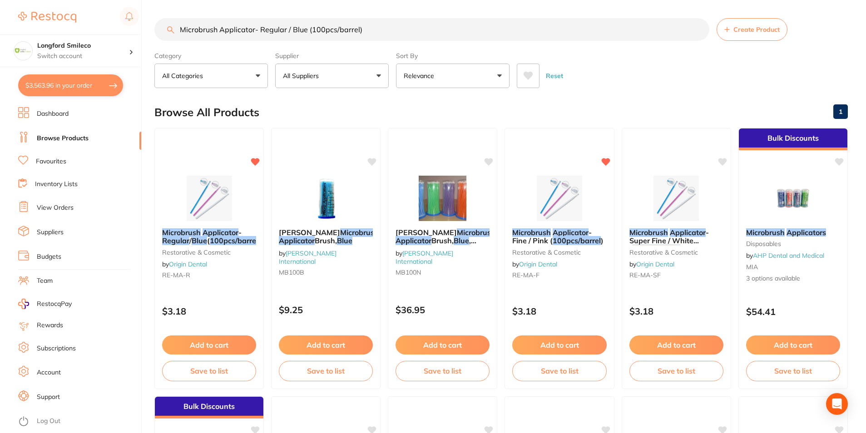
checkbox input "true"
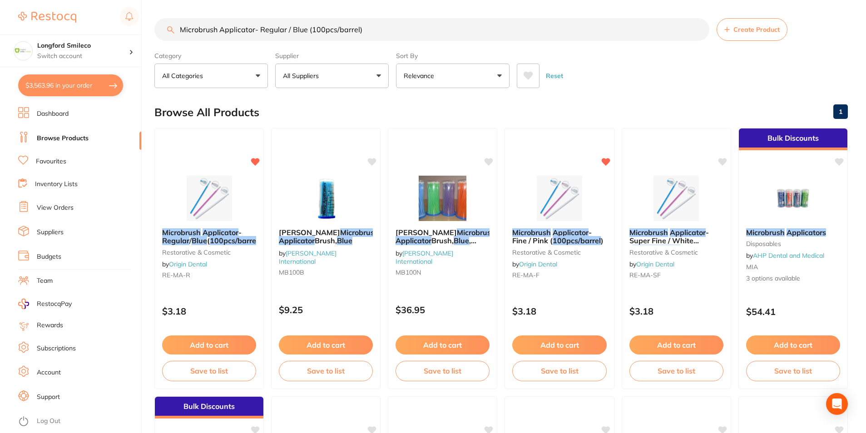
checkbox input "true"
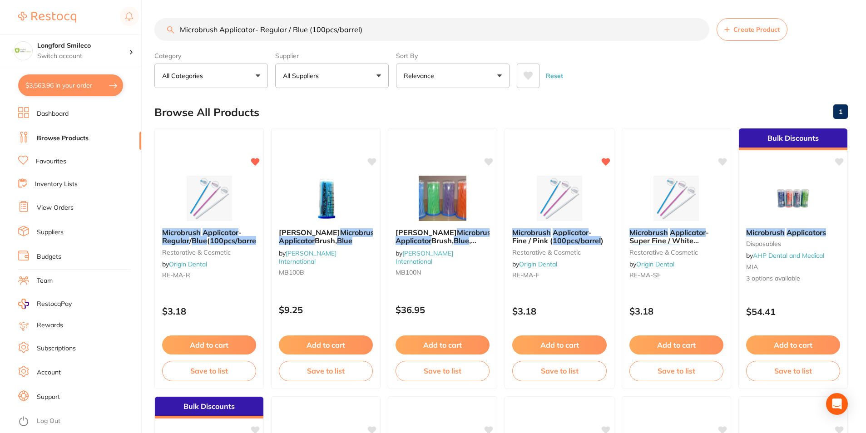
checkbox input "true"
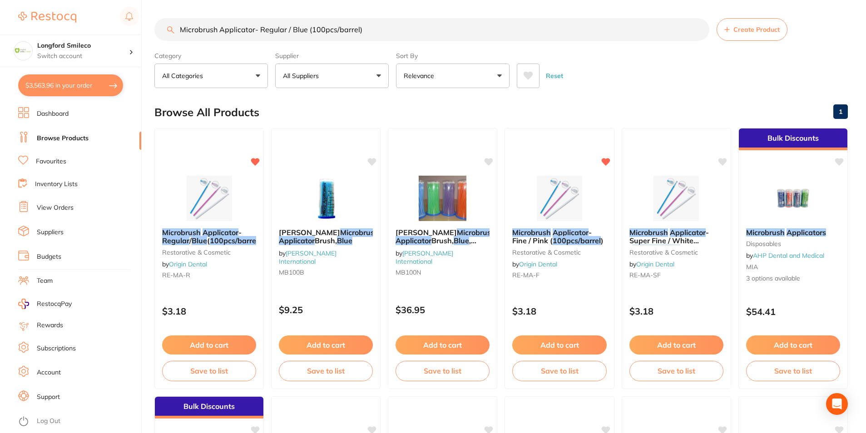
checkbox input "true"
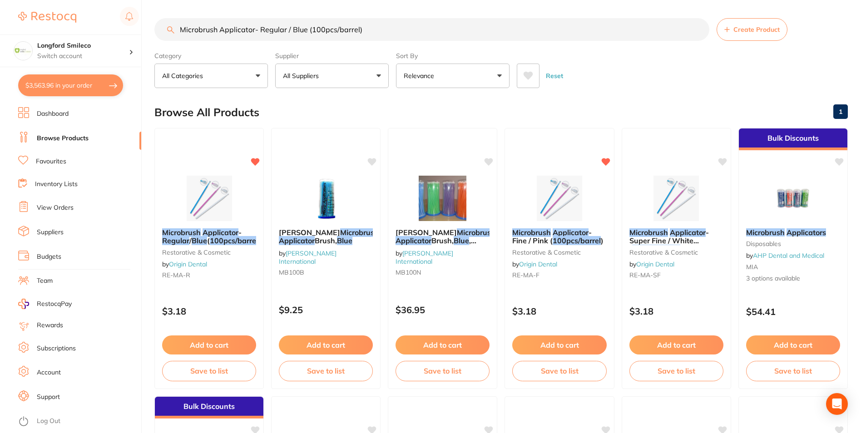
checkbox input "true"
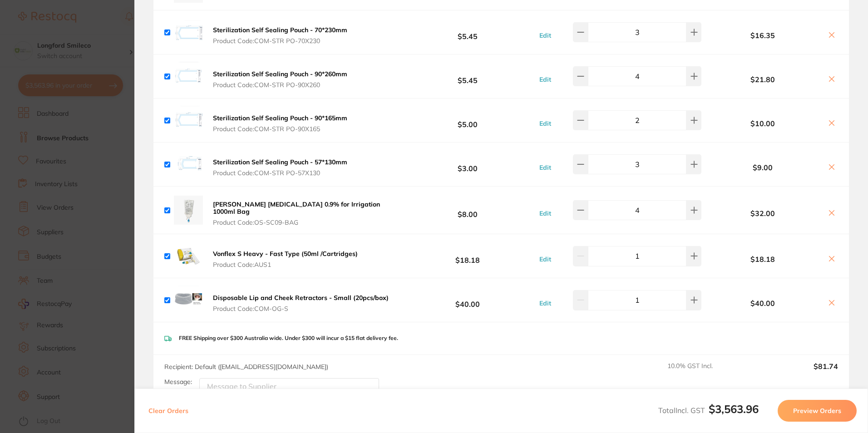
scroll to position [3477, 0]
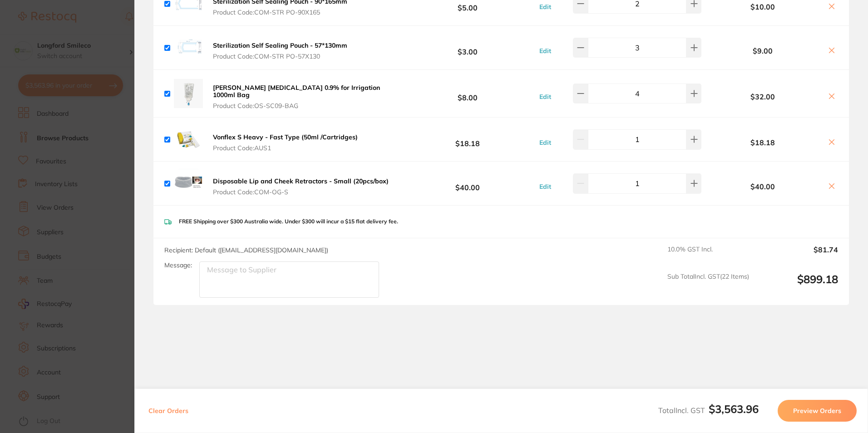
click at [184, 180] on div "Disposable Lip and Cheek Retractors - Small (20pcs/box) Product Code: COM-OG-S …" at bounding box center [502, 184] width 696 height 44
click at [106, 176] on section "Update RRP Set your pre negotiated price for this item. Item Agreed RRP (excl. …" at bounding box center [434, 216] width 868 height 433
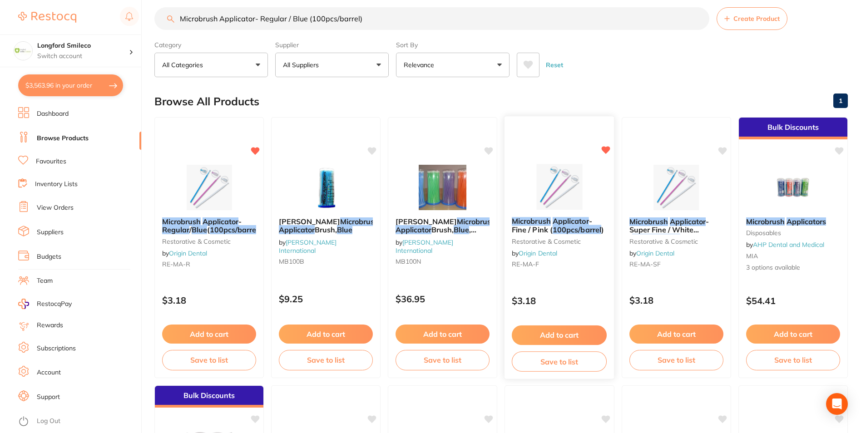
click at [561, 194] on img at bounding box center [559, 187] width 59 height 46
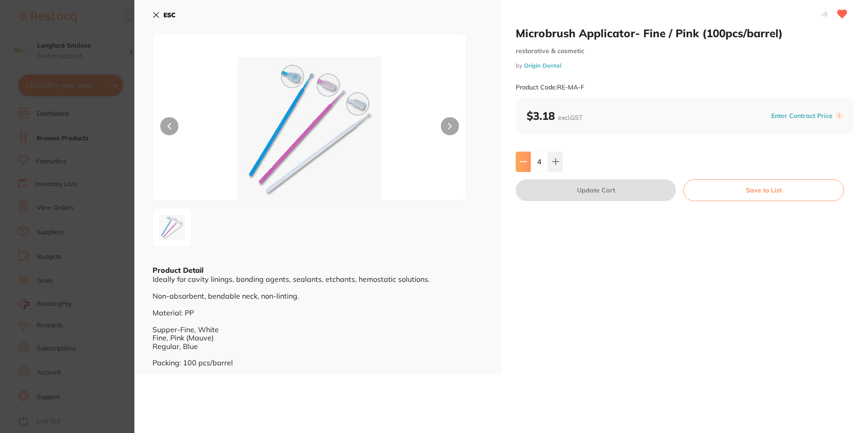
click at [521, 160] on icon at bounding box center [523, 161] width 7 height 7
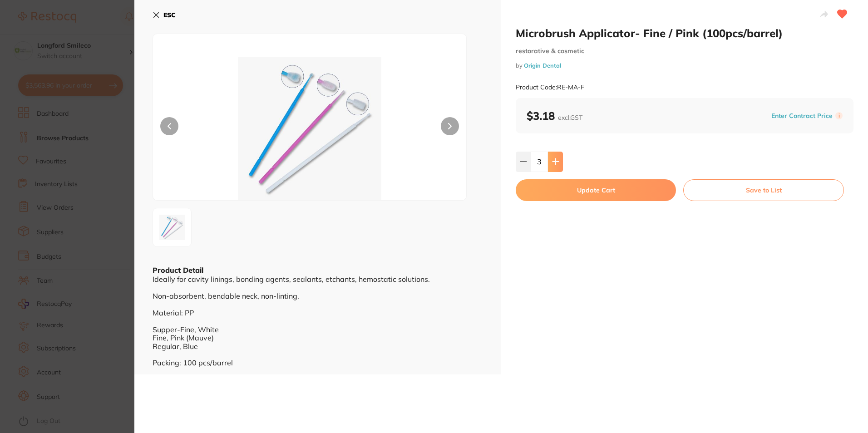
click at [555, 163] on icon at bounding box center [555, 161] width 7 height 7
type input "4"
click at [555, 189] on button "Update Cart" at bounding box center [596, 190] width 160 height 22
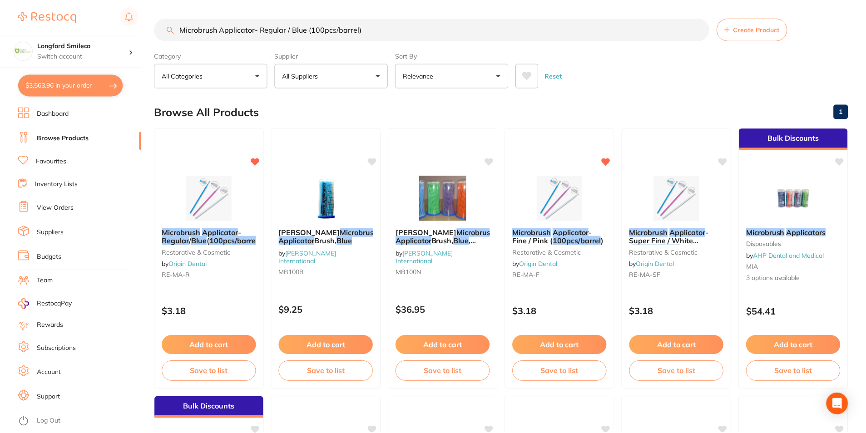
scroll to position [11, 0]
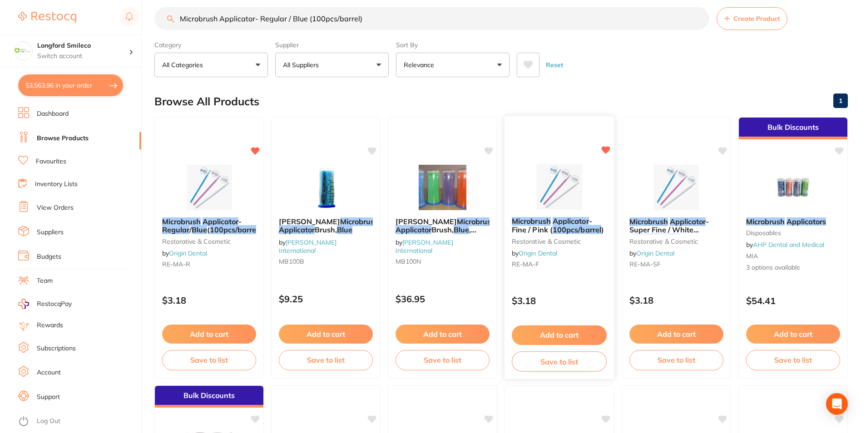
click at [565, 321] on div "Add to cart Save to list" at bounding box center [560, 348] width 110 height 61
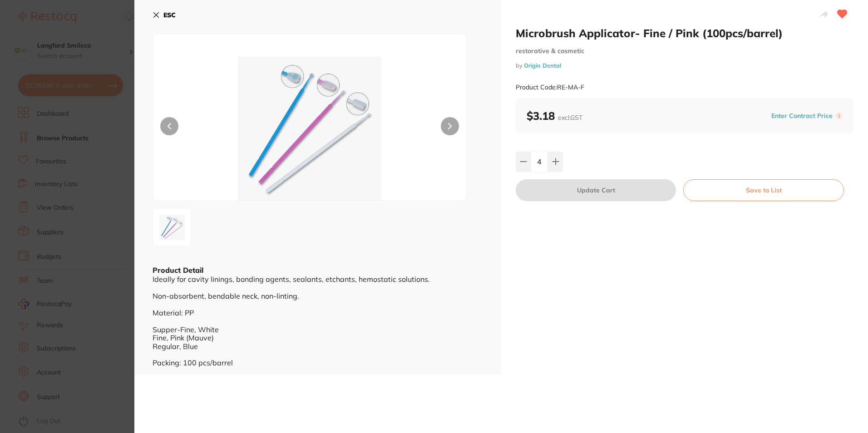
click at [161, 14] on button "ESC" at bounding box center [164, 14] width 23 height 15
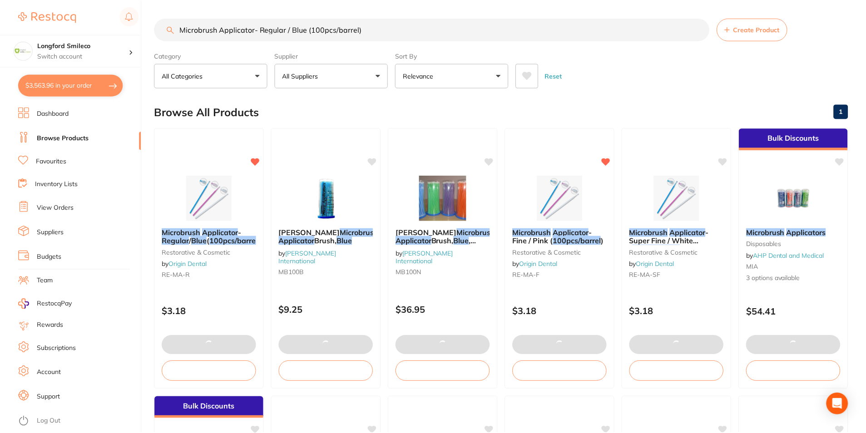
scroll to position [11, 0]
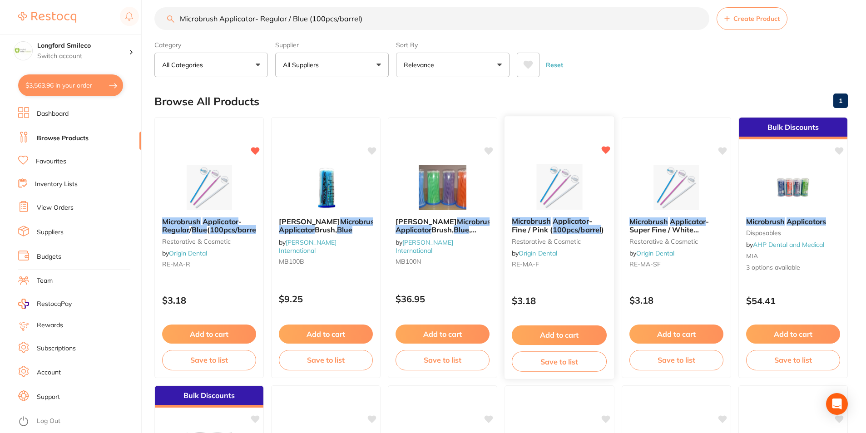
click at [545, 332] on button "Add to cart" at bounding box center [559, 336] width 95 height 20
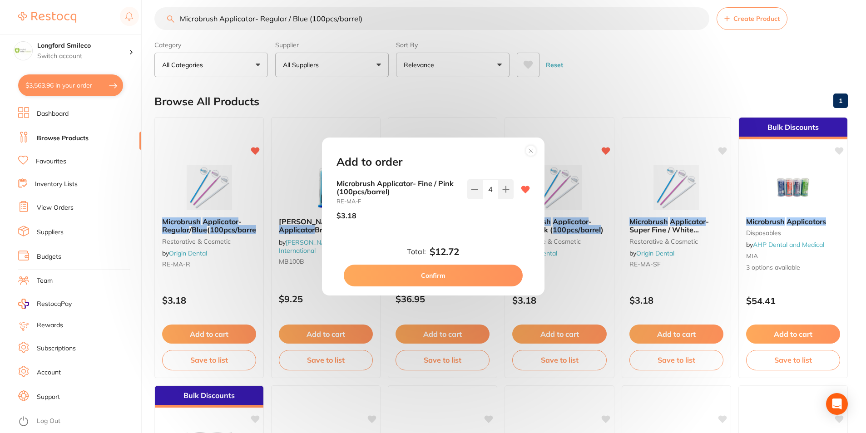
click at [449, 281] on button "Confirm" at bounding box center [433, 276] width 179 height 22
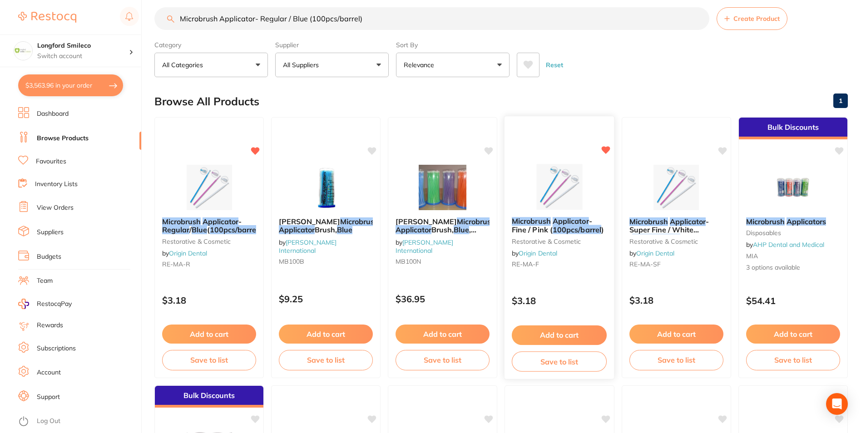
click at [532, 181] on img at bounding box center [559, 187] width 59 height 46
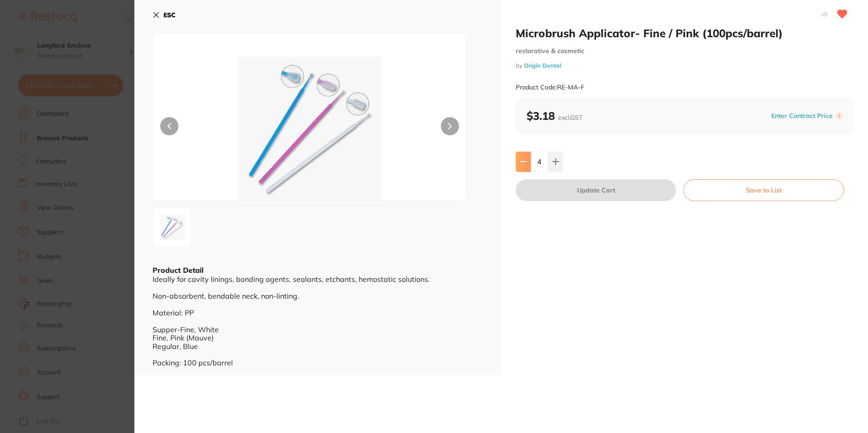
click at [516, 162] on button at bounding box center [523, 162] width 15 height 20
type input "3"
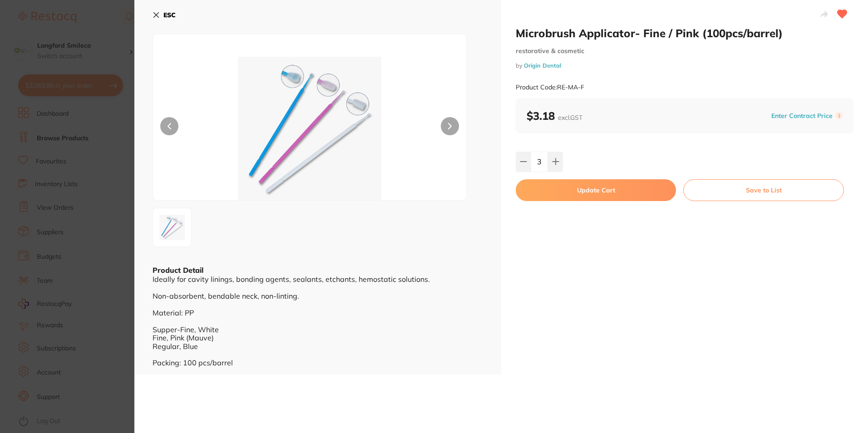
click at [541, 188] on button "Update Cart" at bounding box center [596, 190] width 160 height 22
type input "3"
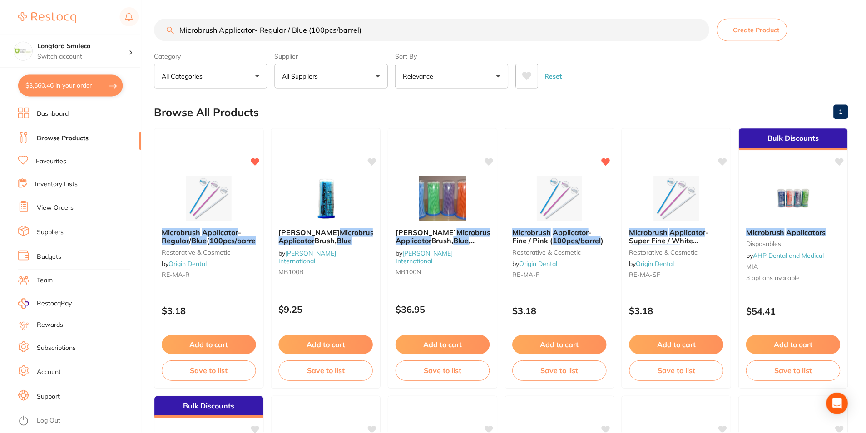
scroll to position [11, 0]
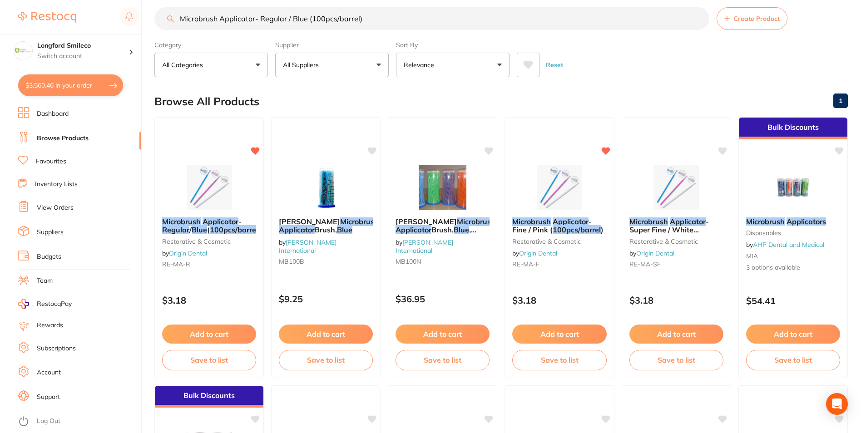
click at [93, 83] on button "$3,560.46 in your order" at bounding box center [70, 85] width 105 height 22
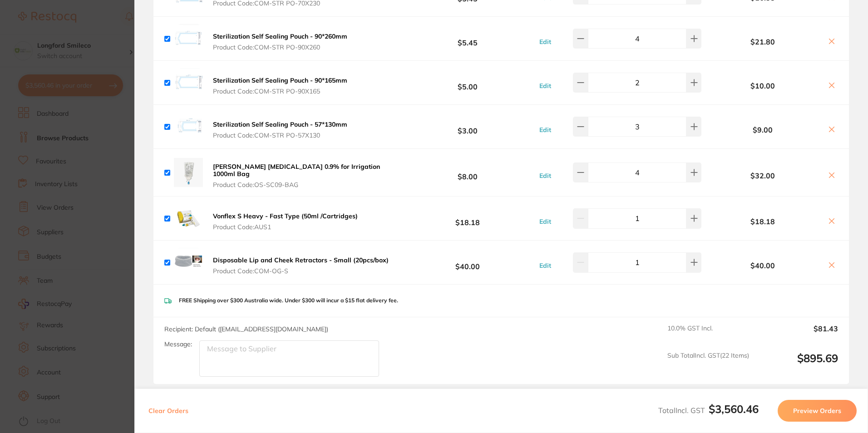
scroll to position [3477, 0]
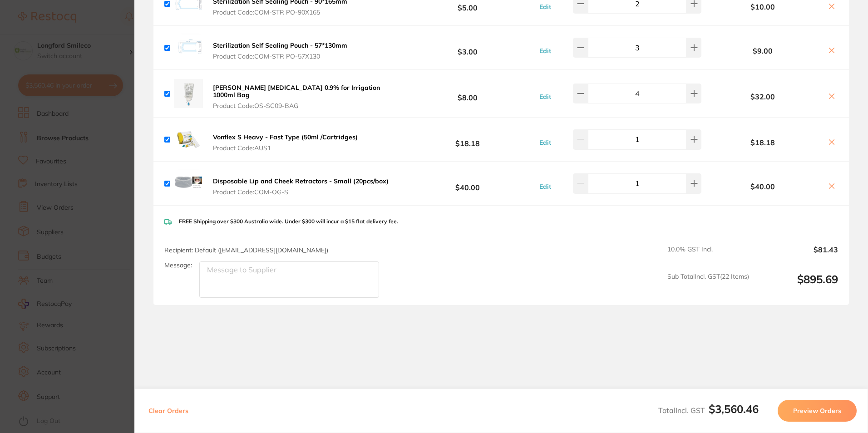
click at [108, 220] on section "Update RRP Set your pre negotiated price for this item. Item Agreed RRP (excl. …" at bounding box center [434, 216] width 868 height 433
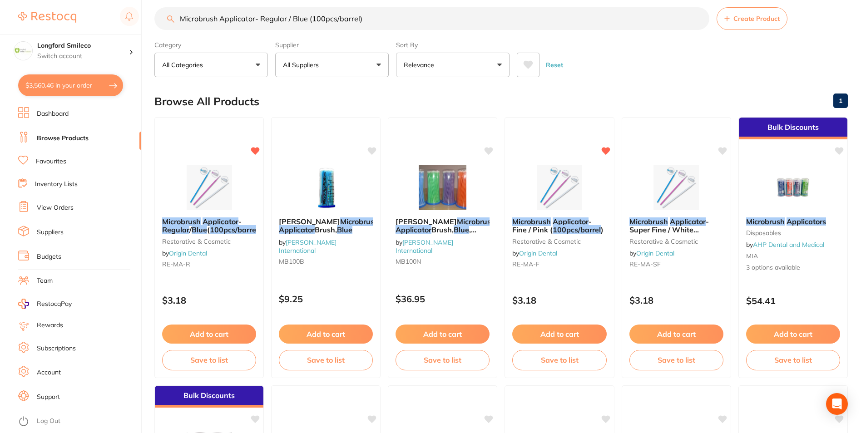
click at [536, 336] on button "Add to cart" at bounding box center [559, 334] width 94 height 19
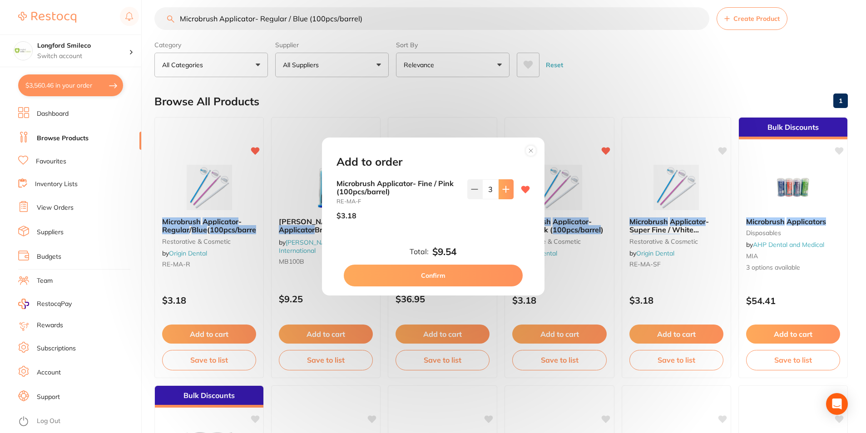
click at [505, 194] on button at bounding box center [506, 189] width 15 height 20
type input "4"
click at [461, 276] on button "Confirm" at bounding box center [433, 276] width 179 height 22
type input "4"
